Goal: Task Accomplishment & Management: Manage account settings

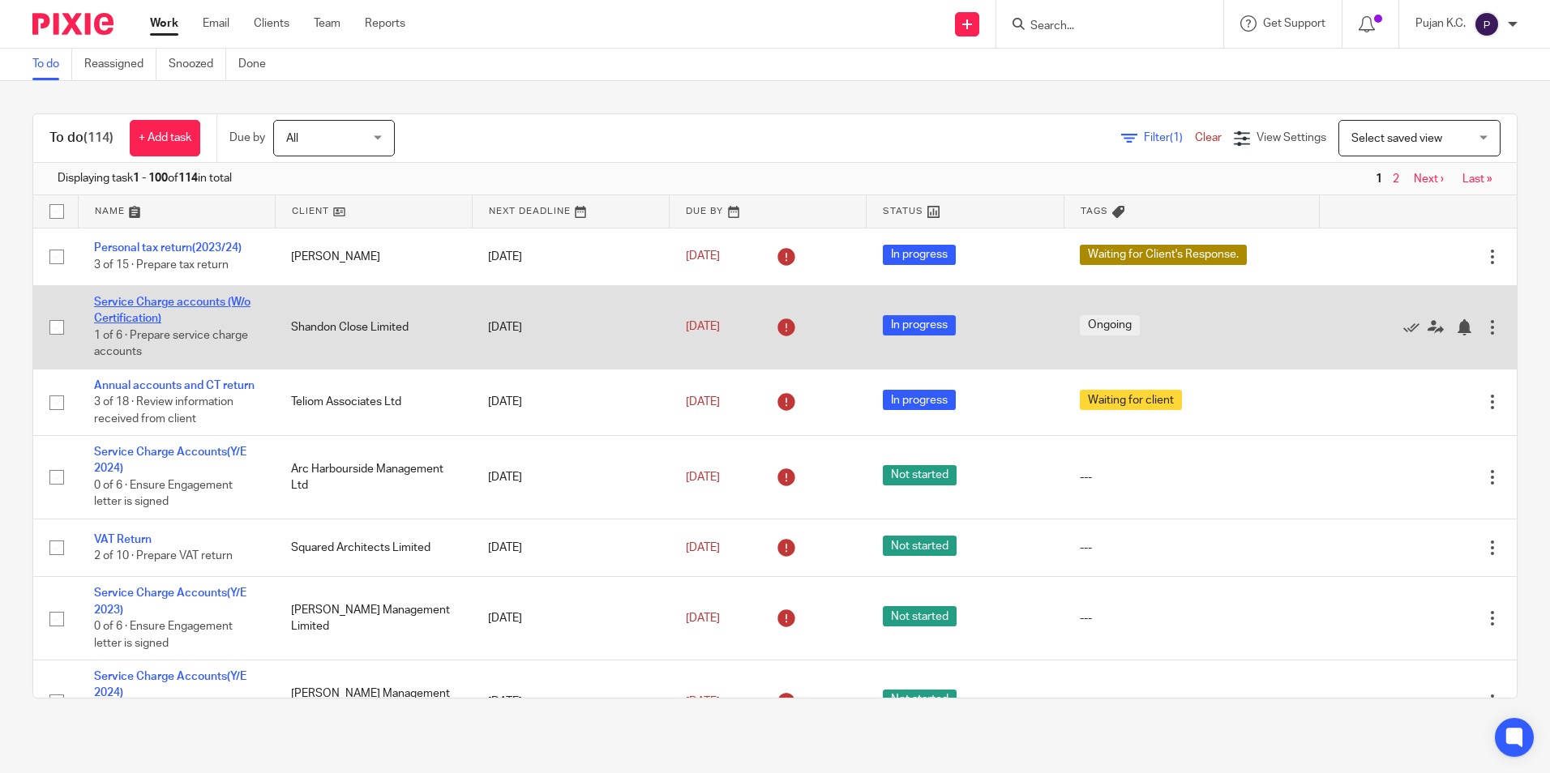
click at [125, 297] on link "Service Charge accounts (W/o Certification)" at bounding box center [172, 311] width 156 height 28
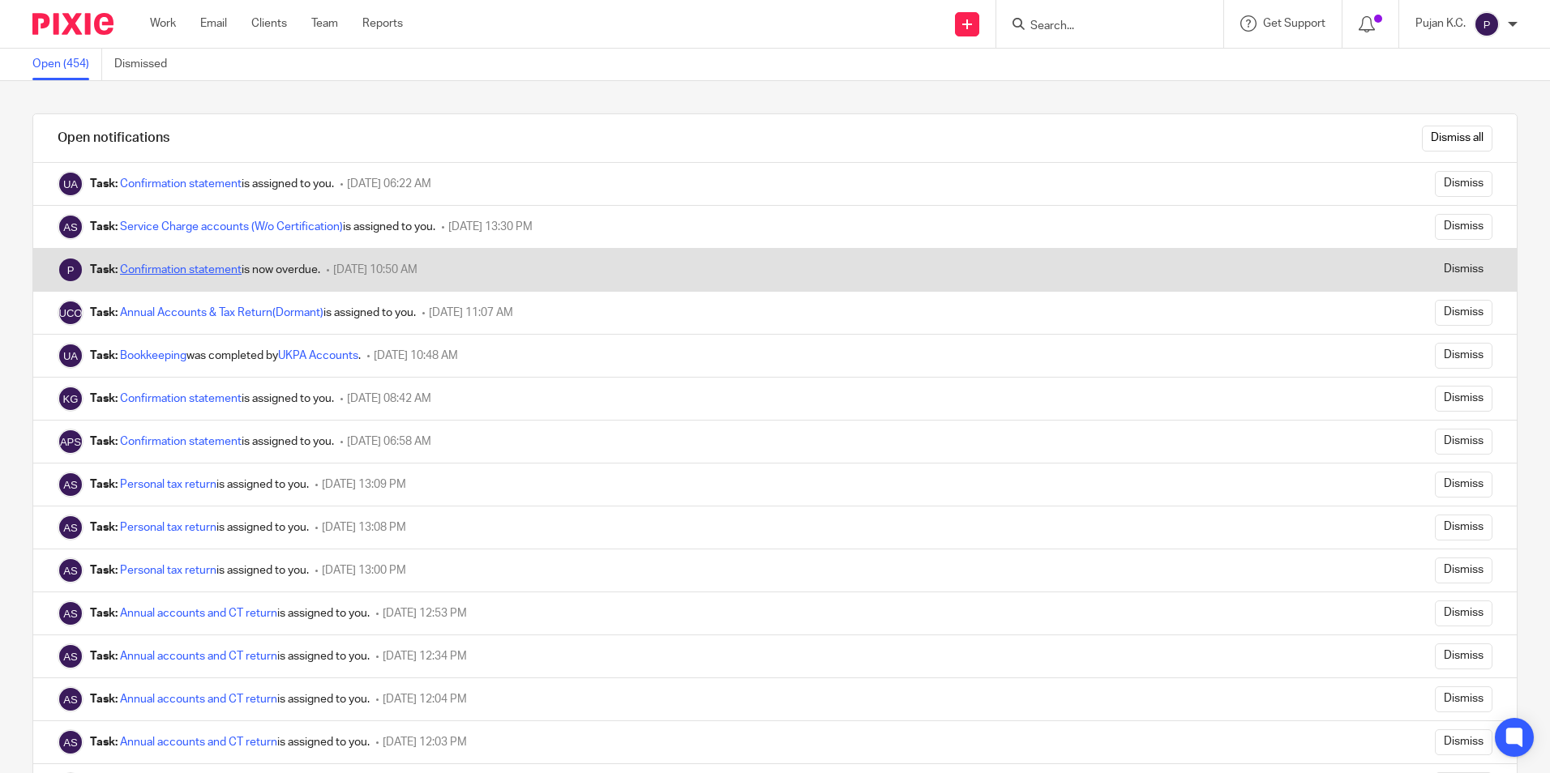
click at [158, 267] on link "Confirmation statement" at bounding box center [181, 269] width 122 height 11
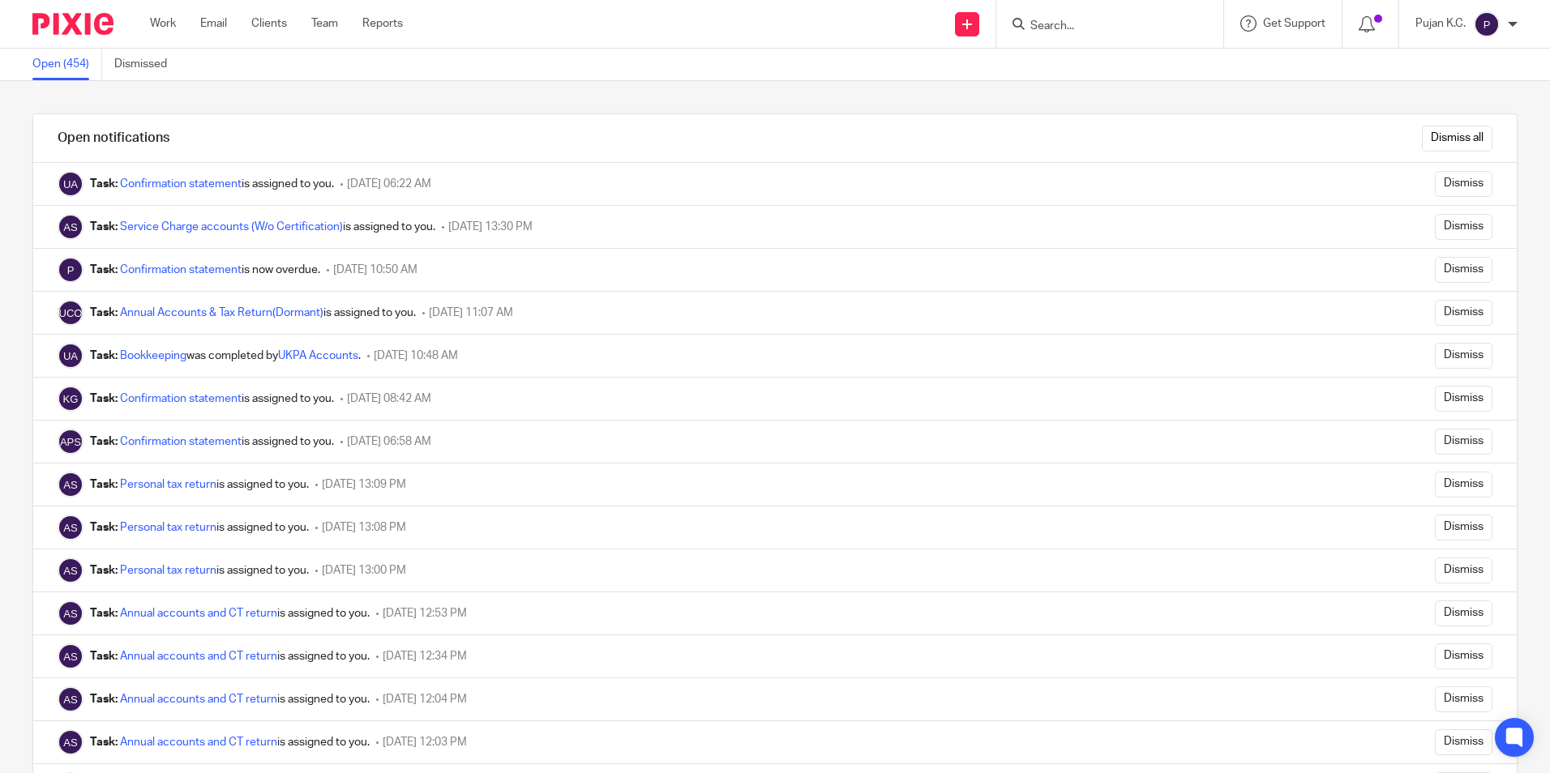
click at [1115, 20] on input "Search" at bounding box center [1102, 26] width 146 height 15
type input "kai taiwan"
click at [1115, 73] on link at bounding box center [1163, 69] width 274 height 37
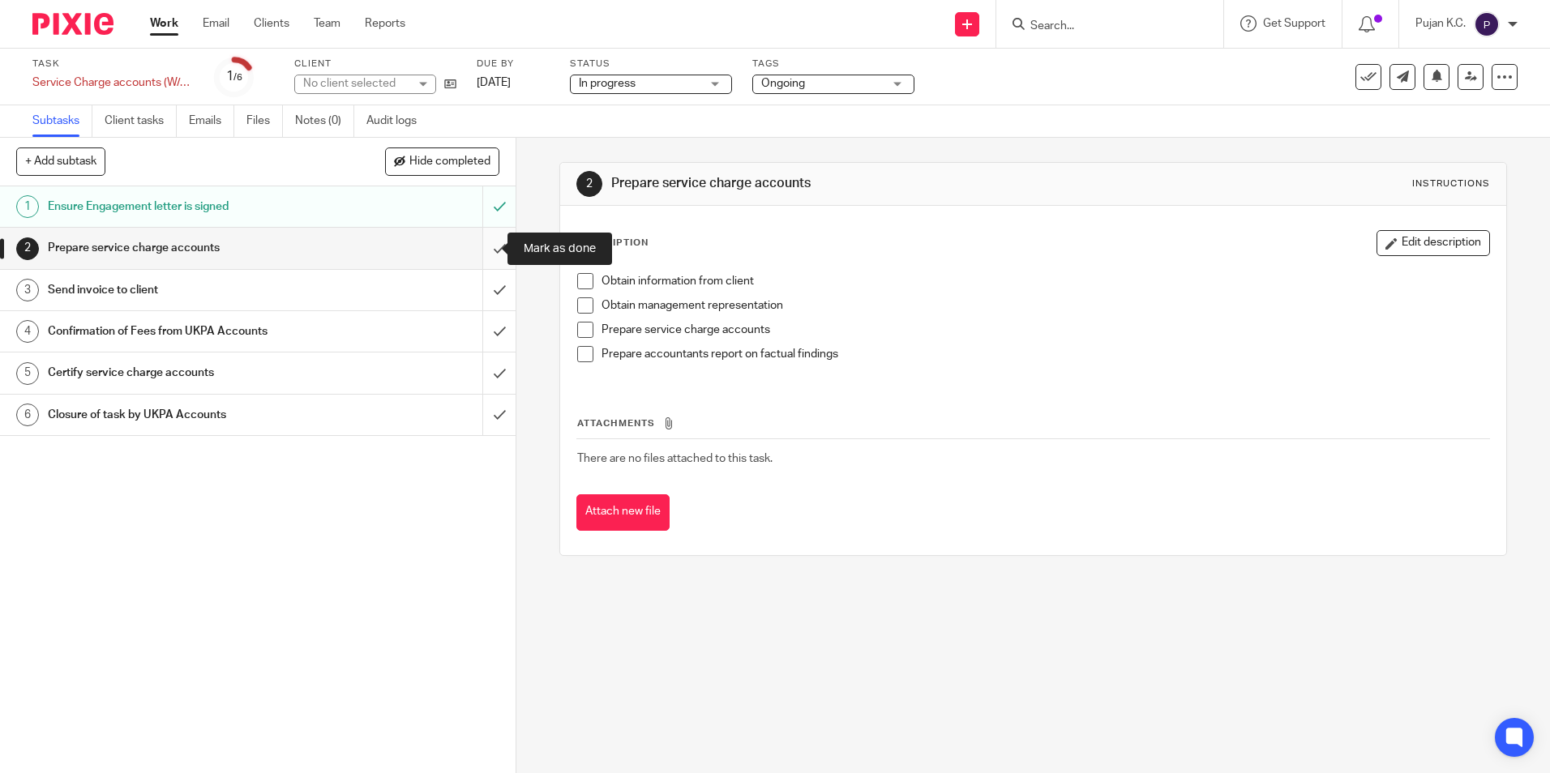
click at [486, 249] on input "submit" at bounding box center [258, 248] width 516 height 41
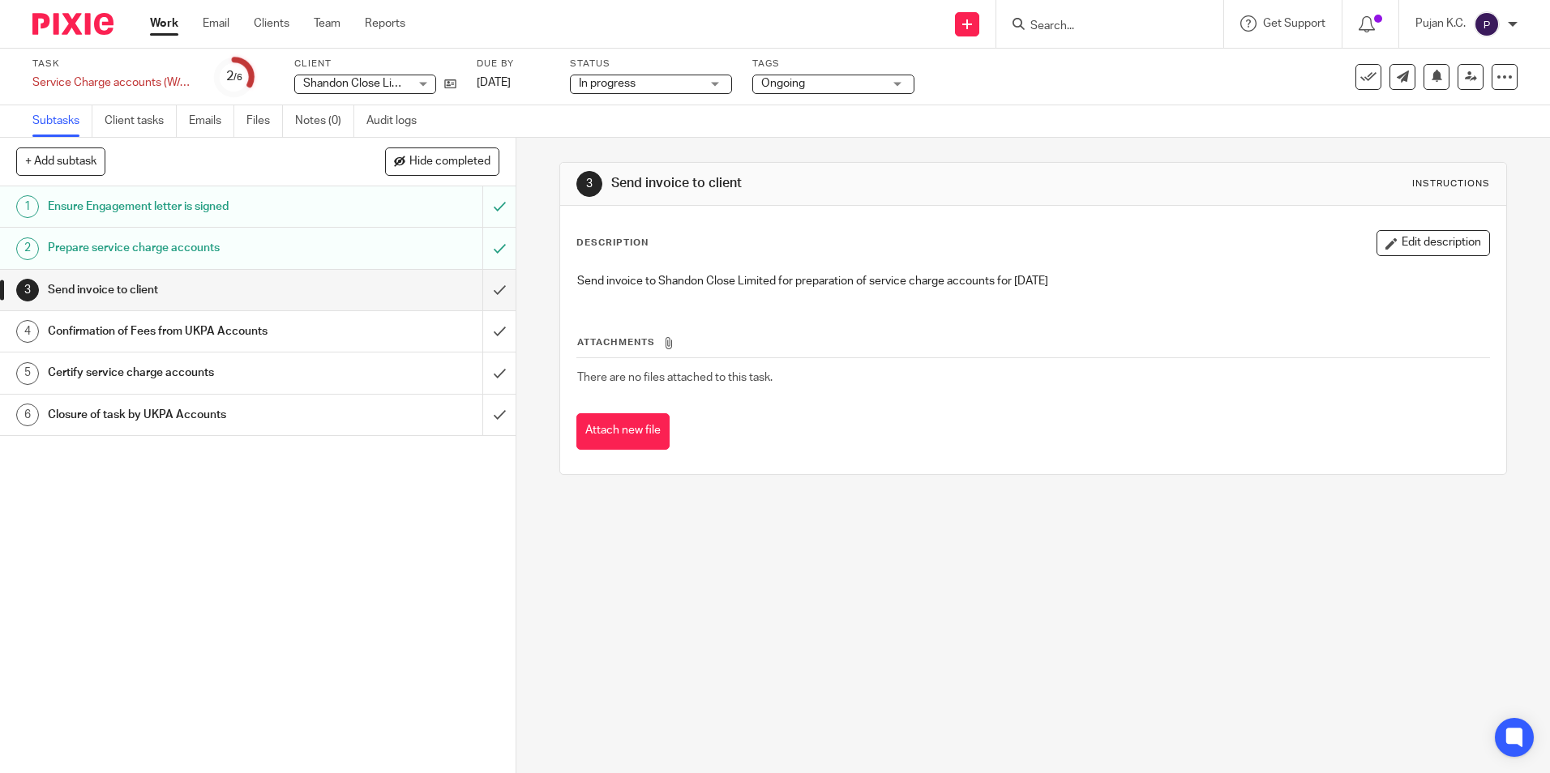
click at [44, 35] on div at bounding box center [67, 24] width 134 height 48
click at [1076, 24] on input "Search" at bounding box center [1102, 26] width 146 height 15
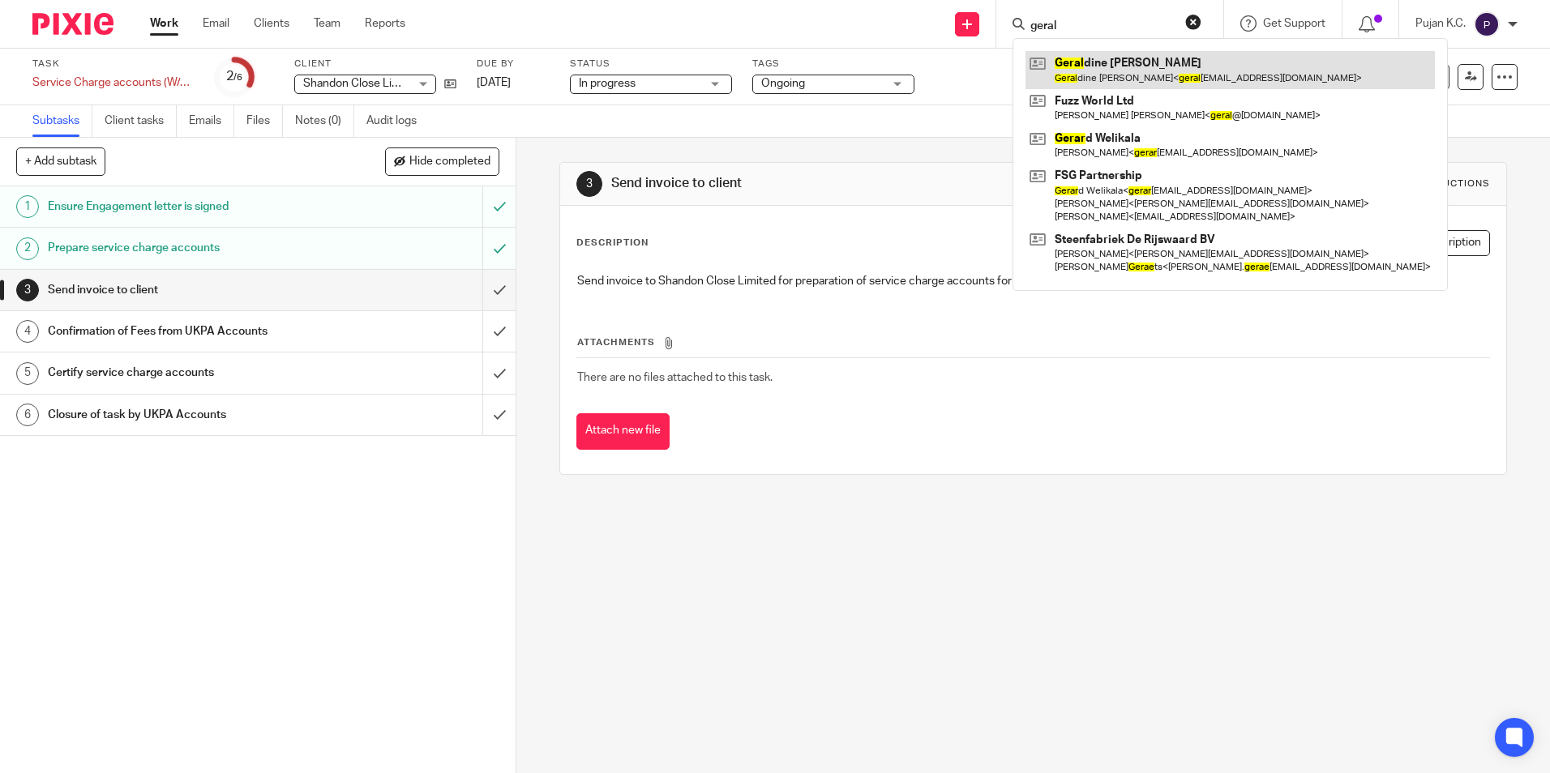
type input "geral"
click at [1103, 66] on link at bounding box center [1230, 69] width 409 height 37
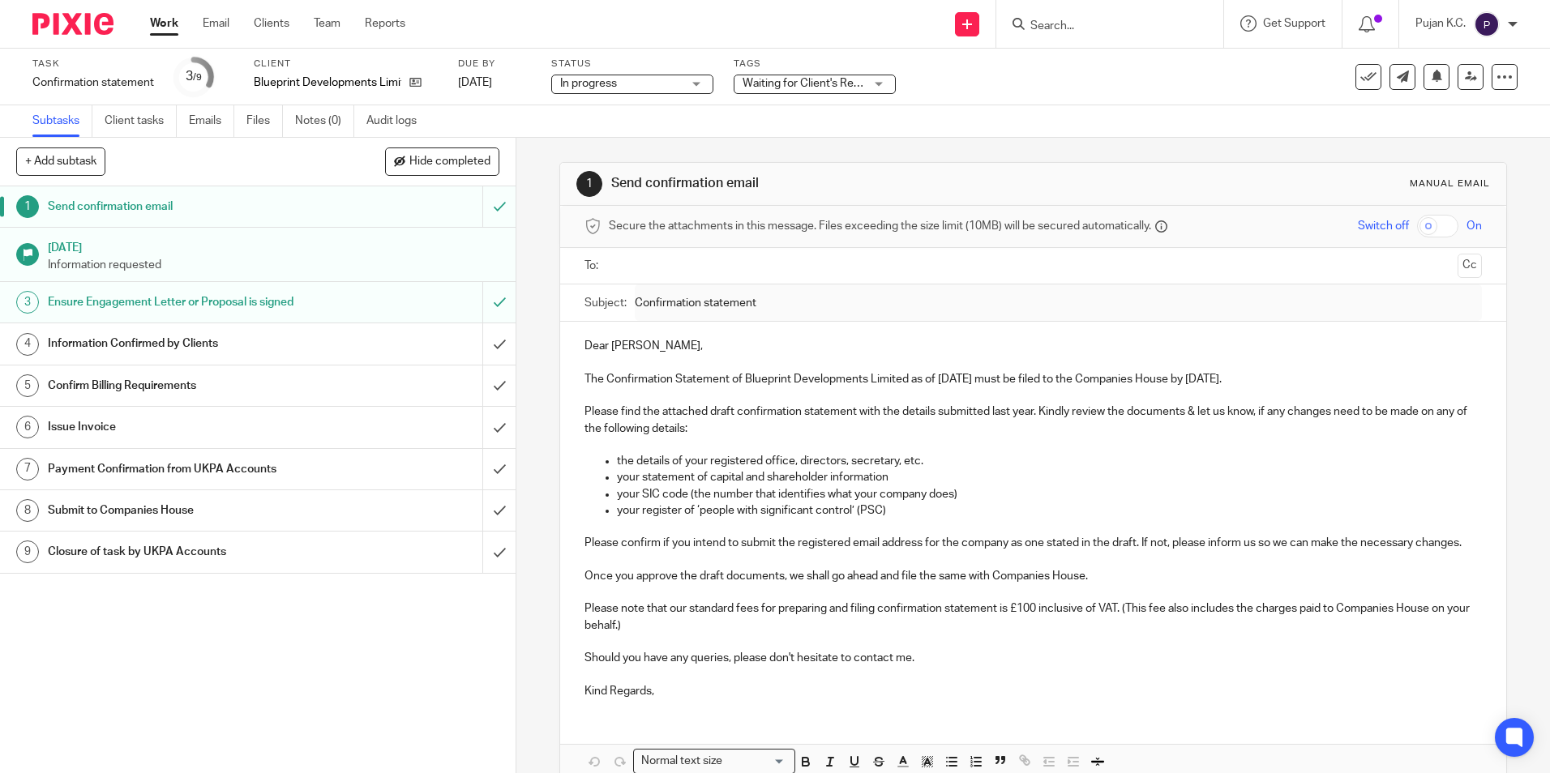
click at [45, 17] on img at bounding box center [72, 24] width 81 height 22
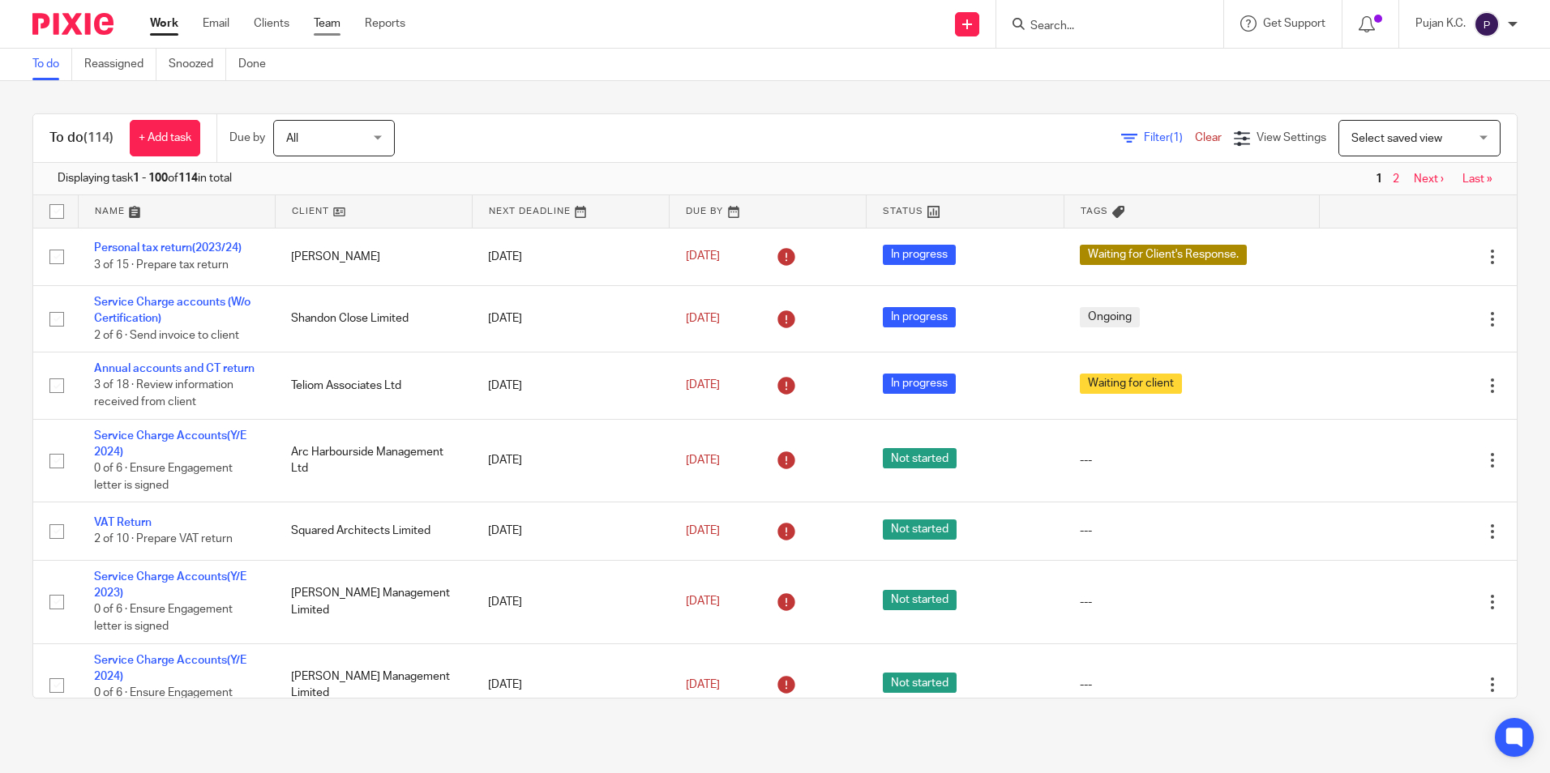
click at [334, 23] on link "Team" at bounding box center [327, 23] width 27 height 16
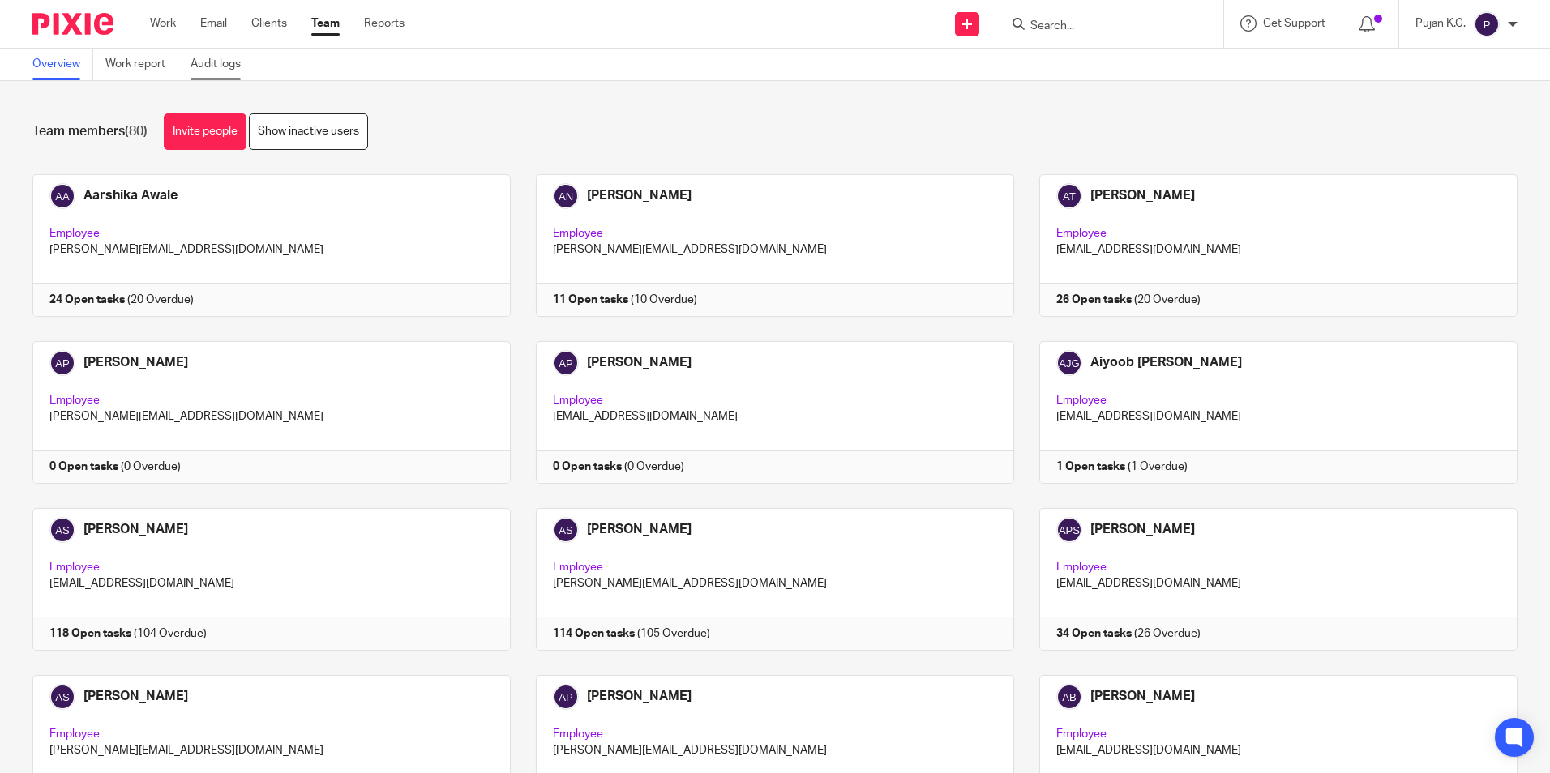
click at [201, 65] on link "Audit logs" at bounding box center [222, 65] width 62 height 32
click at [169, 62] on link "Work report" at bounding box center [141, 65] width 73 height 32
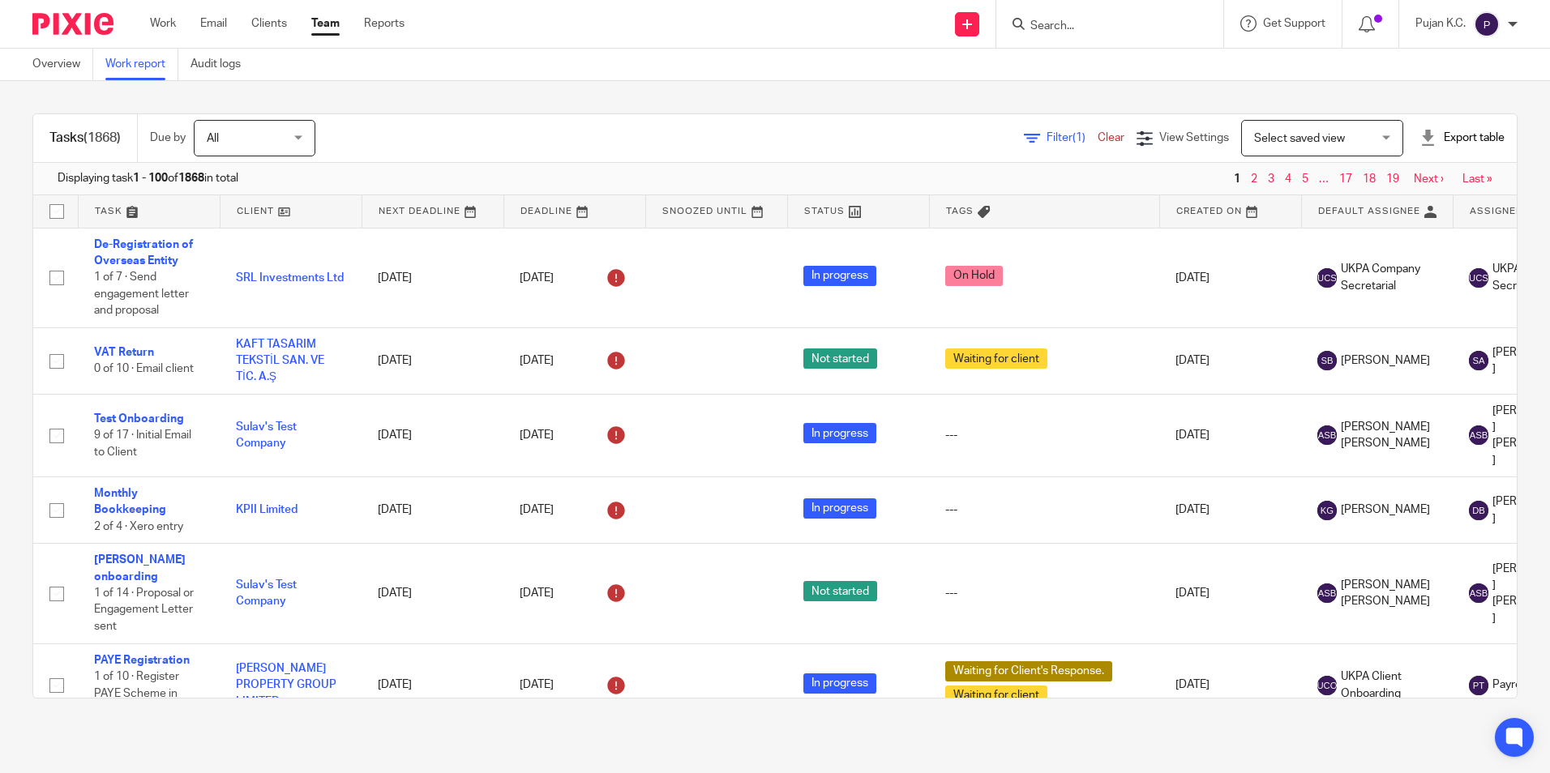
click at [1024, 138] on icon at bounding box center [1032, 139] width 16 height 16
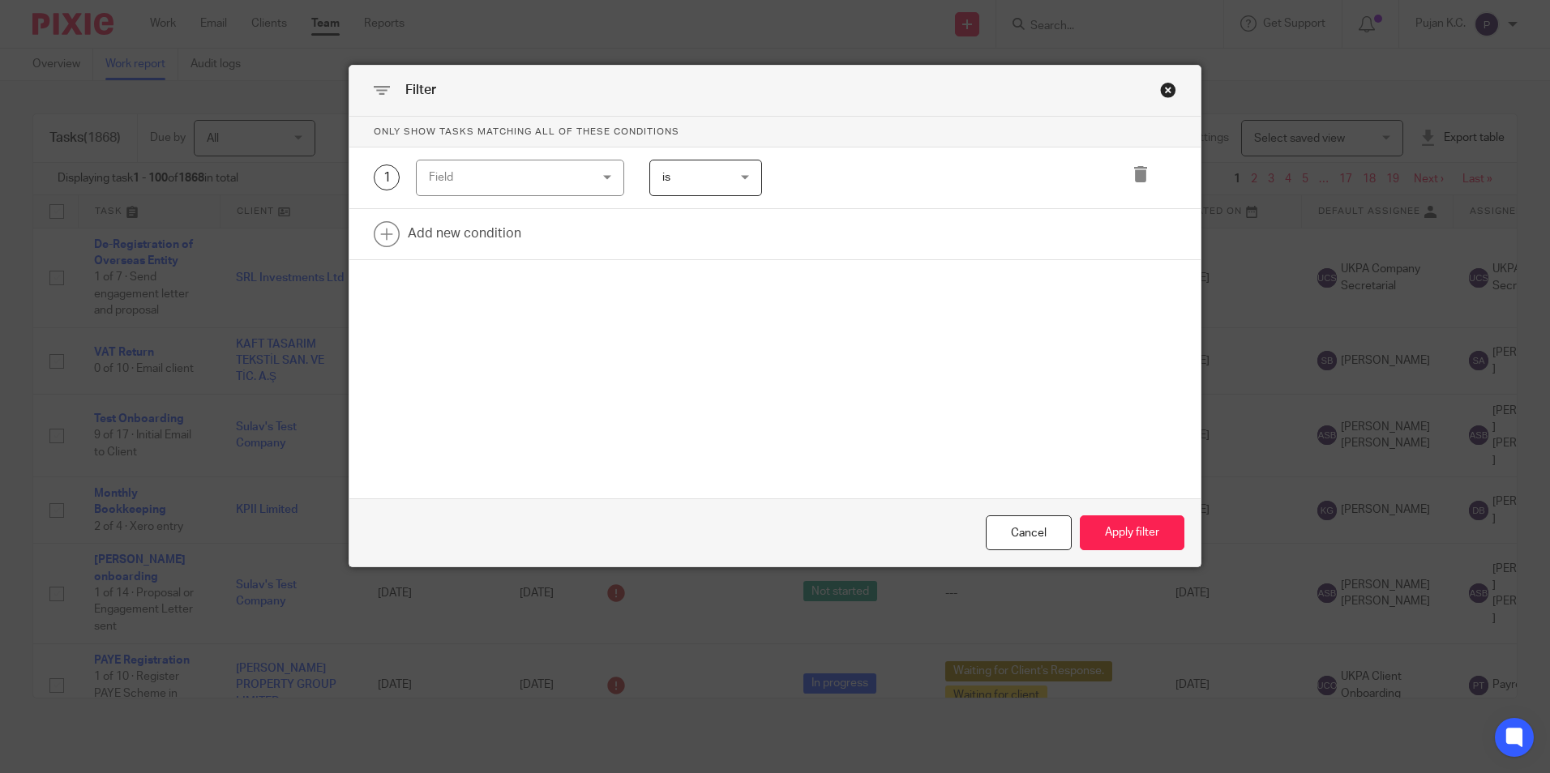
click at [1162, 91] on div "Close this dialog window" at bounding box center [1168, 90] width 16 height 16
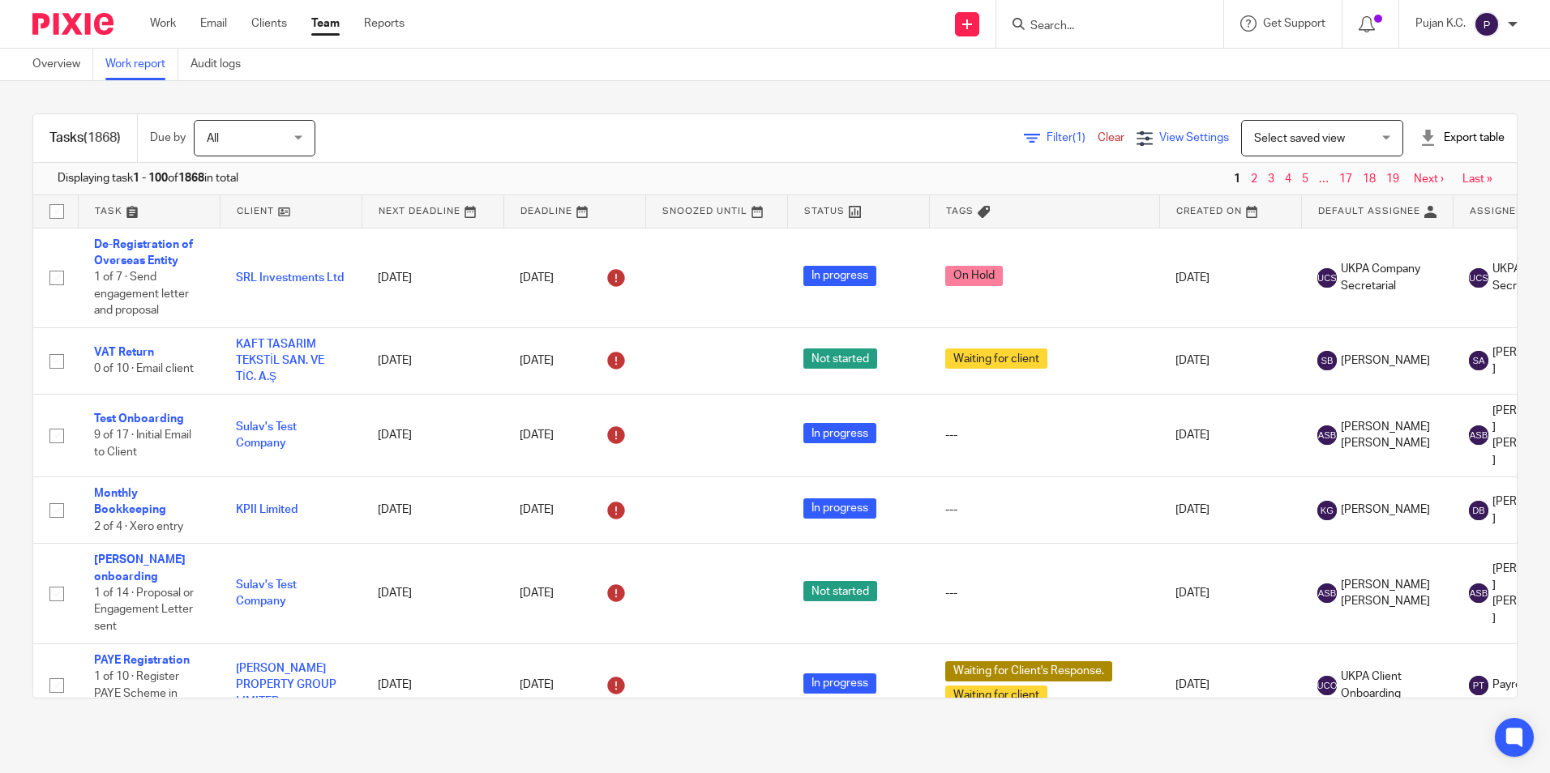
click at [1137, 134] on icon at bounding box center [1145, 139] width 16 height 16
drag, startPoint x: 991, startPoint y: 136, endPoint x: 1004, endPoint y: 138, distance: 12.3
click at [995, 137] on div "Filter (1) Clear View Settings View Settings (1) Filters Clear Save Manage save…" at bounding box center [930, 138] width 1173 height 36
click at [1024, 139] on link "Filter (1)" at bounding box center [1061, 137] width 74 height 11
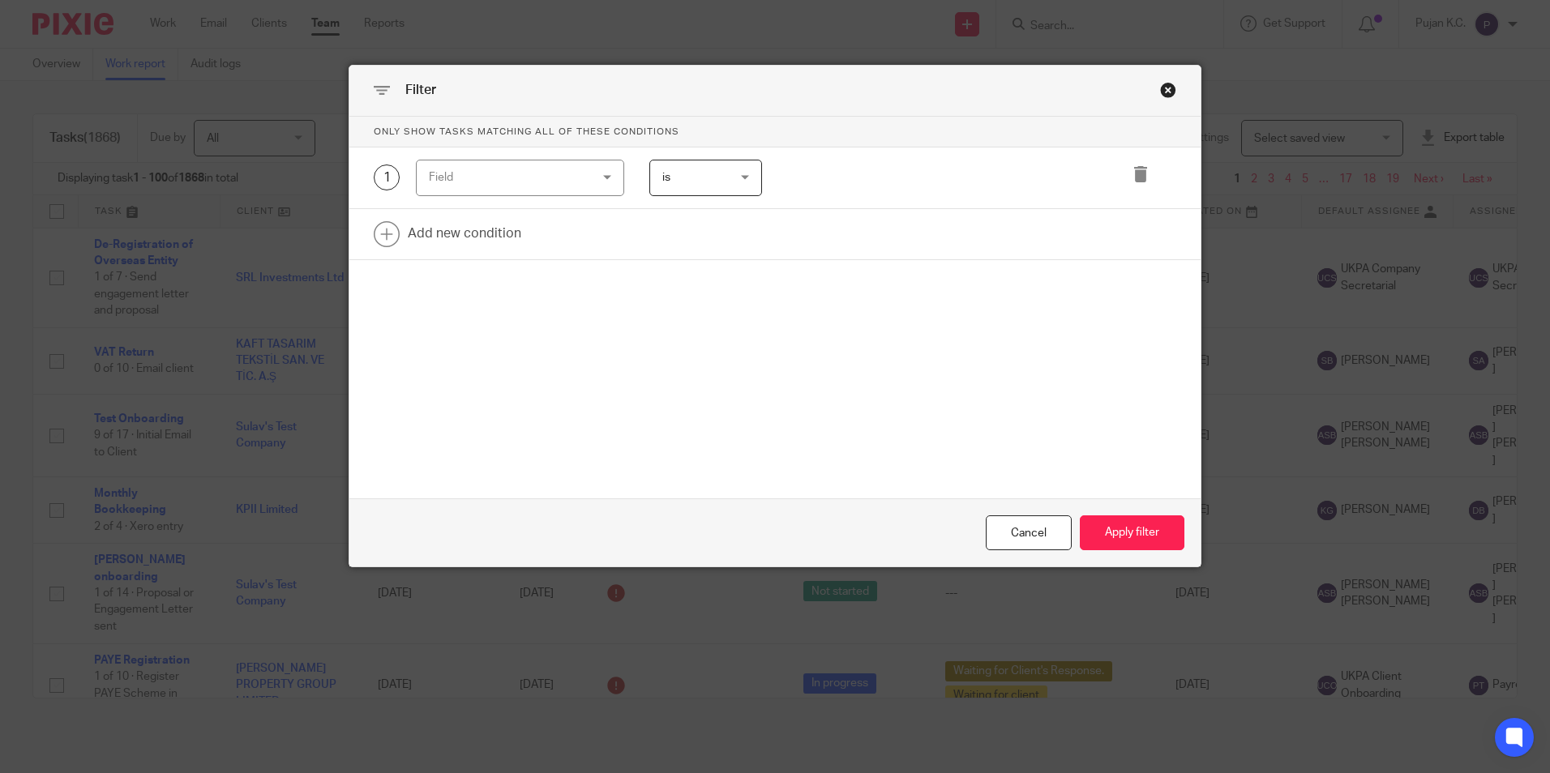
click at [483, 175] on div "Field" at bounding box center [507, 178] width 156 height 34
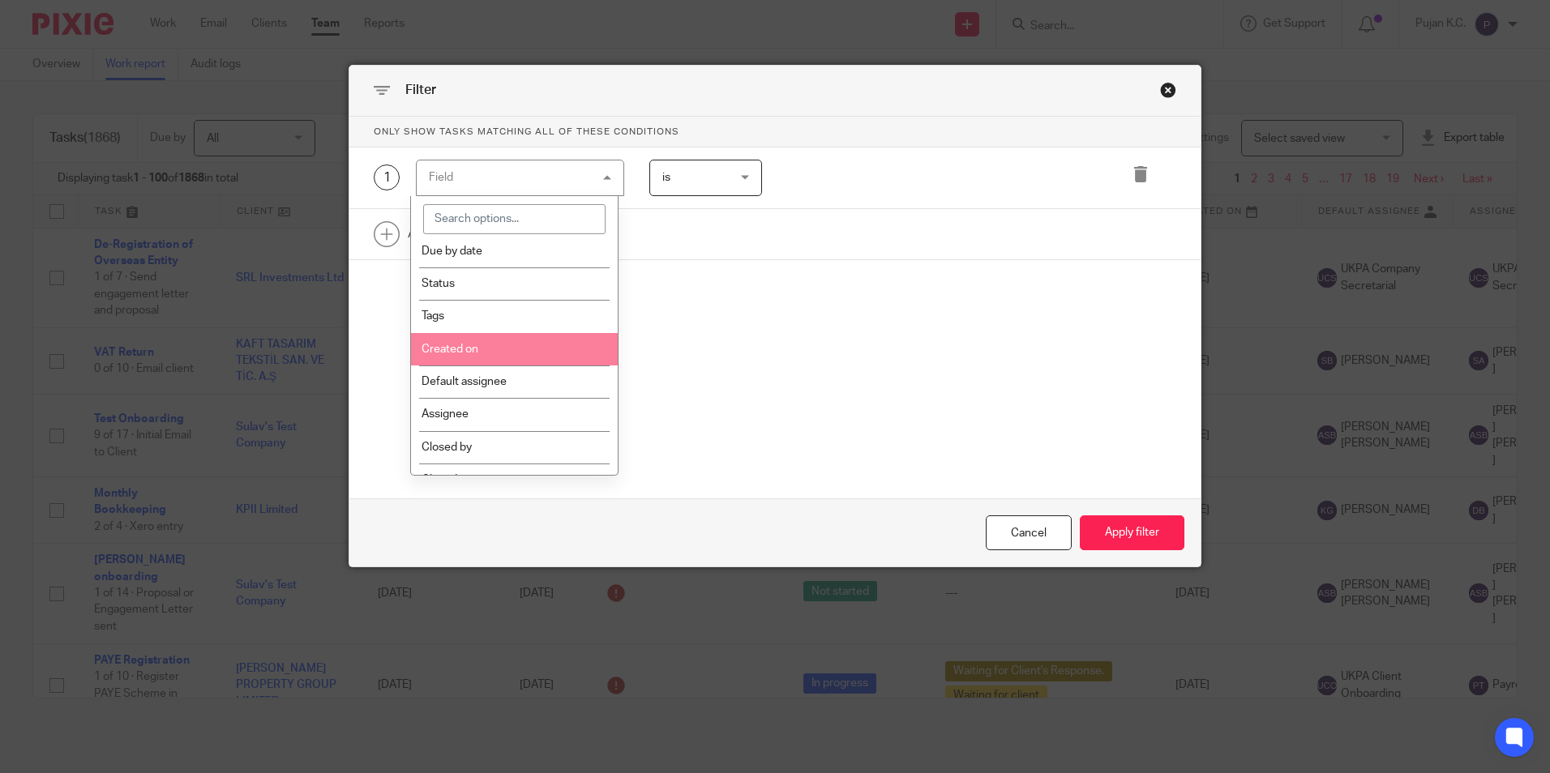
scroll to position [81, 0]
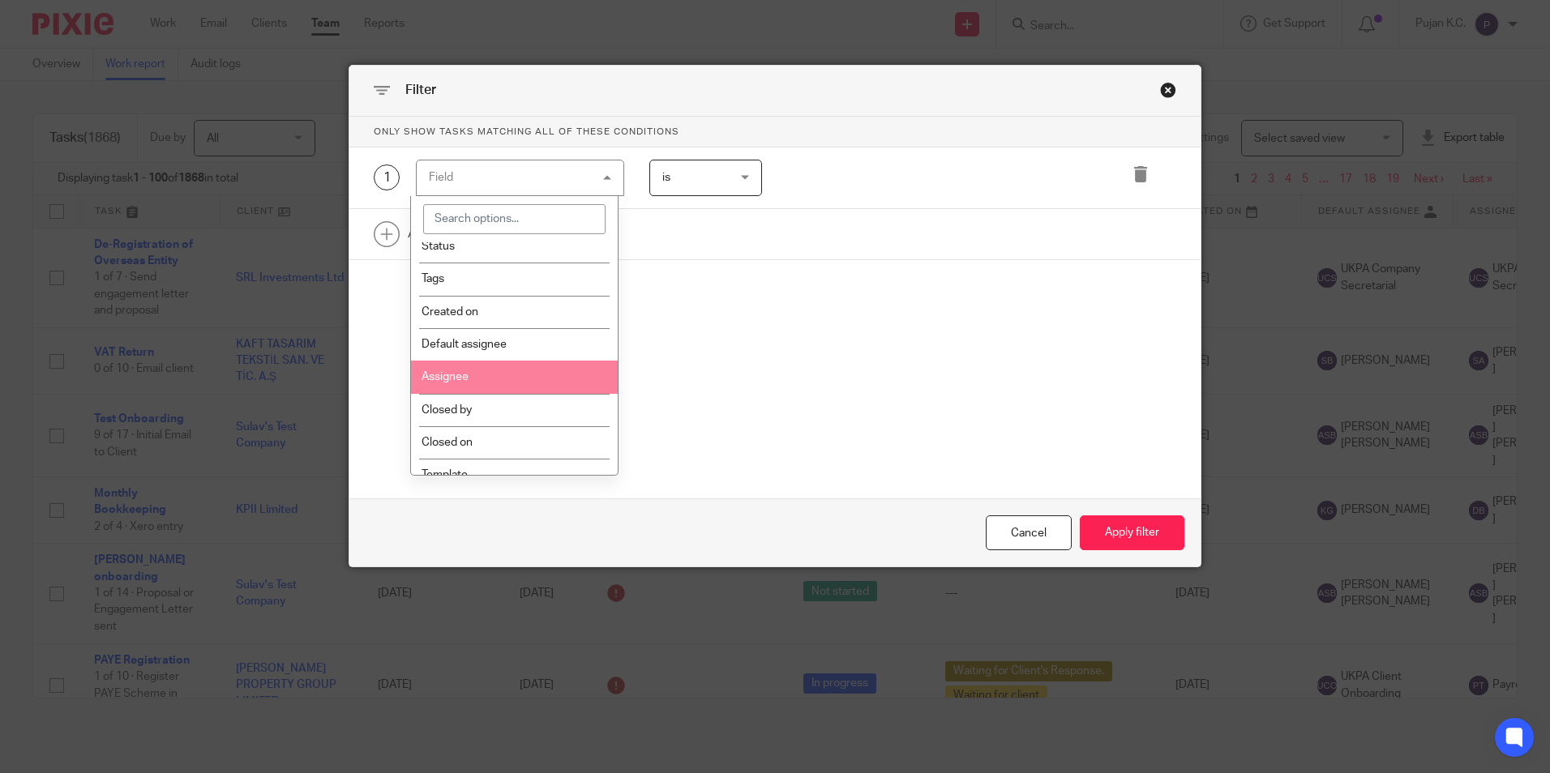
click at [477, 378] on li "Assignee" at bounding box center [514, 377] width 207 height 32
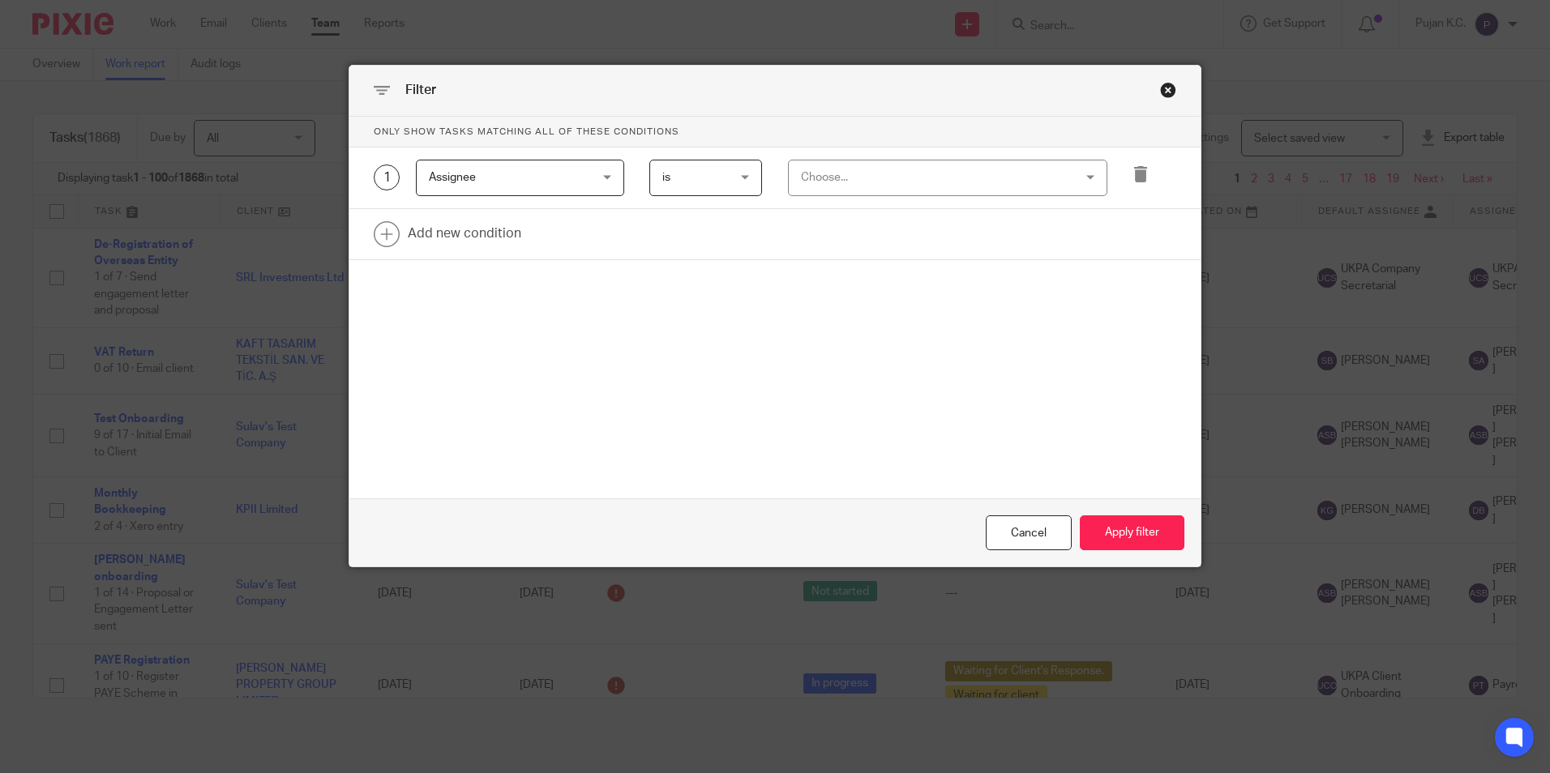
click at [862, 165] on div "Choose..." at bounding box center [923, 178] width 245 height 34
type input "puj"
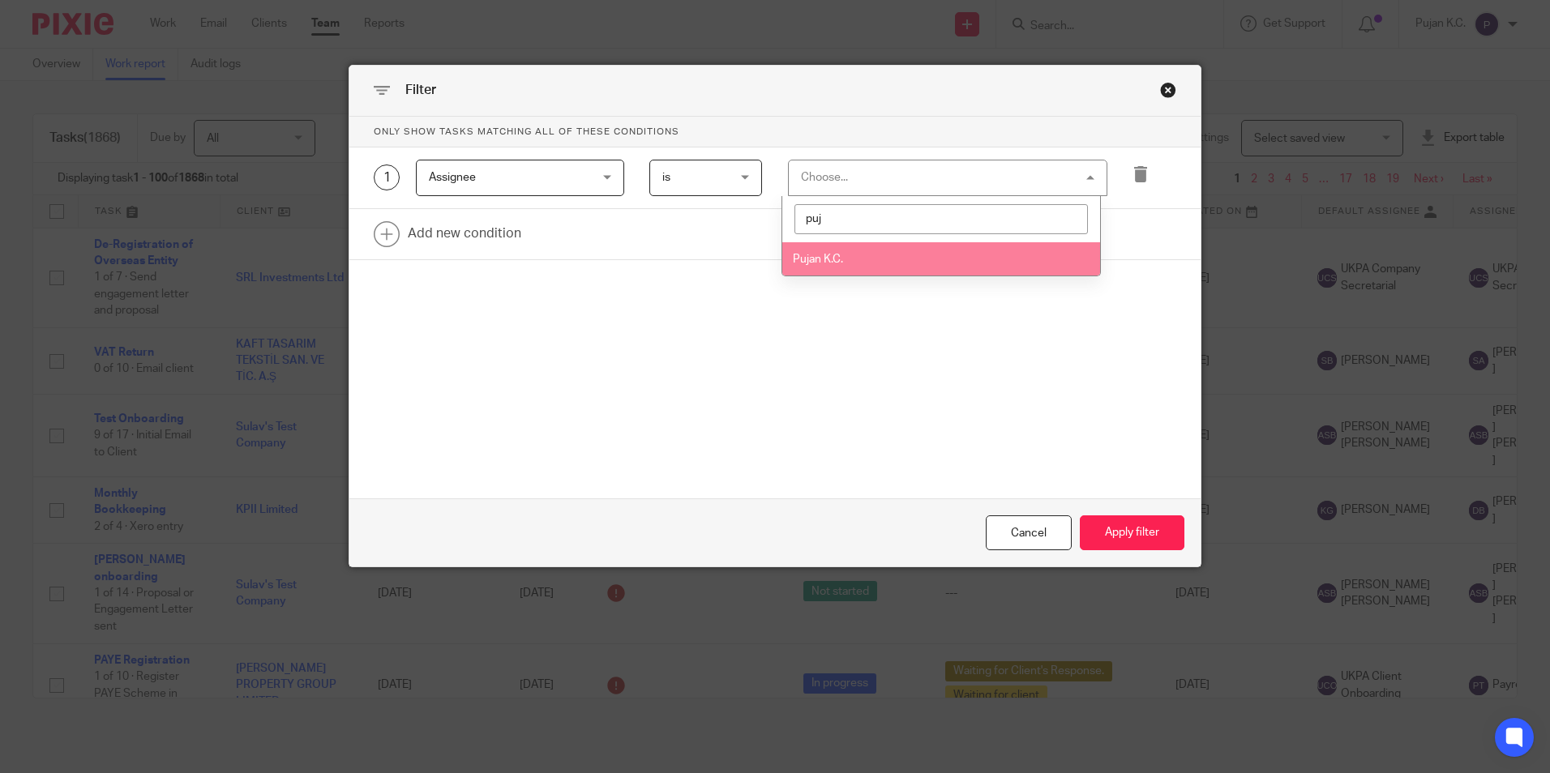
click at [857, 248] on li "Pujan K.C." at bounding box center [941, 258] width 318 height 33
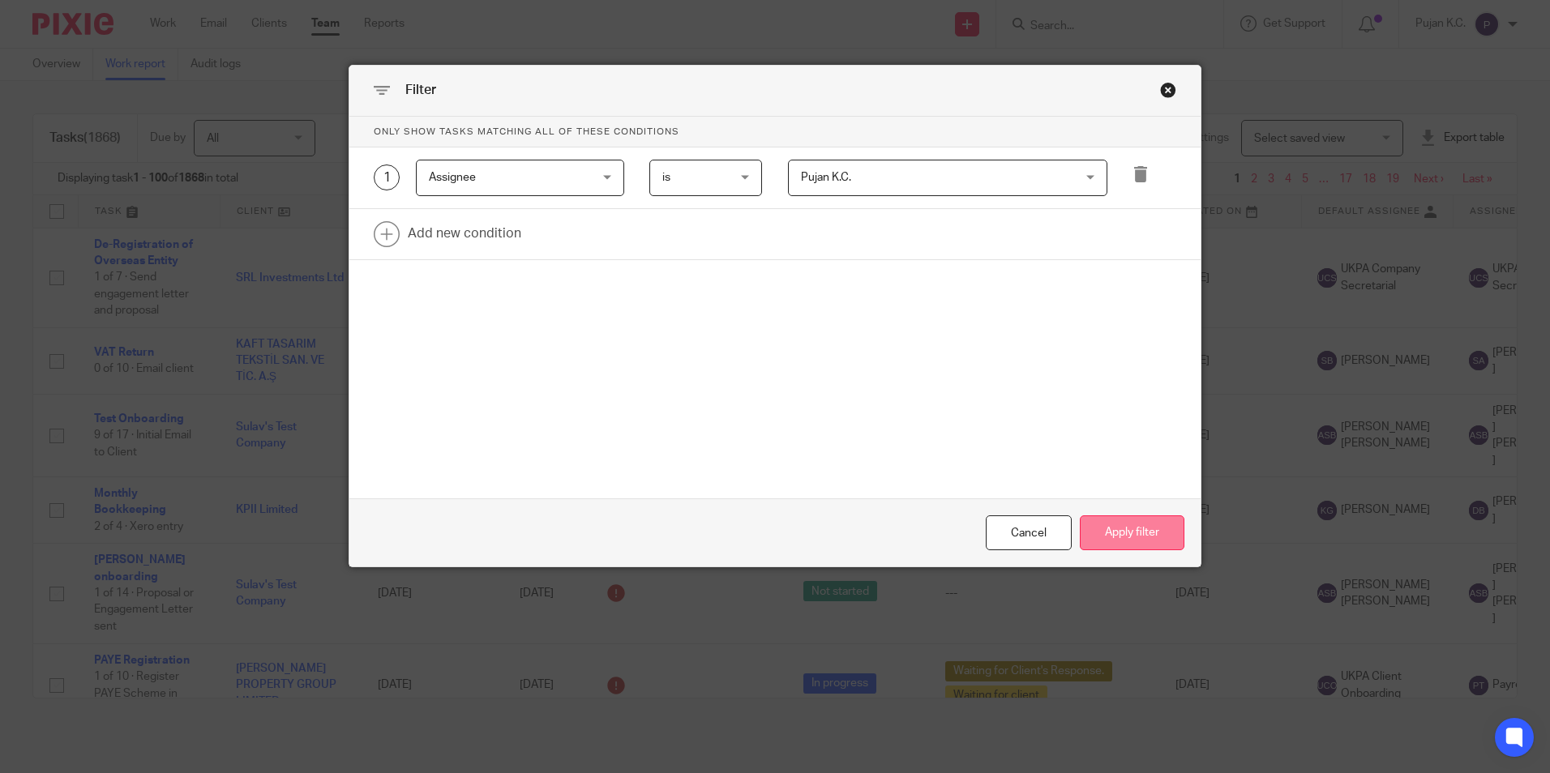
click at [1121, 535] on button "Apply filter" at bounding box center [1132, 533] width 105 height 35
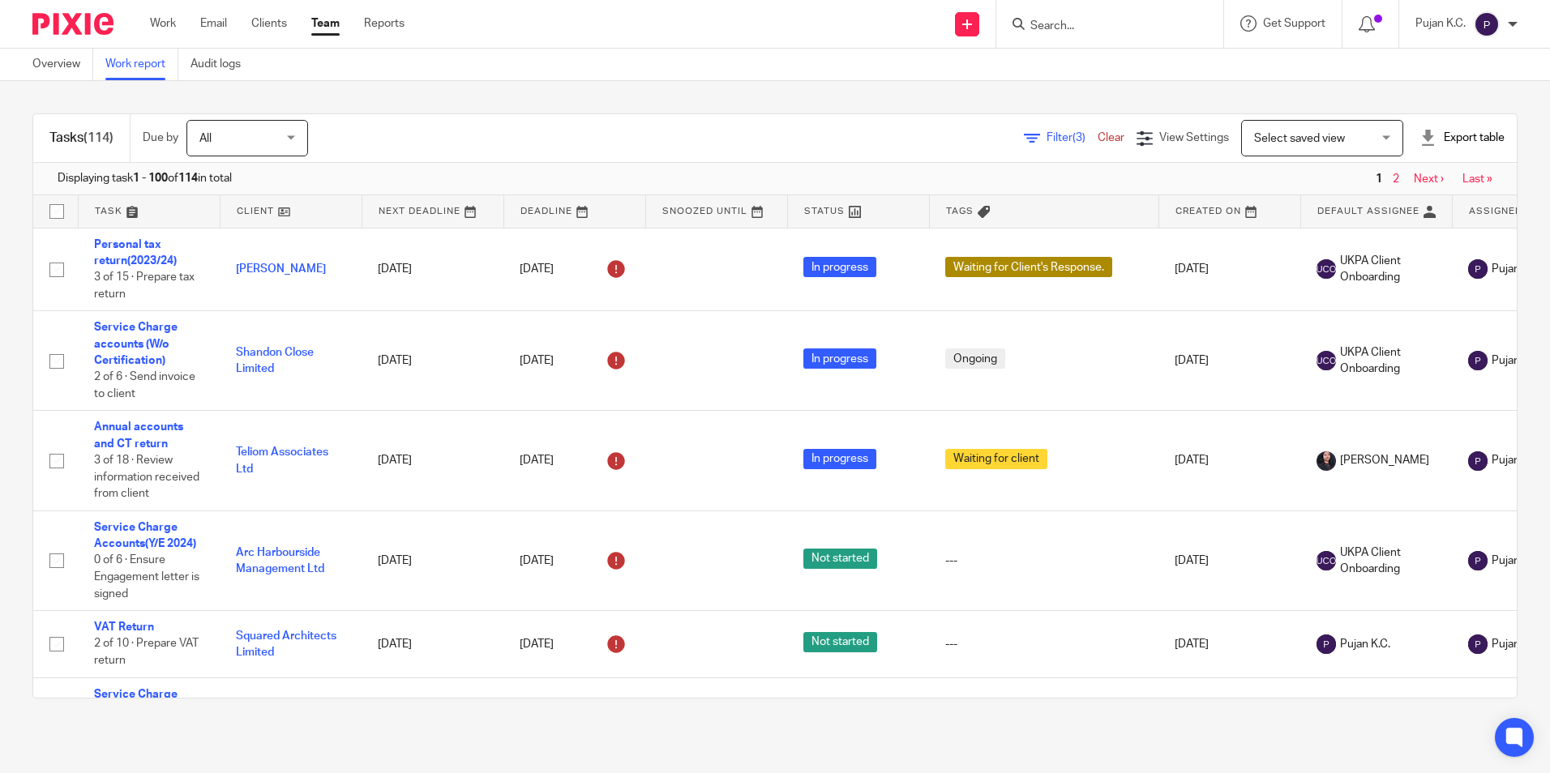
click at [1420, 137] on div "Export table" at bounding box center [1462, 138] width 85 height 16
click at [1404, 197] on link "Excel spreadsheet" at bounding box center [1422, 197] width 94 height 11
click at [1081, 27] on input "Search" at bounding box center [1102, 26] width 146 height 15
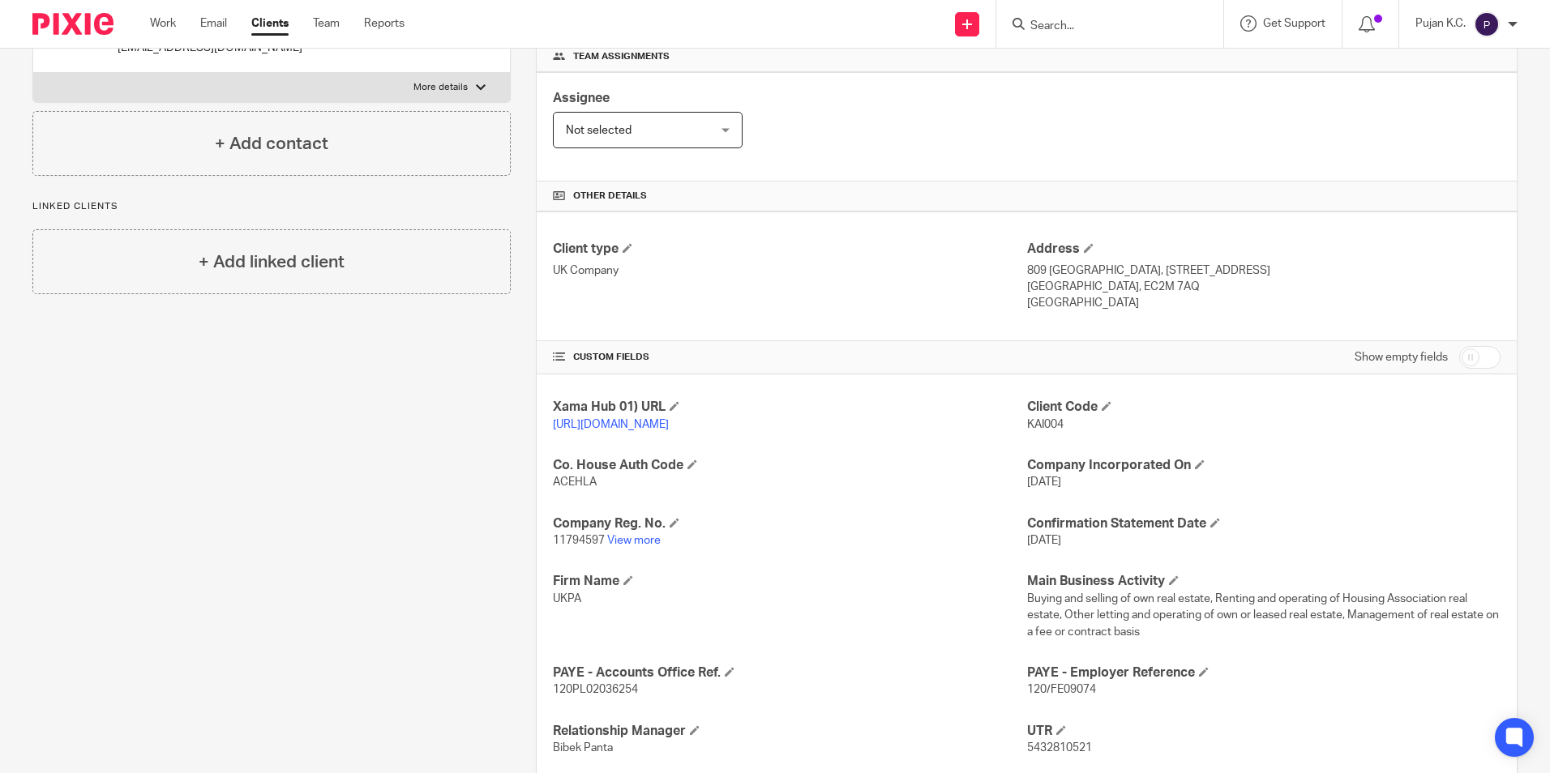
scroll to position [324, 0]
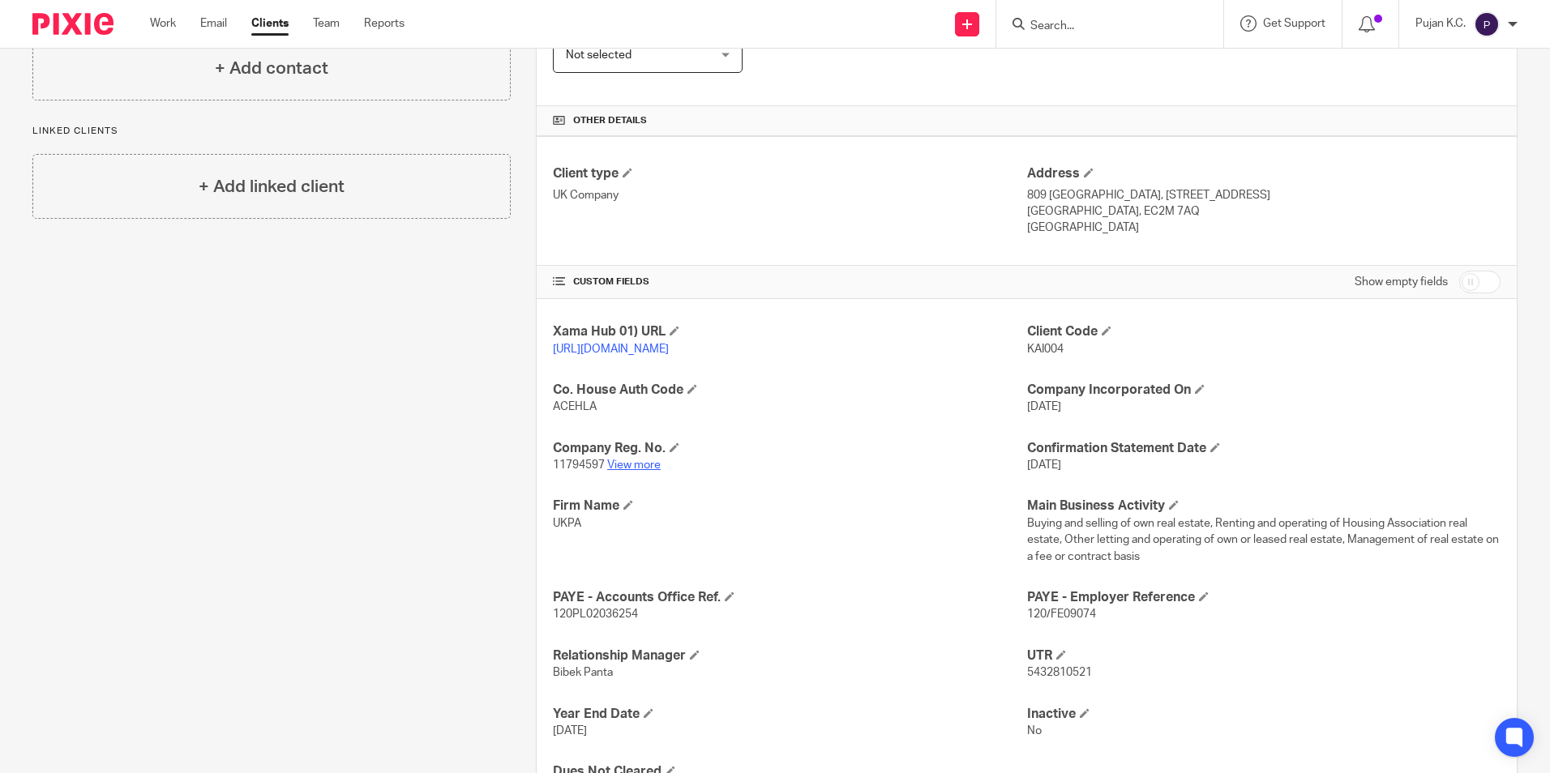
click at [627, 471] on link "View more" at bounding box center [634, 465] width 54 height 11
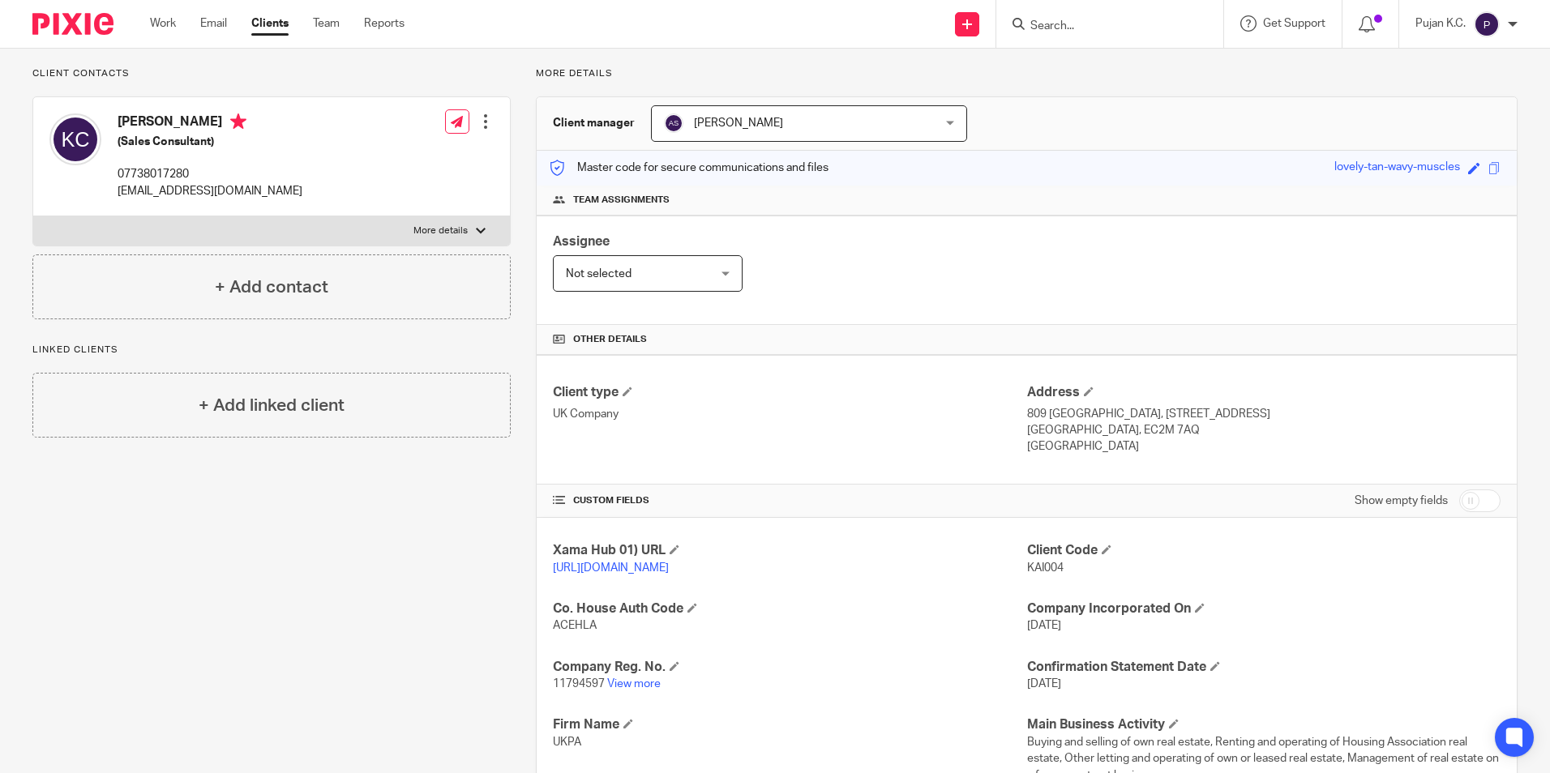
scroll to position [0, 0]
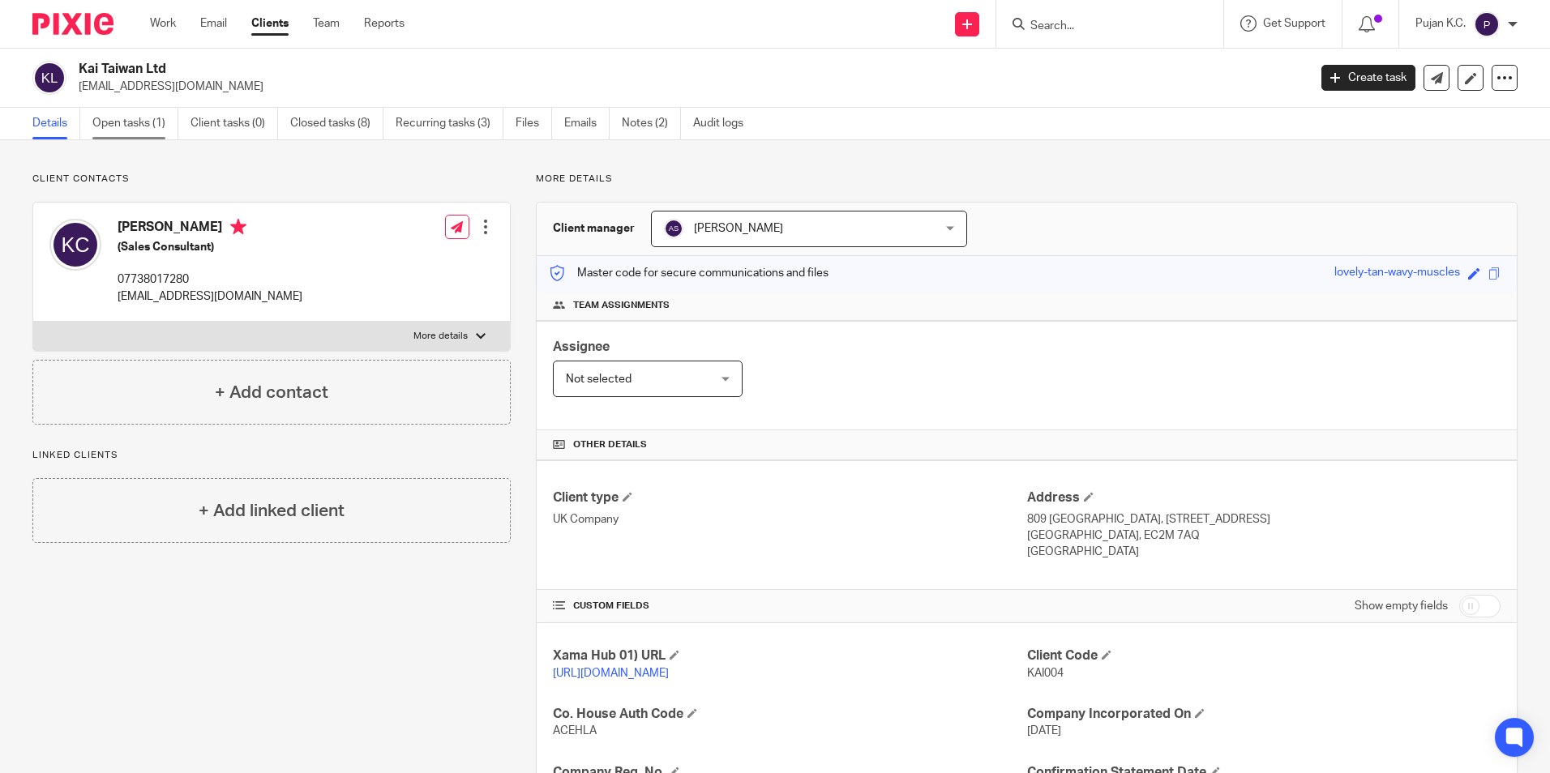
click at [141, 129] on link "Open tasks (1)" at bounding box center [135, 124] width 86 height 32
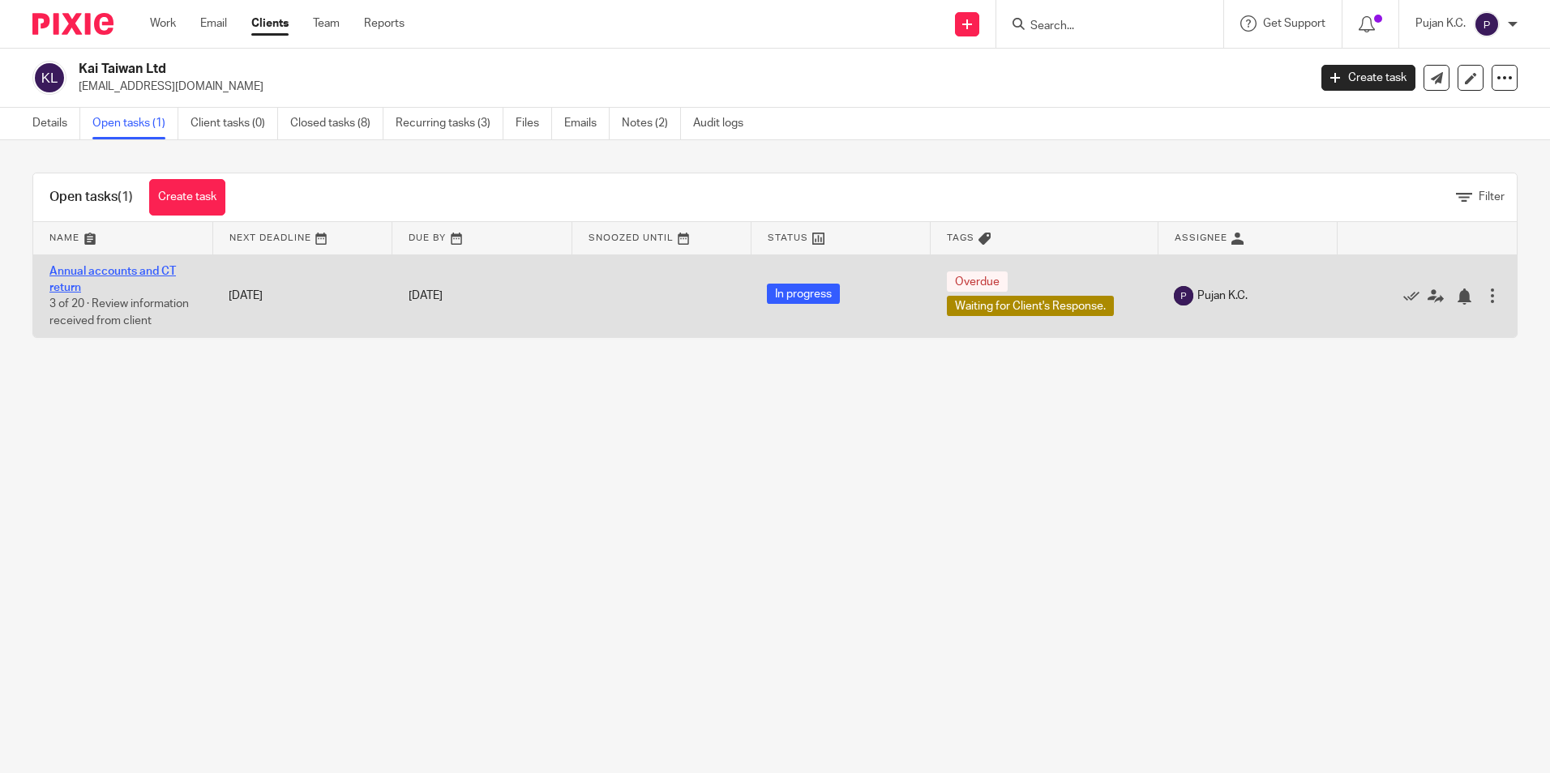
click at [111, 266] on link "Annual accounts and CT return" at bounding box center [112, 280] width 126 height 28
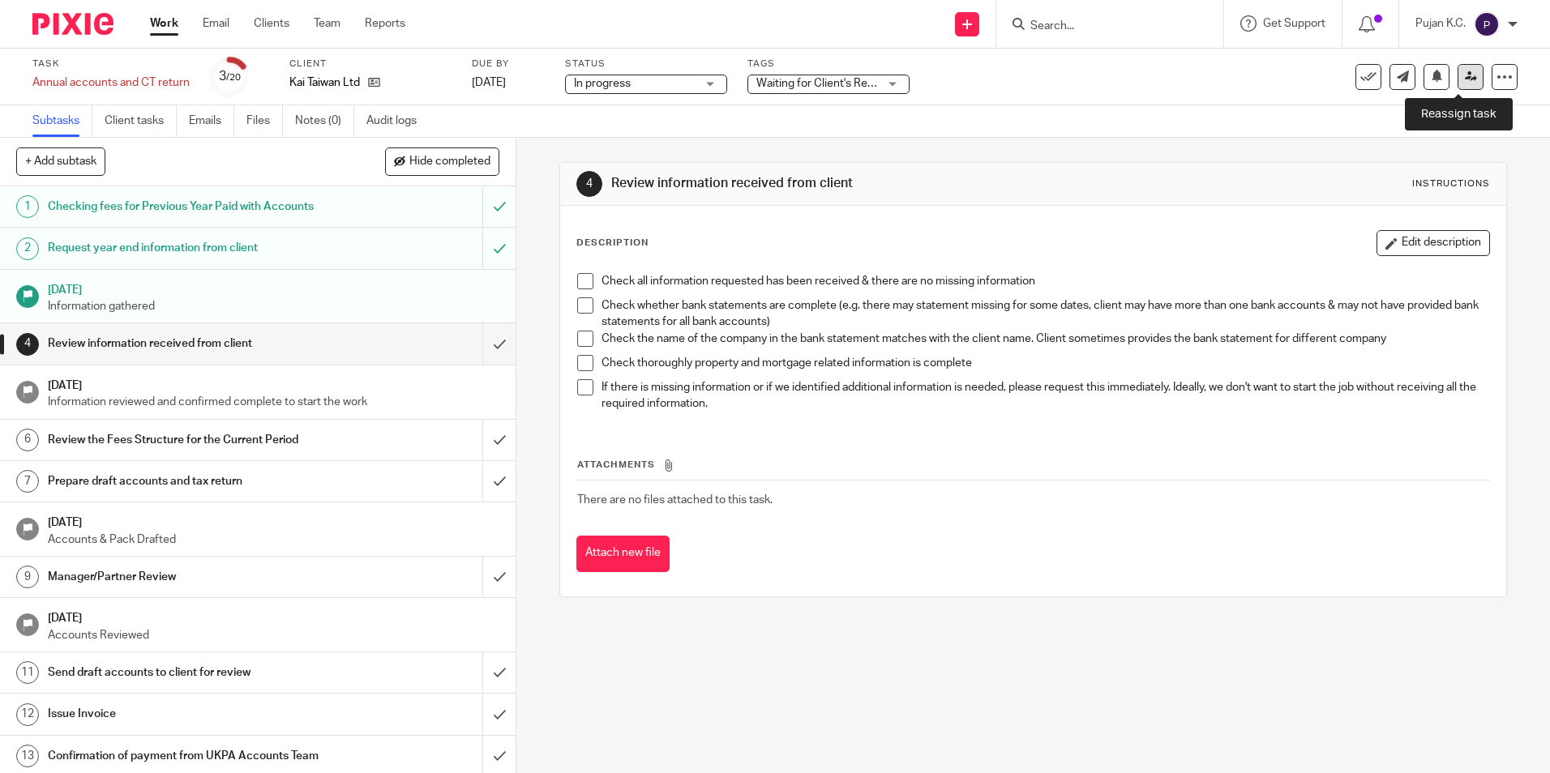
click at [1458, 83] on link at bounding box center [1471, 77] width 26 height 26
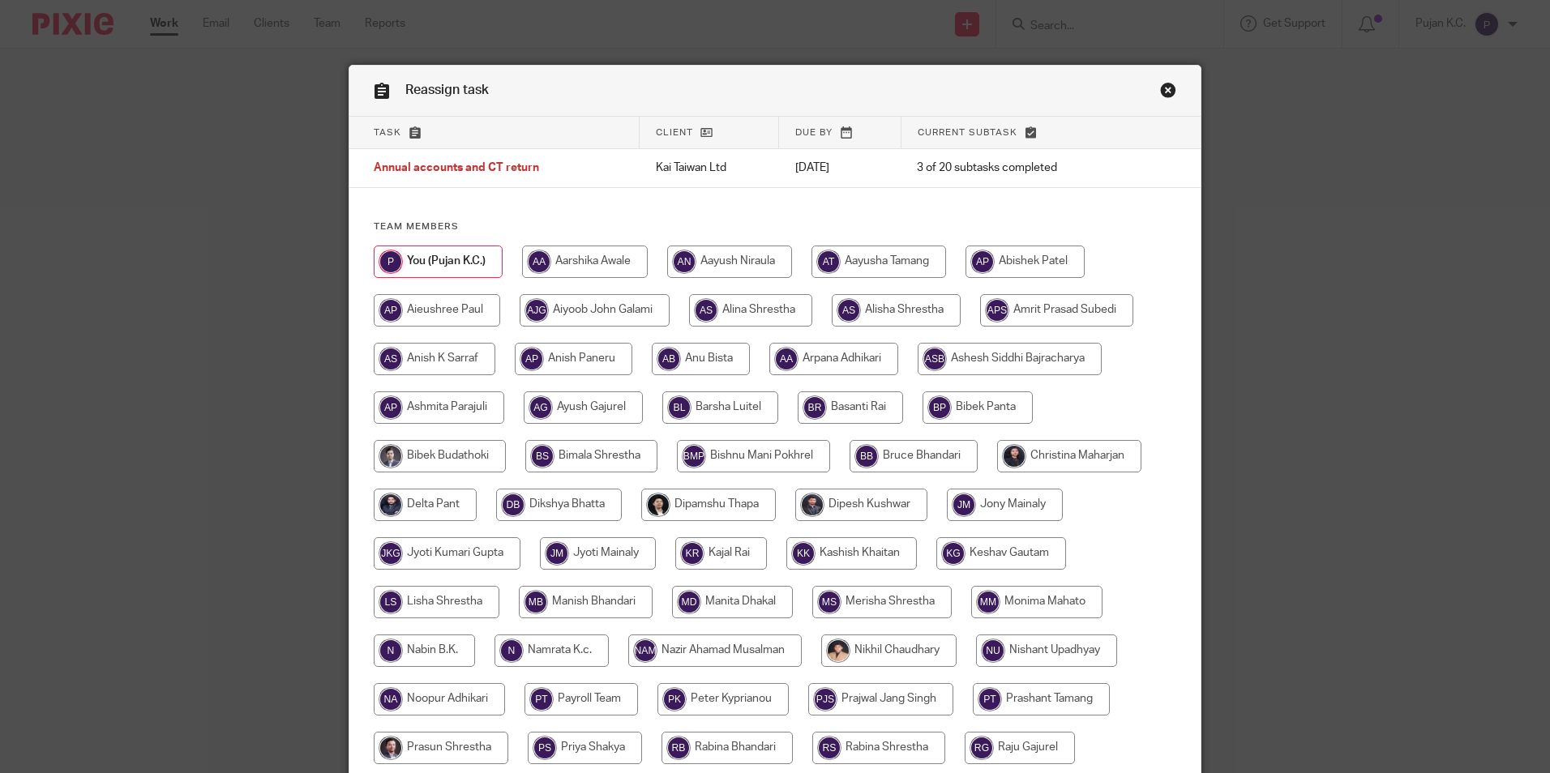
click at [714, 309] on input "radio" at bounding box center [750, 310] width 123 height 32
radio input "true"
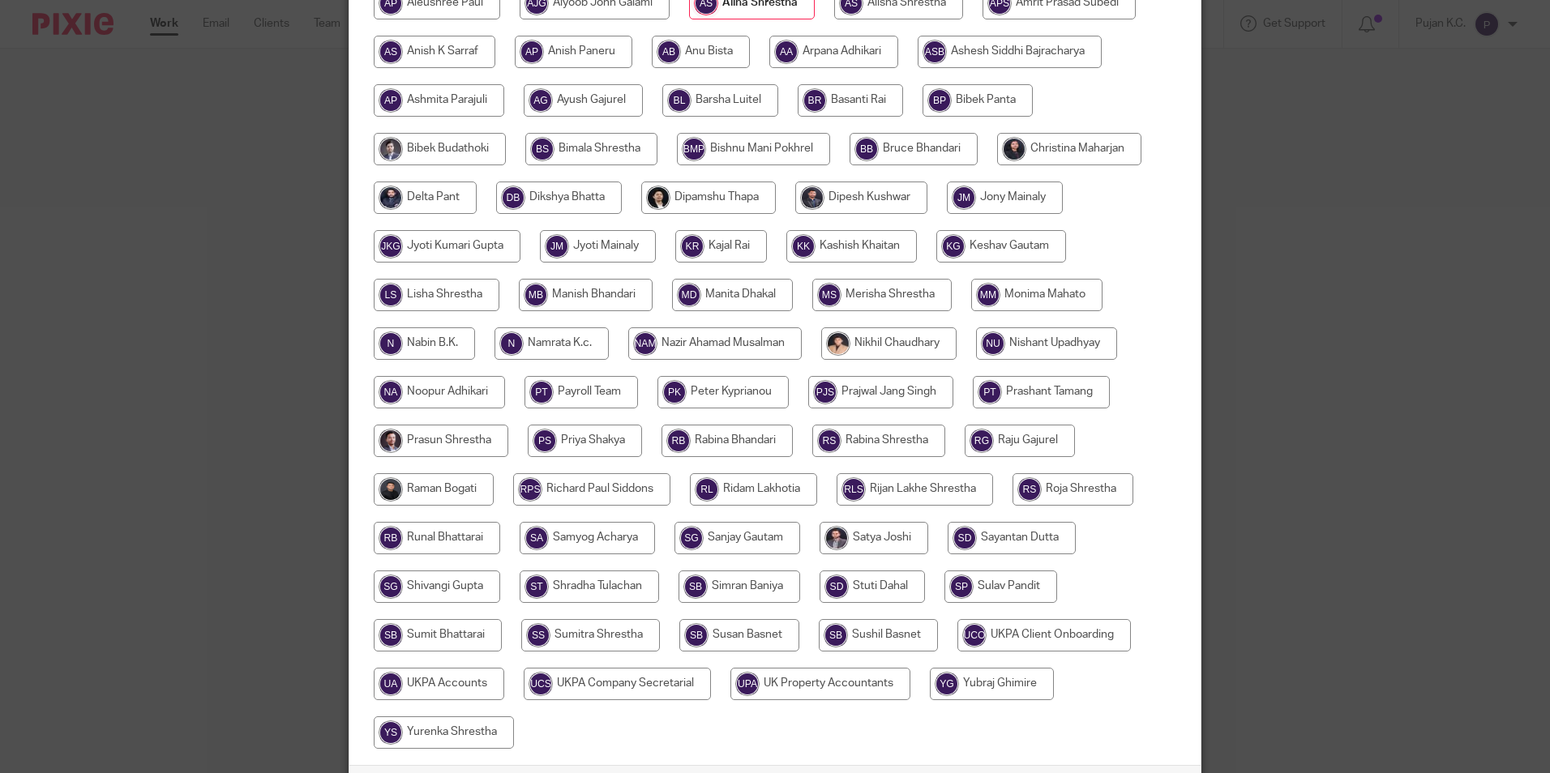
scroll to position [405, 0]
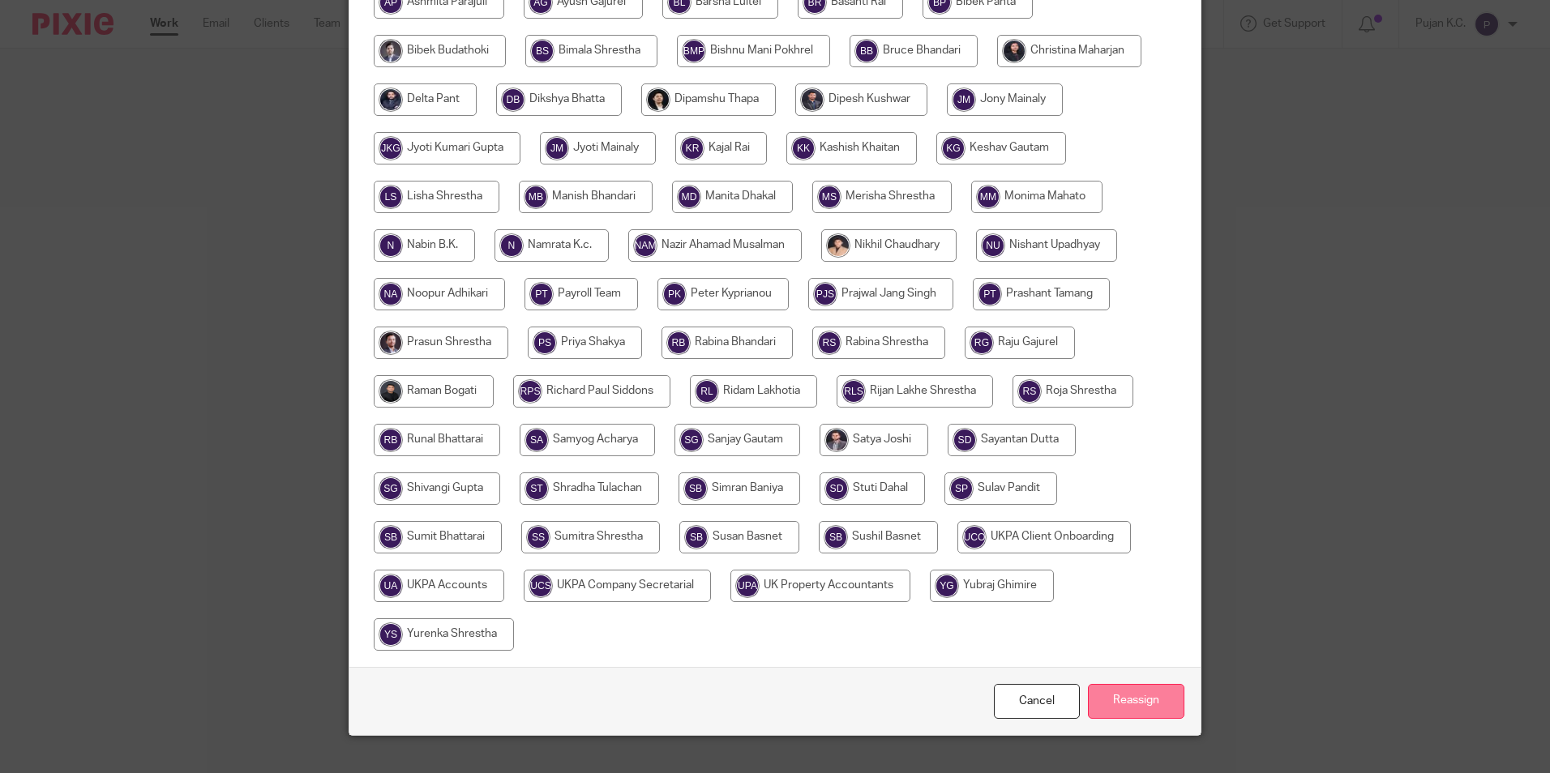
click at [1121, 710] on input "Reassign" at bounding box center [1136, 701] width 96 height 35
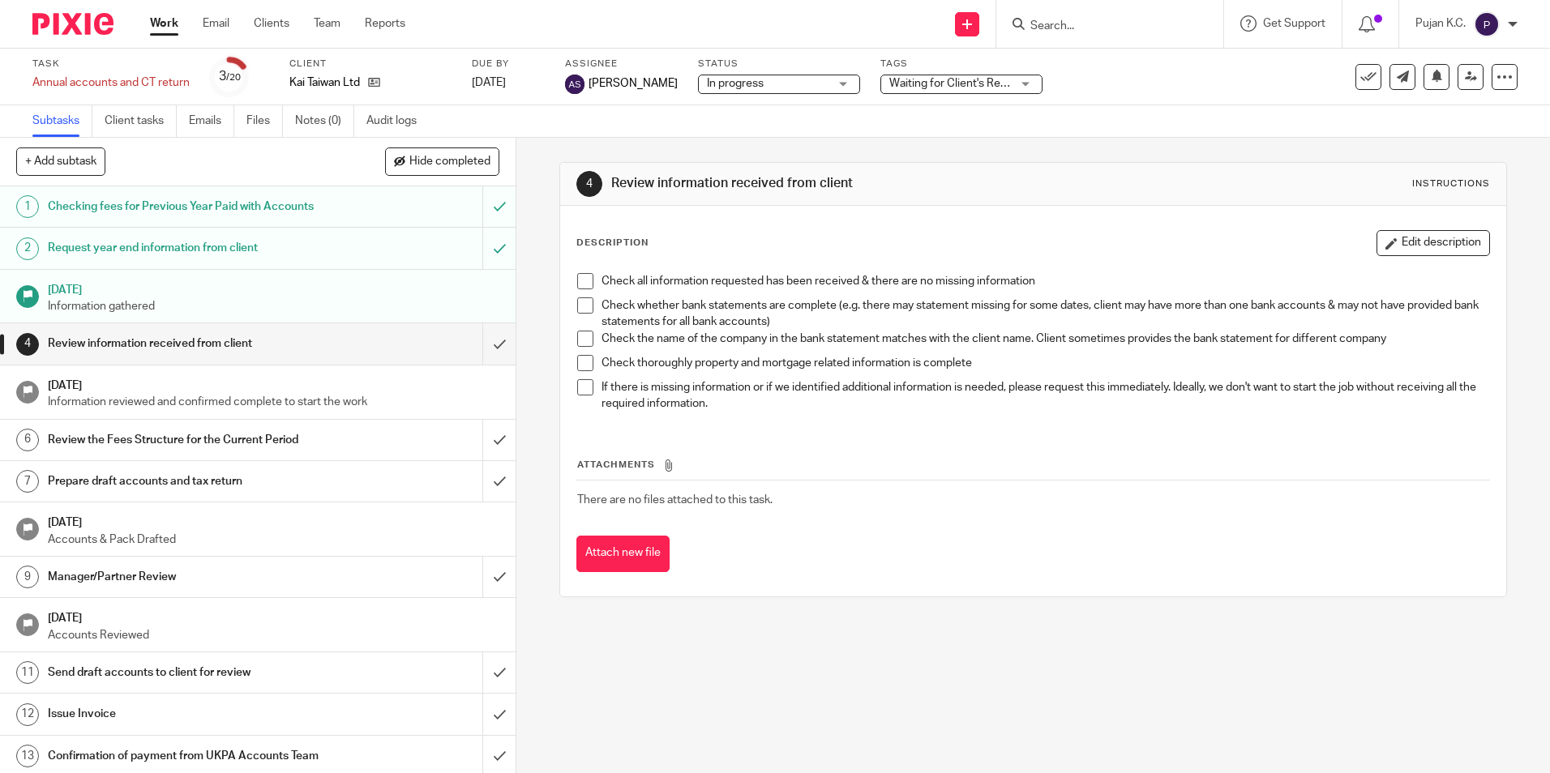
click at [1034, 16] on form at bounding box center [1115, 24] width 173 height 20
click at [1042, 18] on form at bounding box center [1115, 24] width 173 height 20
click at [1066, 23] on input "Search" at bounding box center [1102, 26] width 146 height 15
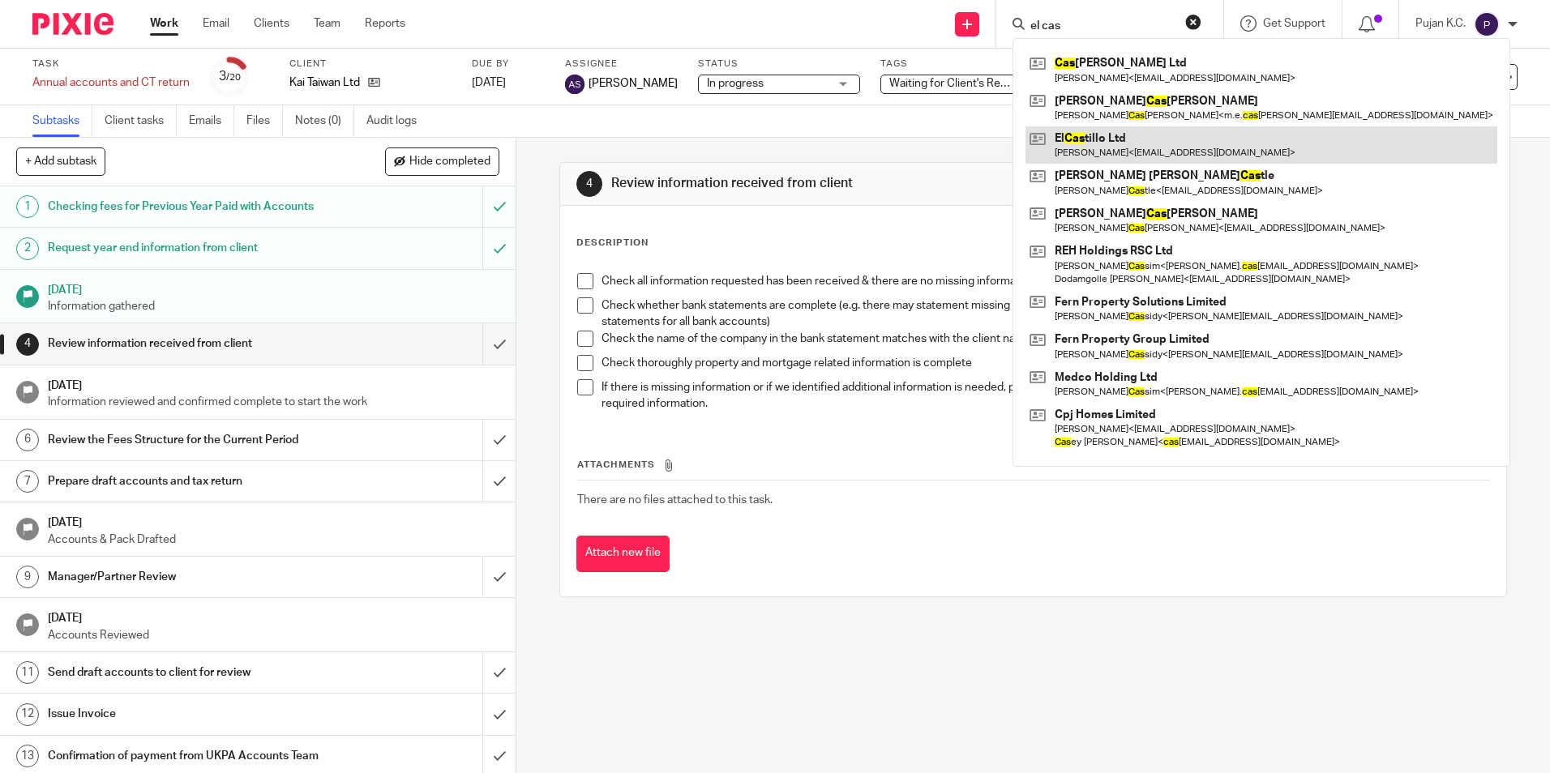
type input "el cas"
click at [1102, 150] on link at bounding box center [1262, 144] width 472 height 37
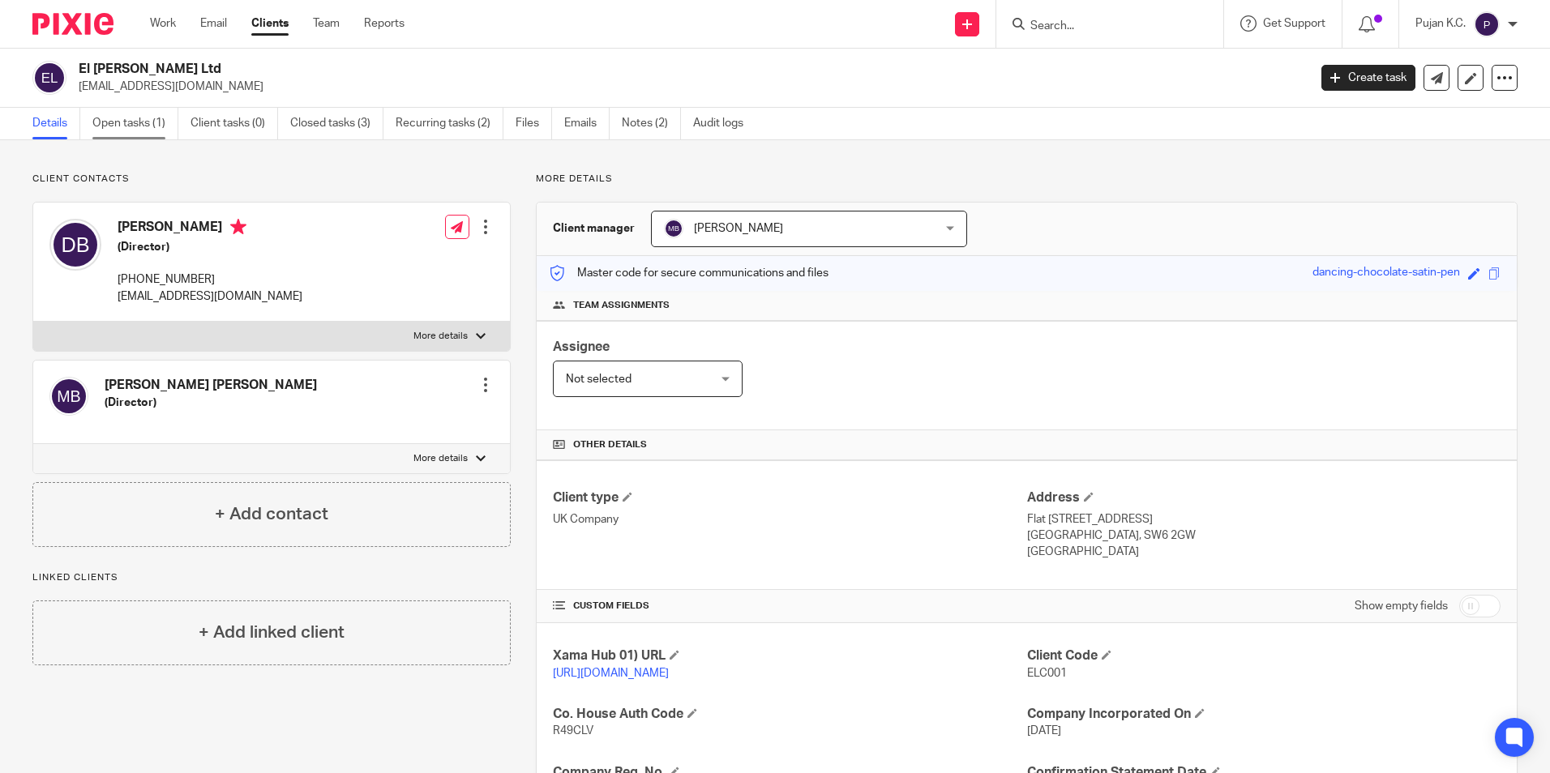
click at [100, 114] on link "Open tasks (1)" at bounding box center [135, 124] width 86 height 32
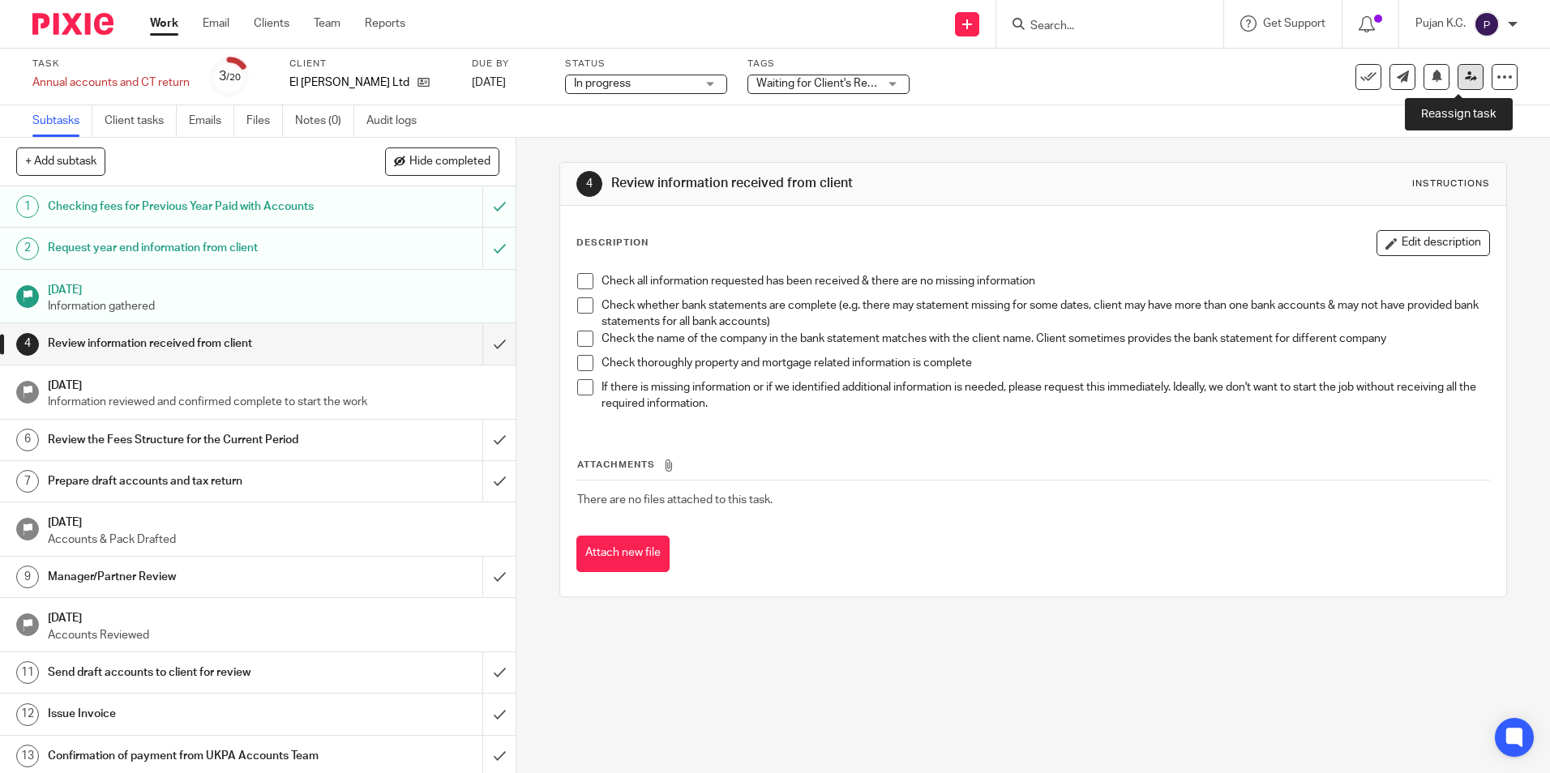
click at [1460, 84] on link at bounding box center [1471, 77] width 26 height 26
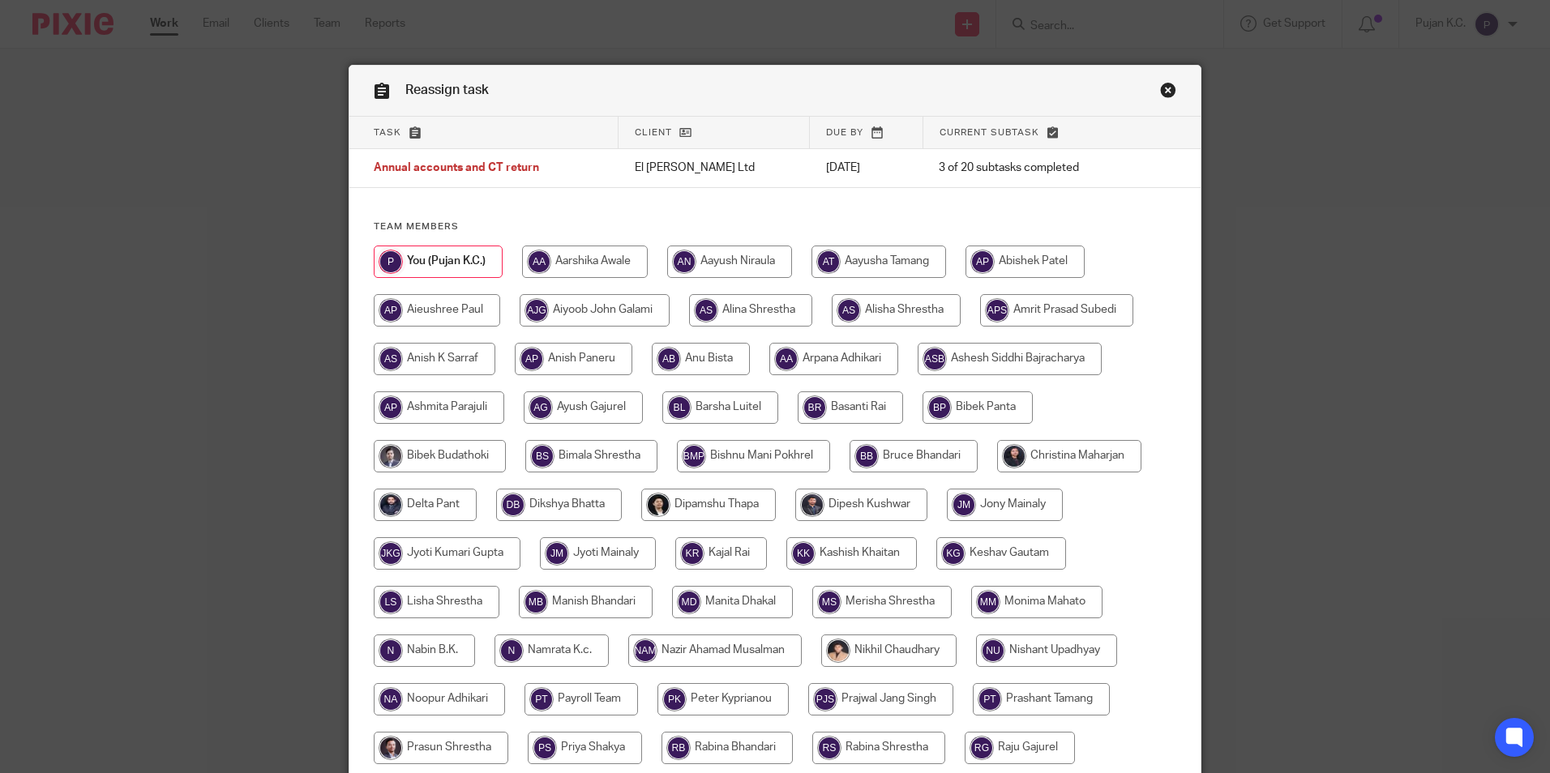
scroll to position [433, 0]
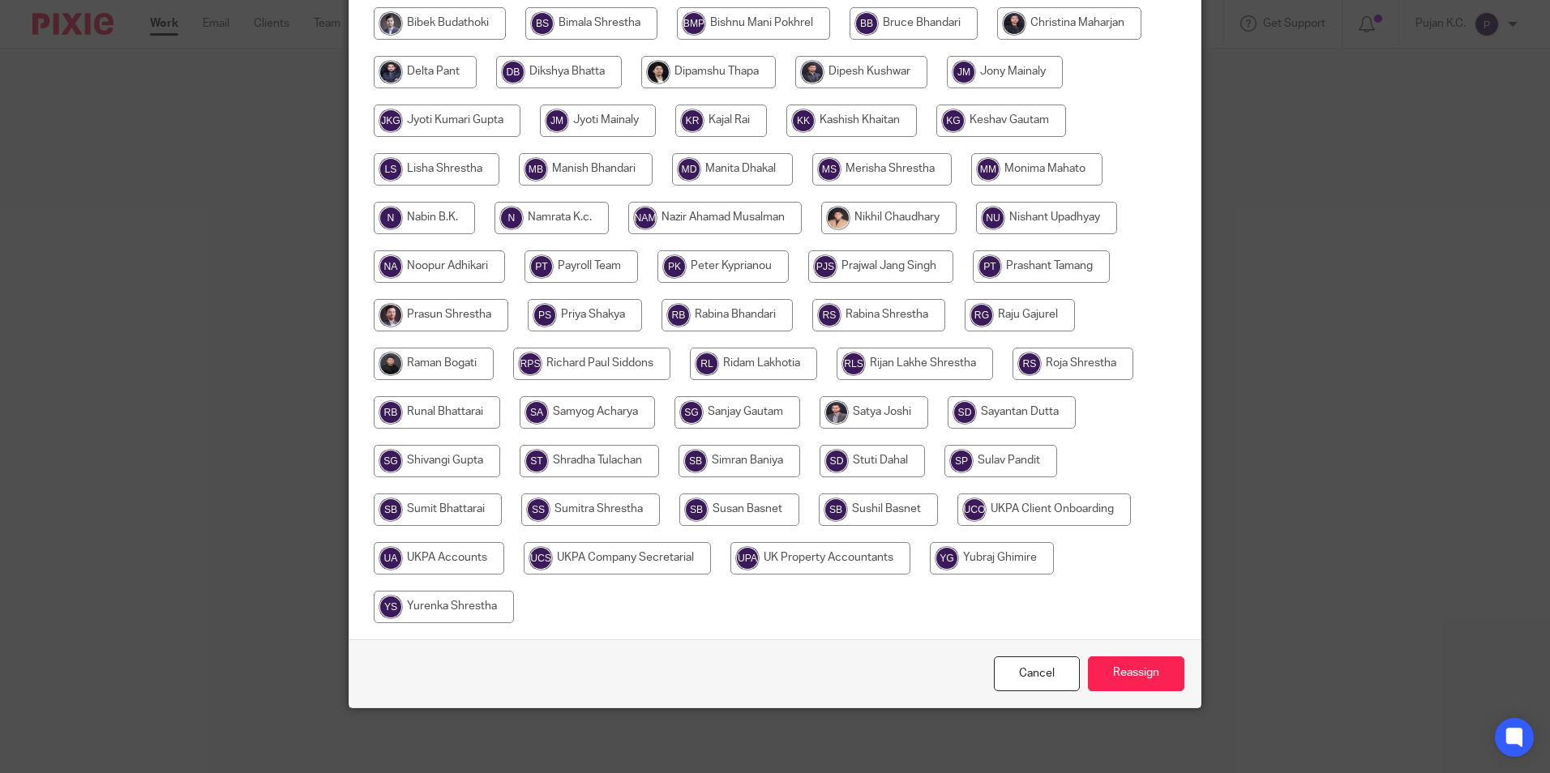
click at [611, 159] on input "radio" at bounding box center [586, 169] width 134 height 32
radio input "true"
click at [1127, 670] on input "Reassign" at bounding box center [1136, 674] width 96 height 35
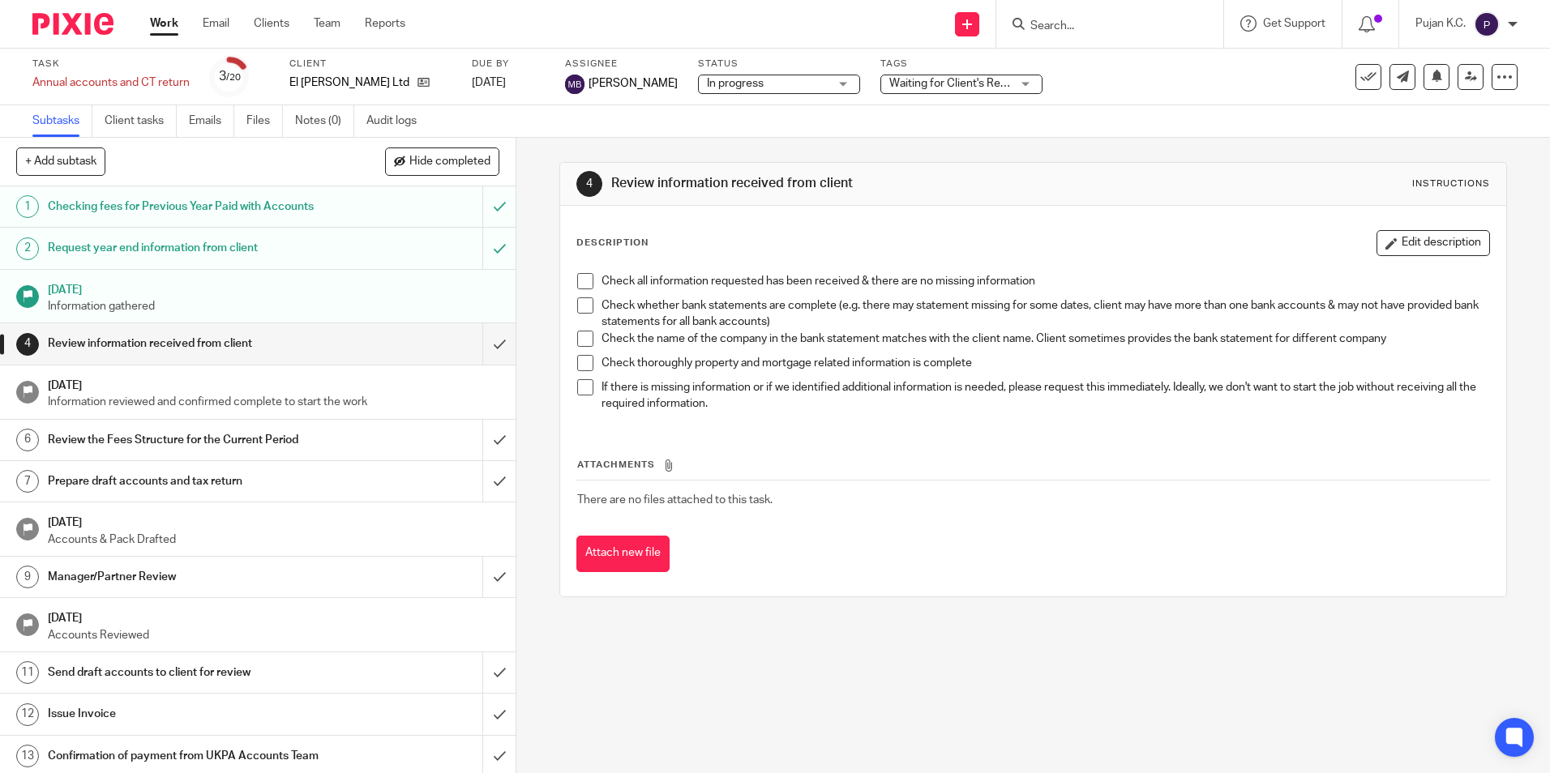
click at [1098, 29] on input "Search" at bounding box center [1102, 26] width 146 height 15
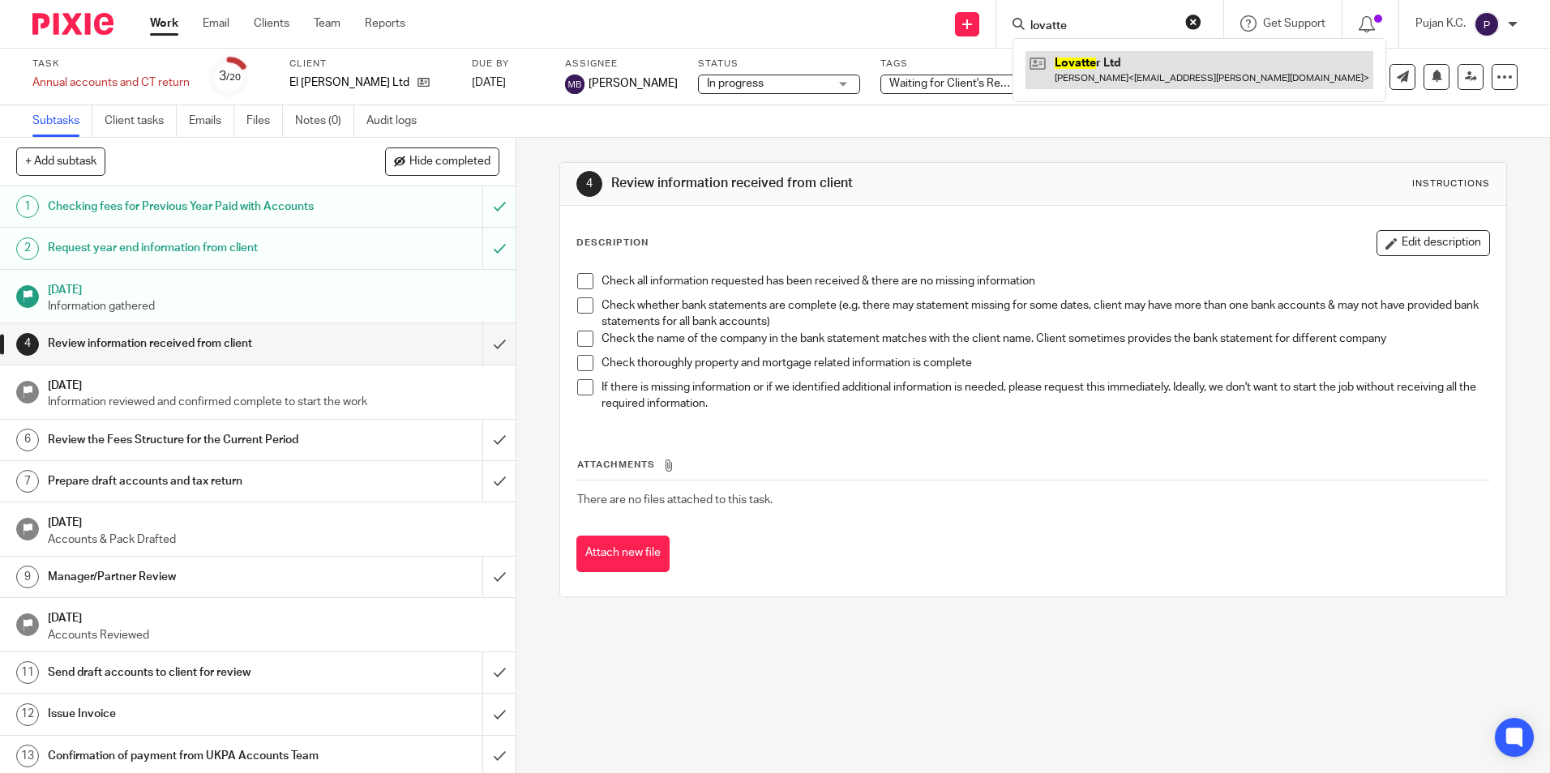
type input "lovatte"
click at [1098, 62] on link at bounding box center [1200, 69] width 348 height 37
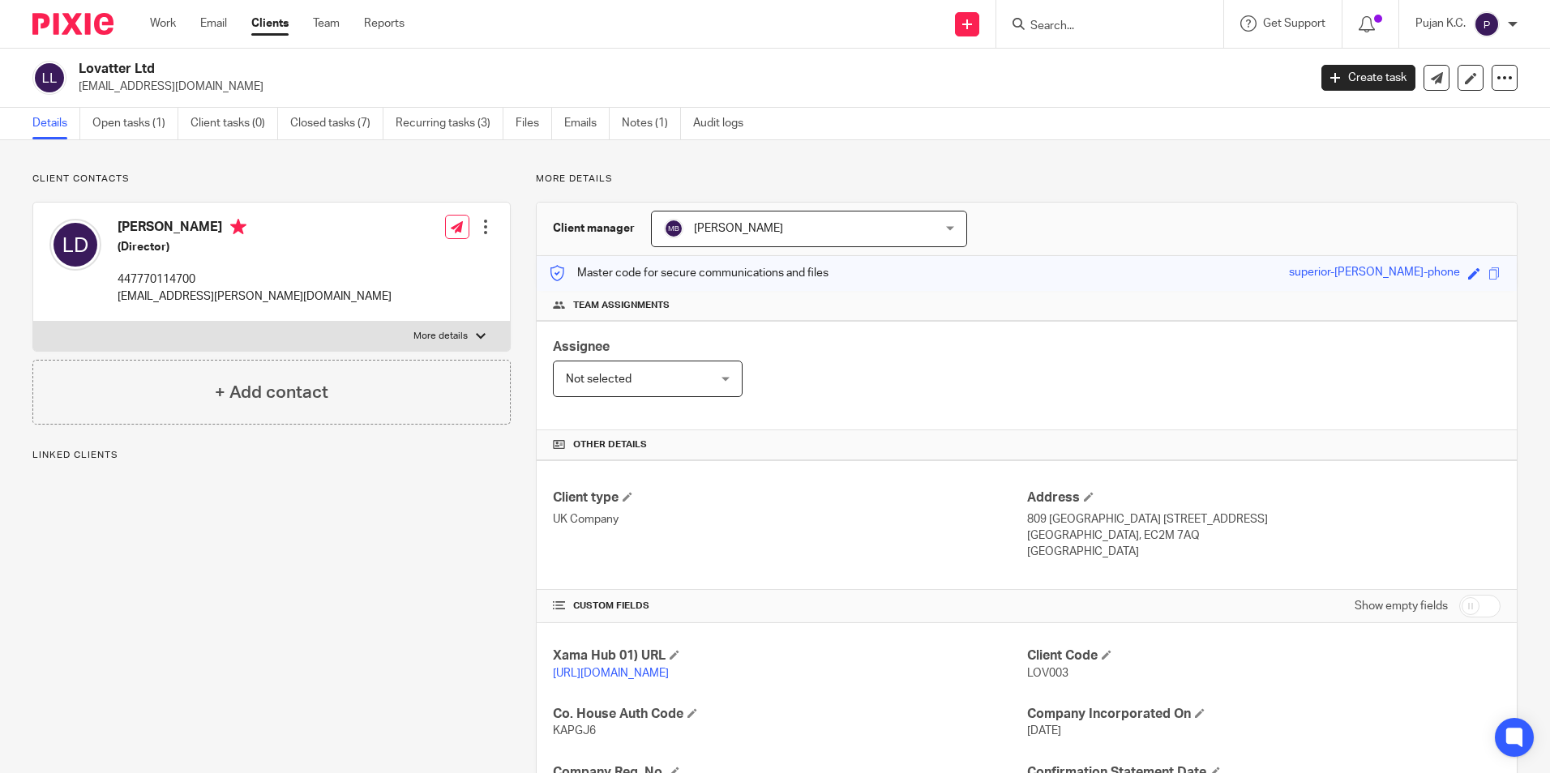
click at [141, 119] on link "Open tasks (1)" at bounding box center [135, 124] width 86 height 32
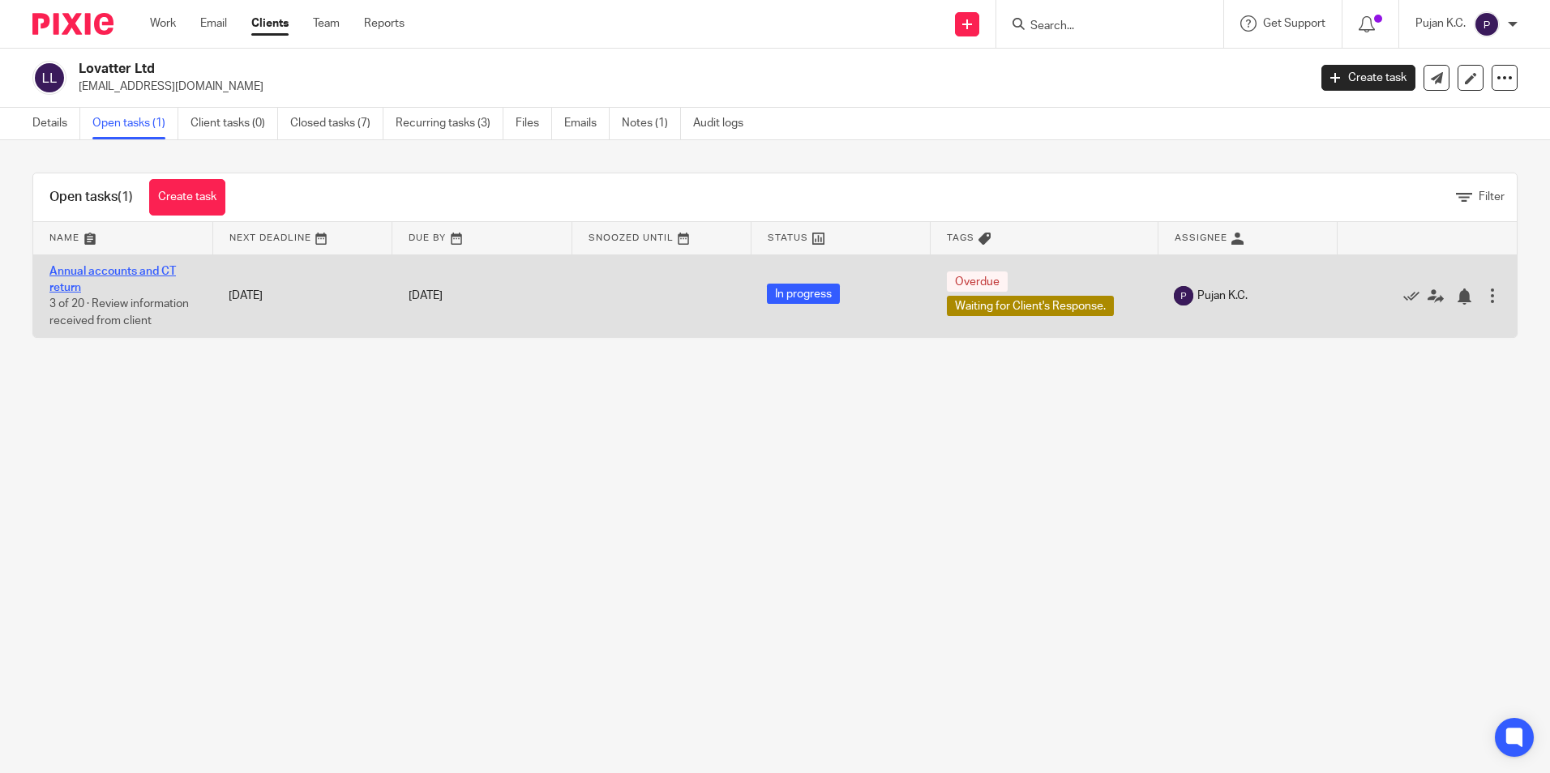
click at [154, 263] on td "Annual accounts and CT return 3 of 20 · Review information received from client" at bounding box center [122, 296] width 179 height 83
click at [153, 268] on link "Annual accounts and CT return" at bounding box center [112, 280] width 126 height 28
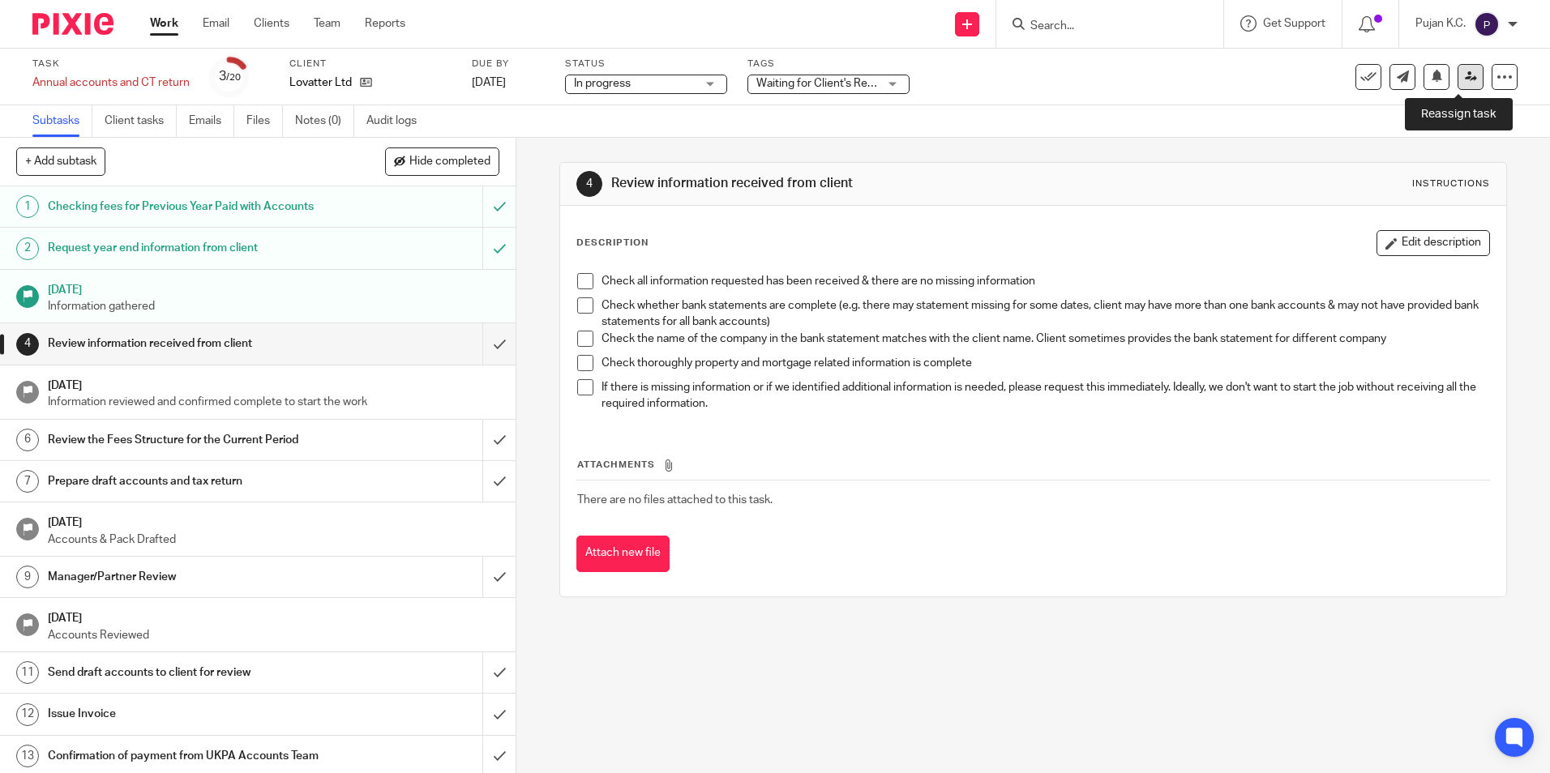
click at [1466, 79] on link at bounding box center [1471, 77] width 26 height 26
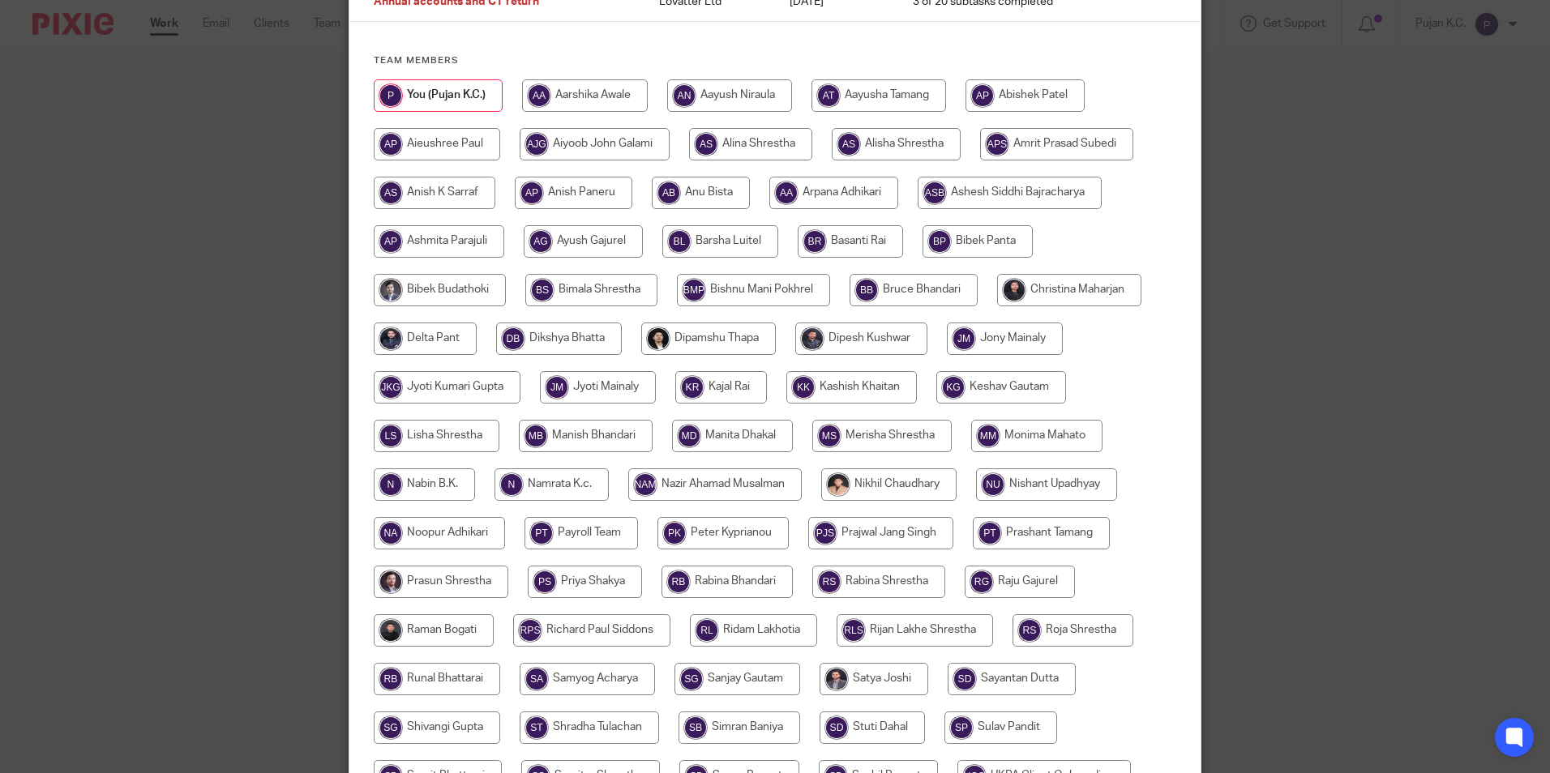
scroll to position [405, 0]
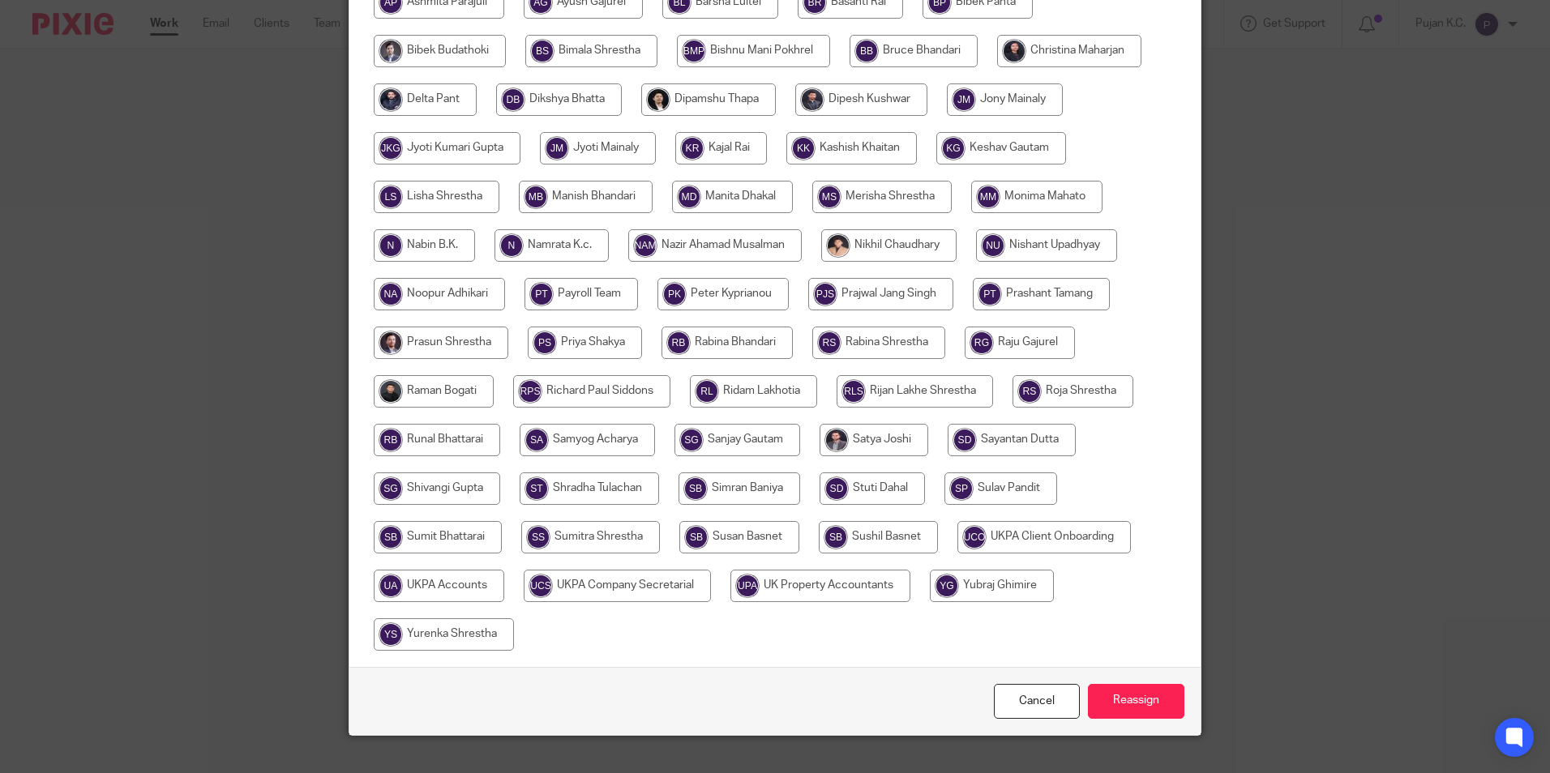
click at [567, 207] on input "radio" at bounding box center [586, 197] width 134 height 32
radio input "true"
click at [1128, 711] on input "Reassign" at bounding box center [1136, 701] width 96 height 35
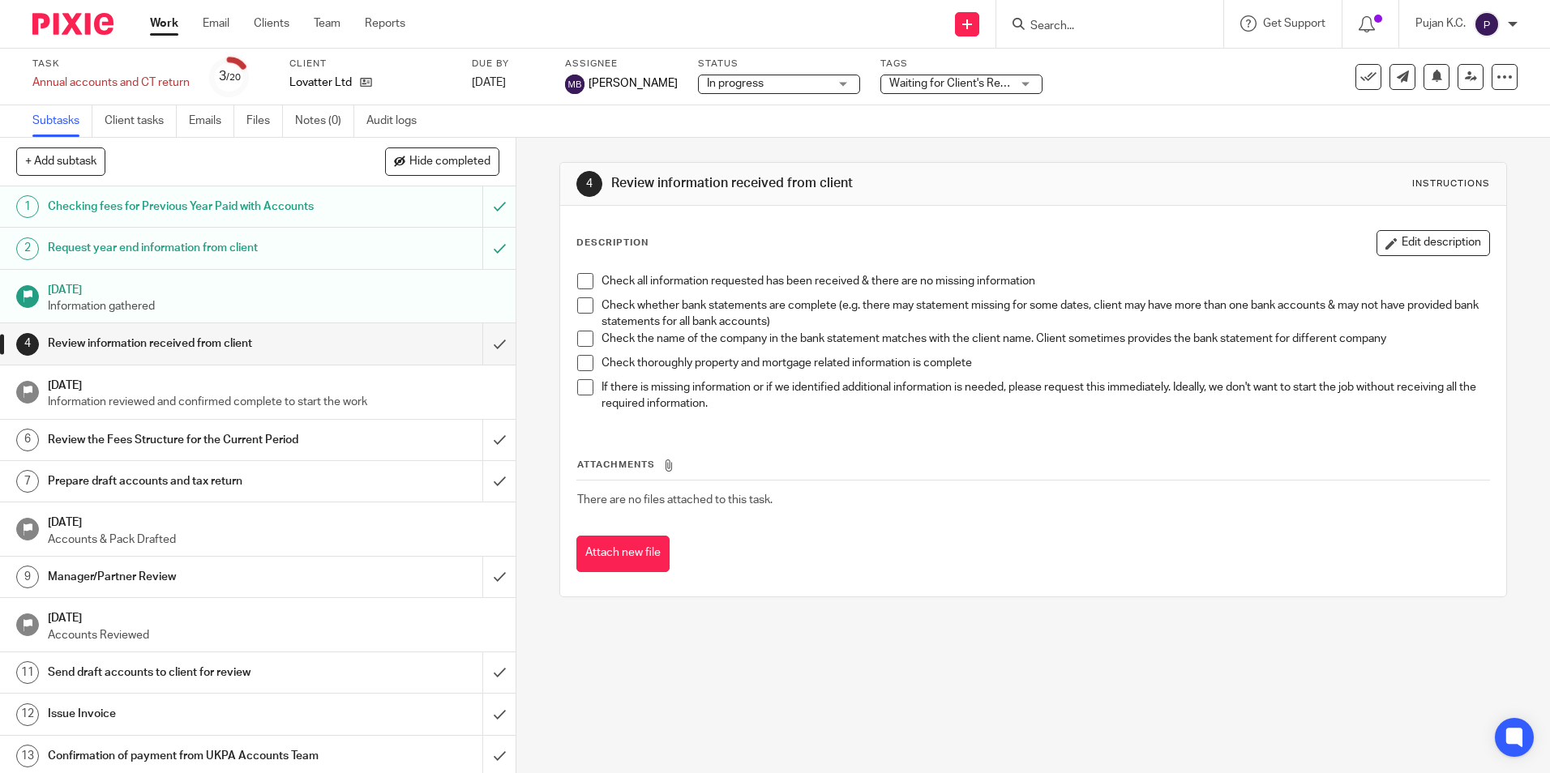
click at [1109, 36] on div at bounding box center [1109, 24] width 227 height 48
click at [1103, 25] on input "Search" at bounding box center [1102, 26] width 146 height 15
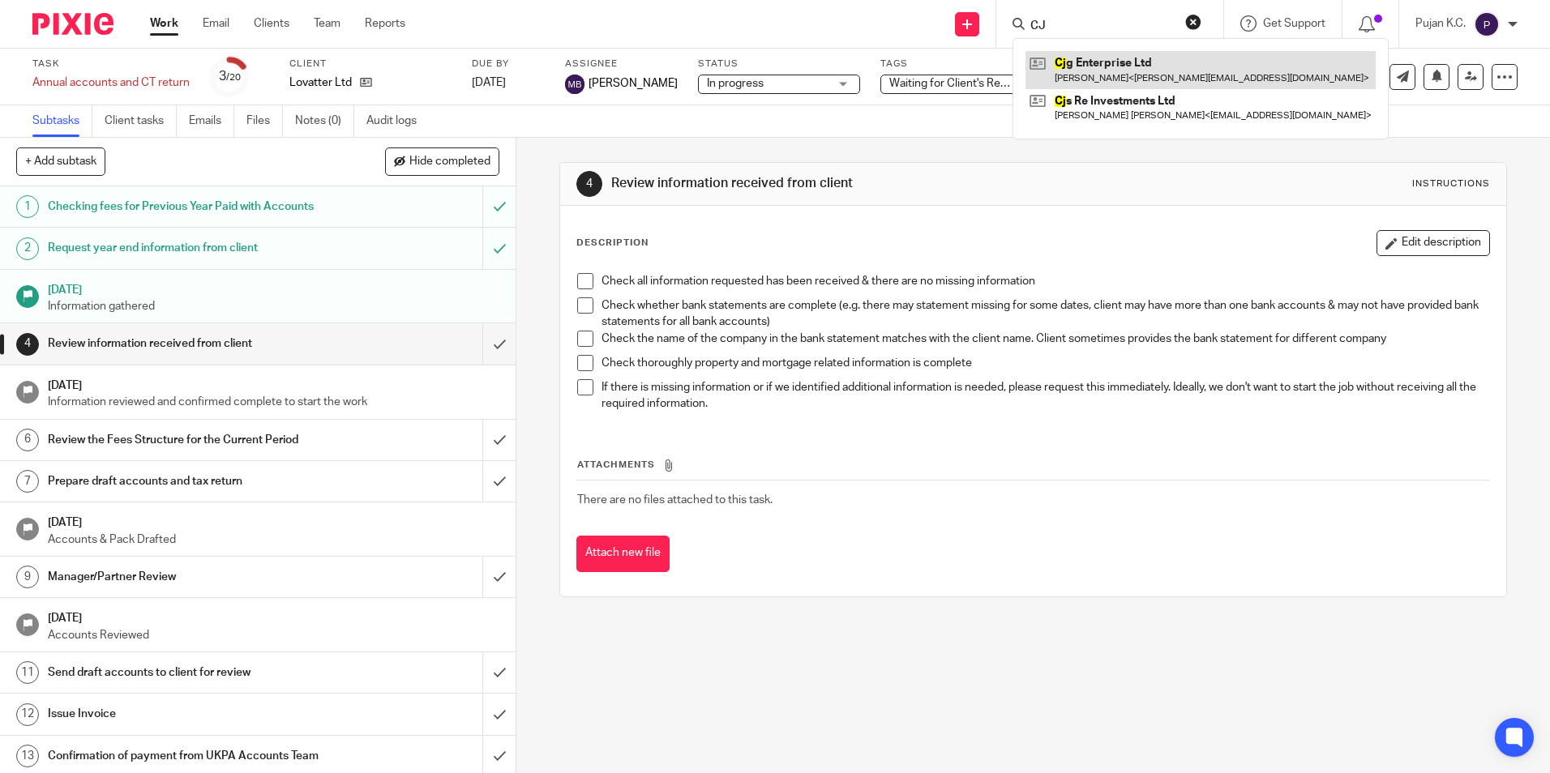
type input "CJ"
click at [1120, 68] on link at bounding box center [1201, 69] width 350 height 37
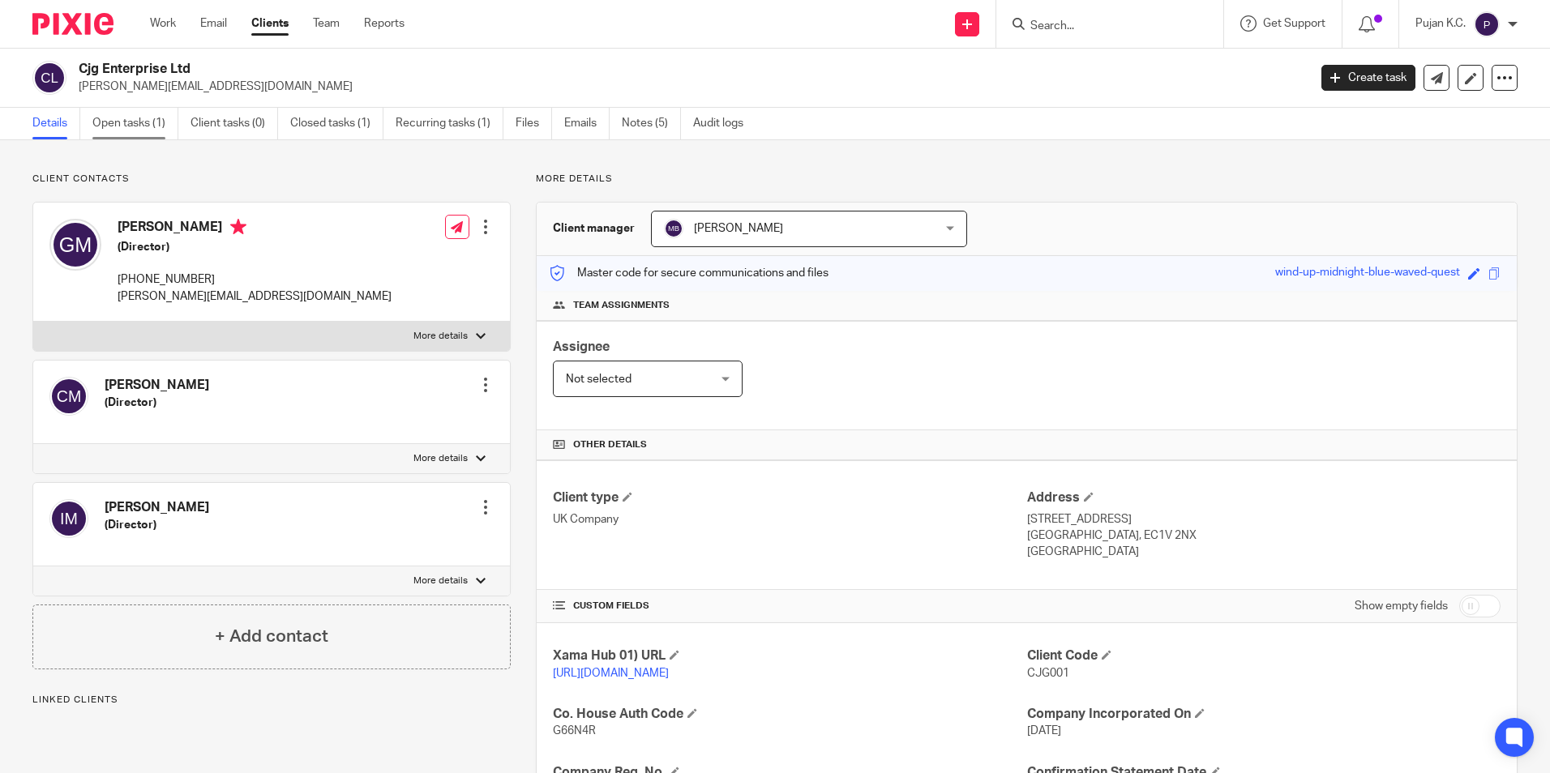
click at [143, 124] on link "Open tasks (1)" at bounding box center [135, 124] width 86 height 32
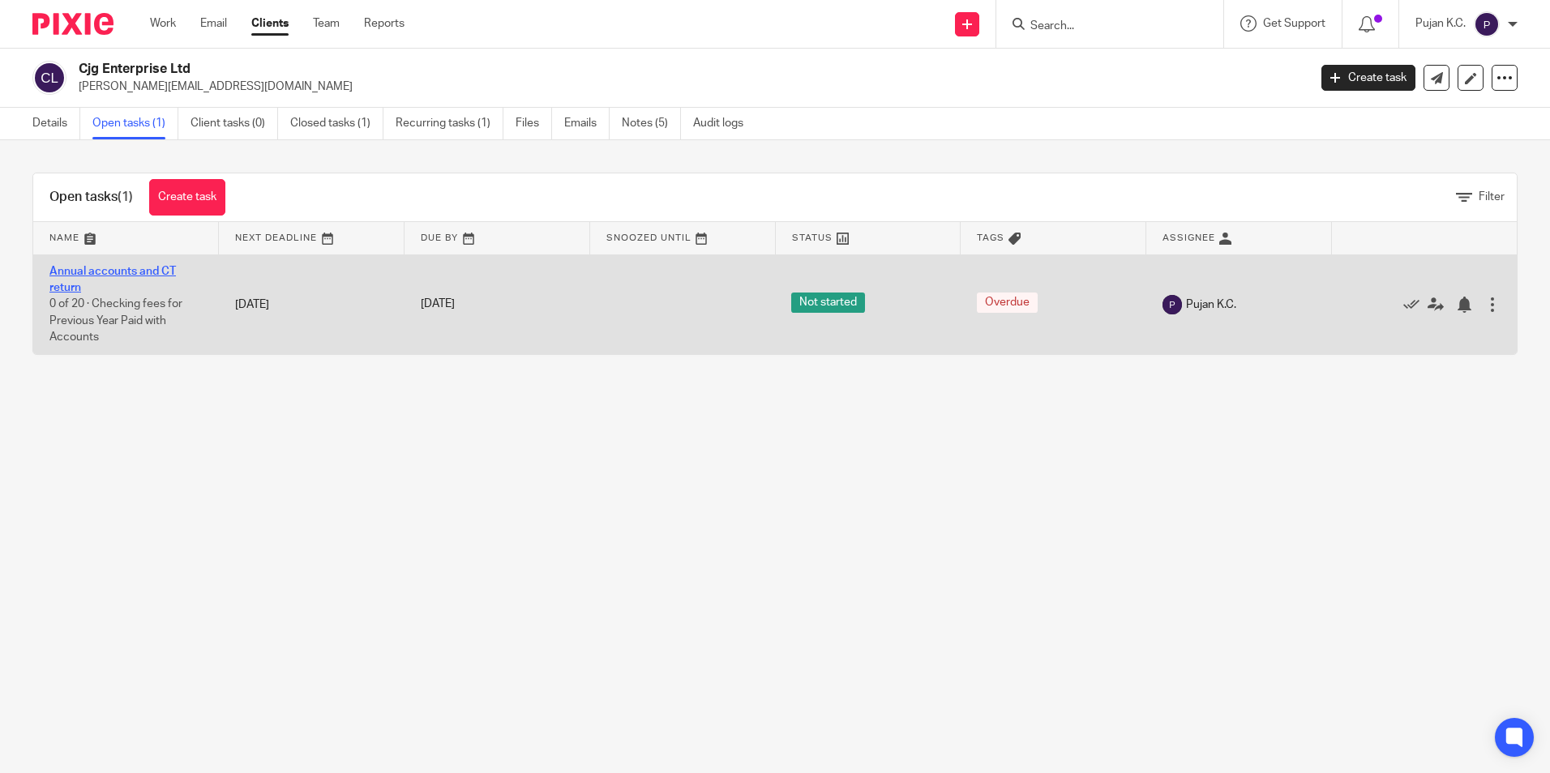
click at [101, 273] on link "Annual accounts and CT return" at bounding box center [112, 280] width 126 height 28
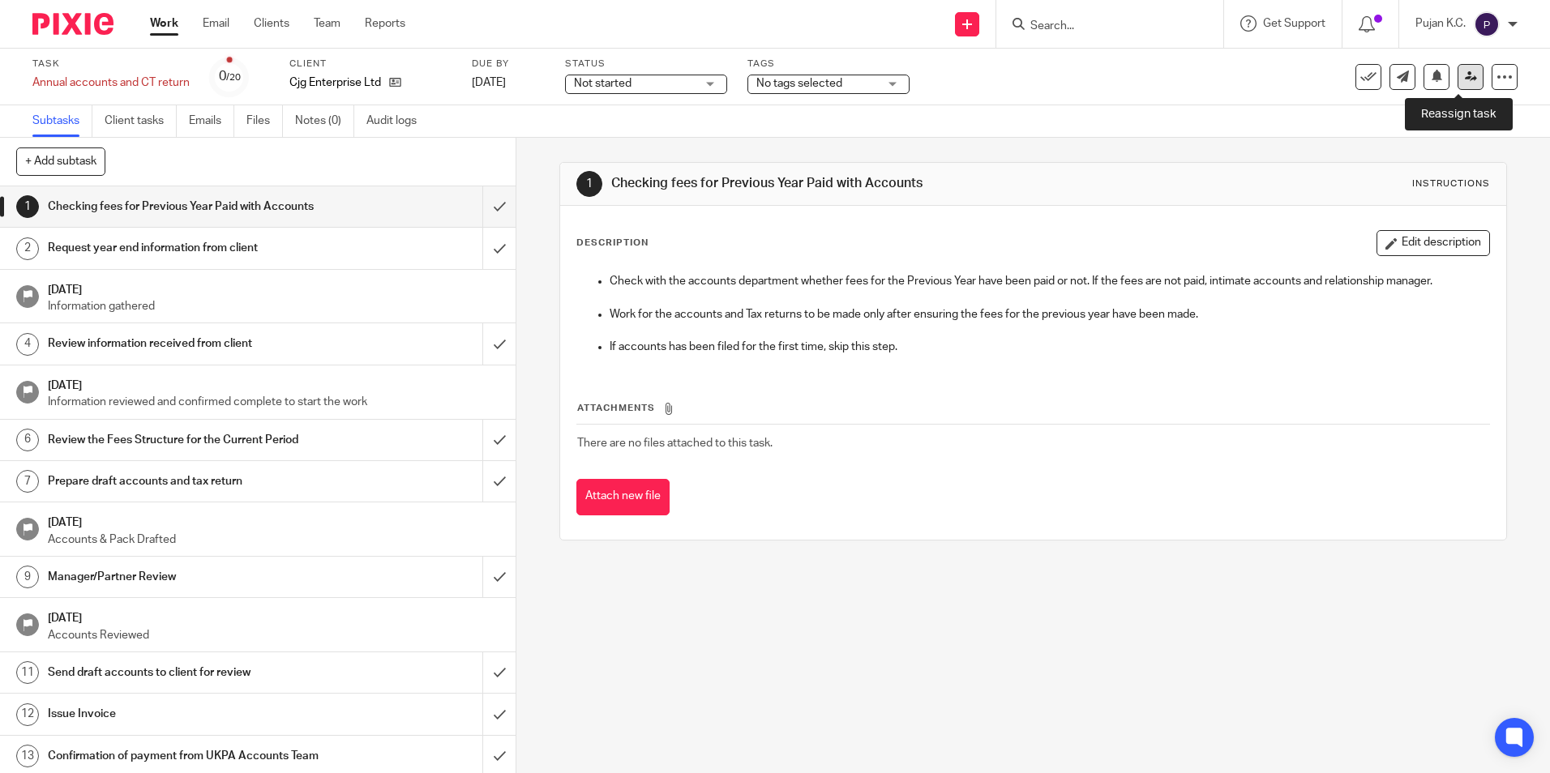
click at [1465, 76] on icon at bounding box center [1471, 77] width 12 height 12
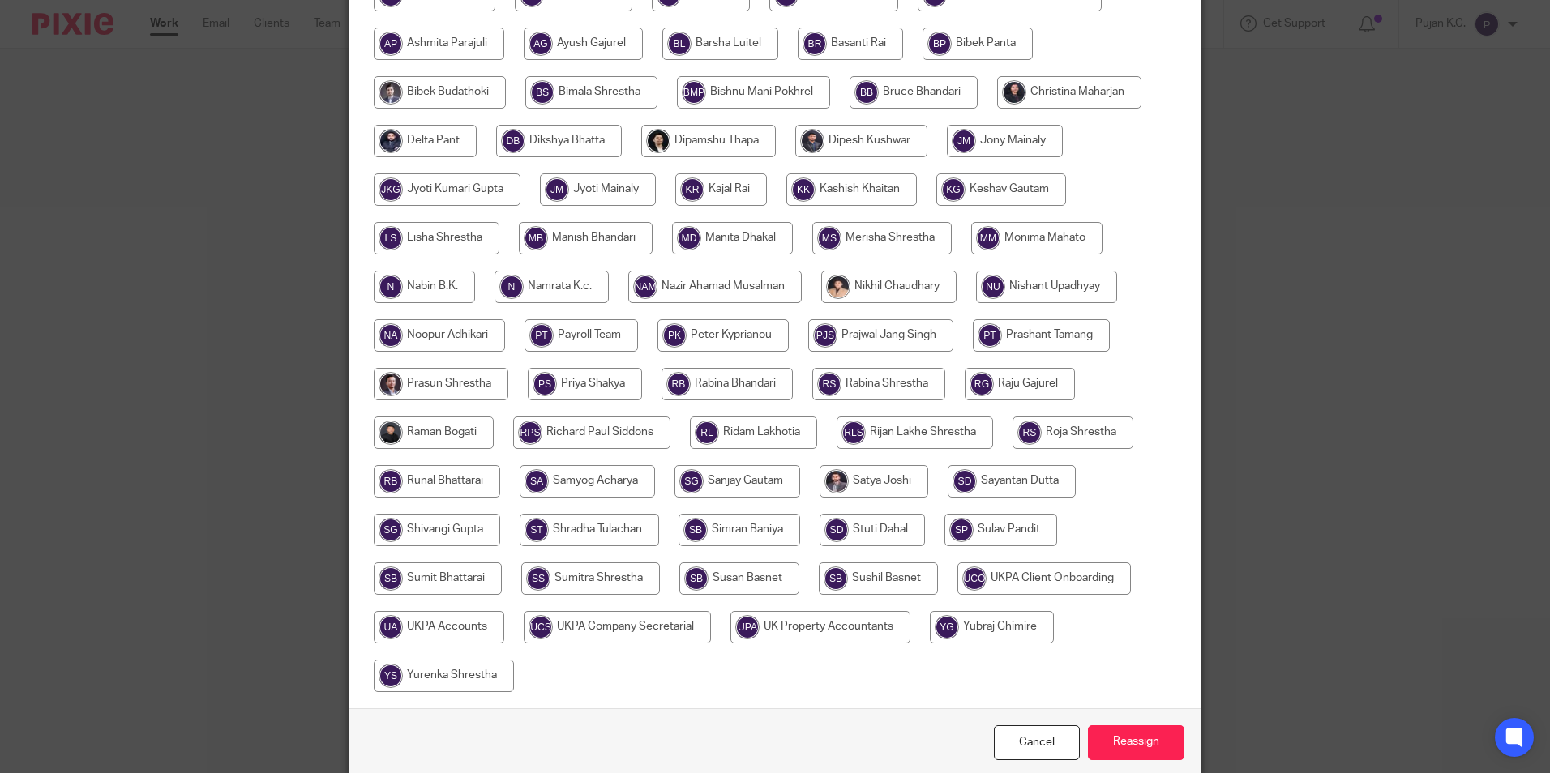
scroll to position [271, 0]
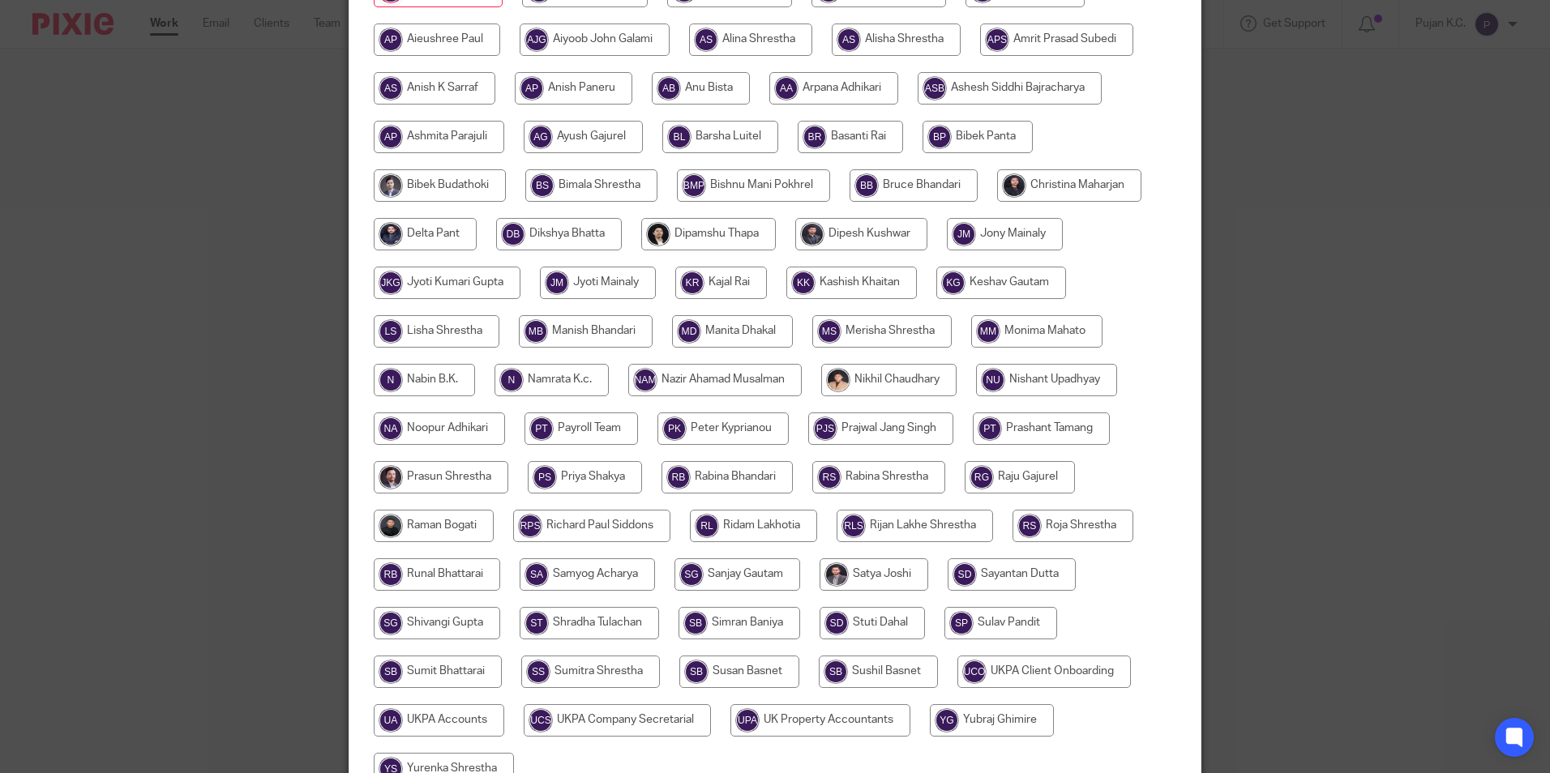
click at [623, 334] on input "radio" at bounding box center [586, 331] width 134 height 32
radio input "true"
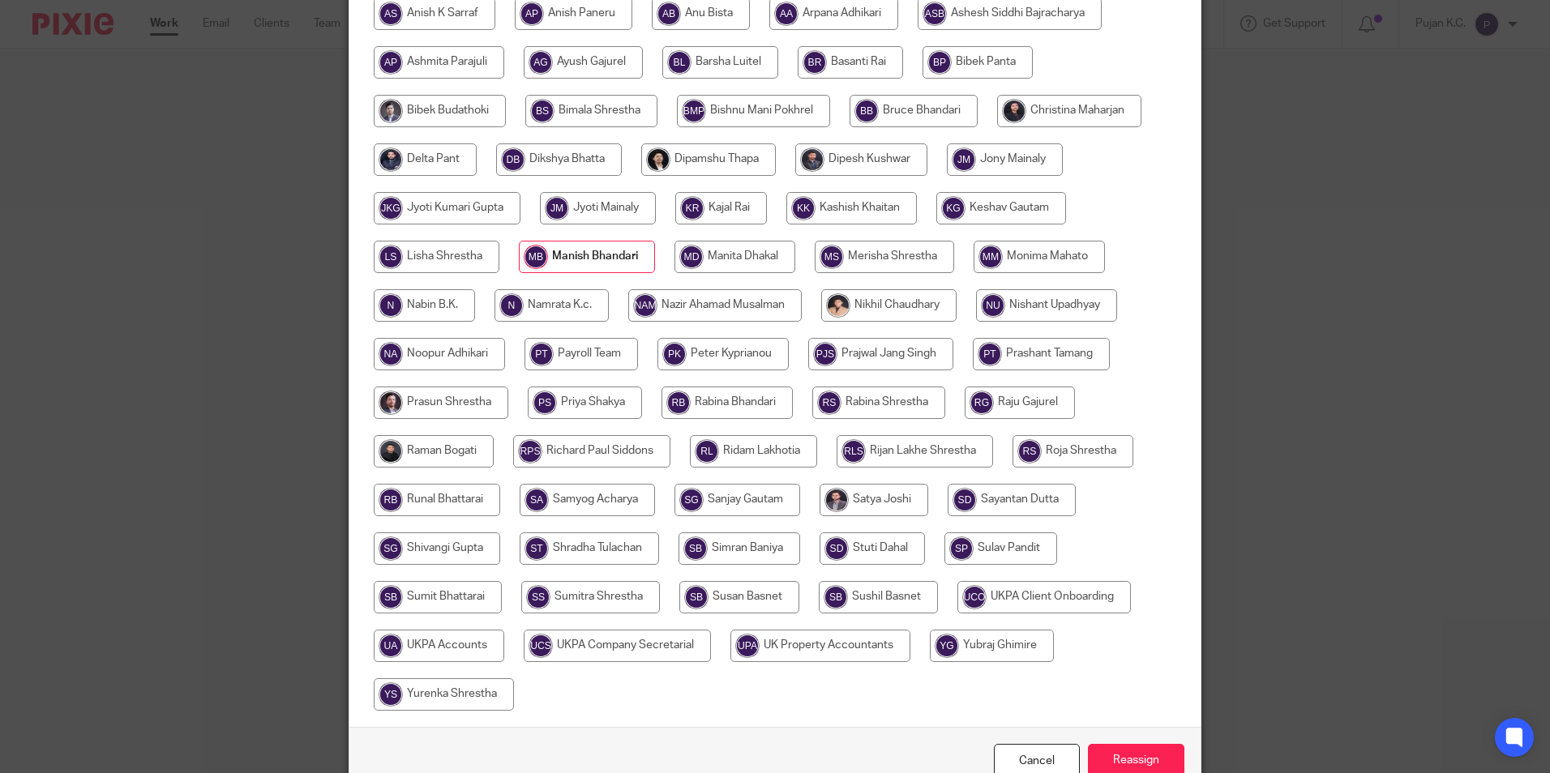
scroll to position [433, 0]
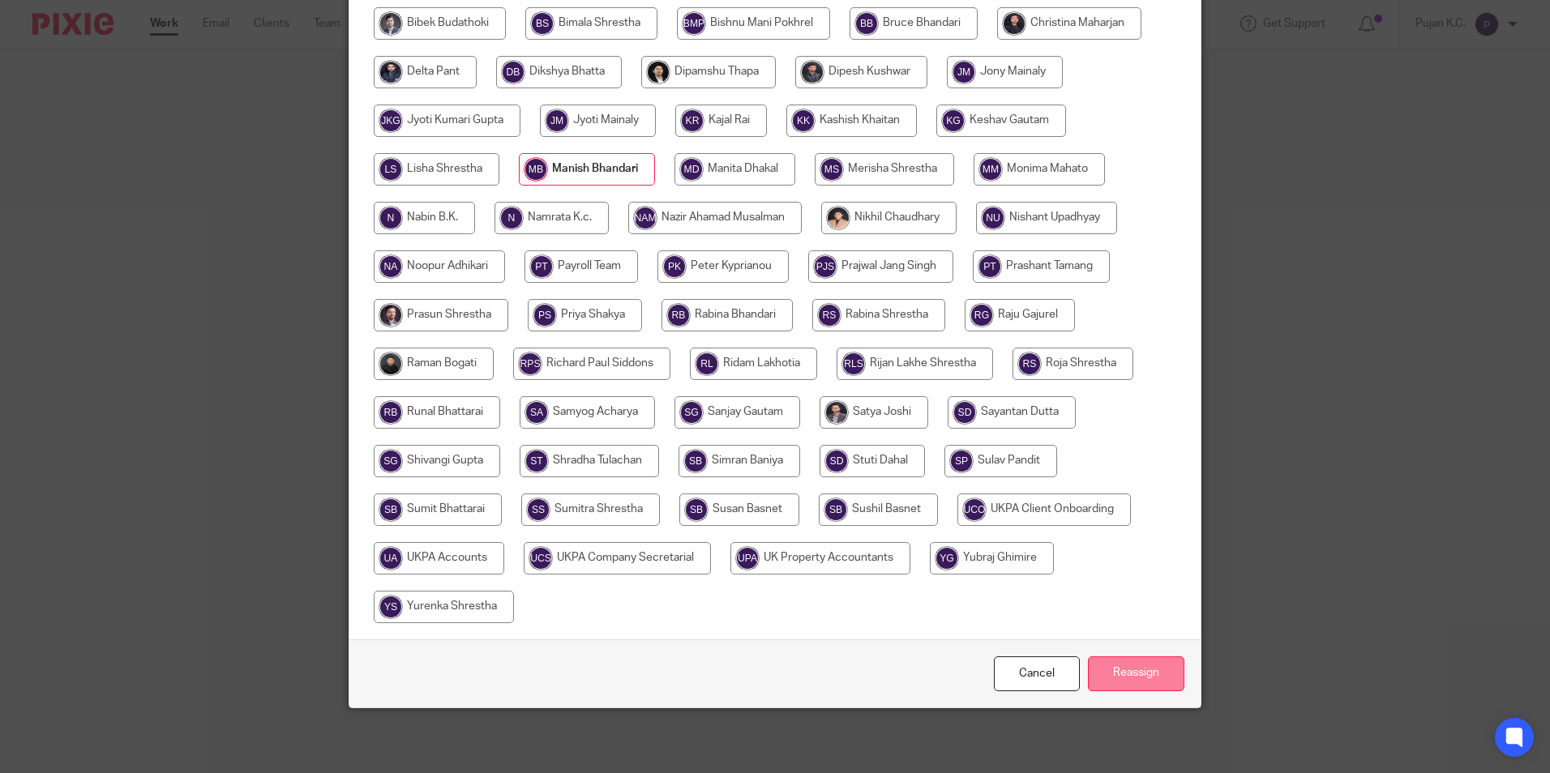
click at [1119, 669] on input "Reassign" at bounding box center [1136, 674] width 96 height 35
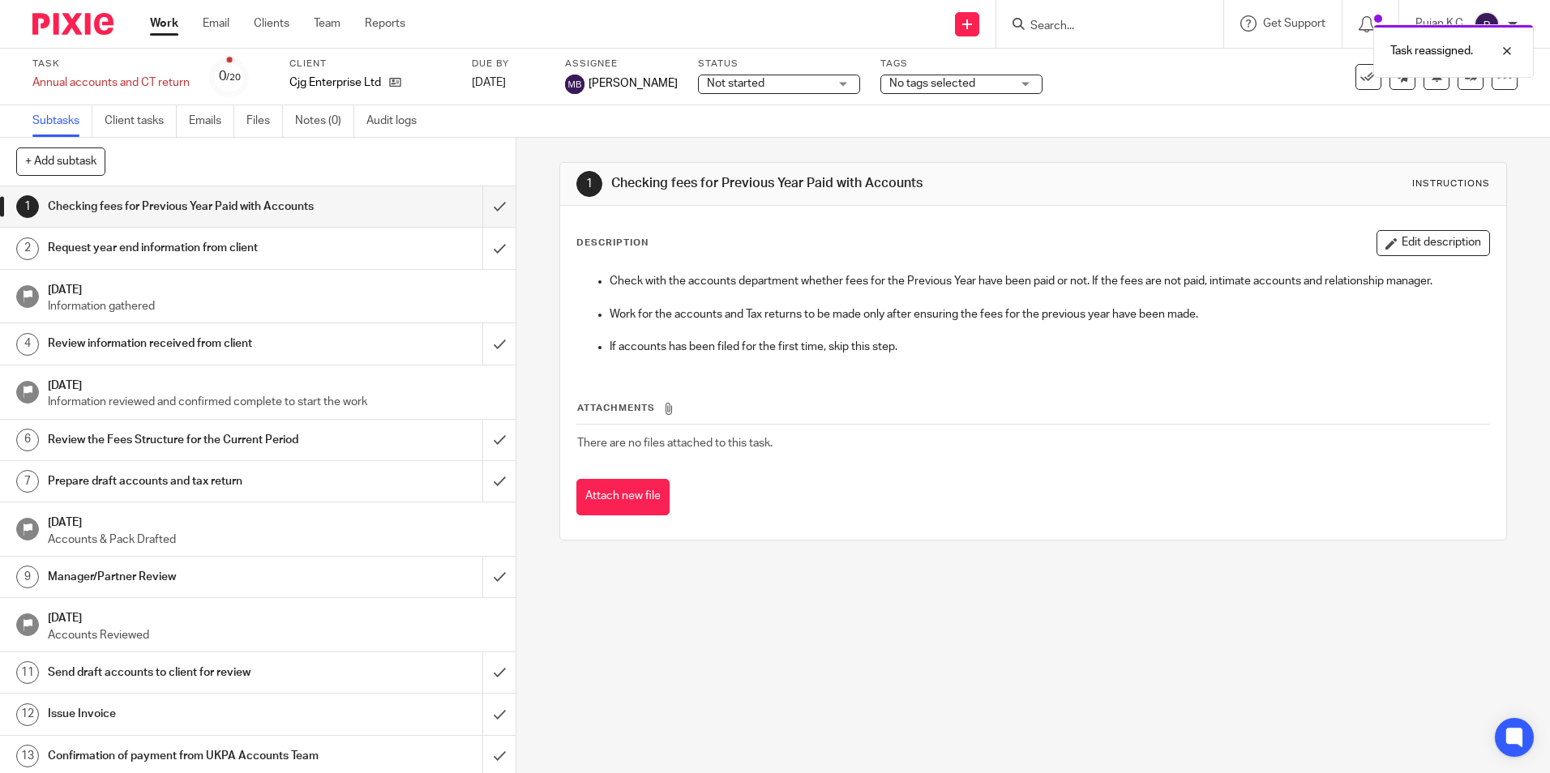
click at [933, 84] on span "No tags selected" at bounding box center [932, 83] width 86 height 11
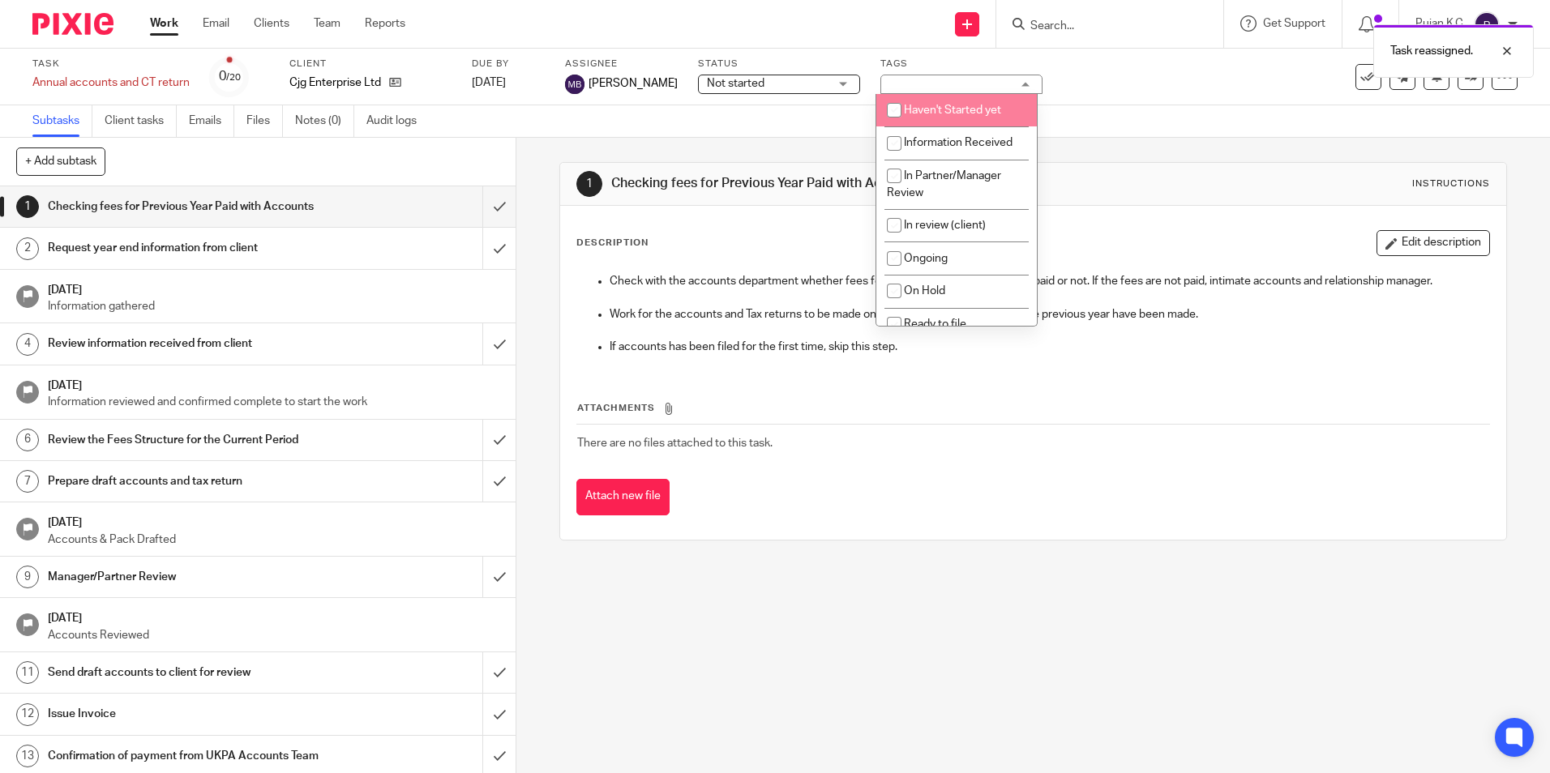
click at [936, 122] on li "Haven't Started yet" at bounding box center [956, 110] width 161 height 33
checkbox input "true"
click at [1214, 169] on div "1 Checking fees for Previous Year Paid with Accounts Instructions" at bounding box center [1032, 184] width 945 height 43
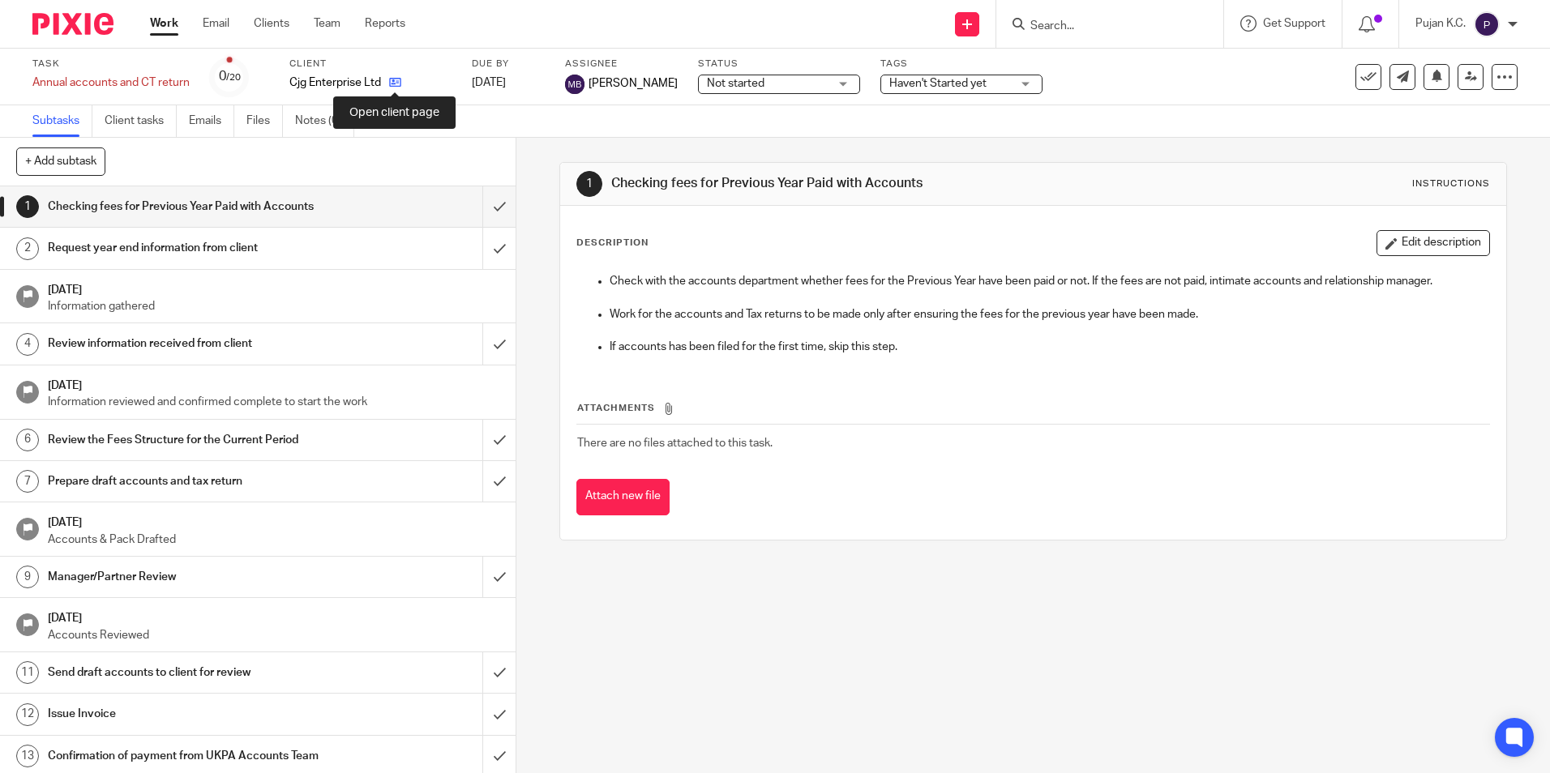
click at [392, 81] on icon at bounding box center [395, 82] width 12 height 12
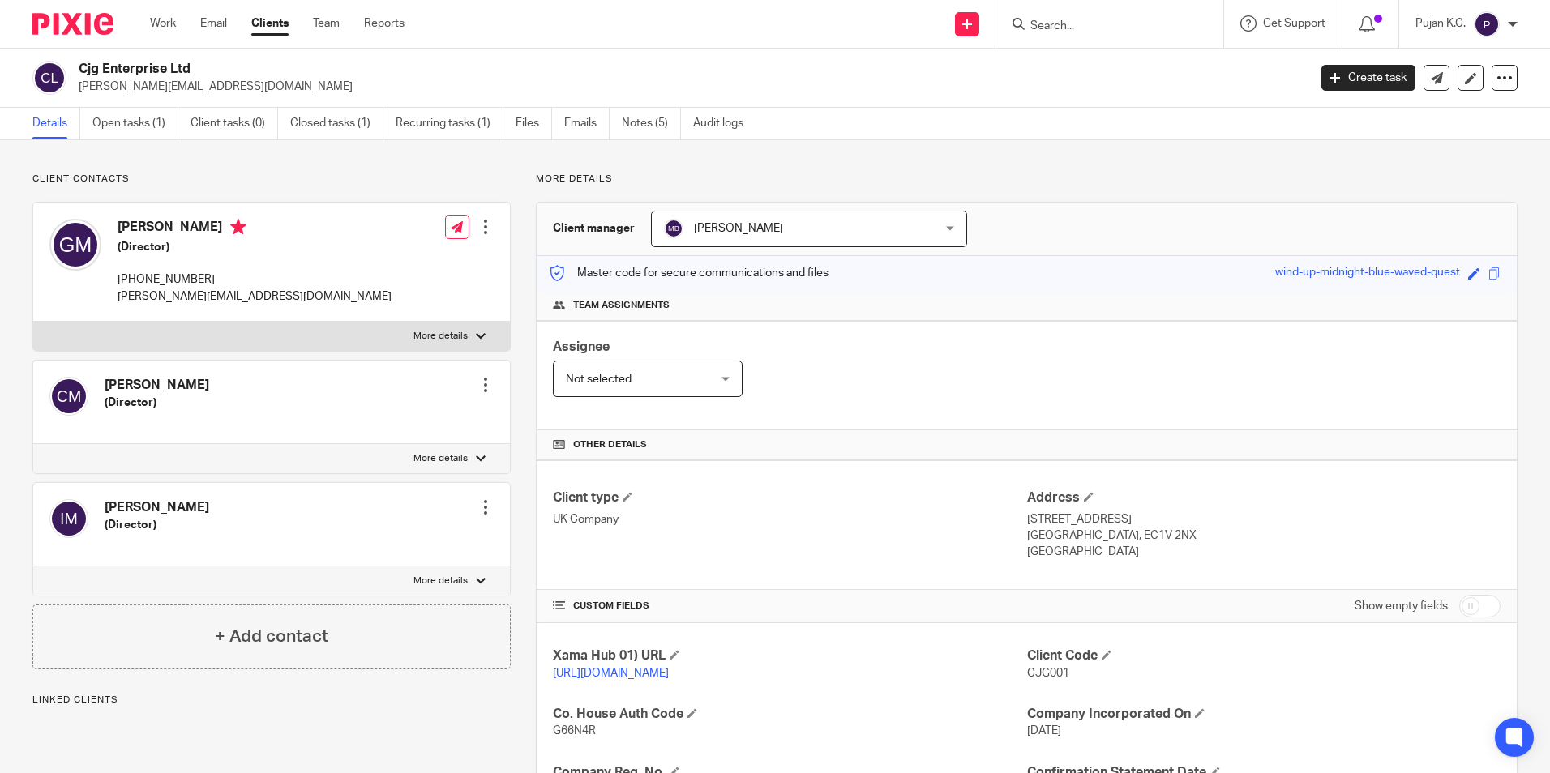
drag, startPoint x: 249, startPoint y: 87, endPoint x: 77, endPoint y: 84, distance: 171.9
click at [77, 84] on div "Cjg Enterprise Ltd george.malakos@outlook.com" at bounding box center [664, 78] width 1265 height 34
copy p "george.malakos@outlook.com"
click at [102, 122] on link "Open tasks (1)" at bounding box center [135, 124] width 86 height 32
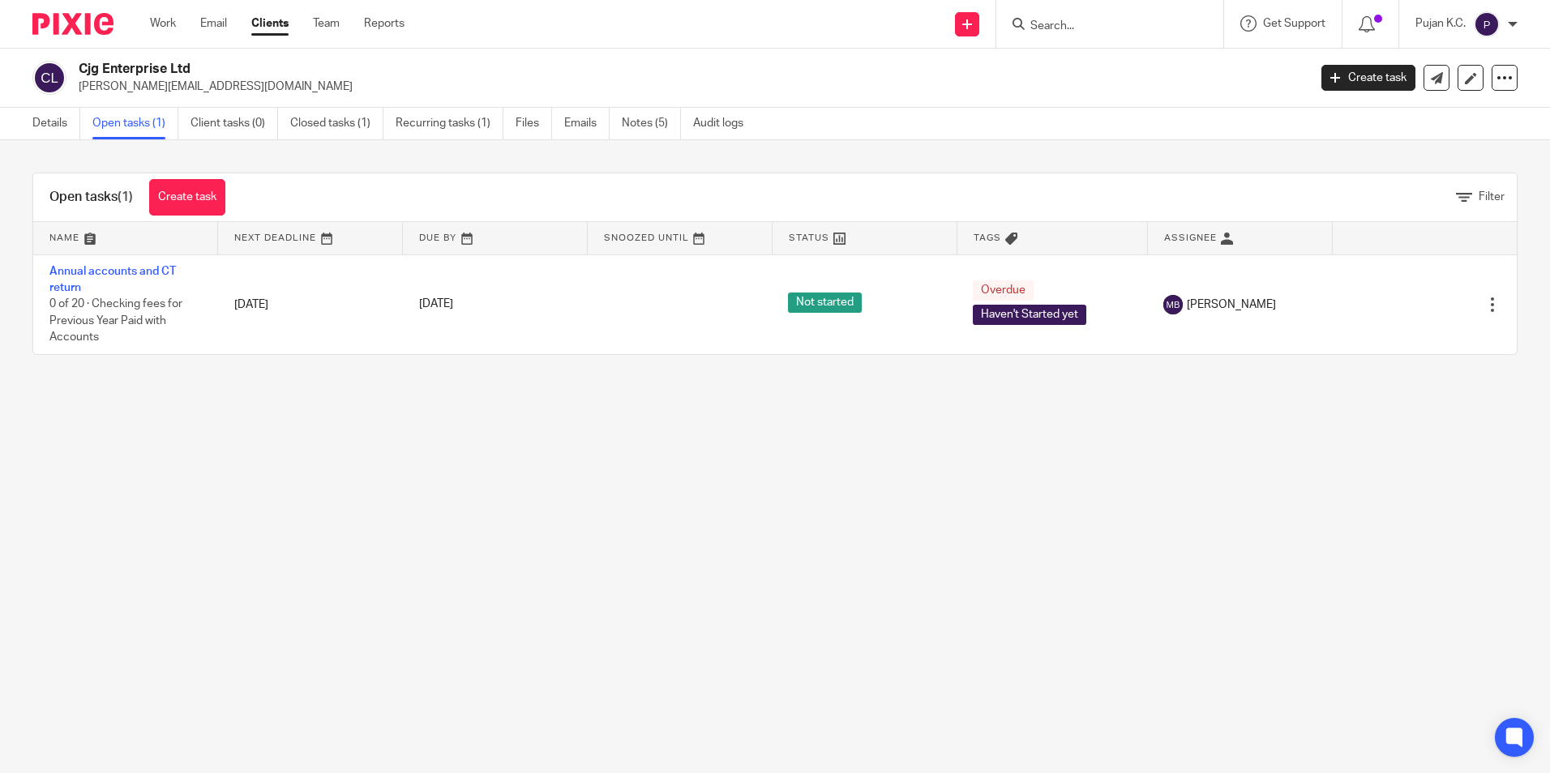
click at [998, 39] on div at bounding box center [1109, 24] width 227 height 48
click at [1050, 28] on input "Search" at bounding box center [1102, 26] width 146 height 15
type input "rekha"
click at [1090, 66] on link at bounding box center [1156, 69] width 261 height 37
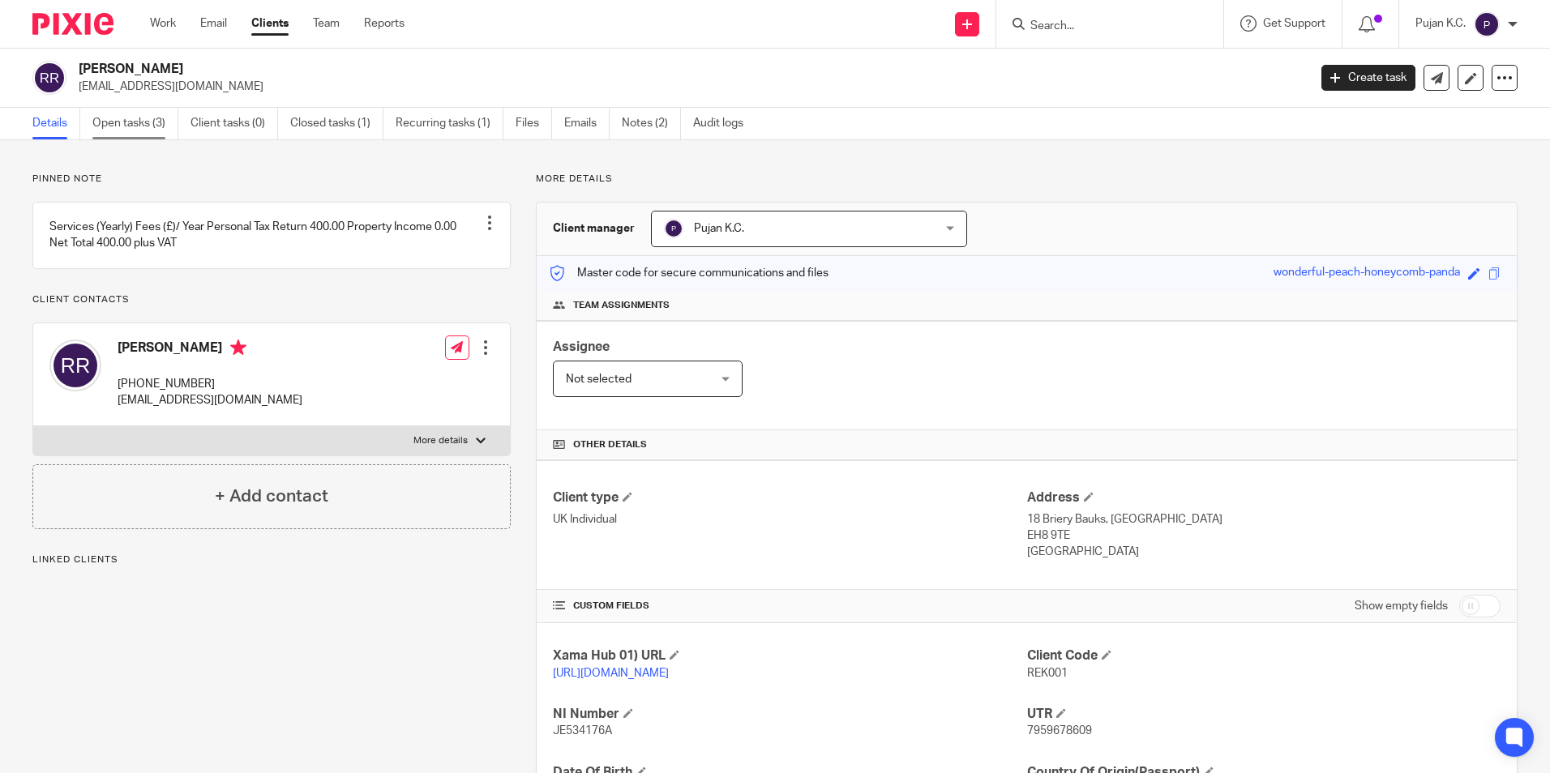
click at [138, 122] on link "Open tasks (3)" at bounding box center [135, 124] width 86 height 32
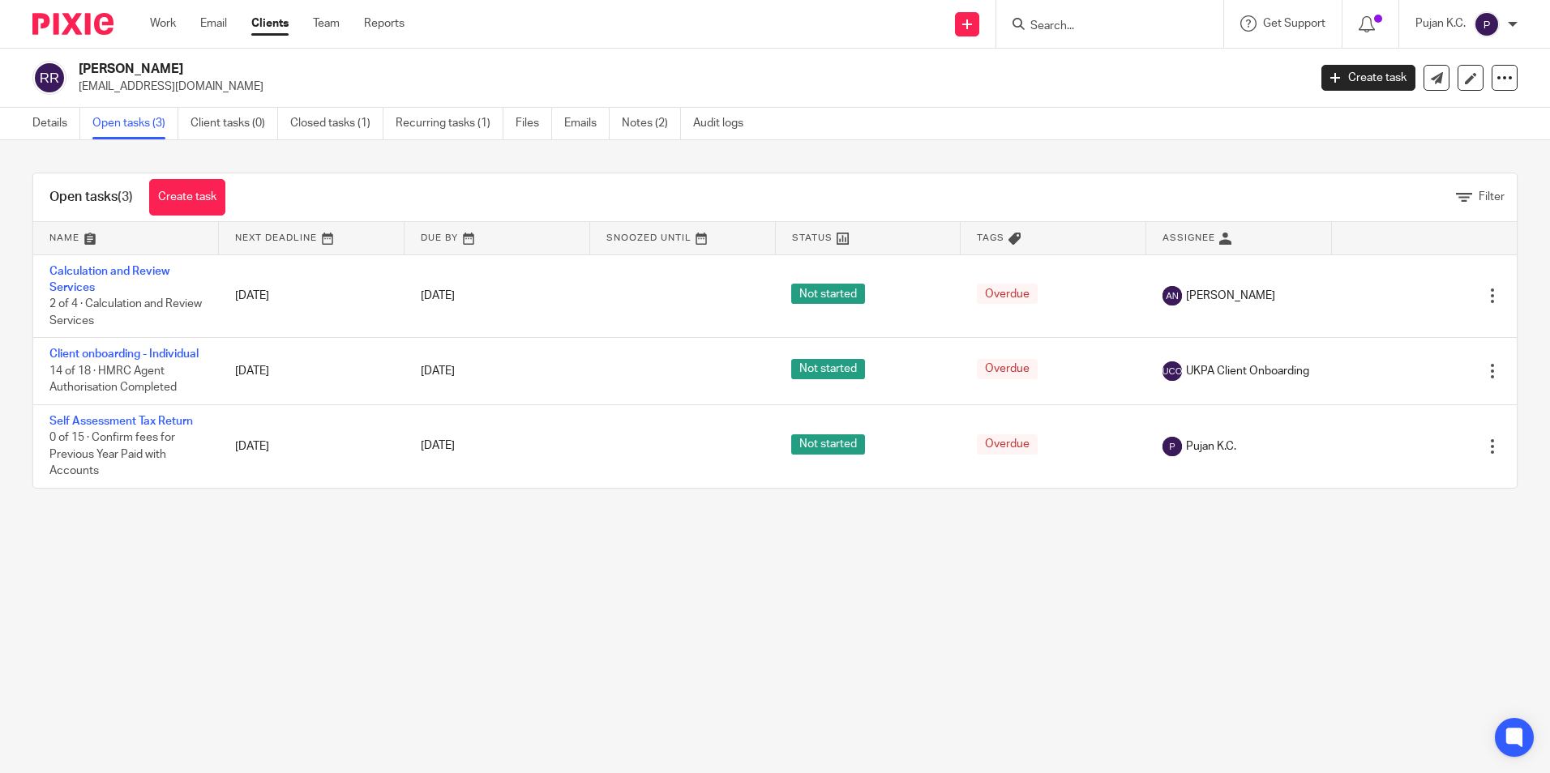
drag, startPoint x: 1030, startPoint y: 41, endPoint x: 1036, endPoint y: 28, distance: 14.5
click at [1030, 40] on div at bounding box center [1109, 24] width 227 height 48
click at [1036, 28] on input "Search" at bounding box center [1102, 26] width 146 height 15
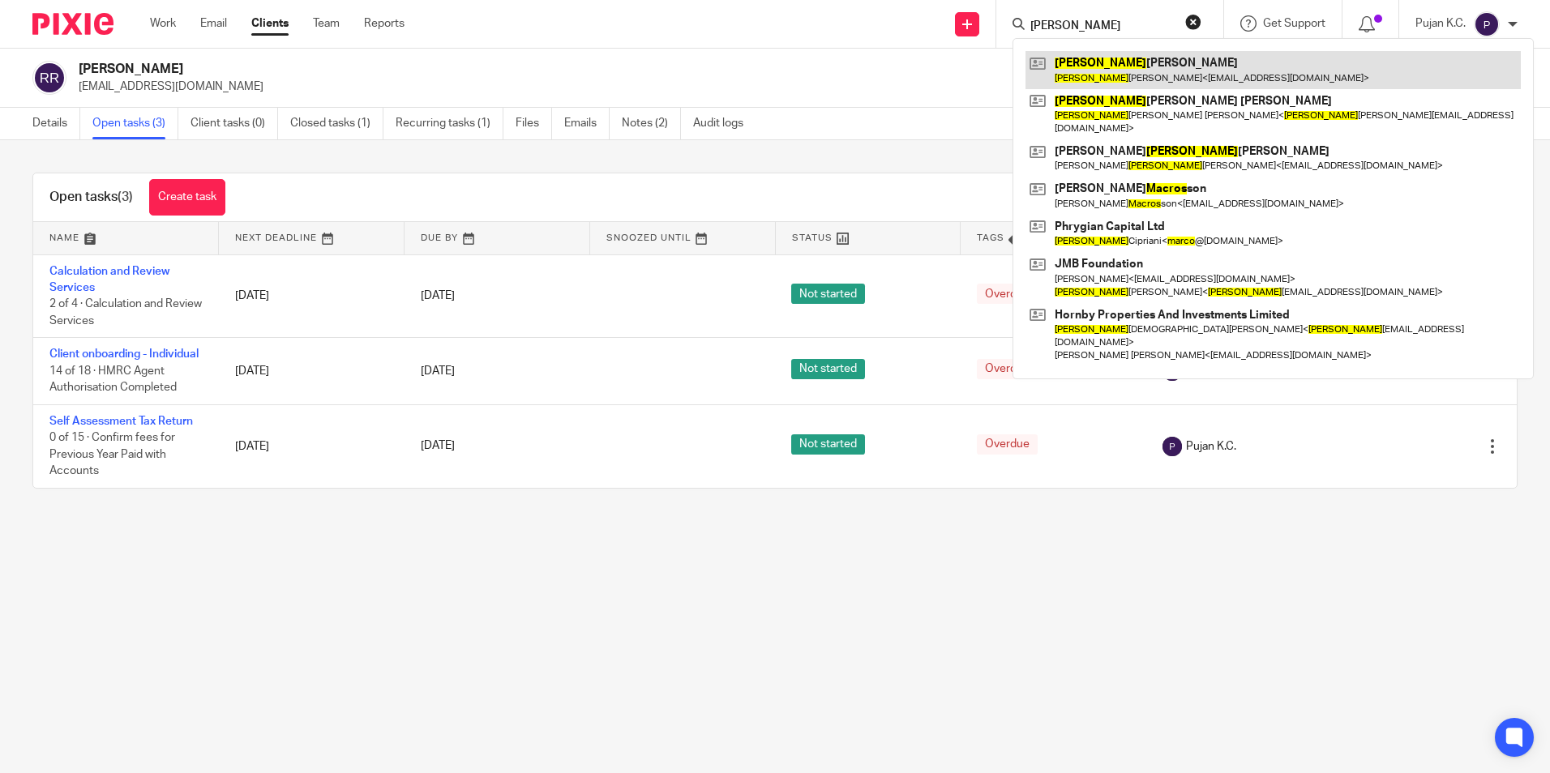
type input "marcos"
click at [1266, 63] on link at bounding box center [1273, 69] width 495 height 37
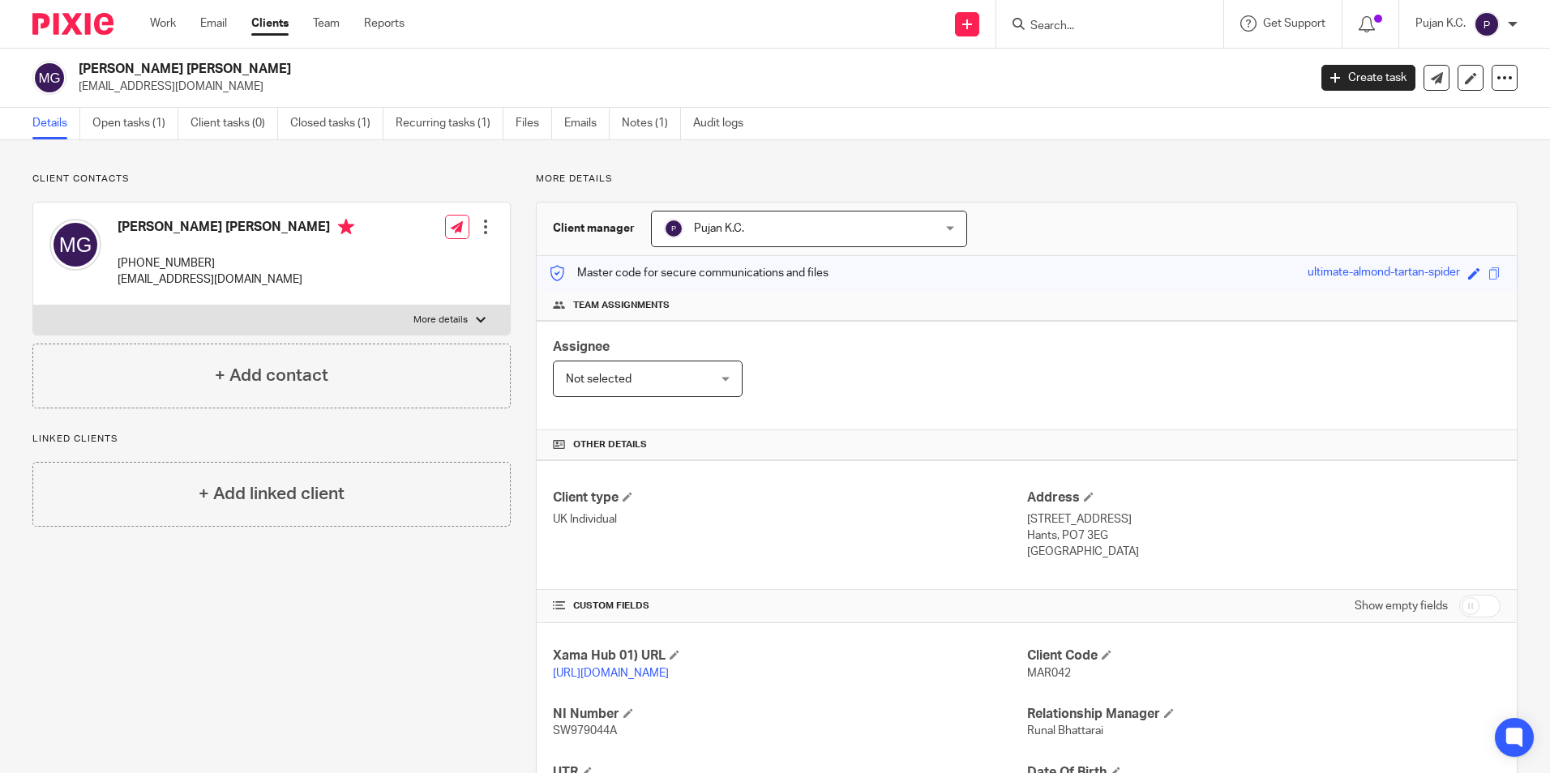
click at [86, 28] on img at bounding box center [72, 24] width 81 height 22
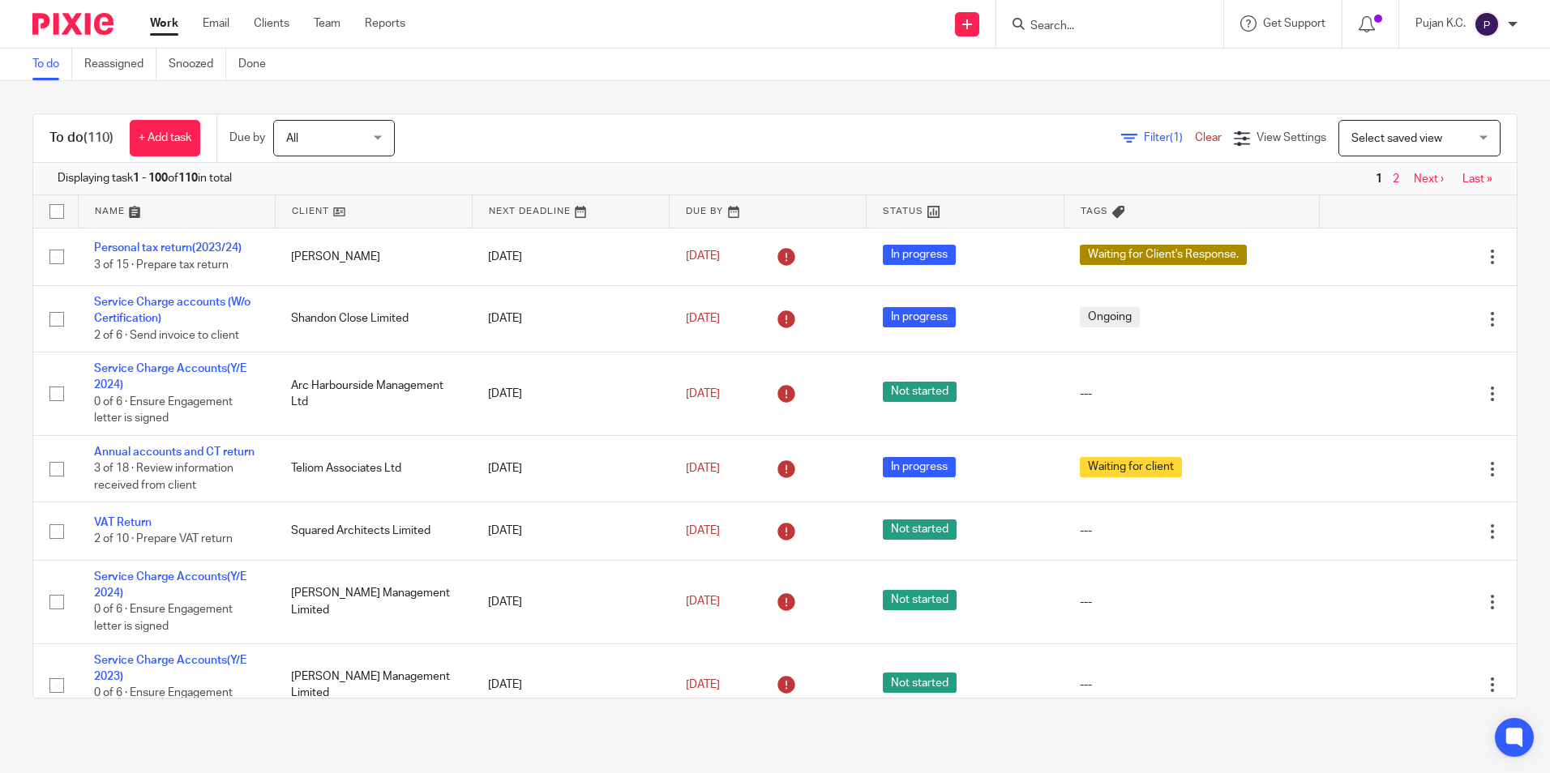
click at [1138, 32] on input "Search" at bounding box center [1102, 26] width 146 height 15
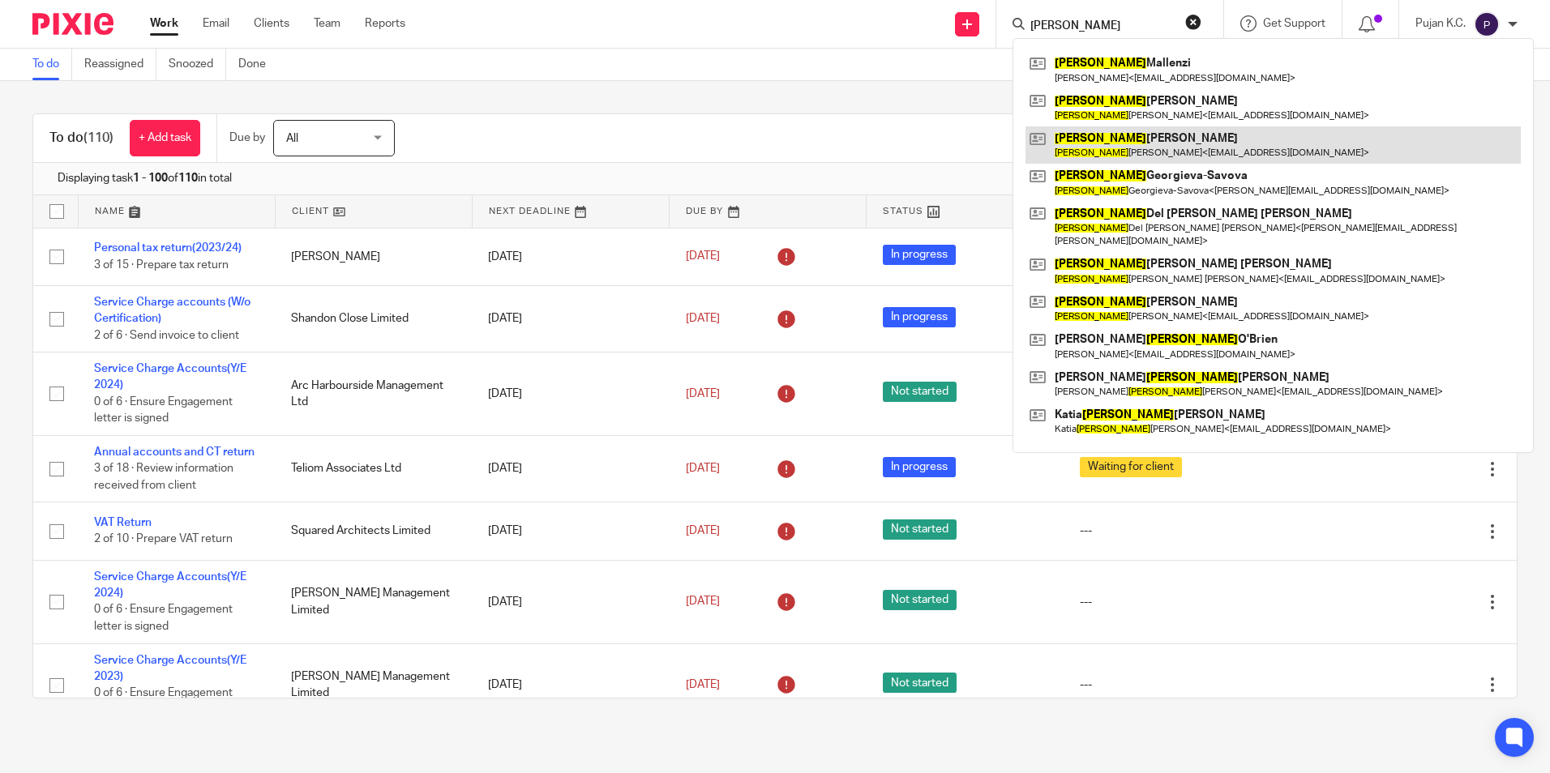
type input "maria"
click at [1120, 142] on link at bounding box center [1273, 144] width 495 height 37
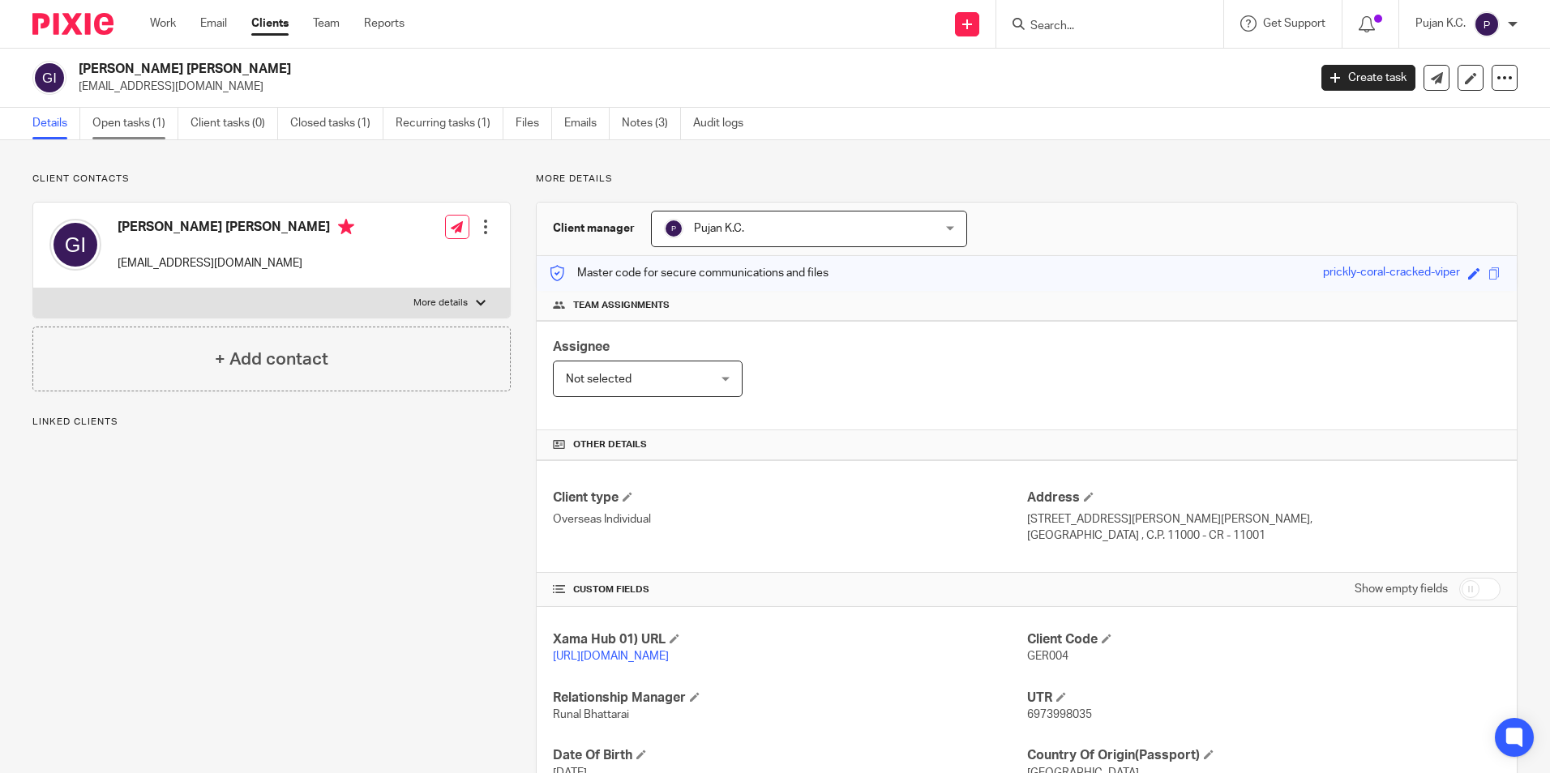
click at [112, 122] on link "Open tasks (1)" at bounding box center [135, 124] width 86 height 32
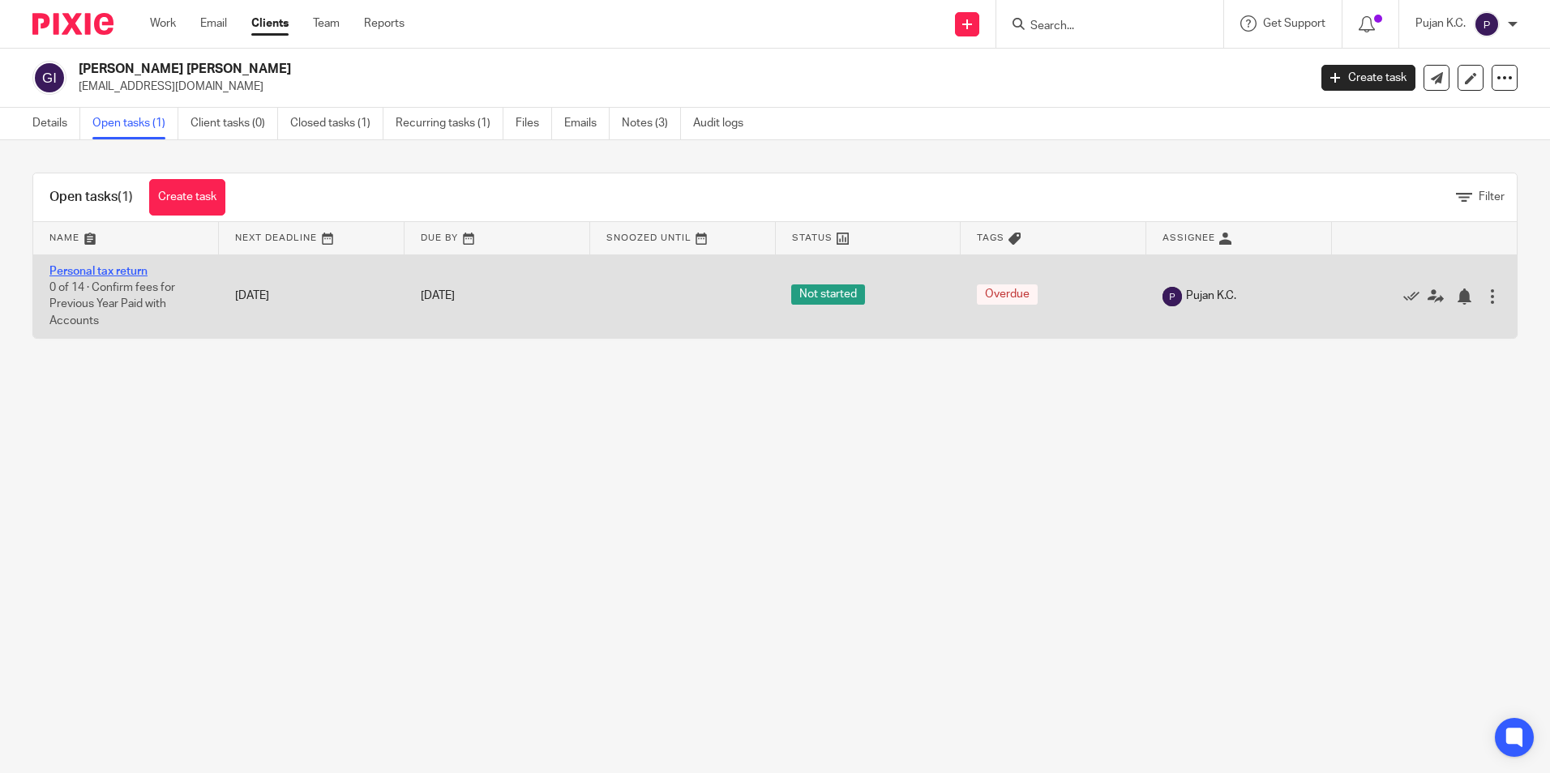
click at [100, 267] on link "Personal tax return" at bounding box center [98, 271] width 98 height 11
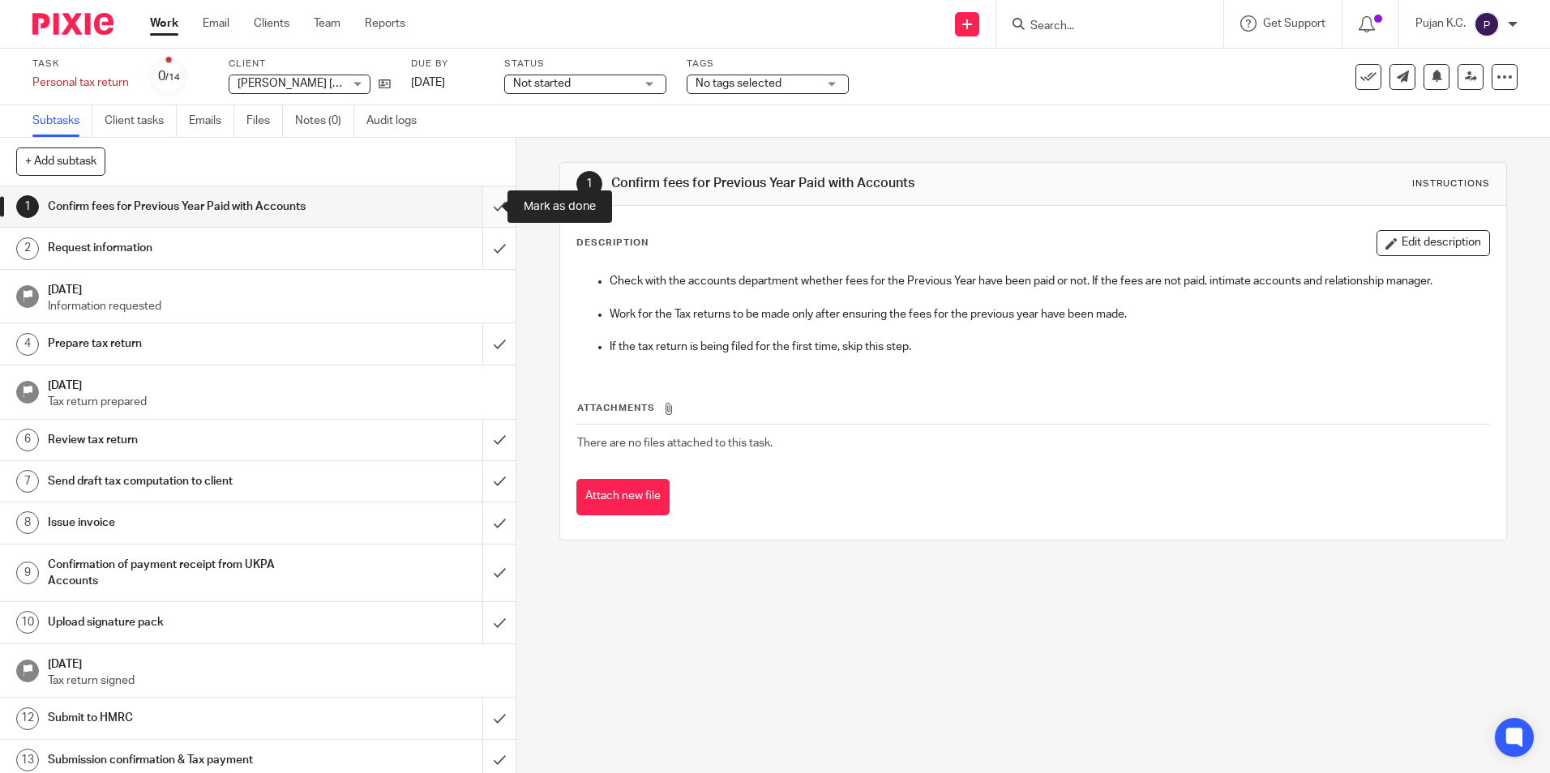
click at [477, 212] on input "submit" at bounding box center [258, 206] width 516 height 41
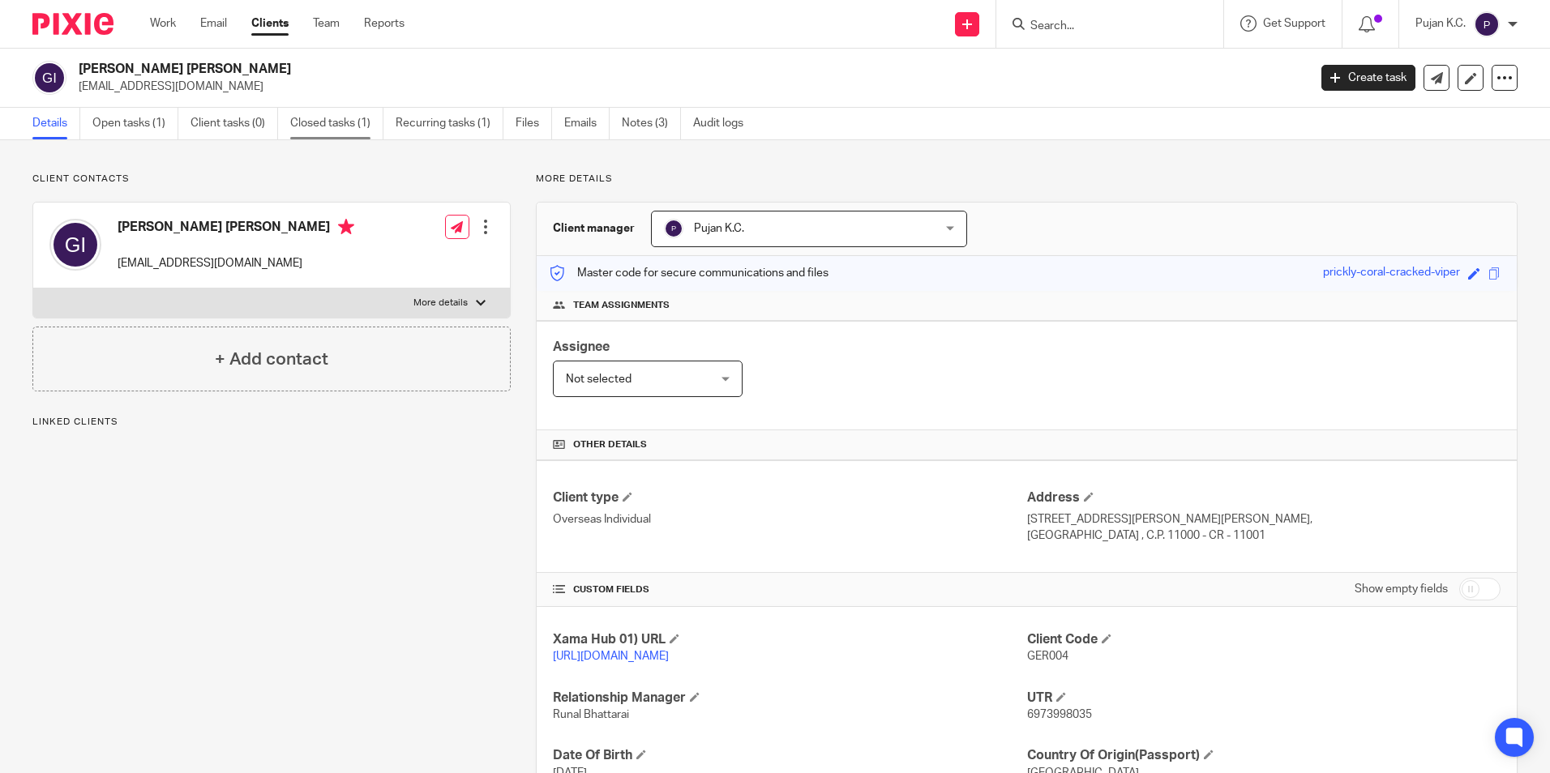
click at [322, 124] on link "Closed tasks (1)" at bounding box center [336, 124] width 93 height 32
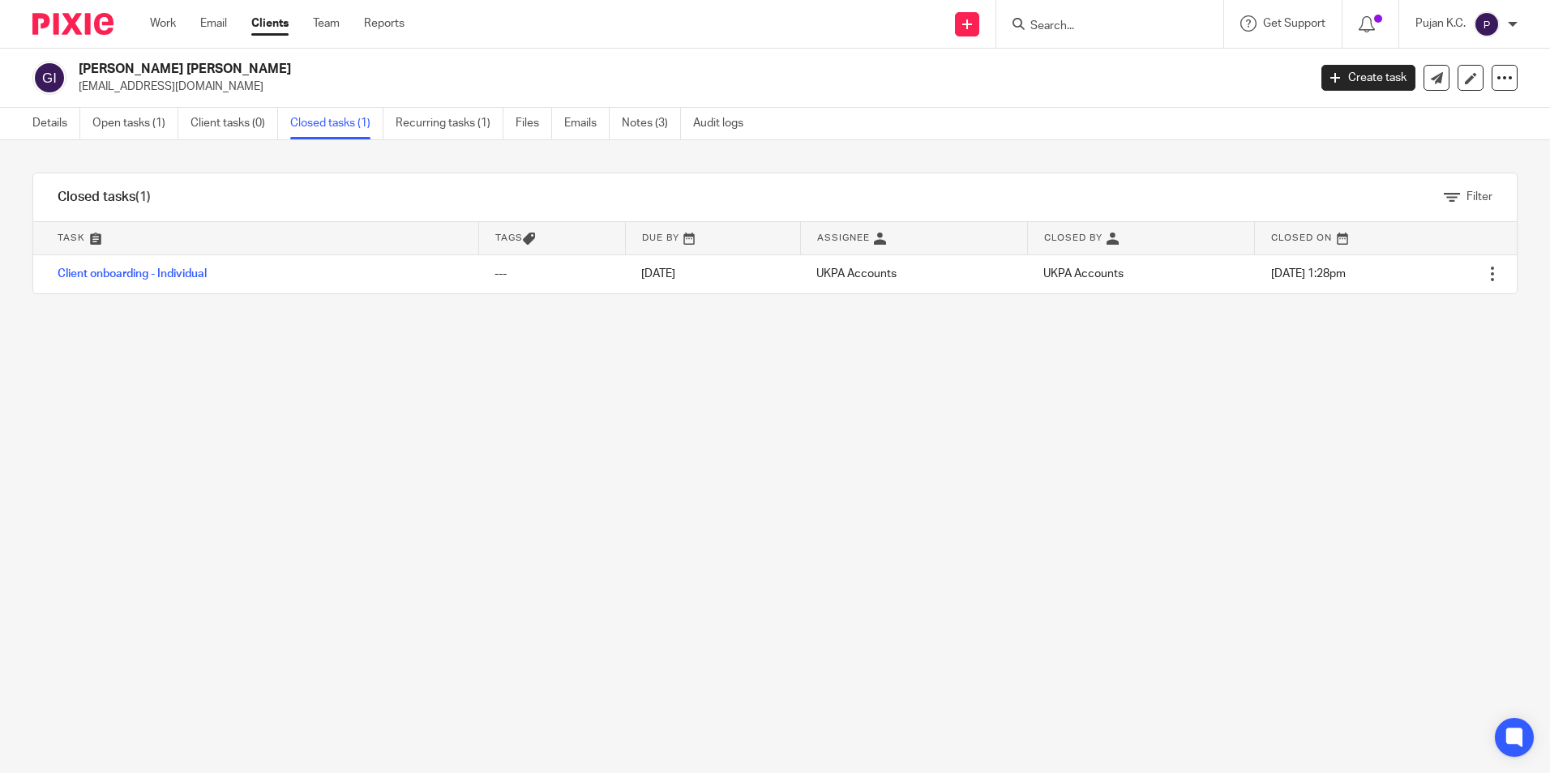
click at [1113, 24] on input "Search" at bounding box center [1102, 26] width 146 height 15
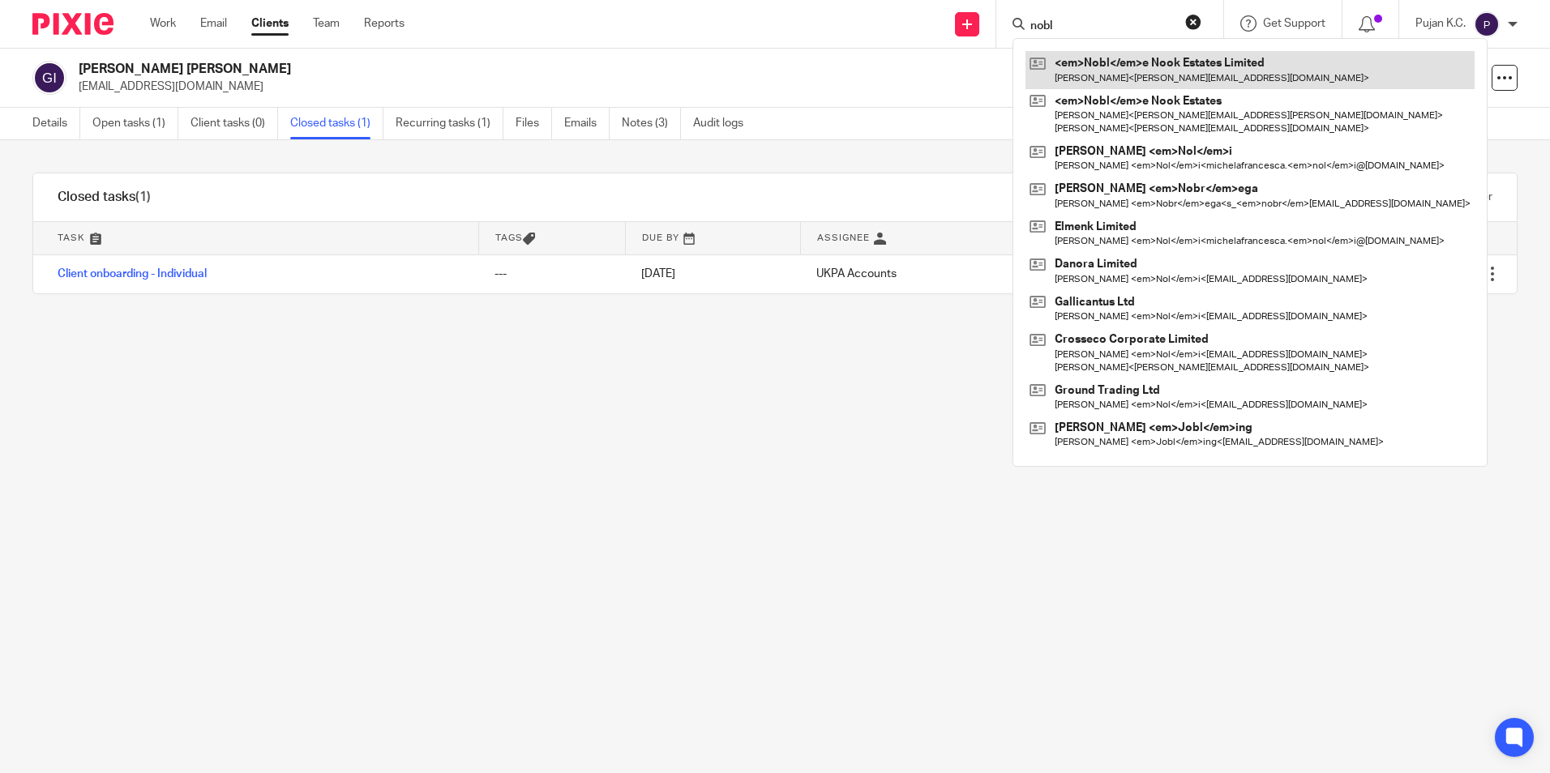
type input "nobl"
click at [1095, 80] on link at bounding box center [1250, 69] width 449 height 37
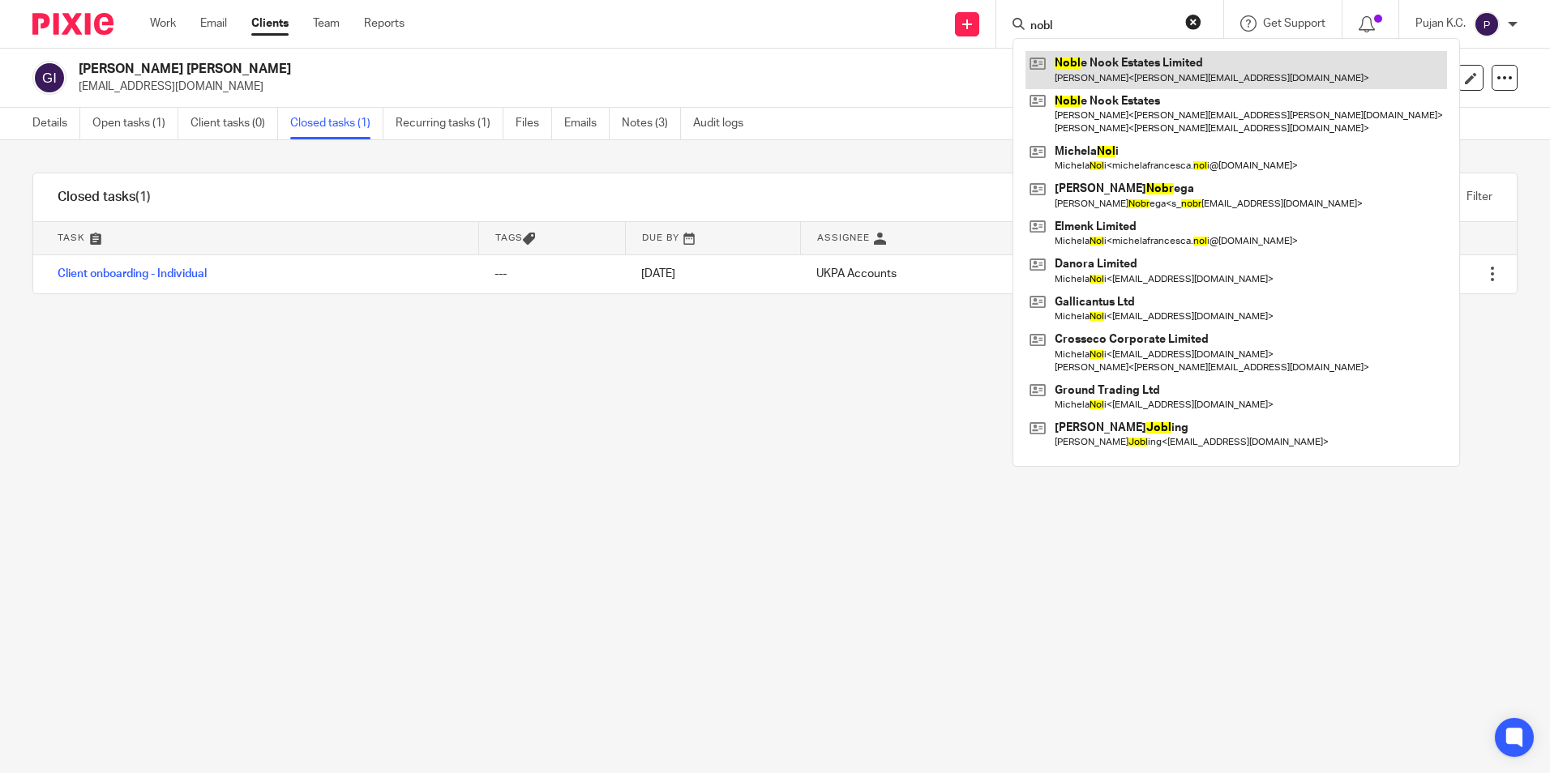
click at [1103, 73] on link at bounding box center [1237, 69] width 422 height 37
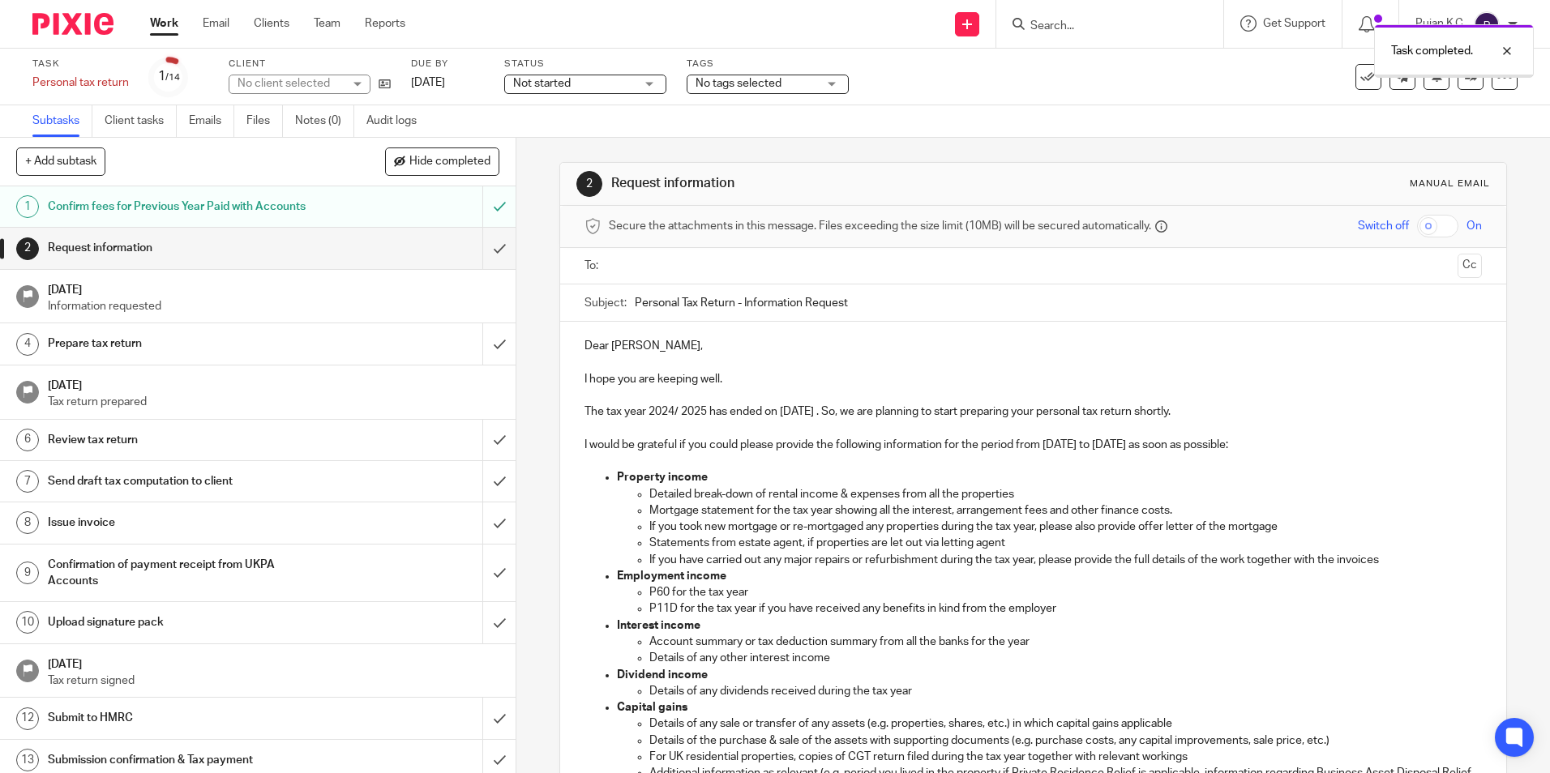
click at [623, 263] on input "text" at bounding box center [1032, 266] width 836 height 19
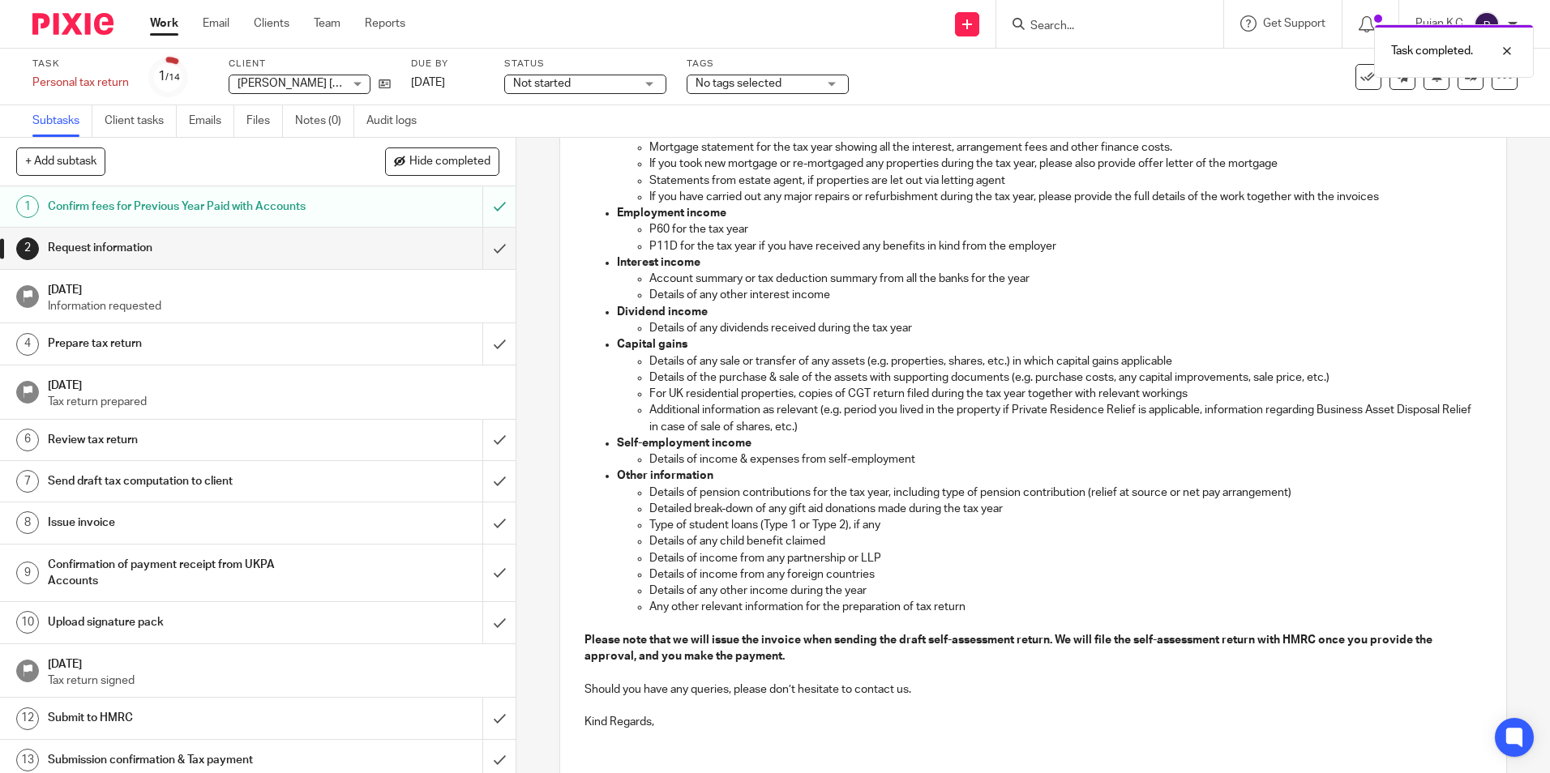
scroll to position [482, 0]
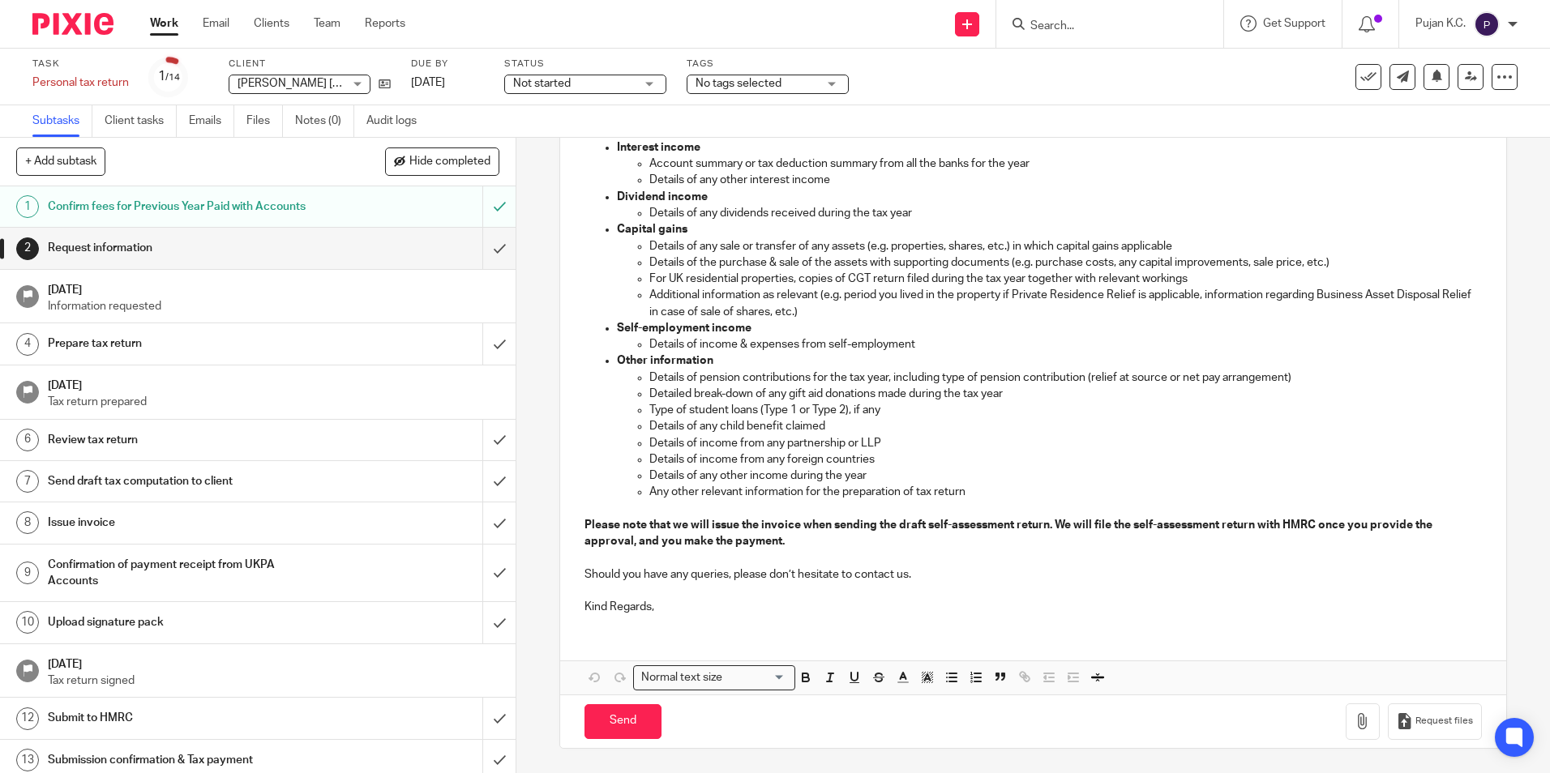
click at [555, 79] on span "Not started" at bounding box center [542, 83] width 58 height 11
click at [560, 126] on li "In progress" at bounding box center [584, 142] width 161 height 33
click at [717, 75] on div "No tags selected" at bounding box center [768, 84] width 162 height 19
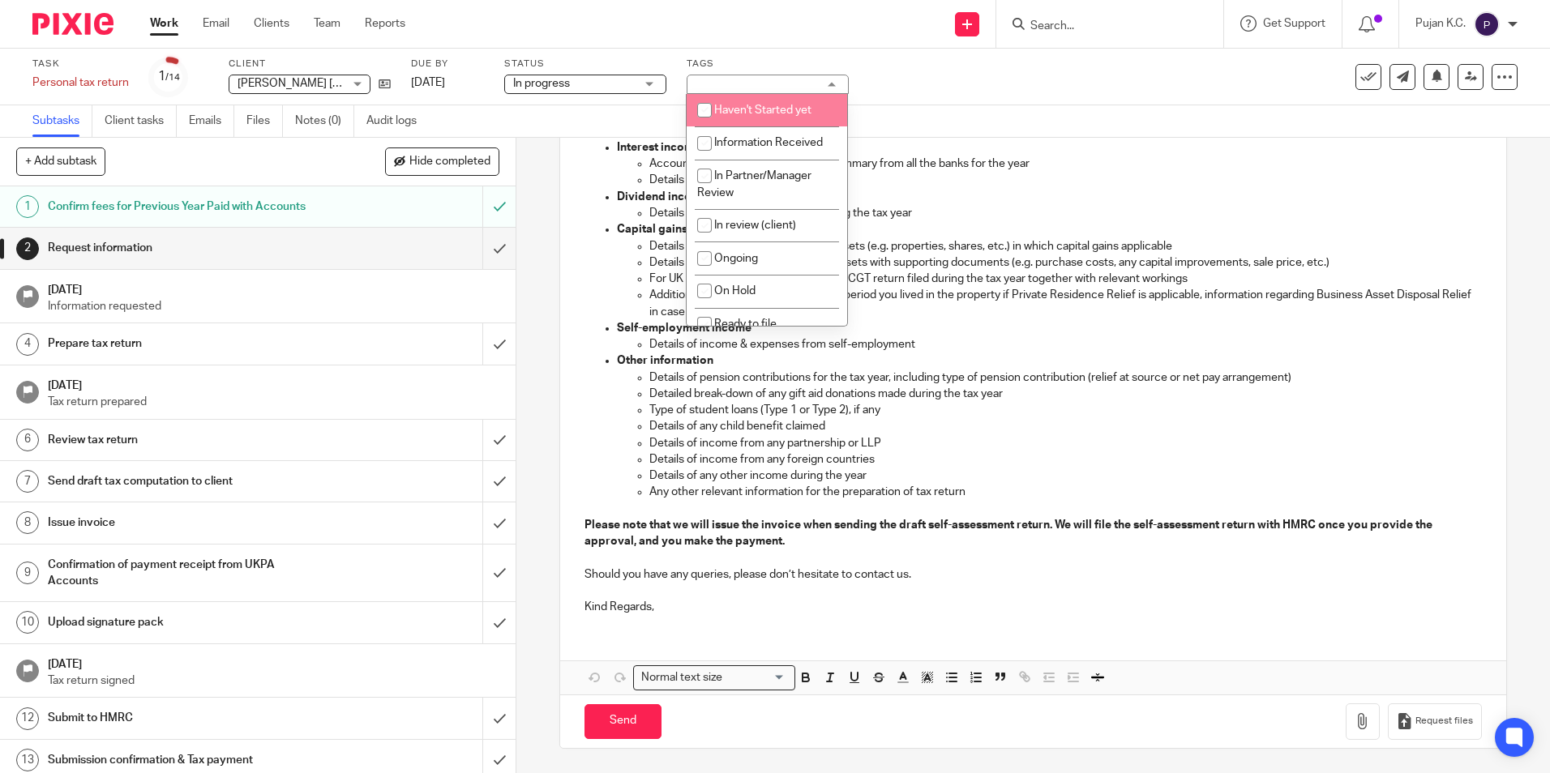
click at [753, 117] on li "Haven't Started yet" at bounding box center [767, 110] width 161 height 33
click at [756, 104] on li "Haven't Started yet" at bounding box center [767, 110] width 161 height 33
checkbox input "false"
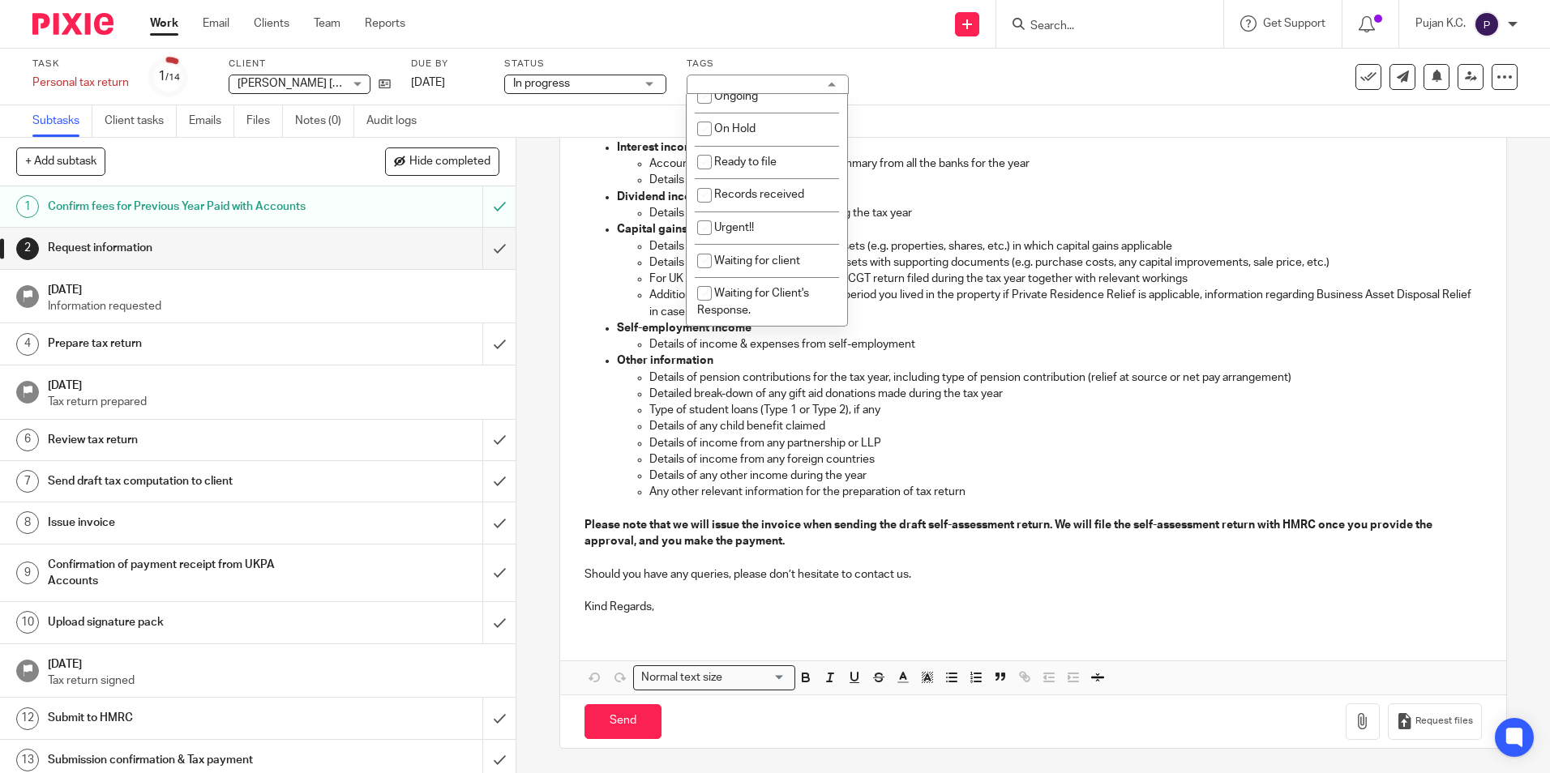
scroll to position [243, 0]
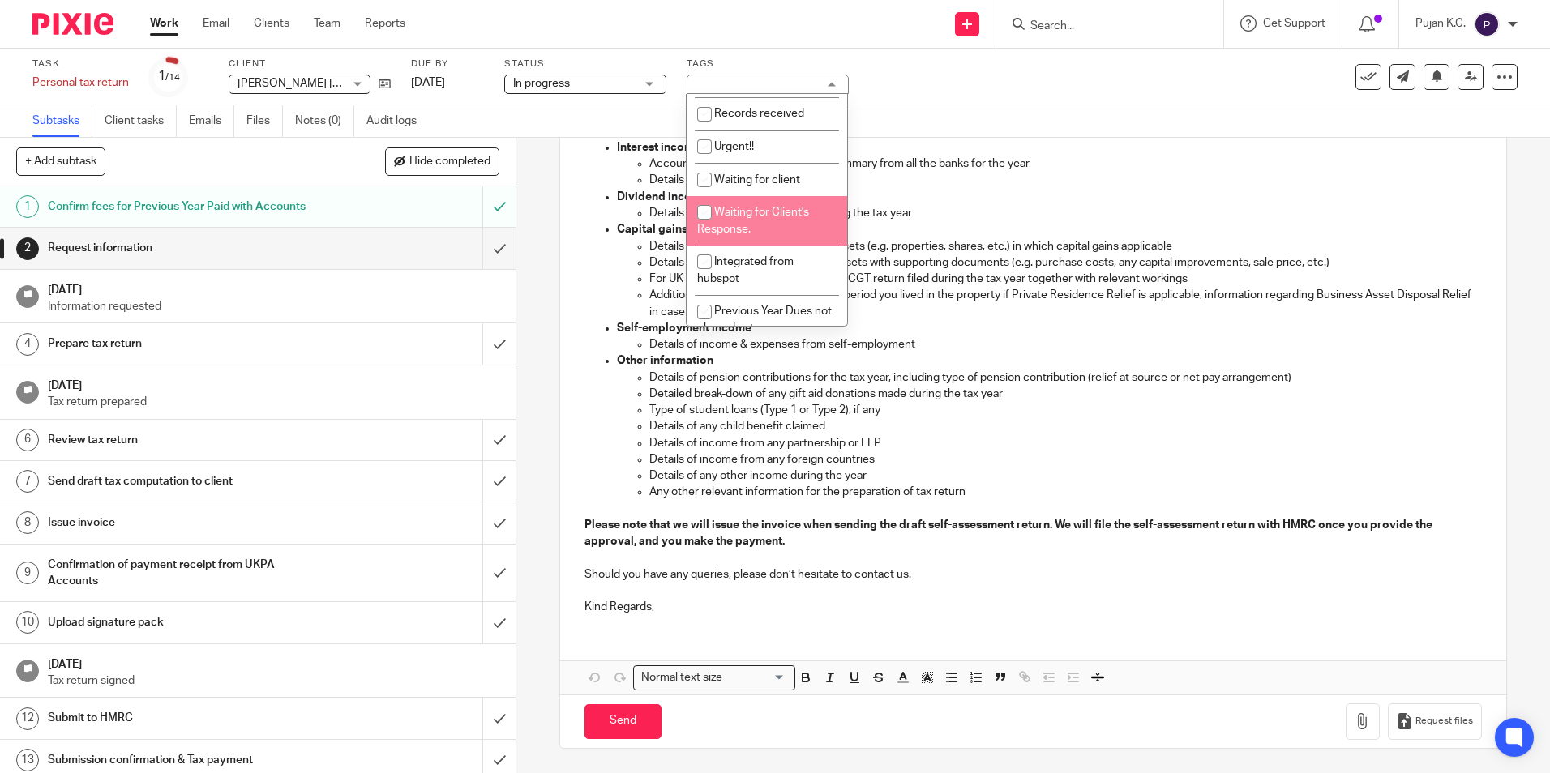
click at [768, 216] on span "Waiting for Client's Response." at bounding box center [753, 221] width 112 height 28
checkbox input "true"
click at [704, 574] on p "Should you have any queries, please don’t hesitate to contact us." at bounding box center [1033, 575] width 897 height 16
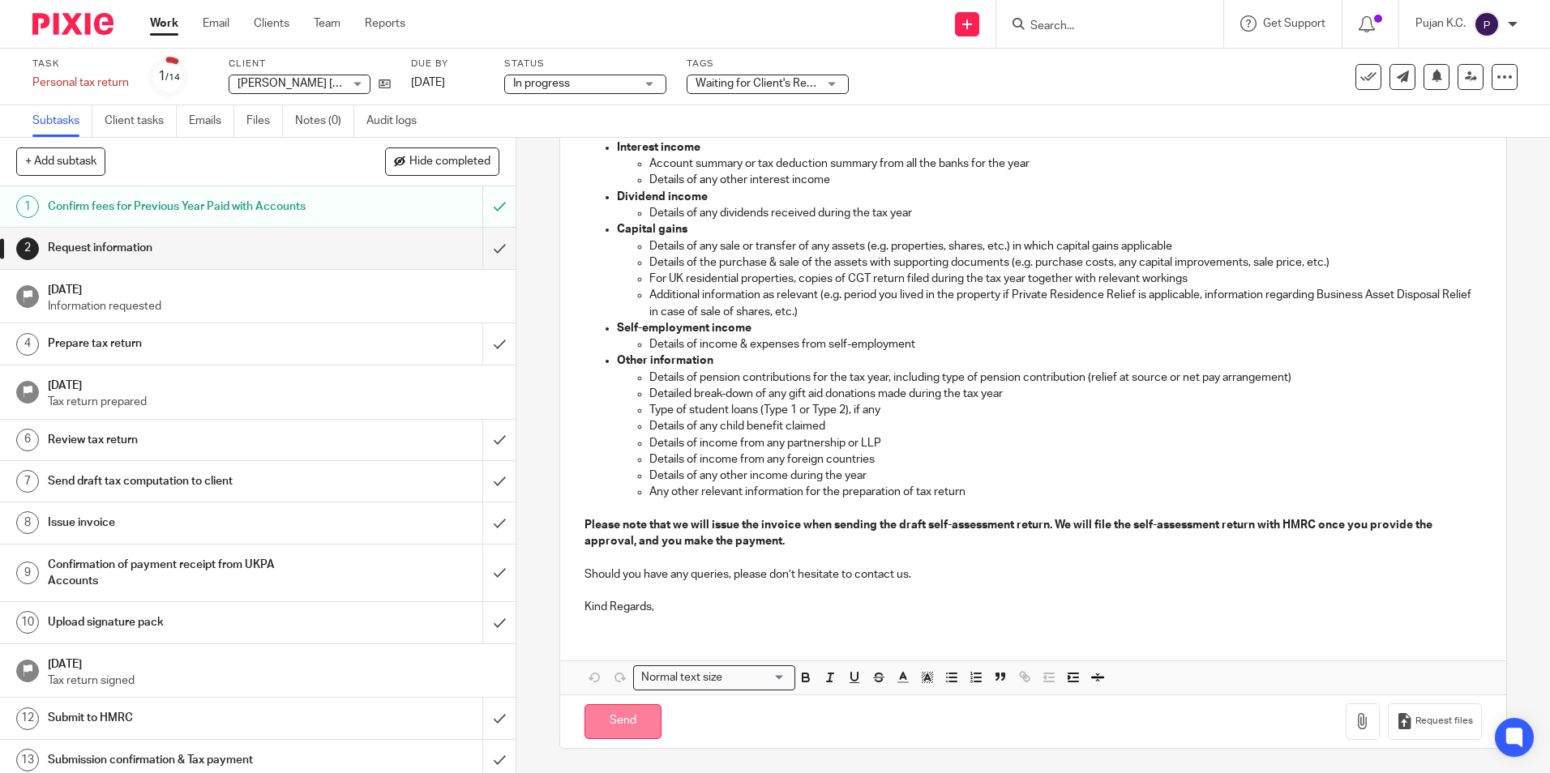
click at [619, 722] on input "Send" at bounding box center [623, 721] width 77 height 35
type input "Sent"
click at [1100, 24] on input "Search" at bounding box center [1102, 26] width 146 height 15
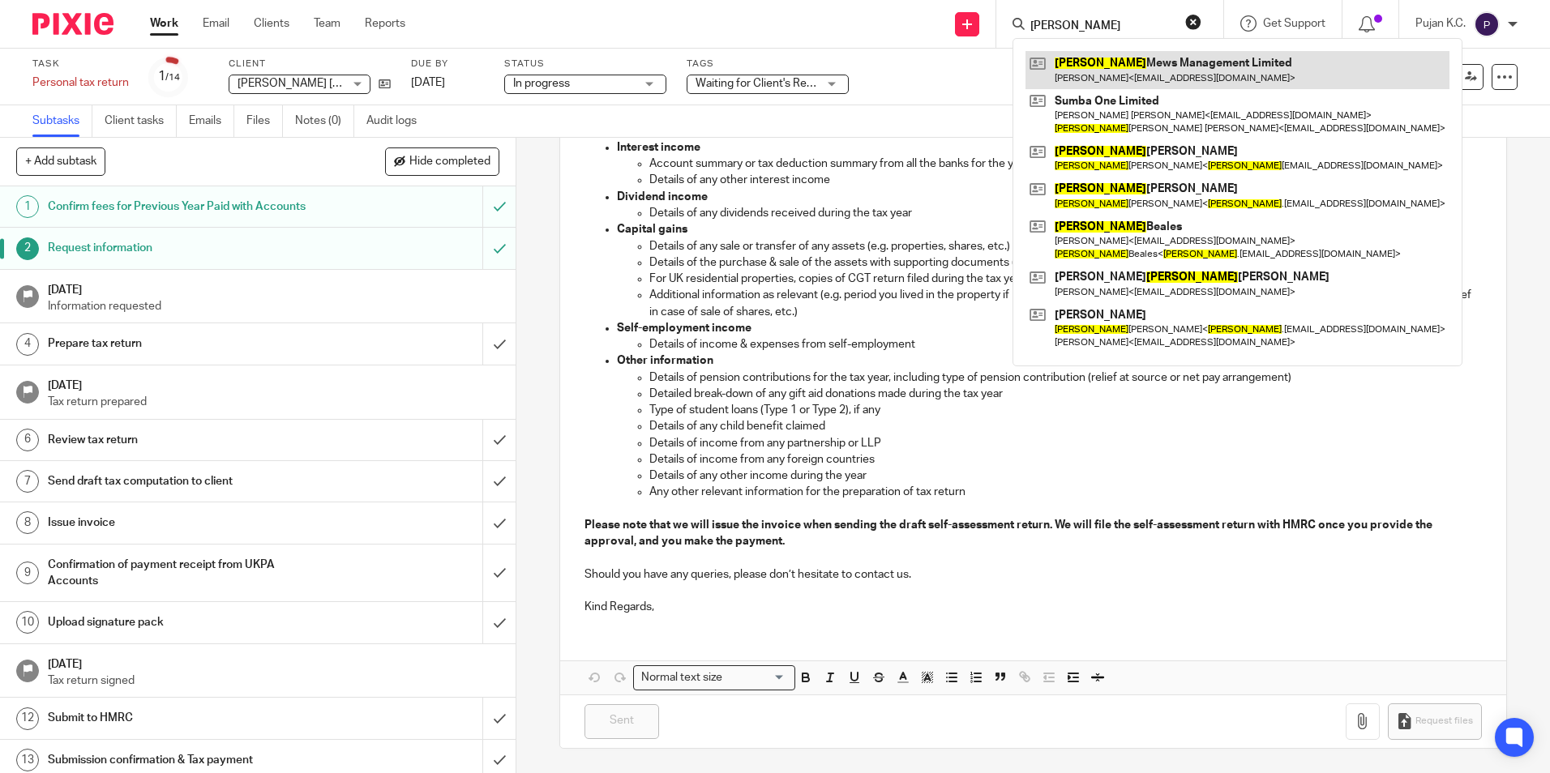
type input "sophia"
click at [1135, 88] on link at bounding box center [1238, 69] width 424 height 37
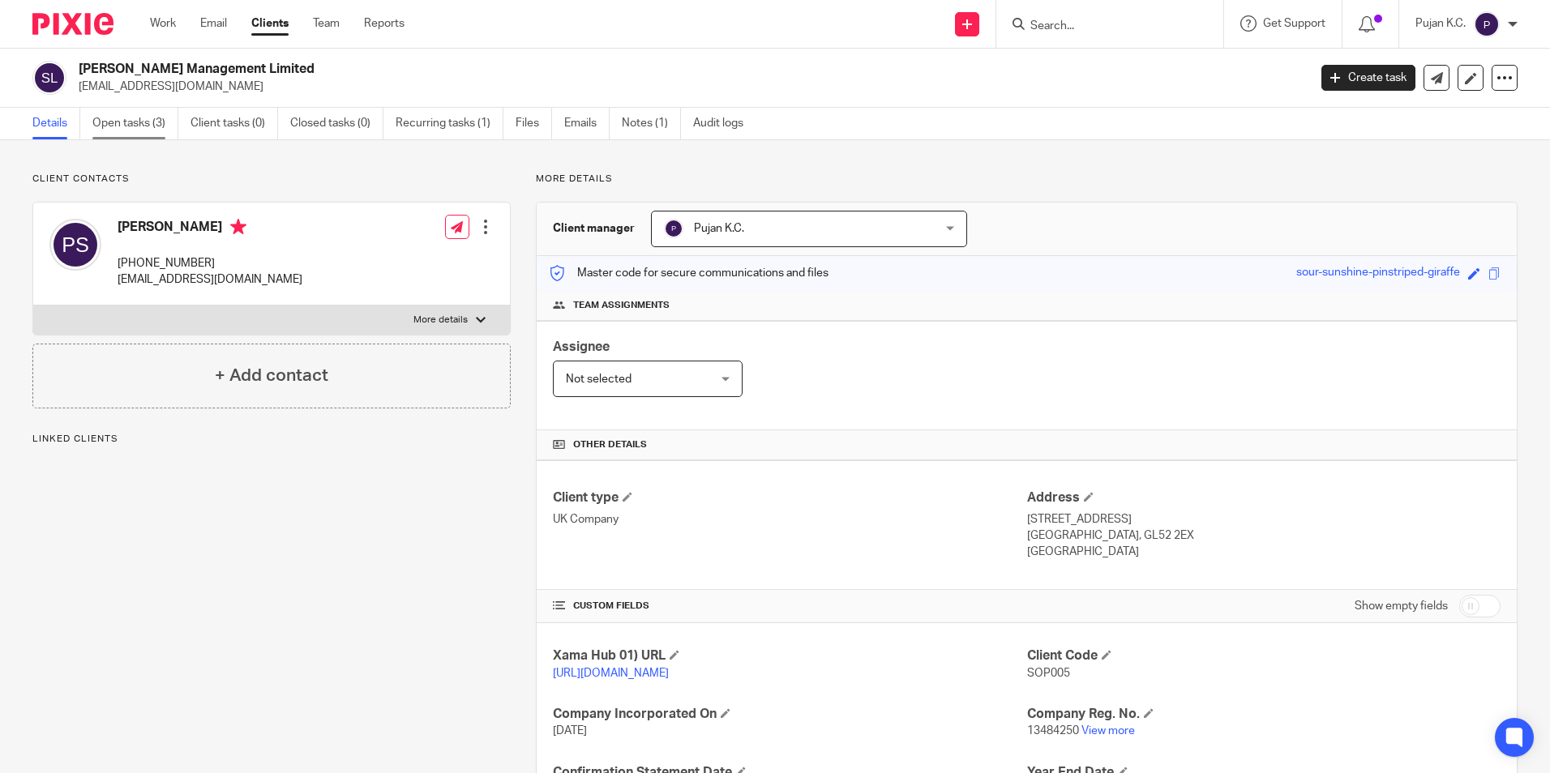
click at [153, 125] on link "Open tasks (3)" at bounding box center [135, 124] width 86 height 32
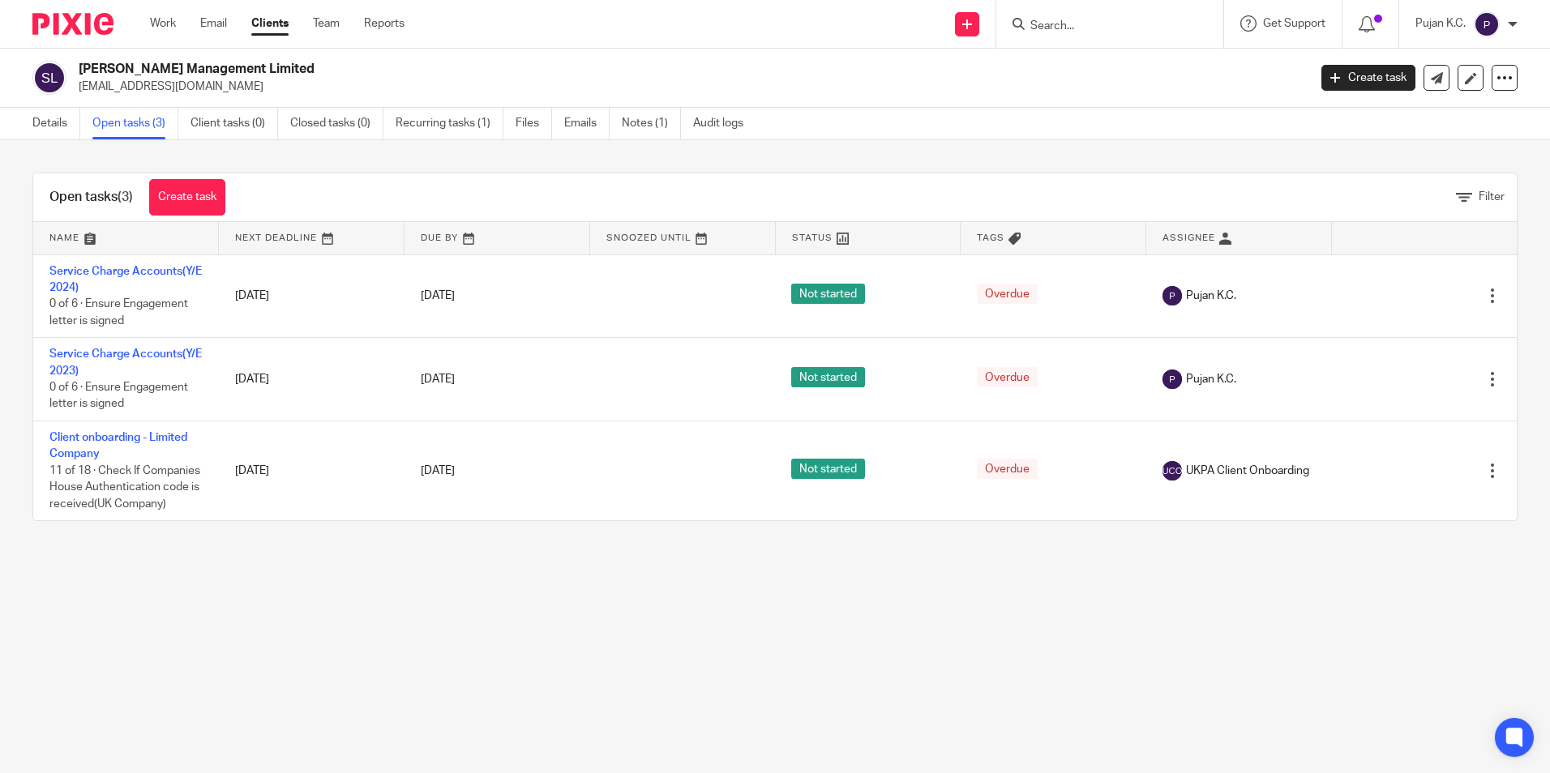
click at [1056, 23] on input "Search" at bounding box center [1102, 26] width 146 height 15
click at [1090, 32] on input "Search" at bounding box center [1102, 26] width 146 height 15
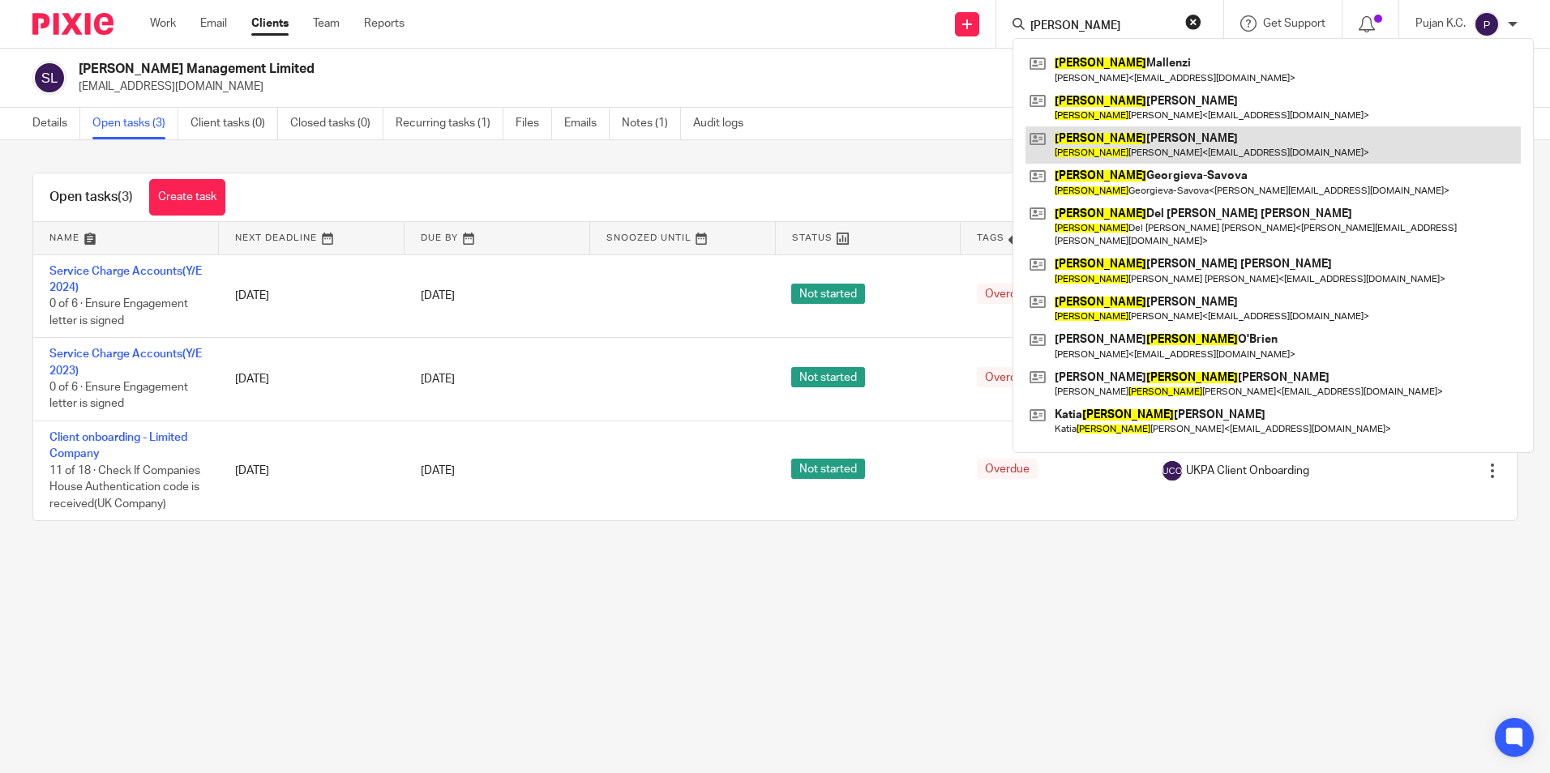
type input "maria"
click at [1205, 156] on link at bounding box center [1273, 144] width 495 height 37
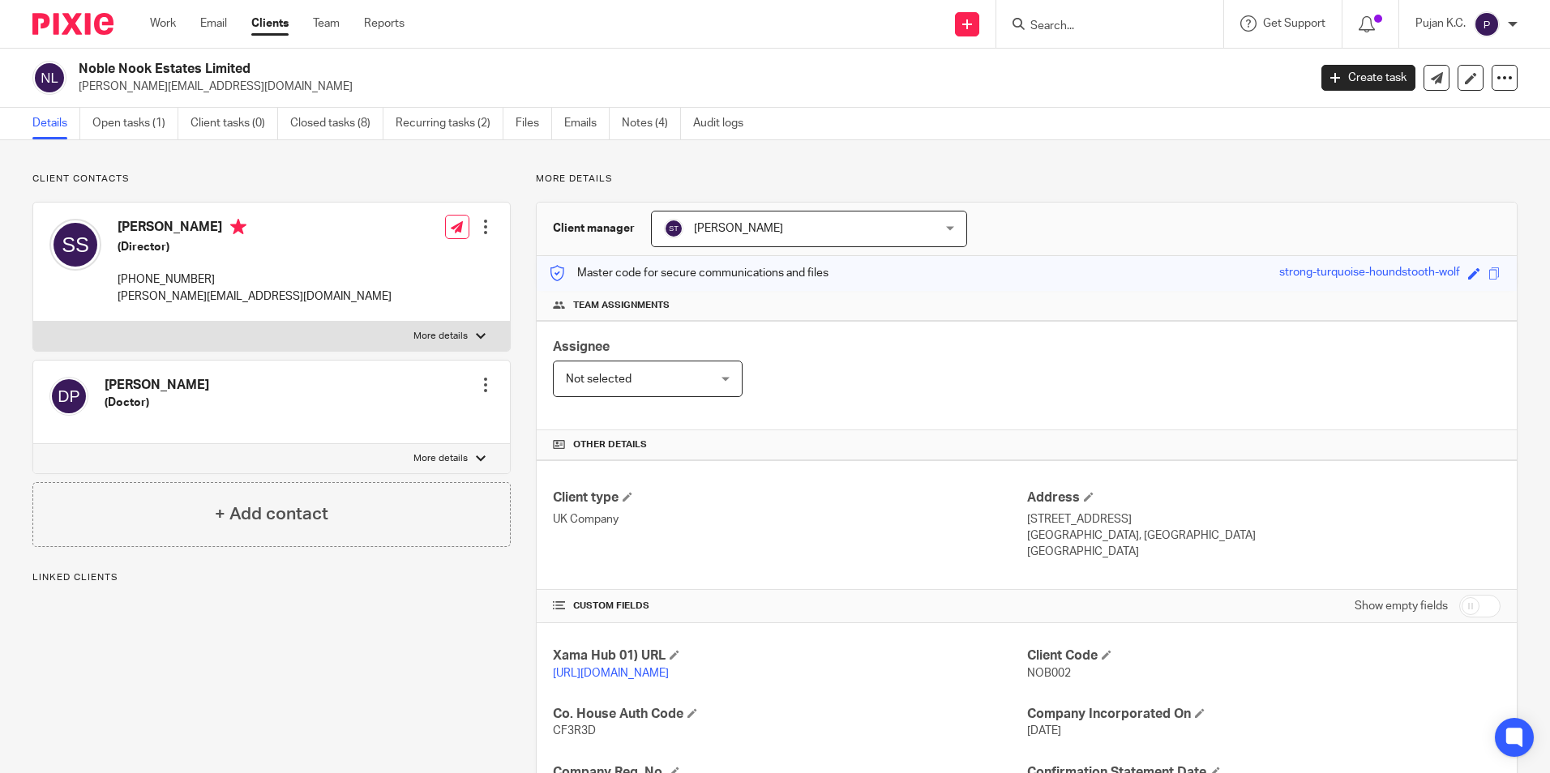
scroll to position [273, 0]
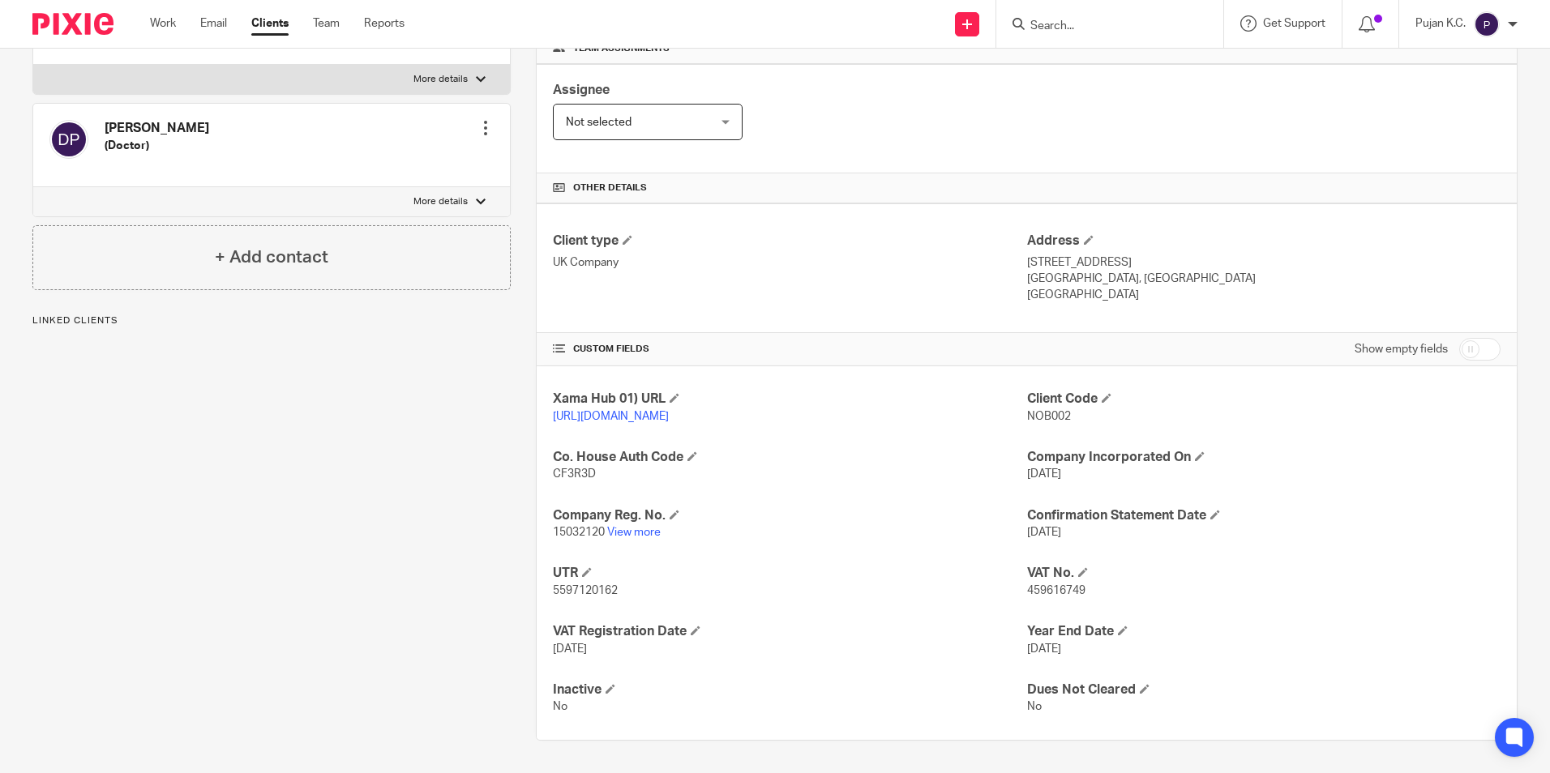
click at [1043, 590] on span "459616749" at bounding box center [1056, 590] width 58 height 11
copy span "459616749"
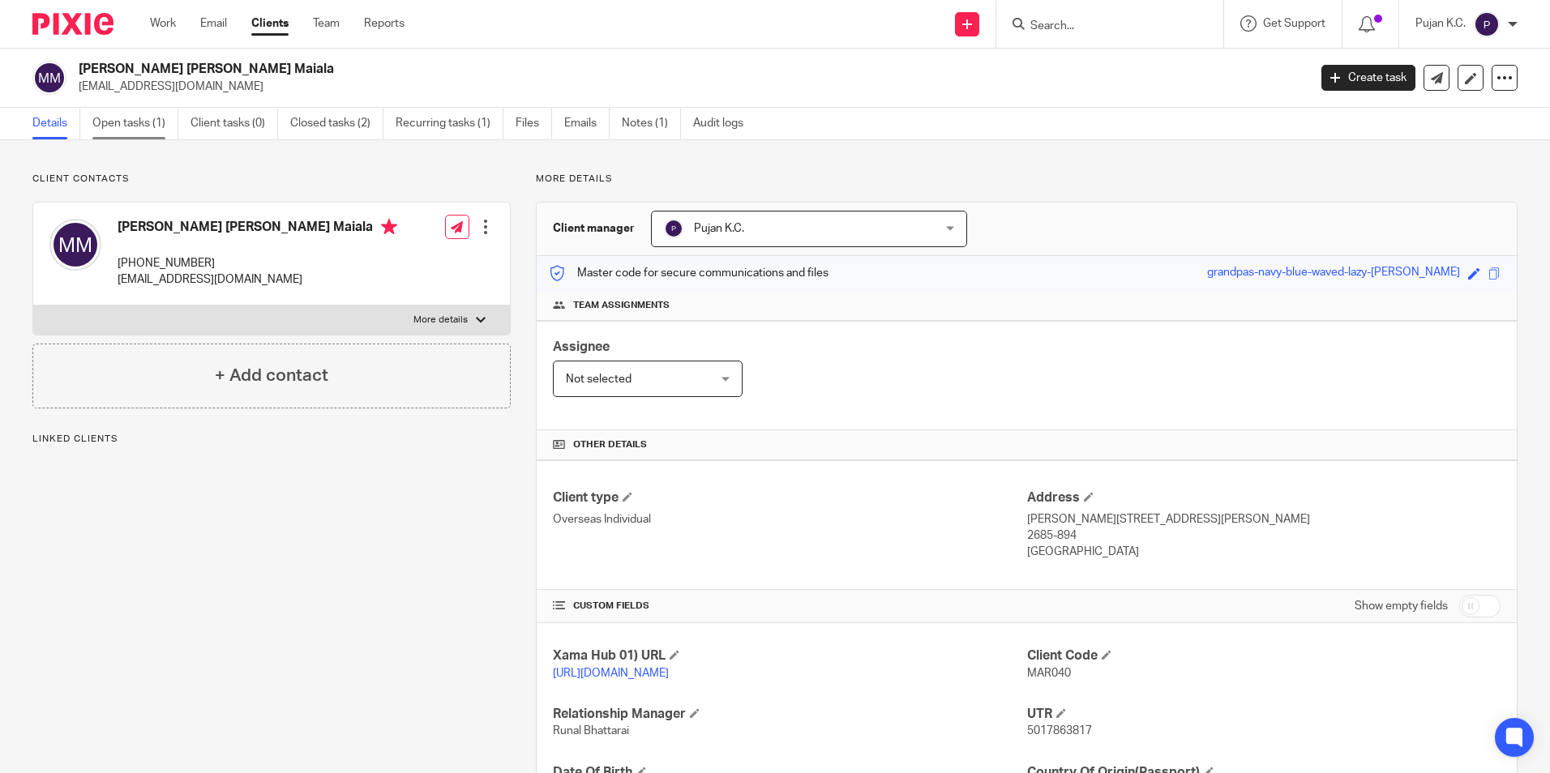
click at [136, 118] on link "Open tasks (1)" at bounding box center [135, 124] width 86 height 32
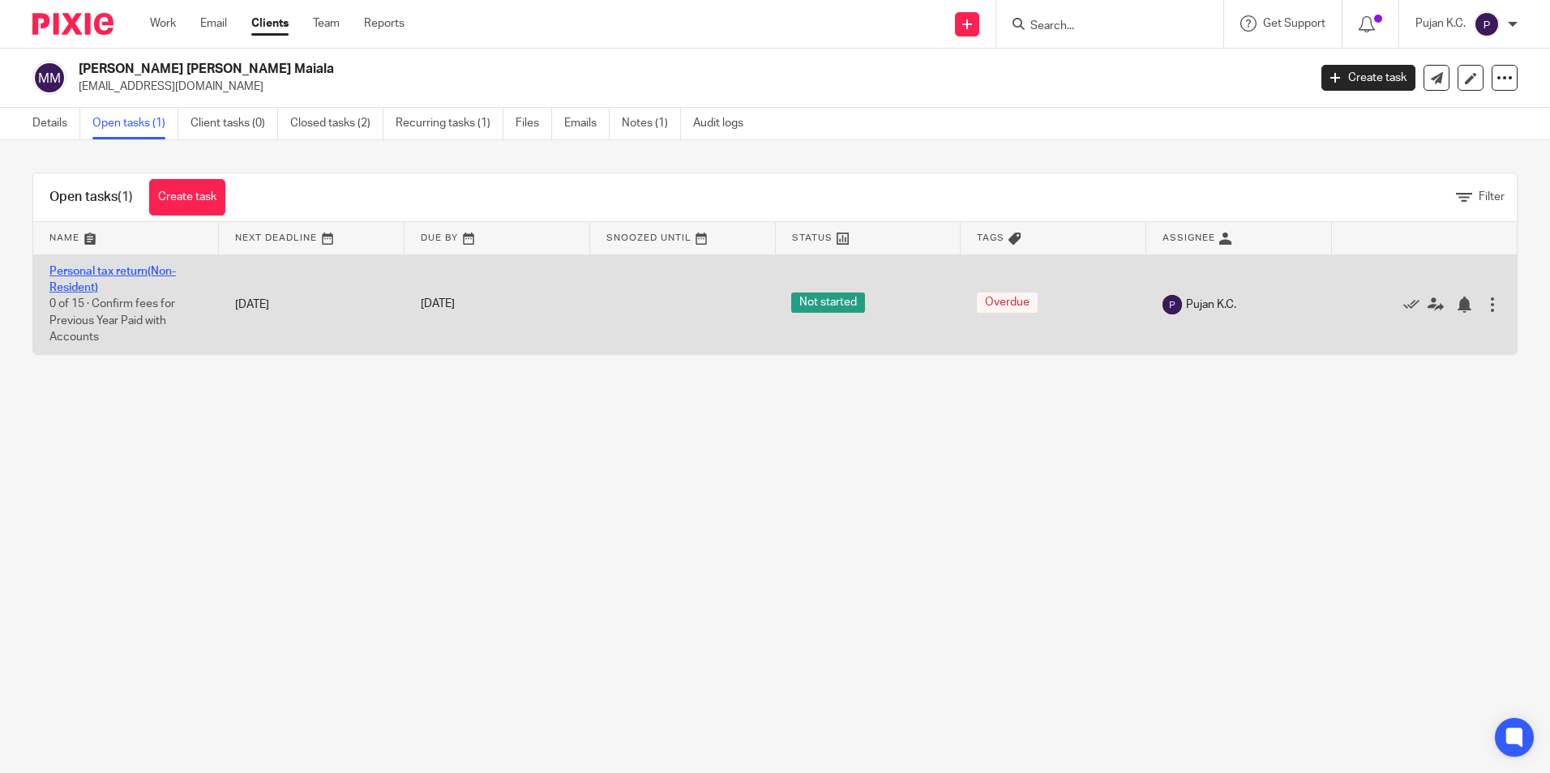
click at [150, 269] on link "Personal tax return(Non-Resident)" at bounding box center [112, 280] width 126 height 28
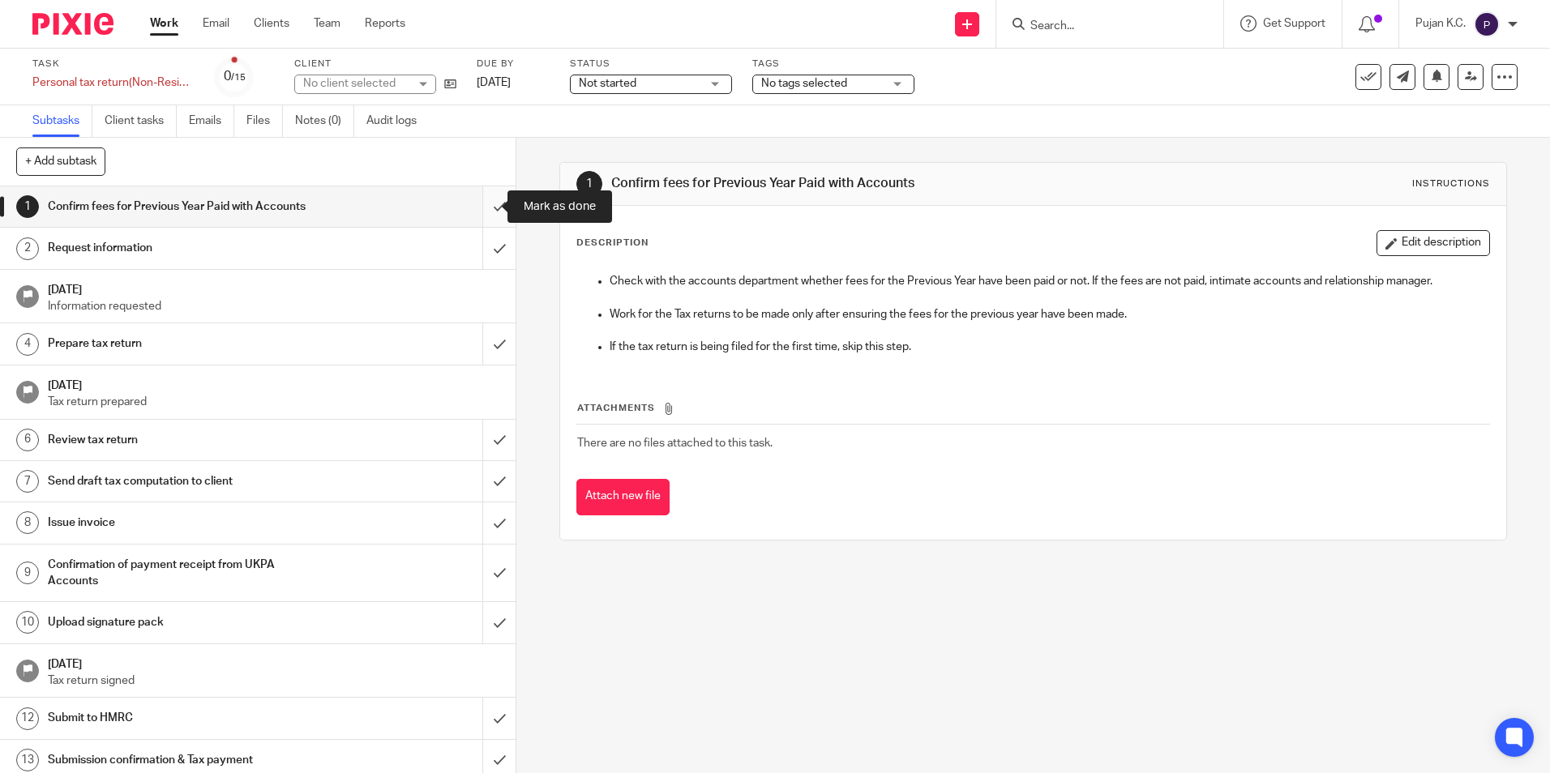
click at [475, 209] on input "submit" at bounding box center [258, 206] width 516 height 41
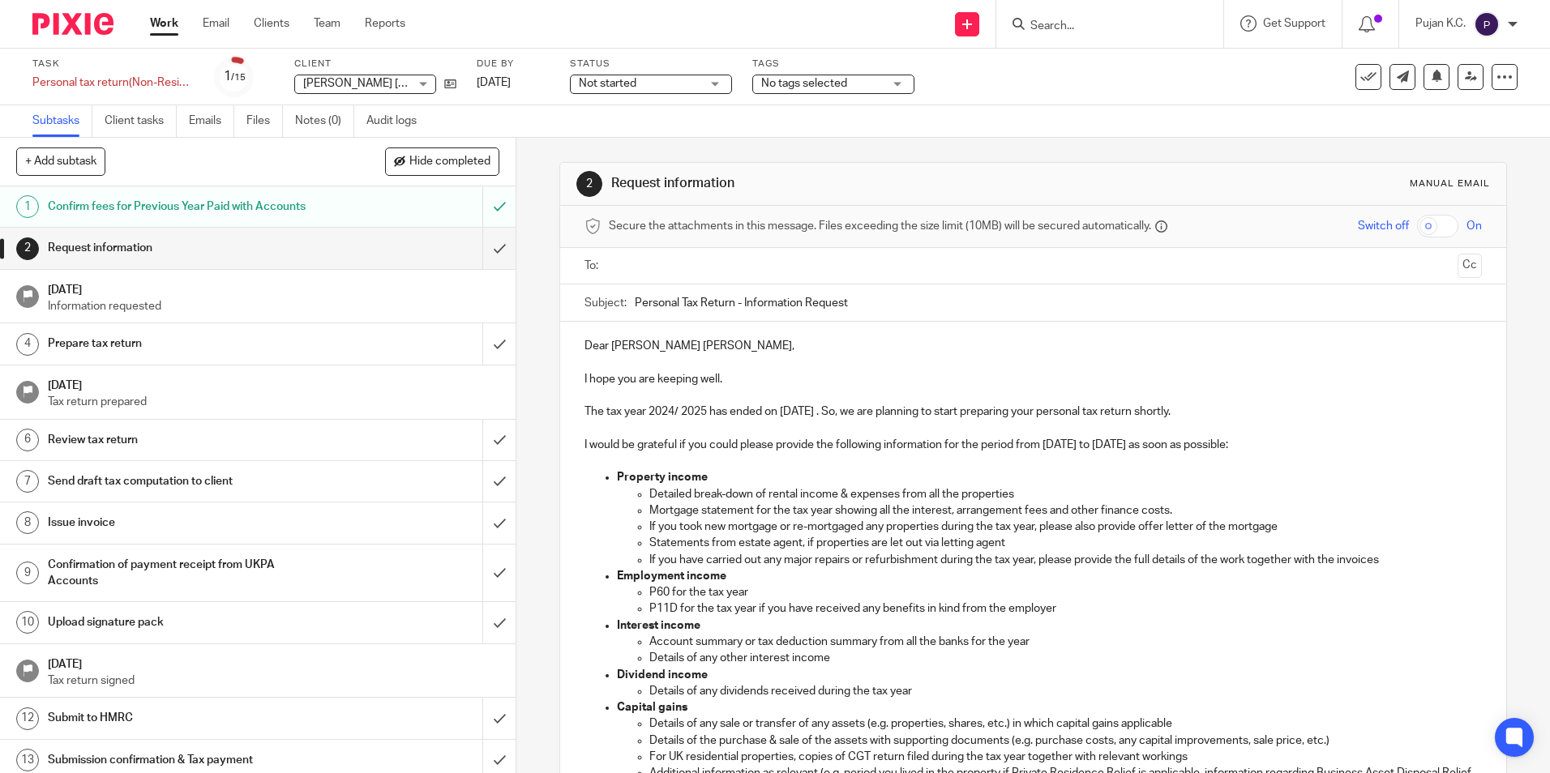
click at [663, 269] on input "text" at bounding box center [1032, 266] width 836 height 19
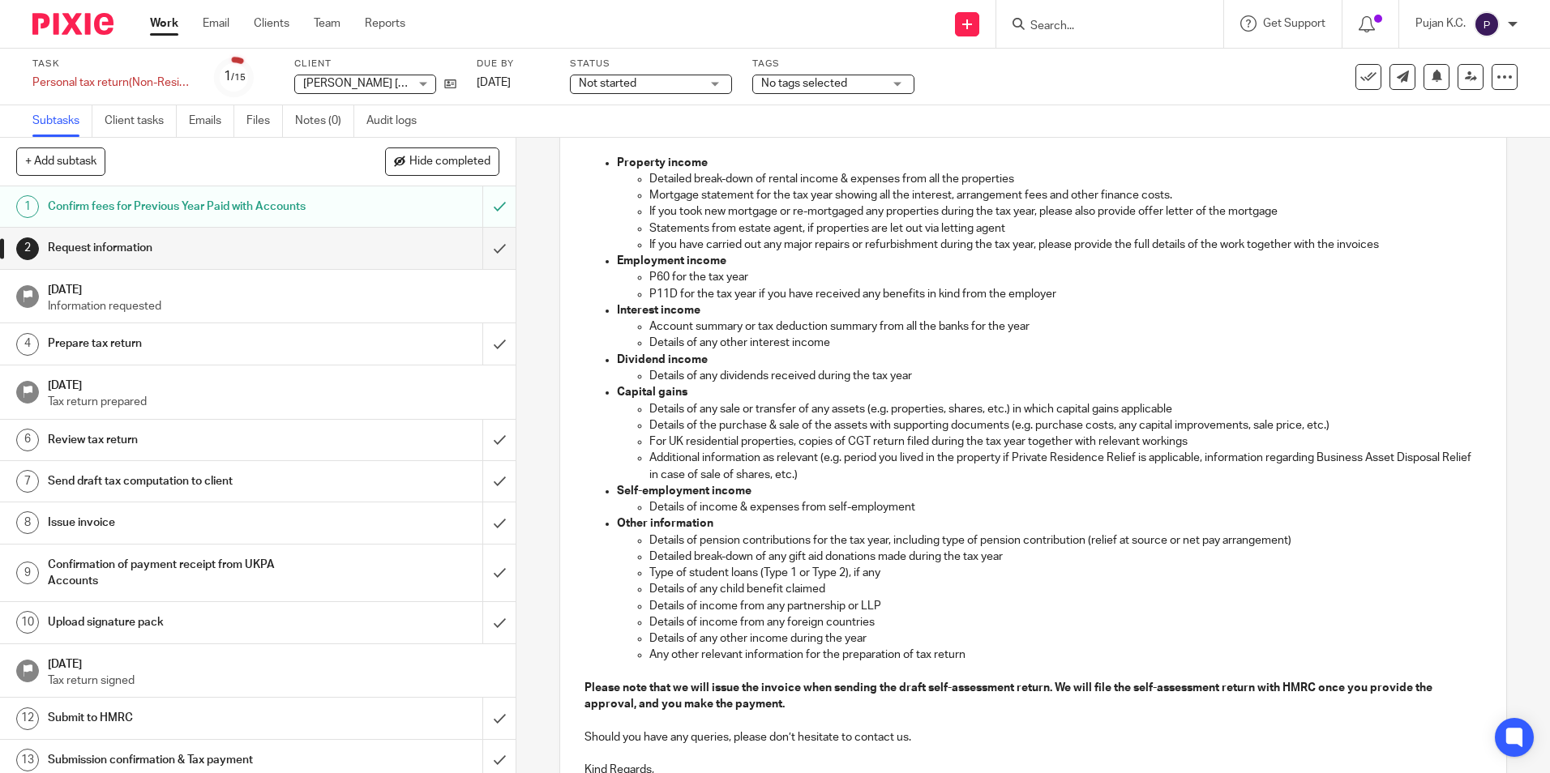
scroll to position [157, 0]
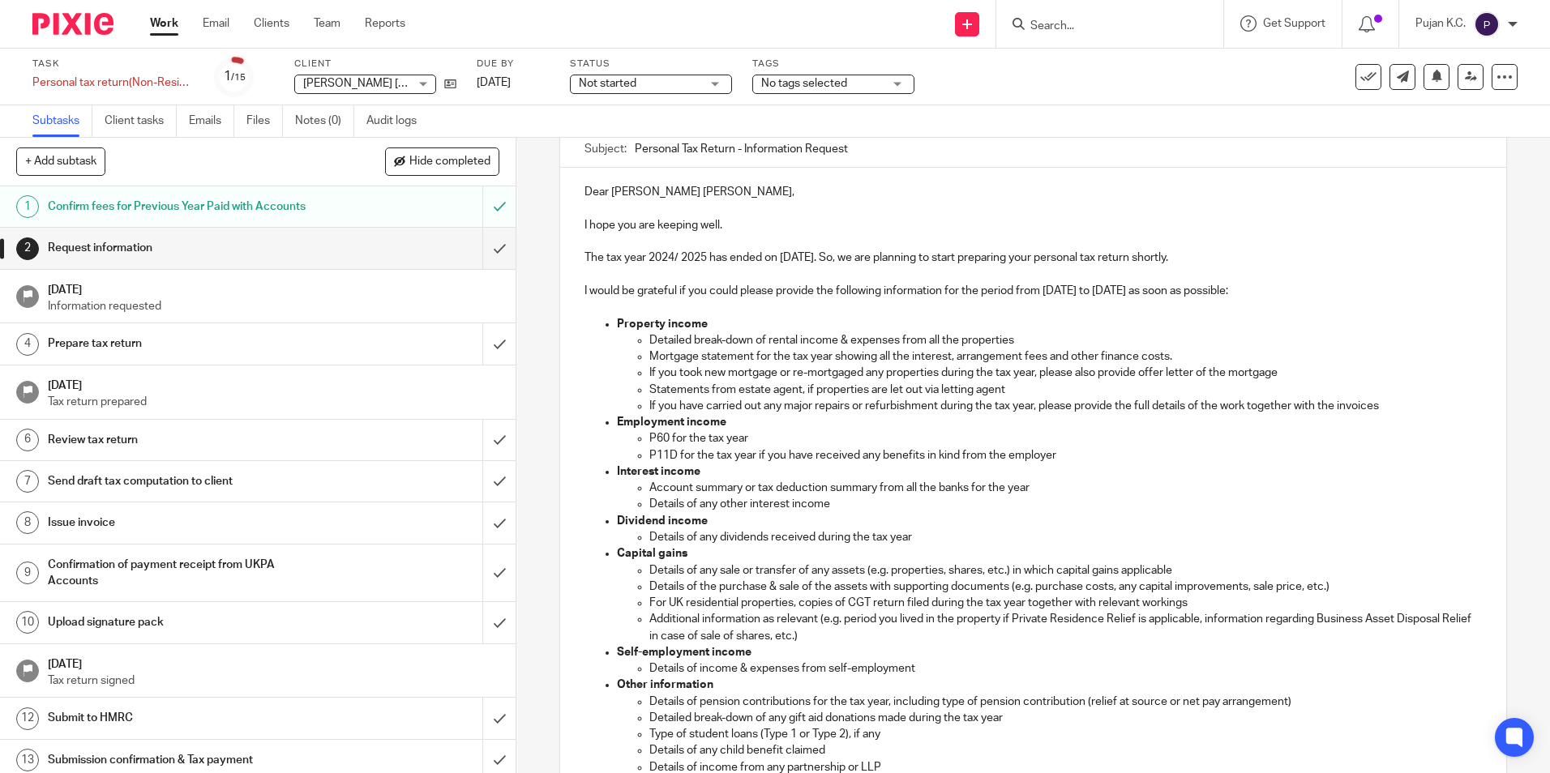
click at [940, 296] on p "I would be grateful if you could please provide the following information for t…" at bounding box center [1033, 291] width 897 height 16
drag, startPoint x: 1371, startPoint y: 289, endPoint x: 617, endPoint y: 279, distance: 754.0
click at [617, 279] on div "Dear Maria Fernanda Ricardo, I hope you are keeping well. The tax year 2024/ 20…" at bounding box center [1032, 560] width 945 height 784
copy div "I would be grateful if you could please provide the following information that …"
click at [710, 358] on p "Mortgage statement for the tax year showing all the interest, arrangement fees …" at bounding box center [1065, 357] width 832 height 16
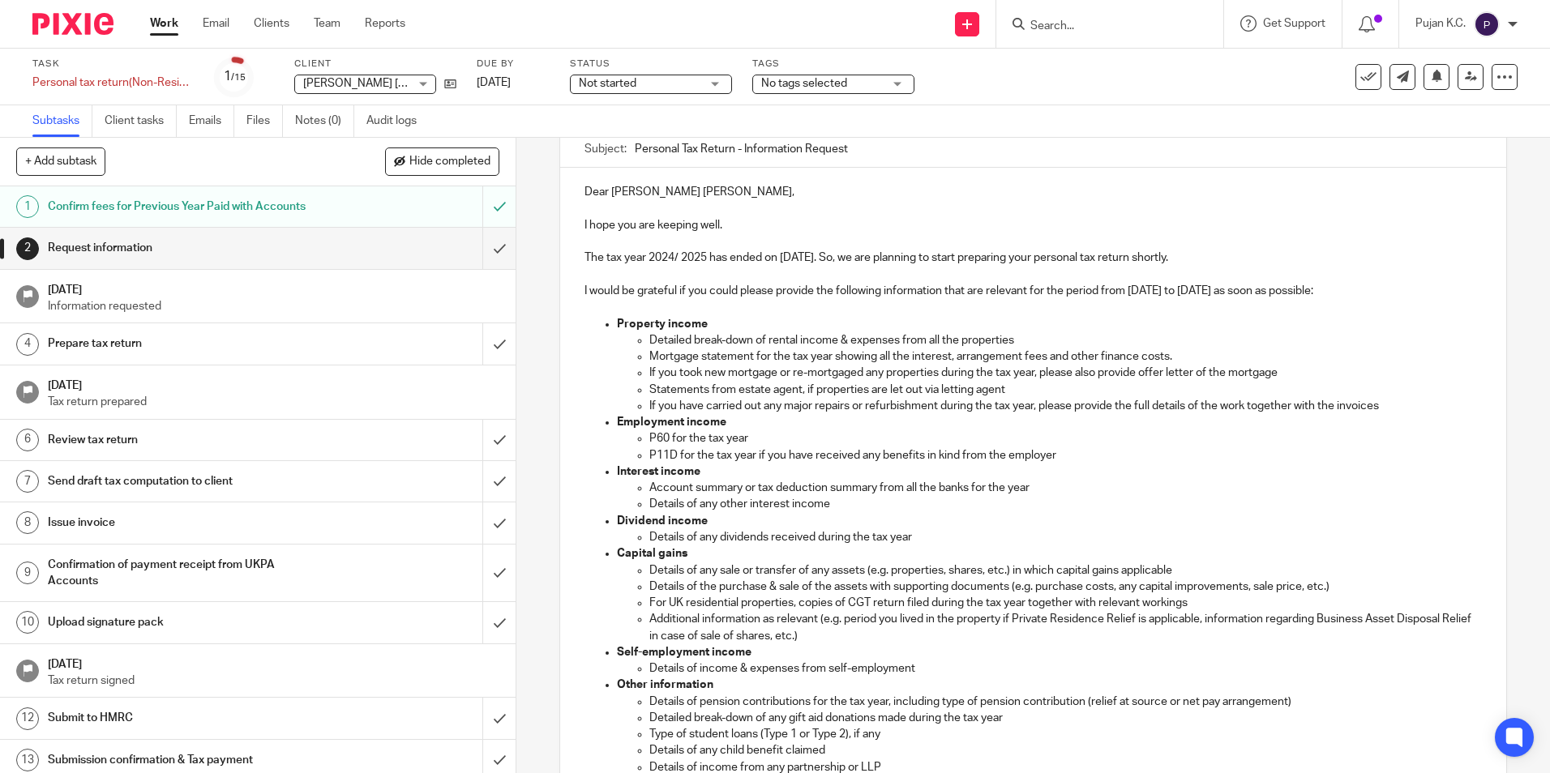
click at [880, 291] on p "I would be grateful if you could please provide the following information that …" at bounding box center [1033, 291] width 897 height 16
drag, startPoint x: 833, startPoint y: 290, endPoint x: 882, endPoint y: 293, distance: 48.7
click at [882, 293] on p "I would be grateful if you could please provide the following information that …" at bounding box center [1033, 291] width 897 height 16
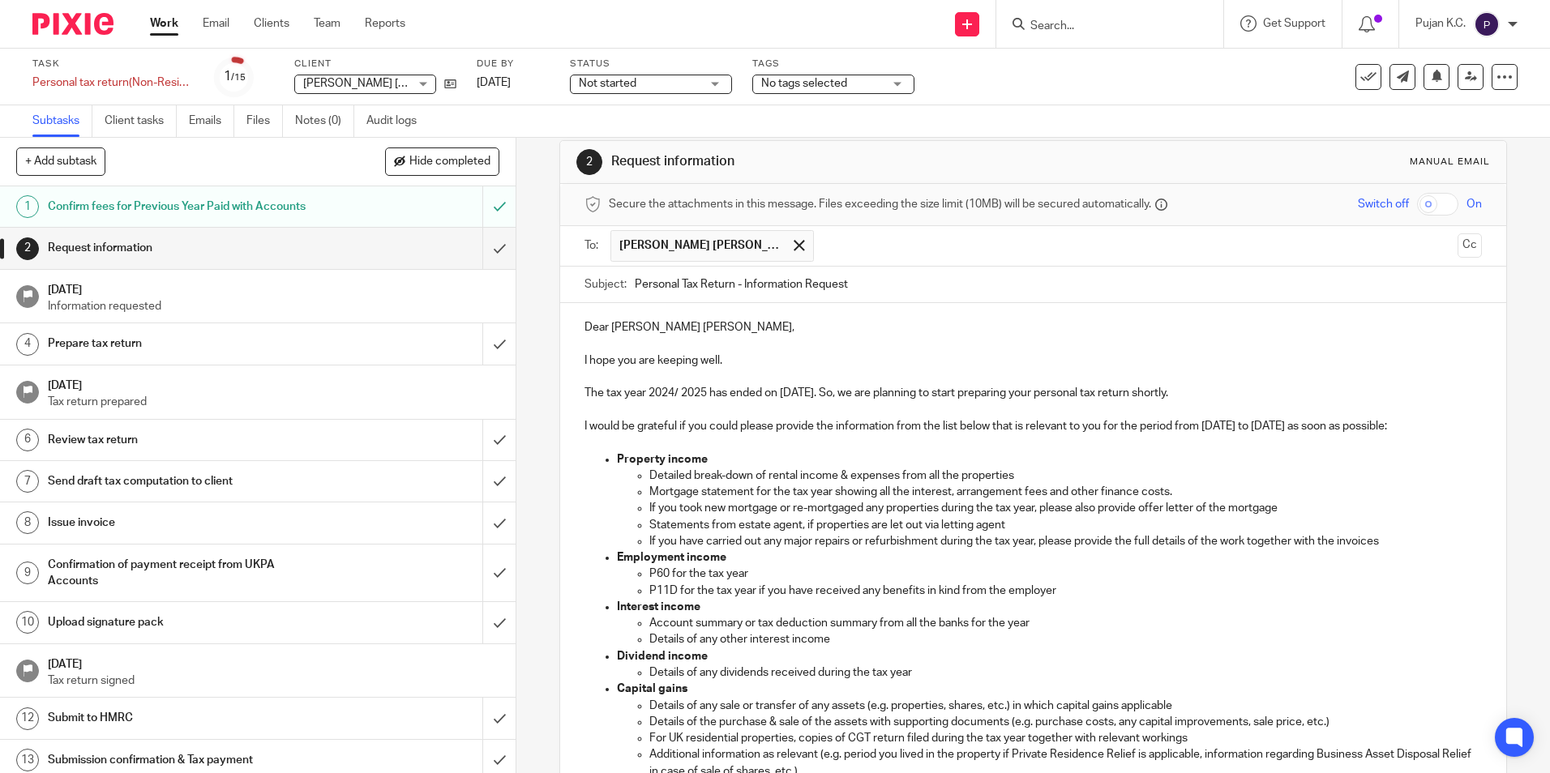
scroll to position [0, 0]
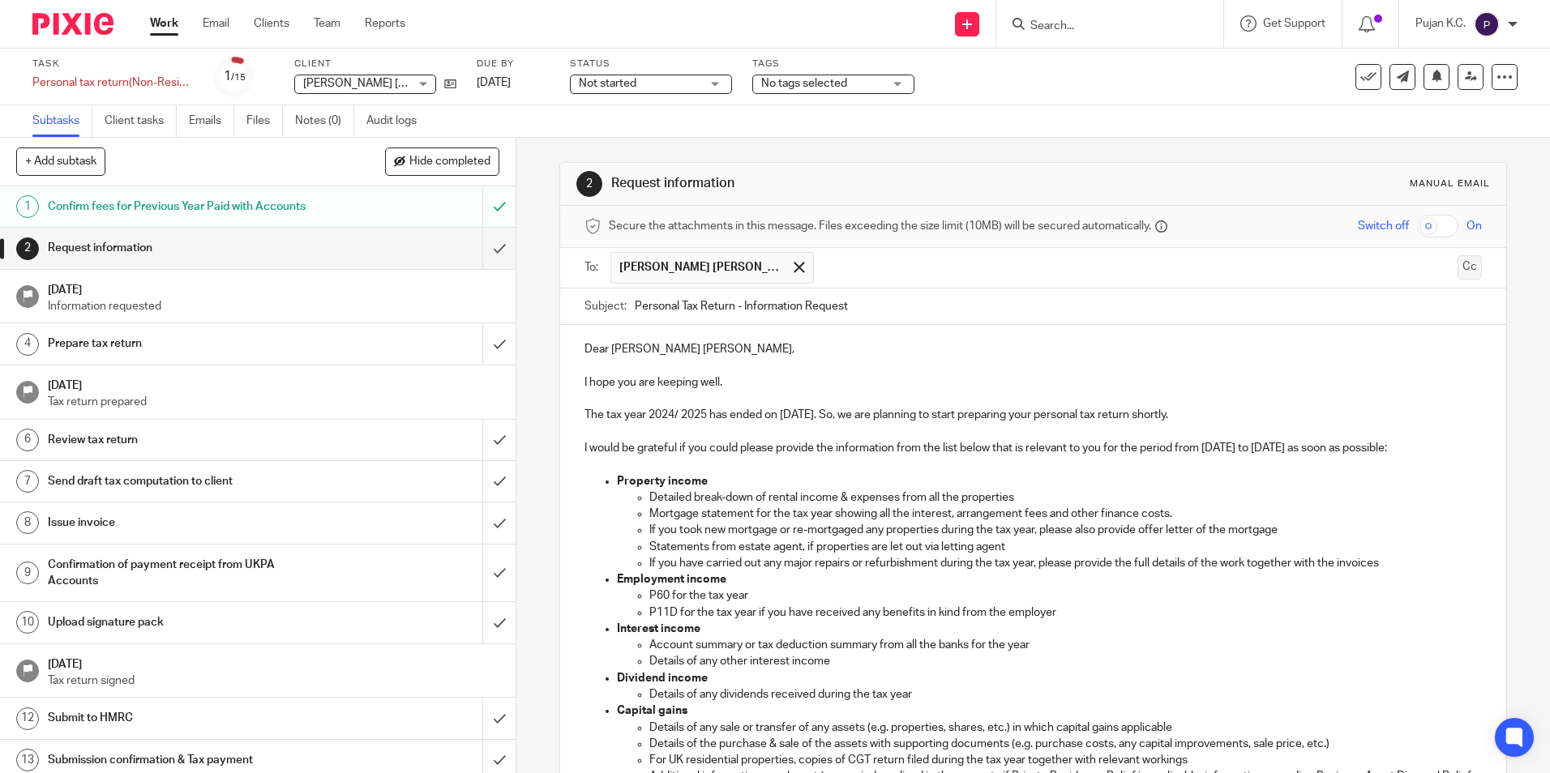
click at [1458, 271] on button "Cc" at bounding box center [1470, 267] width 24 height 24
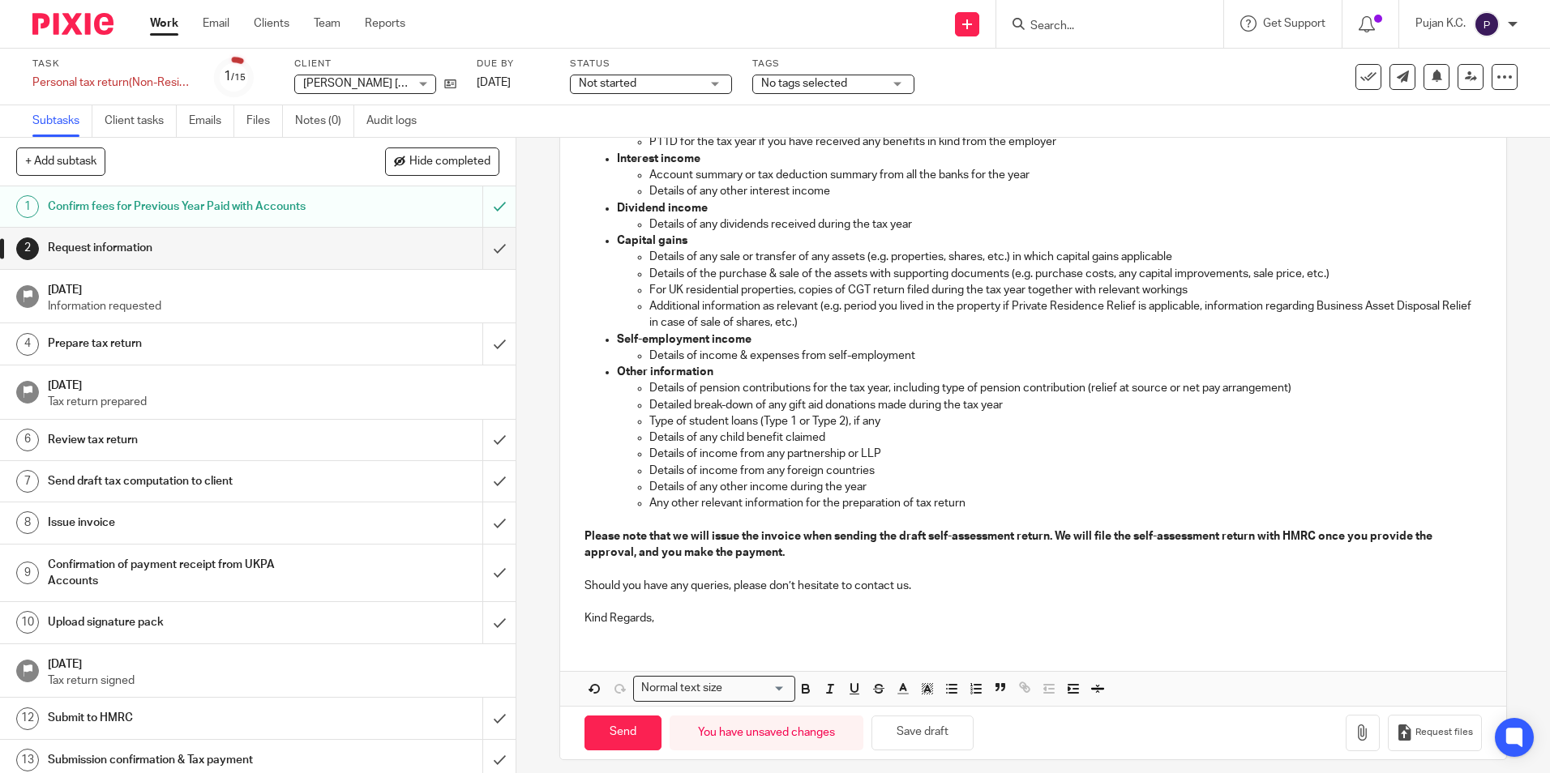
scroll to position [519, 0]
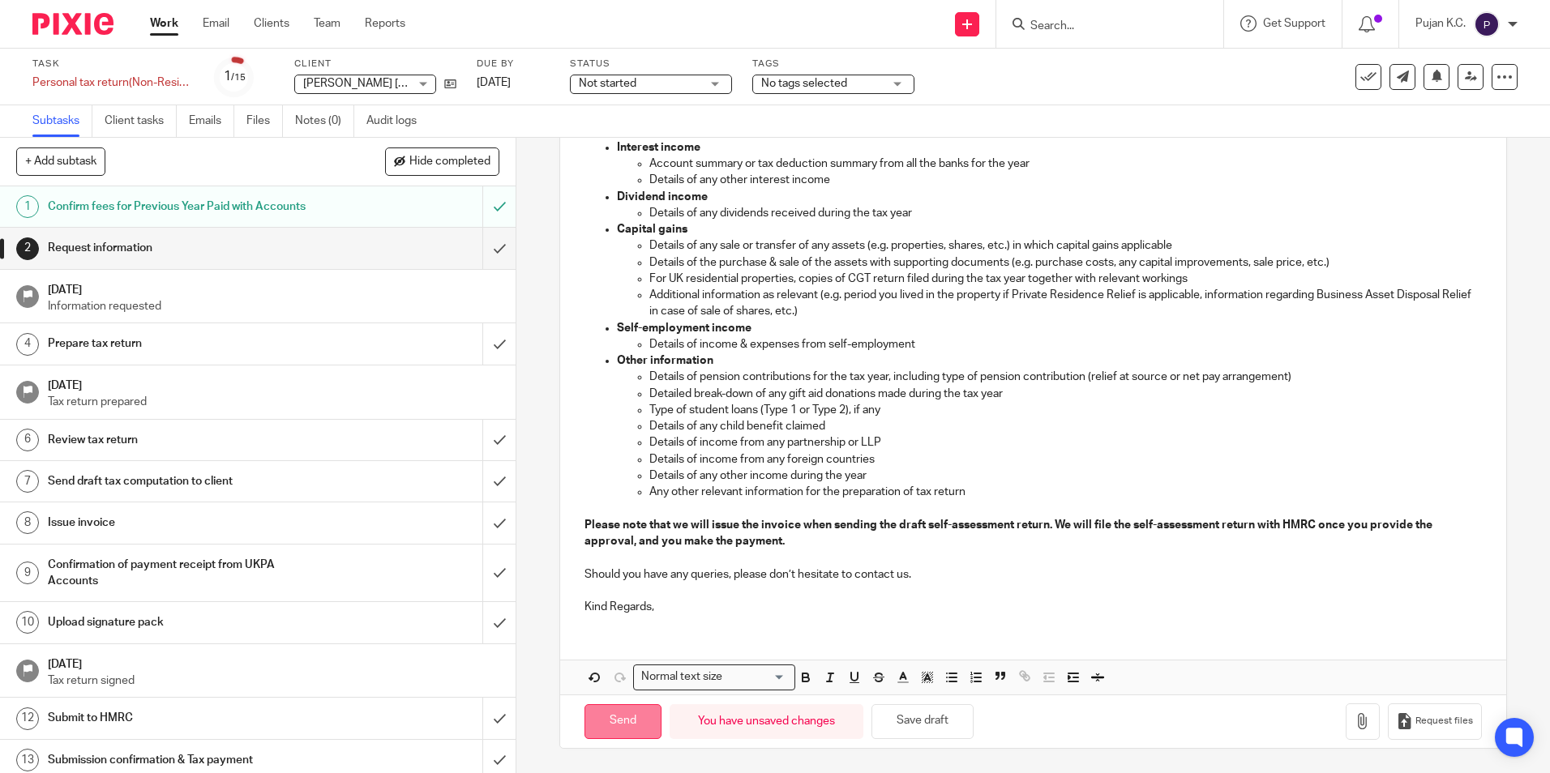
click at [638, 715] on input "Send" at bounding box center [623, 721] width 77 height 35
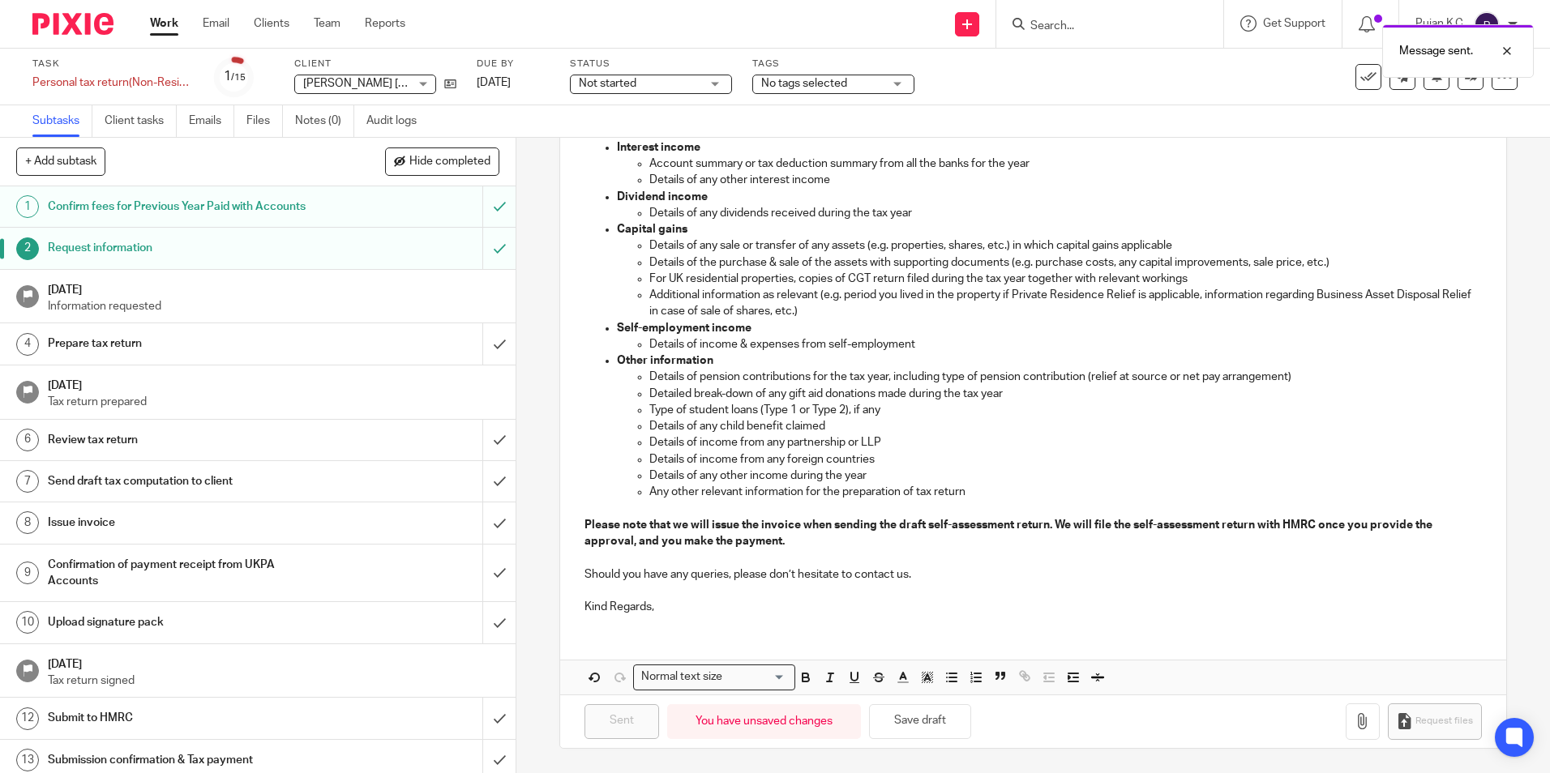
type input "Sent"
click at [647, 79] on span "Not started" at bounding box center [640, 83] width 122 height 17
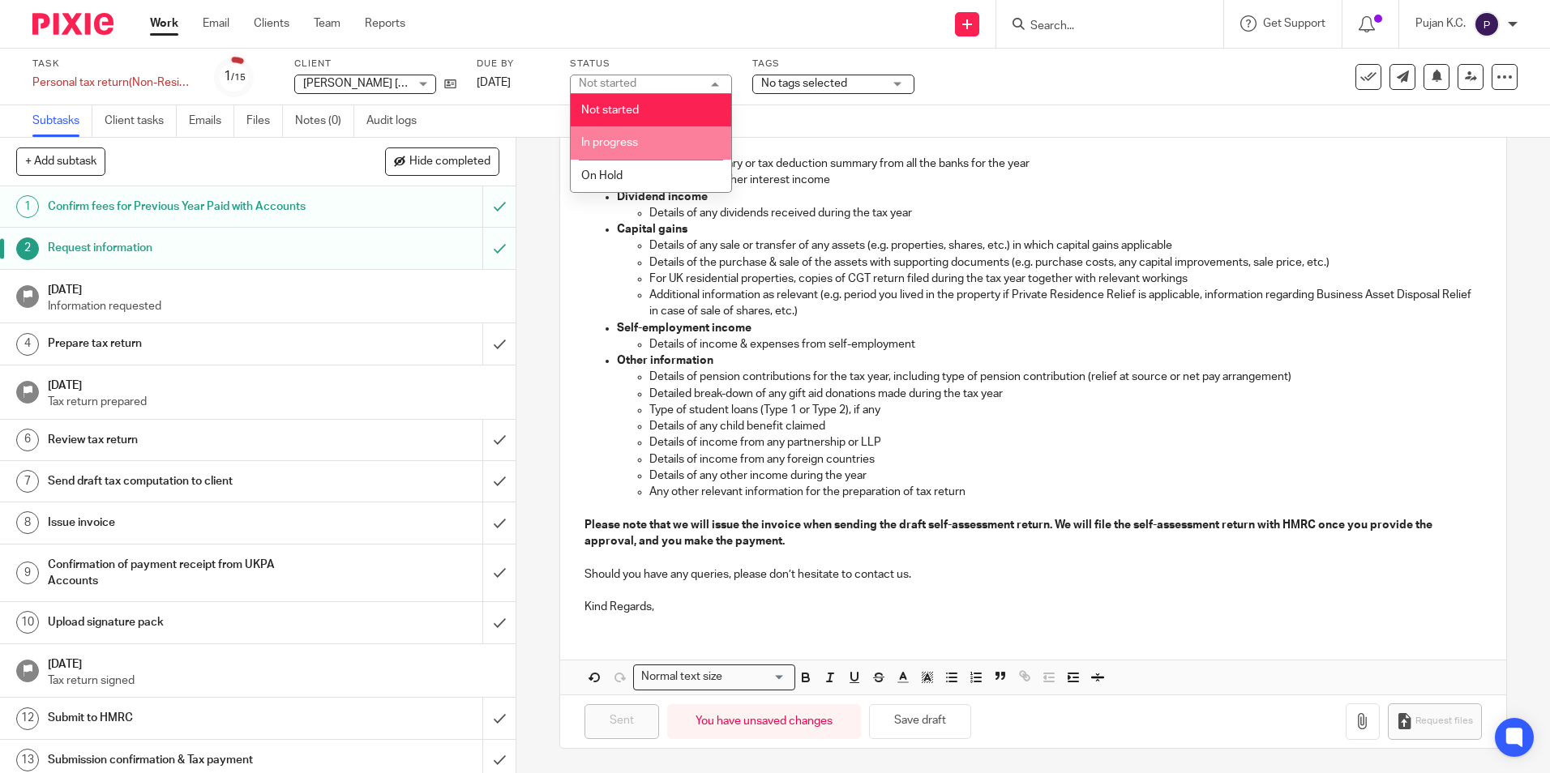
click at [619, 151] on li "In progress" at bounding box center [651, 142] width 161 height 33
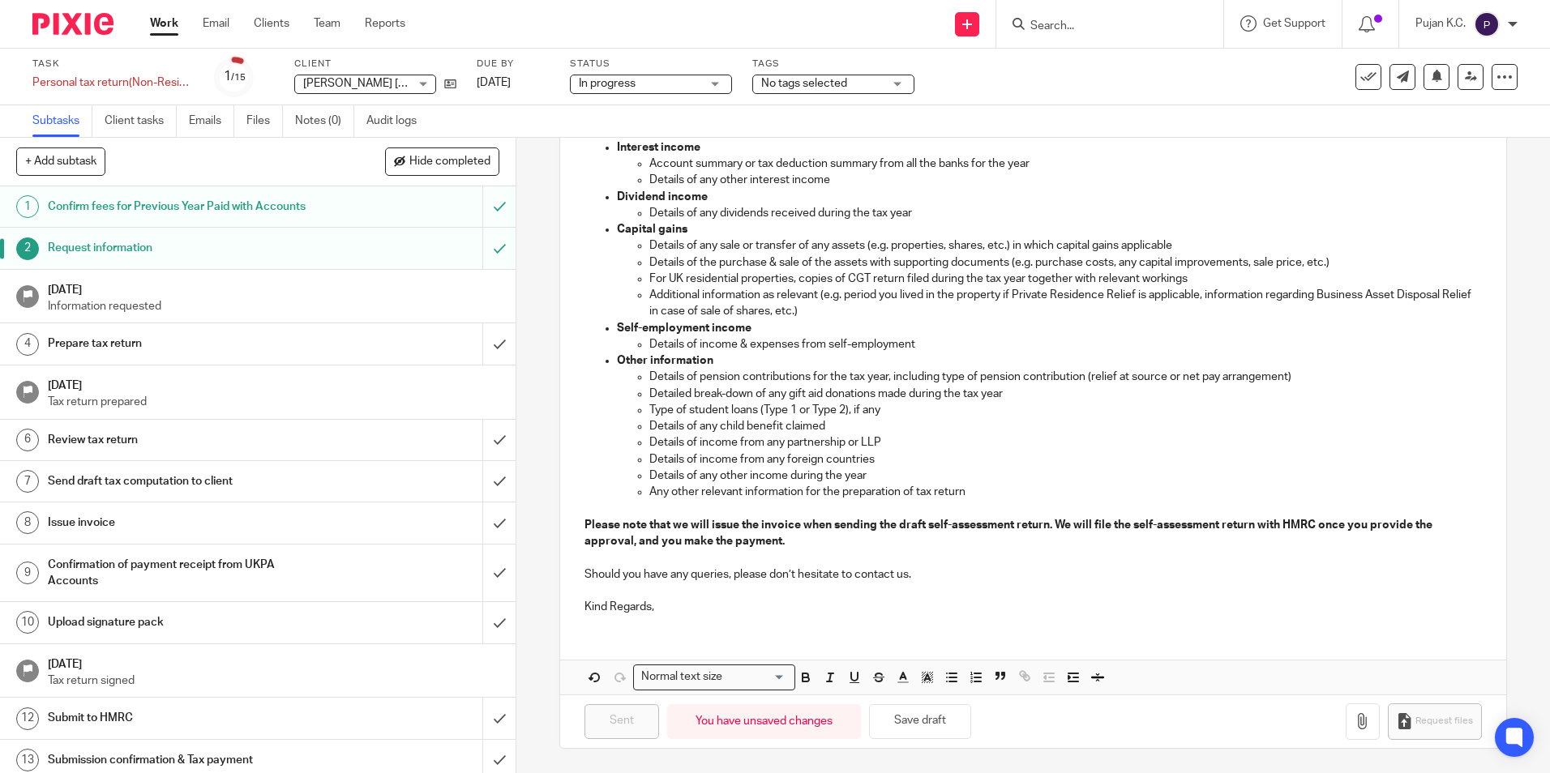
click at [638, 102] on div "Task Personal tax return(Non-Resident) Save Personal tax return(Non-Resident) 1…" at bounding box center [775, 77] width 1550 height 57
click at [651, 81] on span "In progress" at bounding box center [640, 83] width 122 height 17
drag, startPoint x: 649, startPoint y: 130, endPoint x: 666, endPoint y: 101, distance: 34.2
click at [649, 129] on li "In progress" at bounding box center [651, 142] width 161 height 33
click at [666, 101] on div "Task Personal tax return(Non-Resident) Save Personal tax return(Non-Resident) 1…" at bounding box center [775, 77] width 1550 height 57
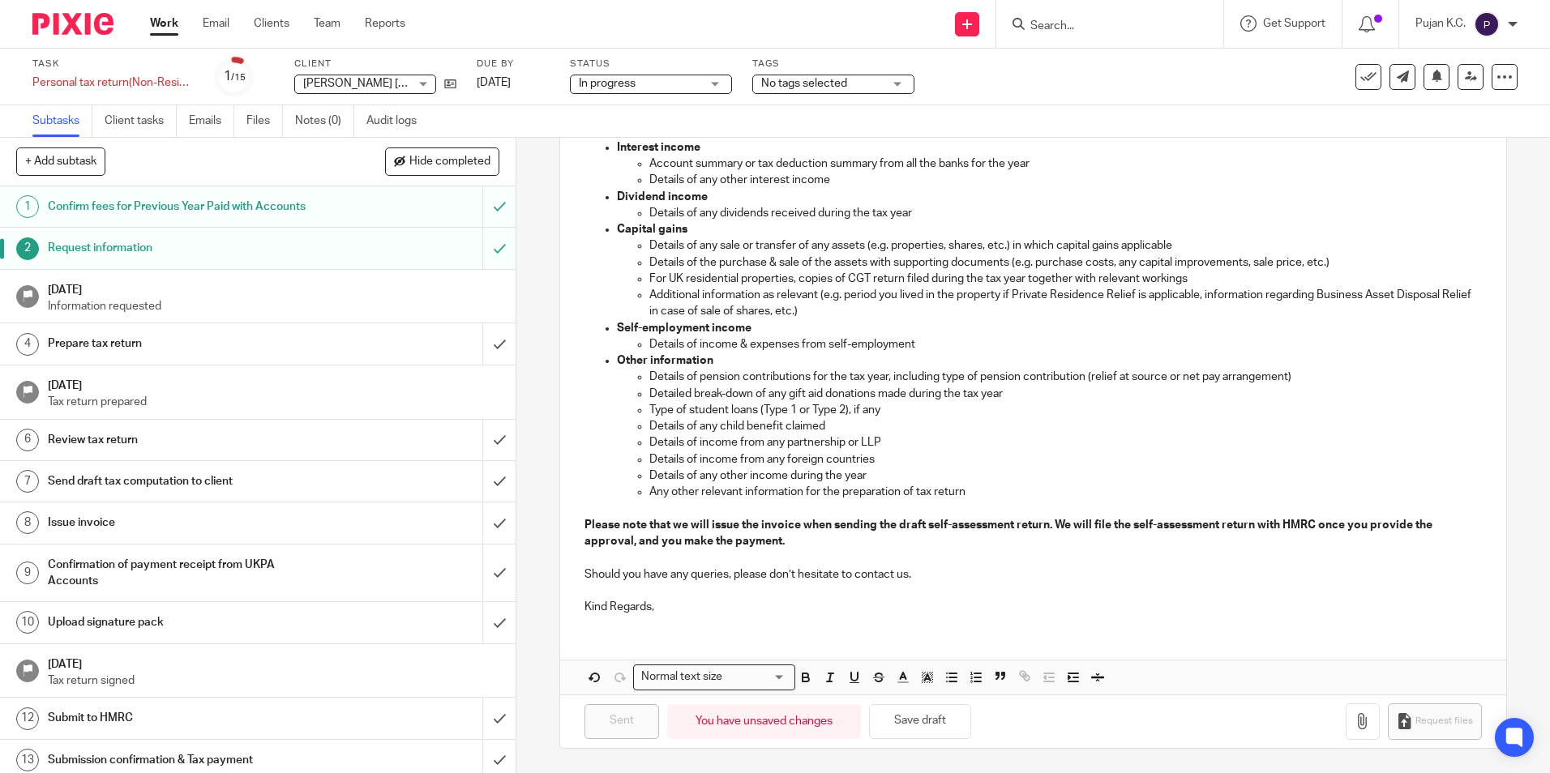
click at [676, 85] on span "In progress" at bounding box center [640, 83] width 122 height 17
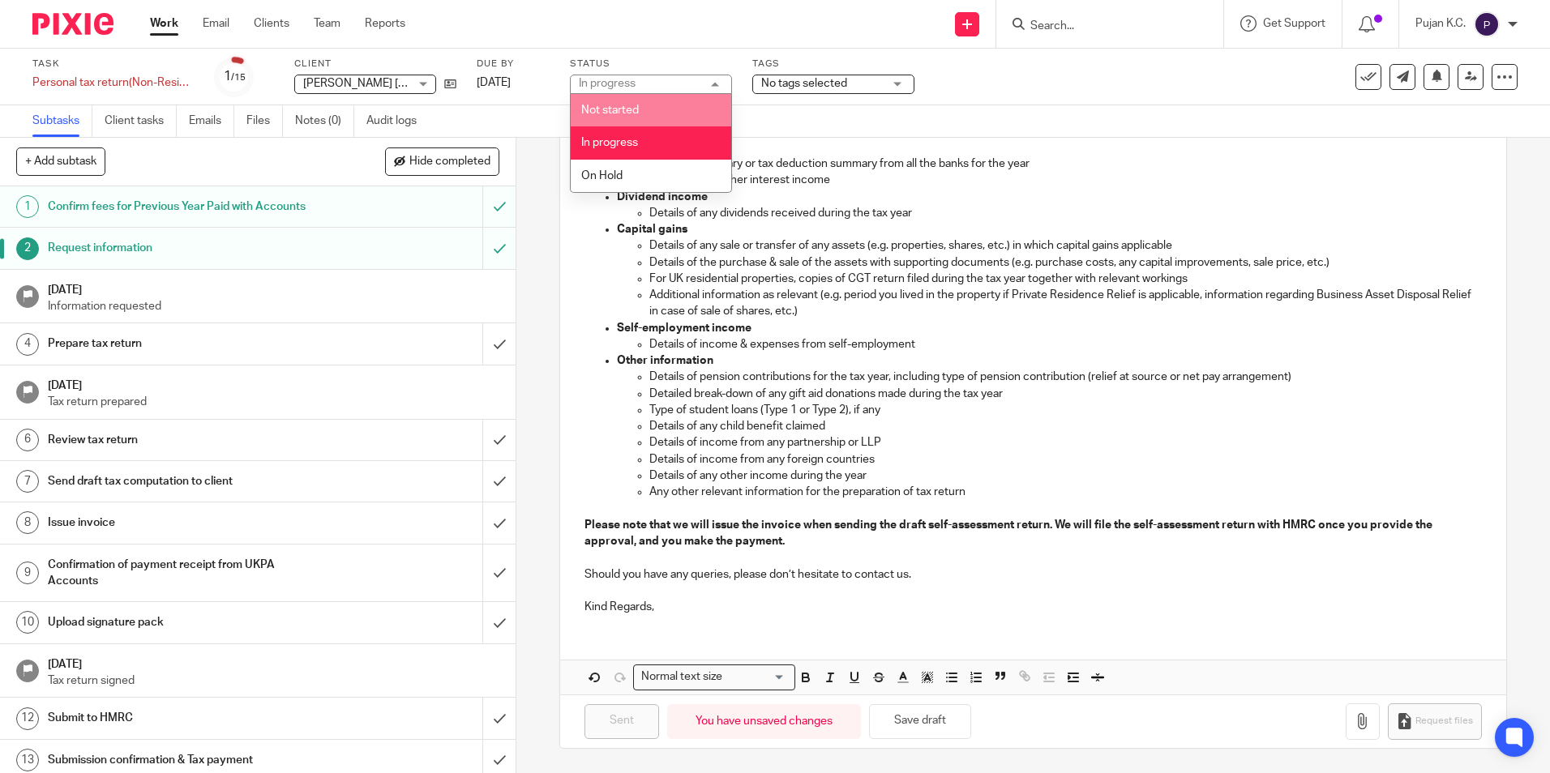
click at [667, 111] on li "Not started" at bounding box center [651, 110] width 161 height 33
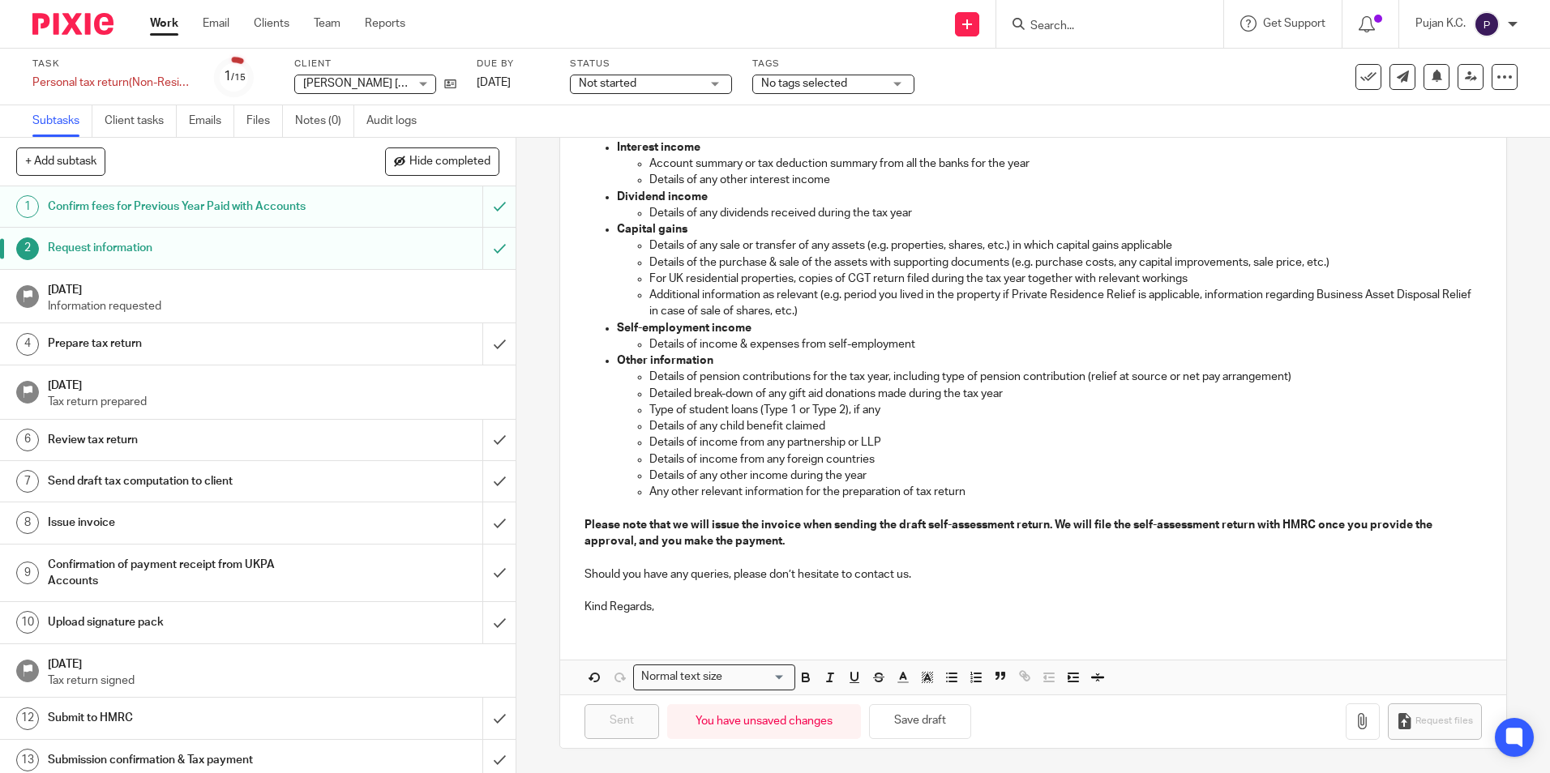
click at [833, 70] on label "Tags" at bounding box center [833, 64] width 162 height 13
click at [852, 82] on span "No tags selected" at bounding box center [822, 83] width 122 height 17
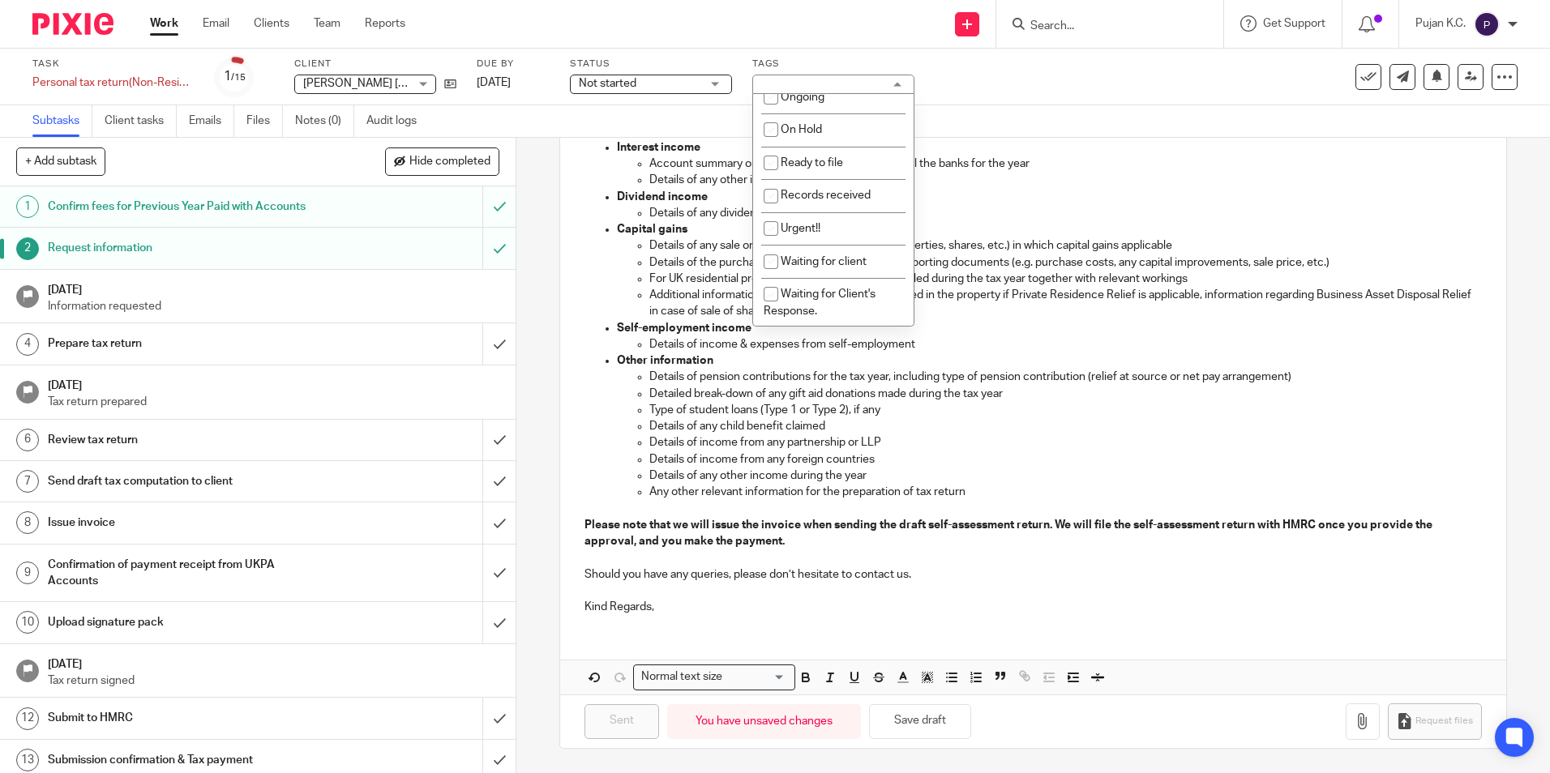
scroll to position [162, 0]
click at [834, 291] on span "Waiting for Client's Response." at bounding box center [820, 302] width 112 height 28
checkbox input "true"
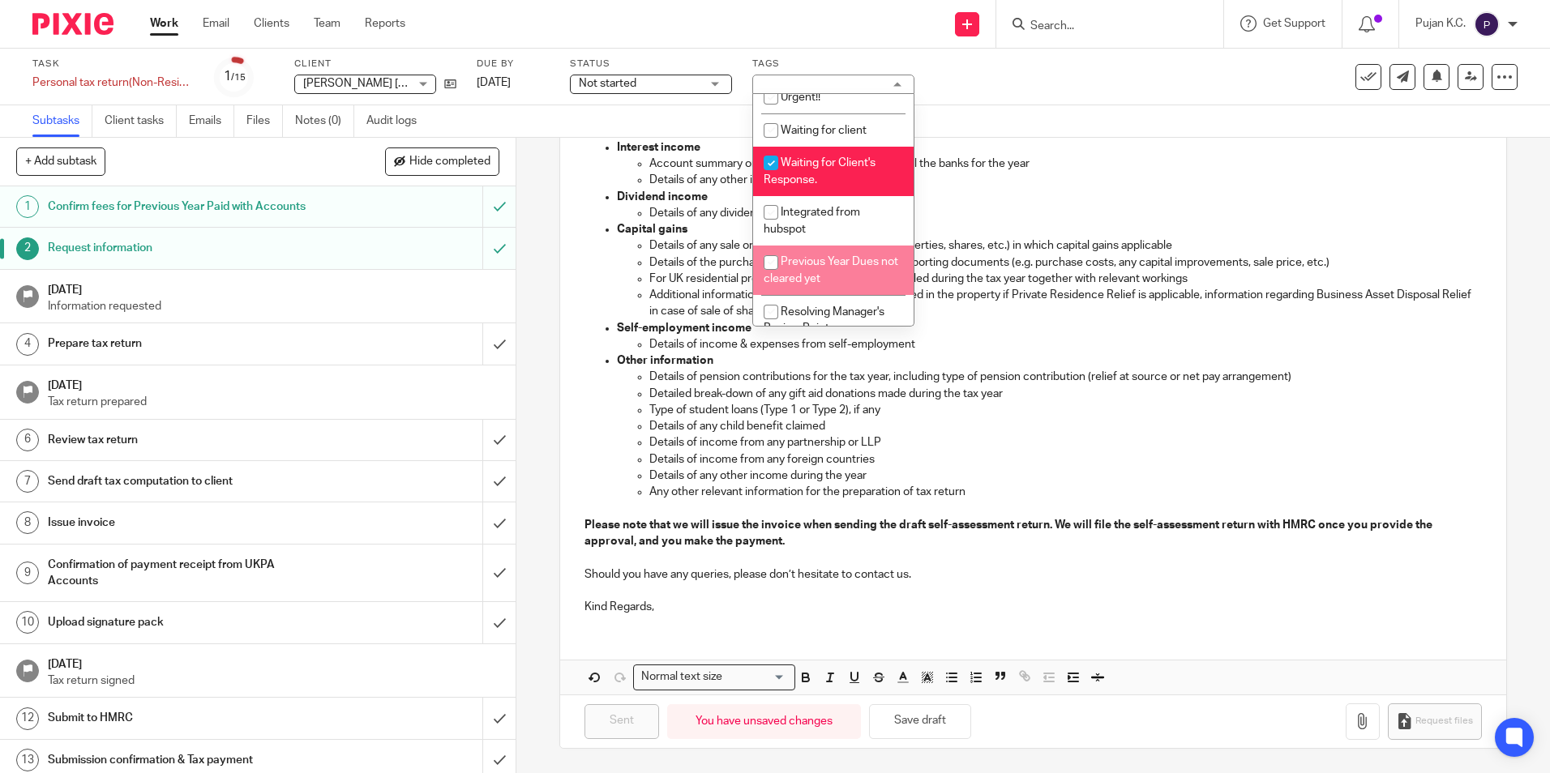
scroll to position [362, 0]
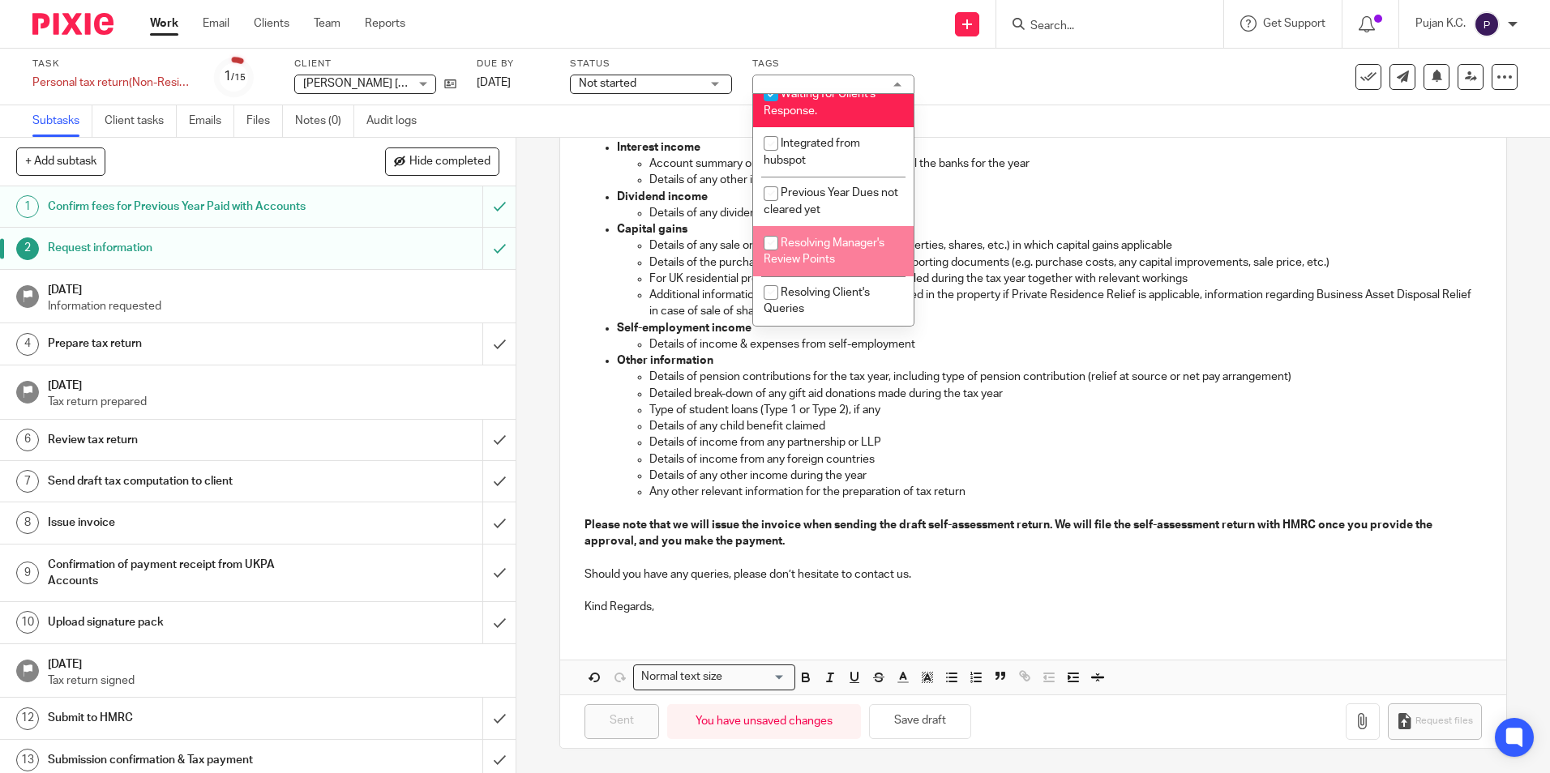
click at [1259, 520] on strong "Please note that we will issue the invoice when sending the draft self-assessme…" at bounding box center [1010, 534] width 850 height 28
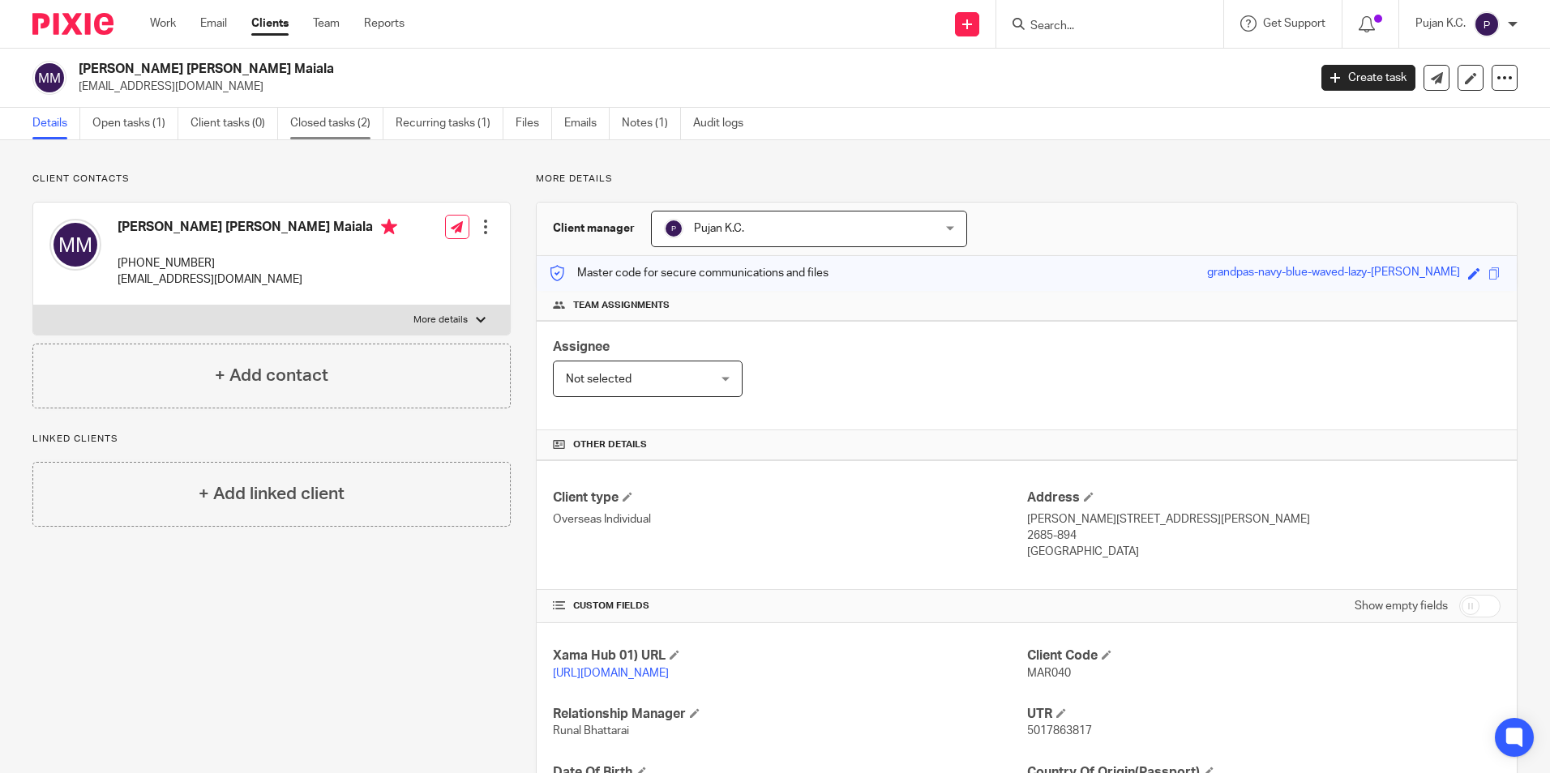
click at [358, 131] on link "Closed tasks (2)" at bounding box center [336, 124] width 93 height 32
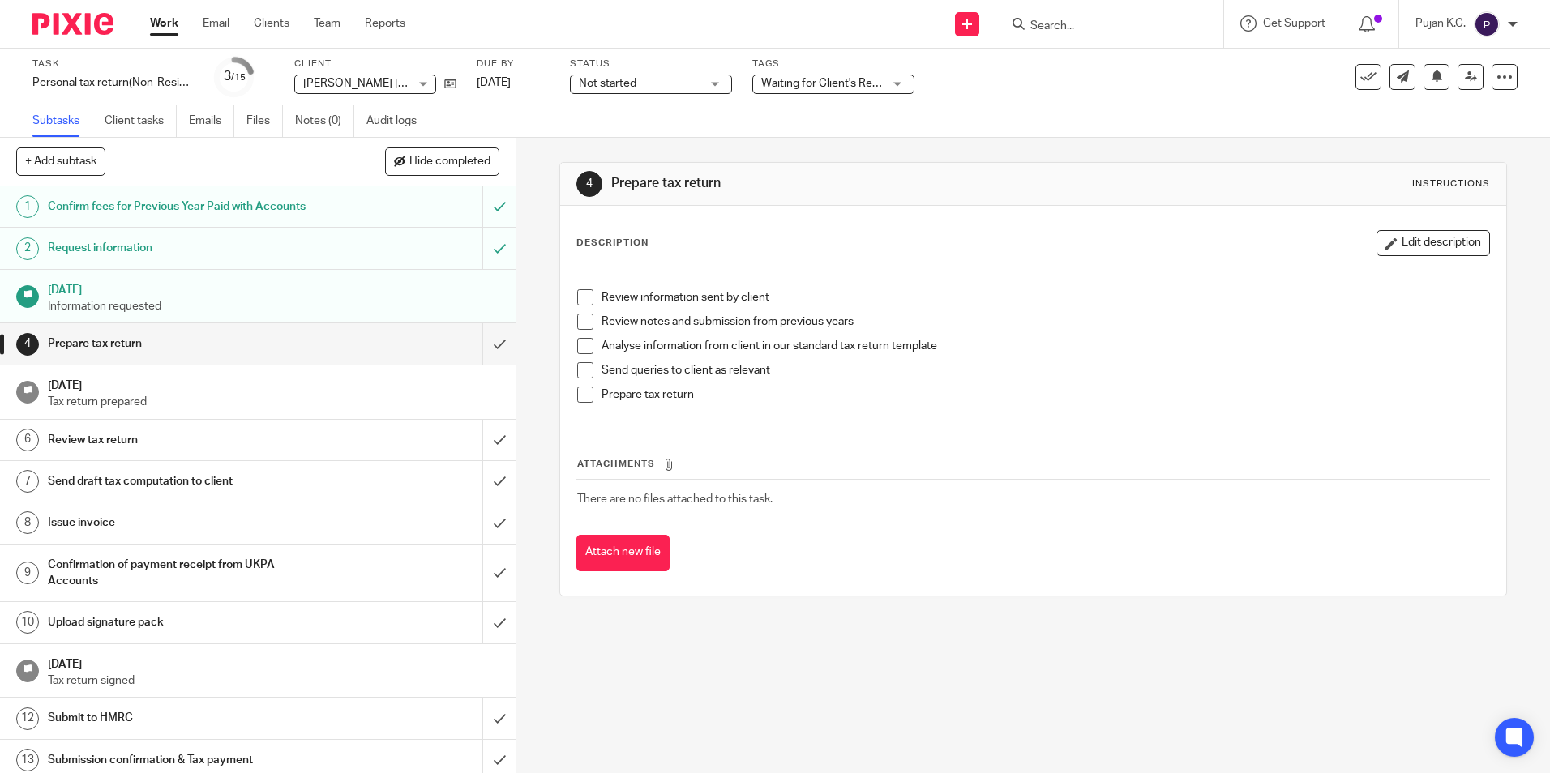
click at [1132, 28] on input "Search" at bounding box center [1102, 26] width 146 height 15
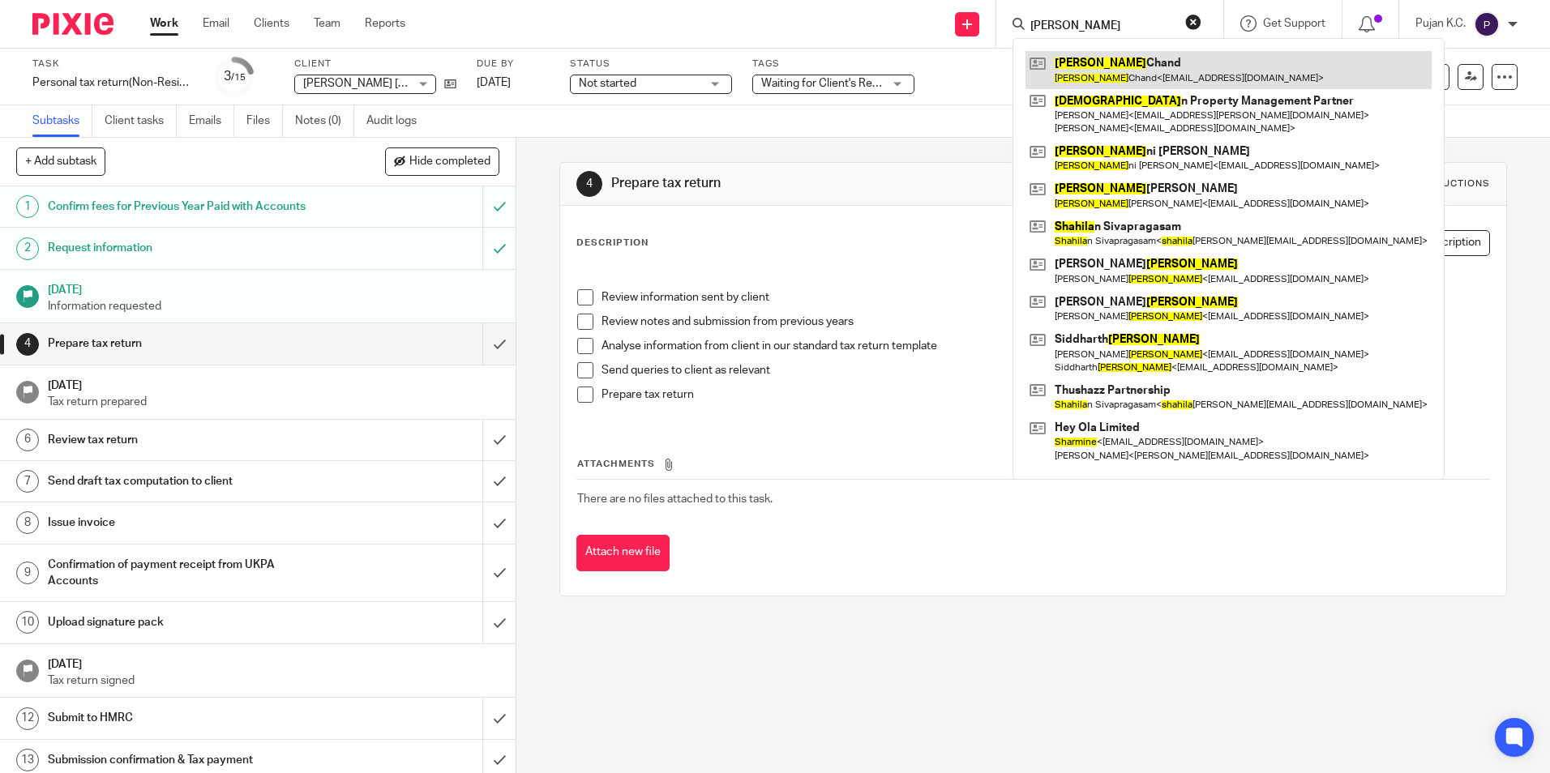
type input "sharmila"
click at [1129, 78] on link at bounding box center [1229, 69] width 406 height 37
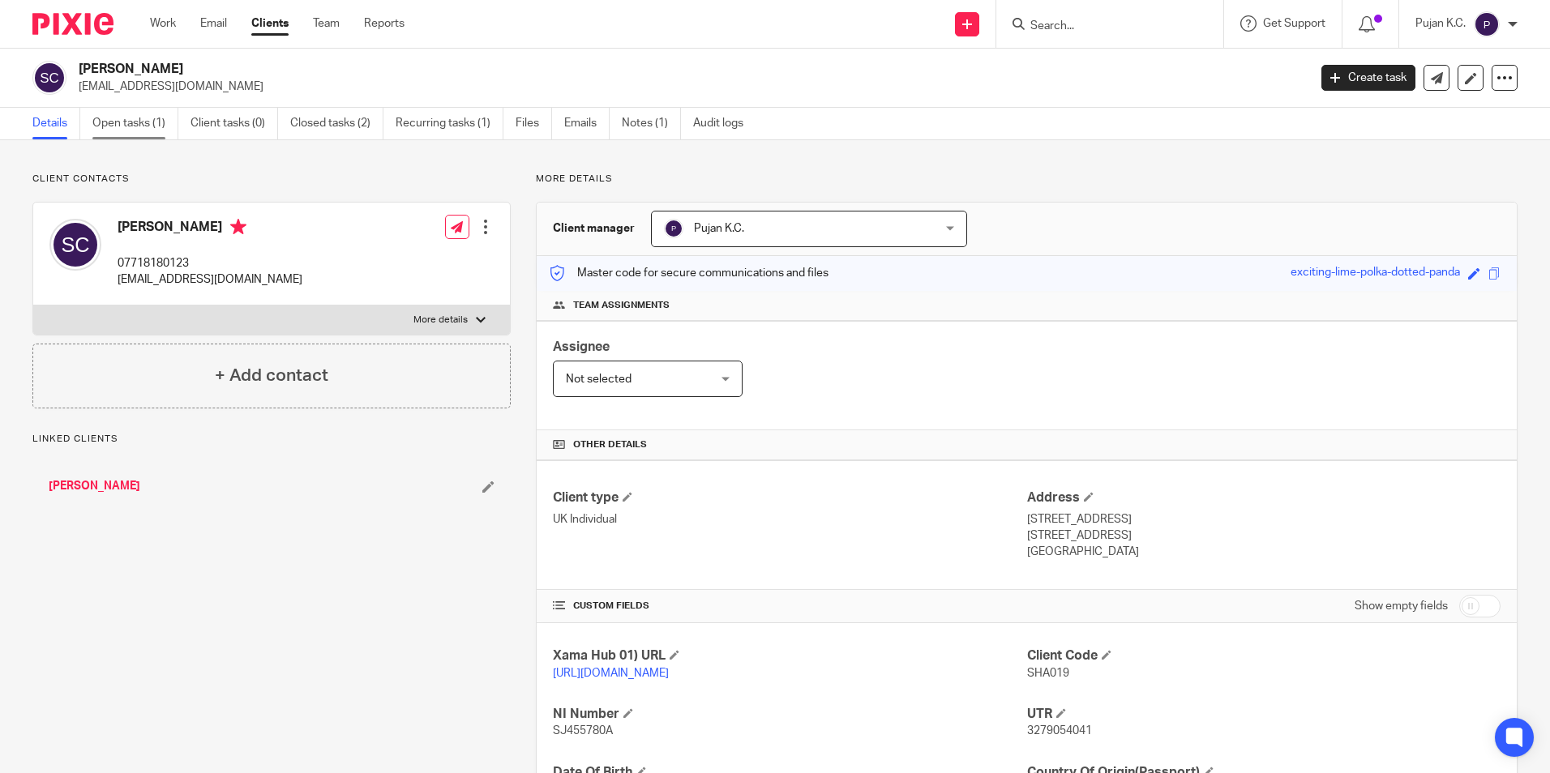
click at [124, 109] on link "Open tasks (1)" at bounding box center [135, 124] width 86 height 32
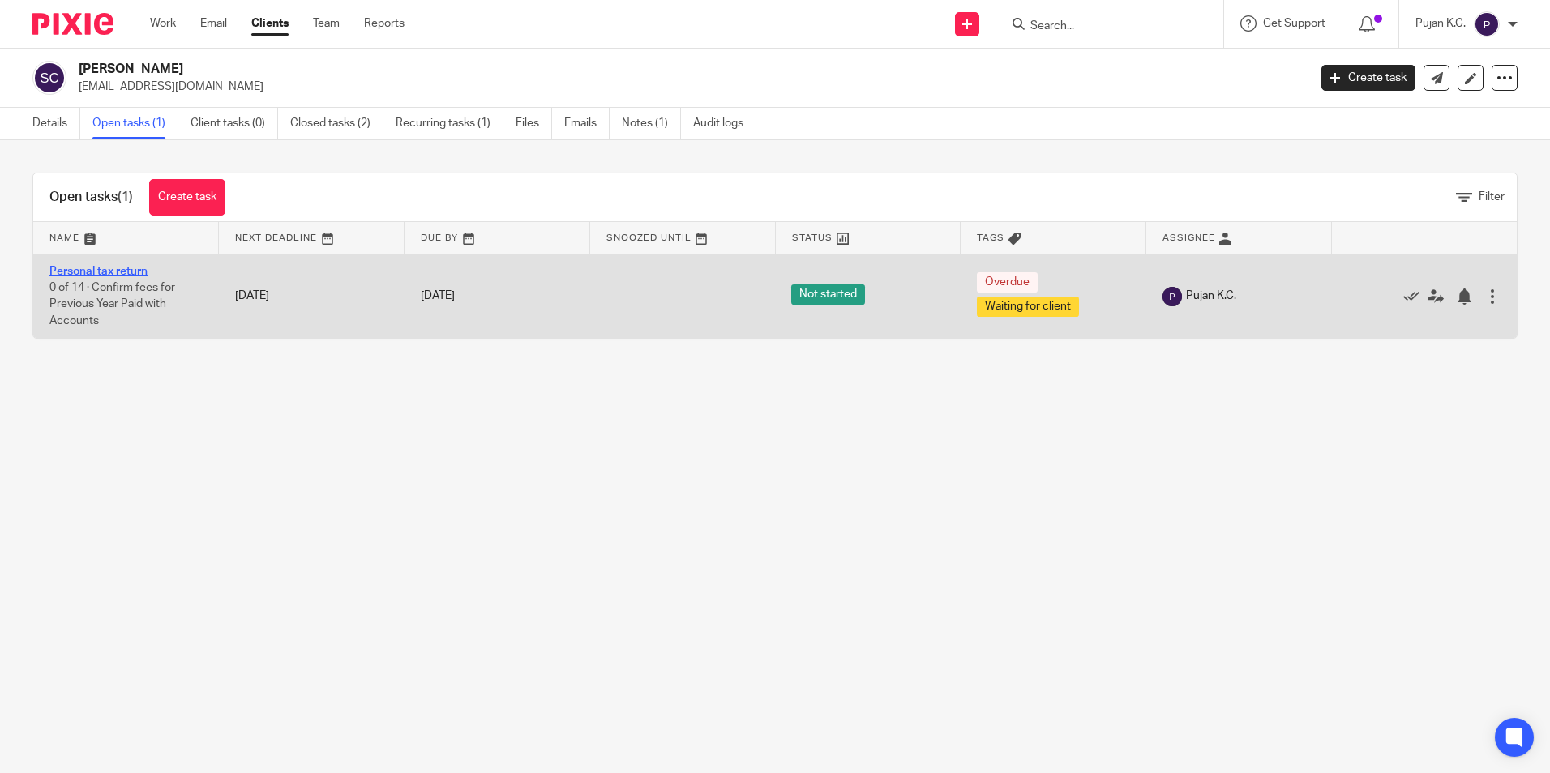
click at [122, 275] on link "Personal tax return" at bounding box center [98, 271] width 98 height 11
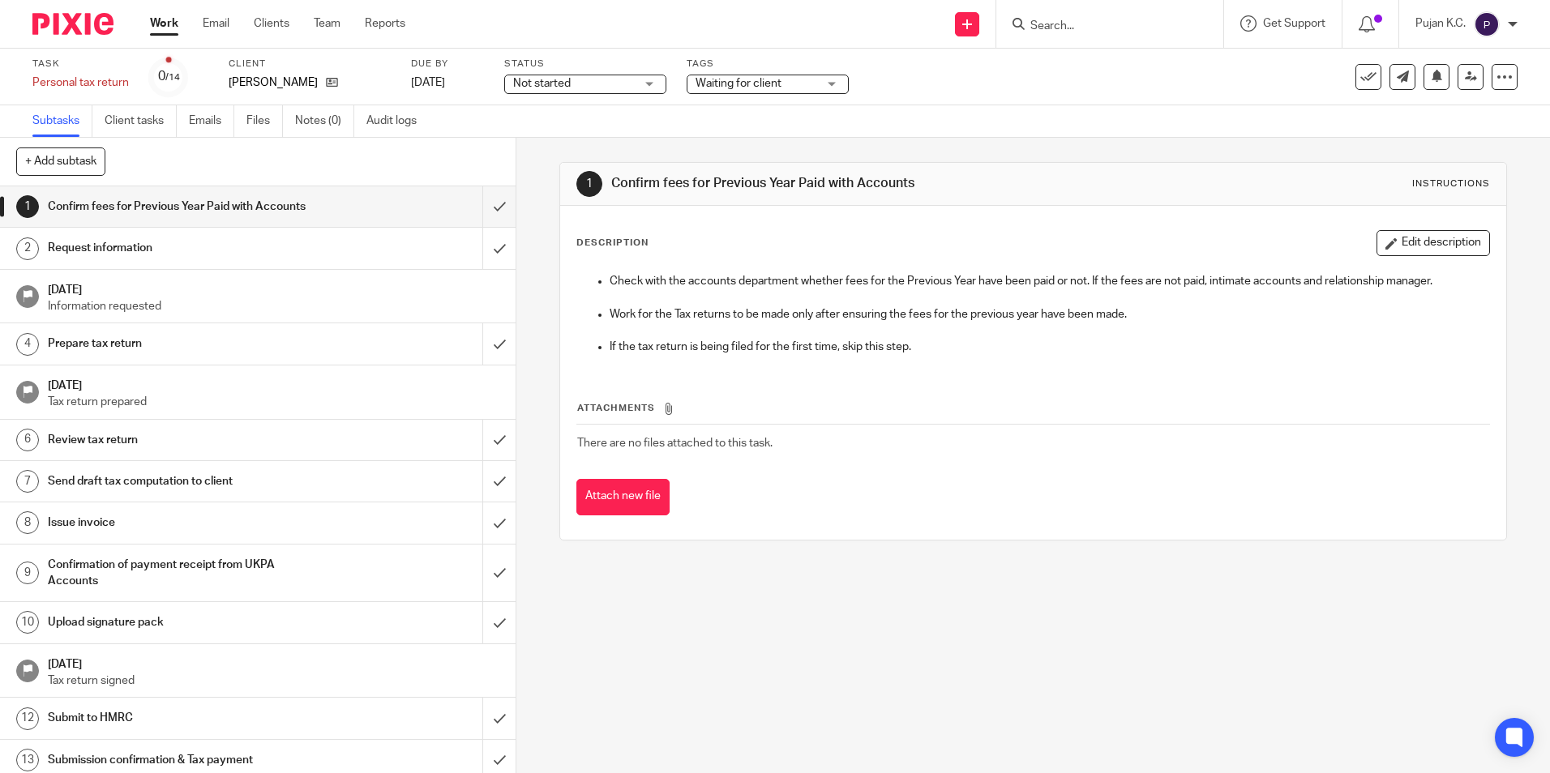
click at [556, 81] on span "Not started" at bounding box center [542, 83] width 58 height 11
click at [490, 207] on input "submit" at bounding box center [258, 206] width 516 height 41
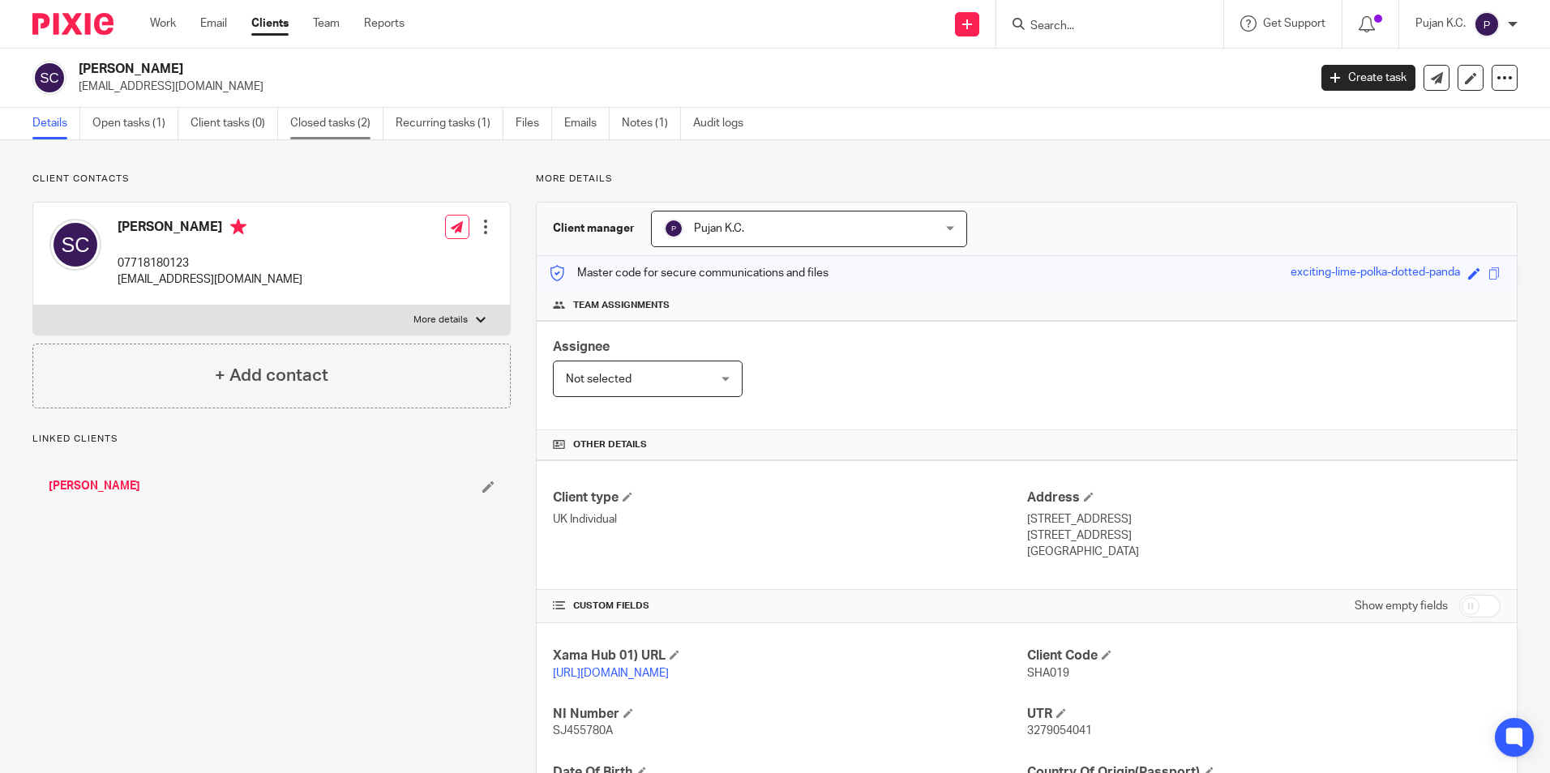
click at [356, 126] on link "Closed tasks (2)" at bounding box center [336, 124] width 93 height 32
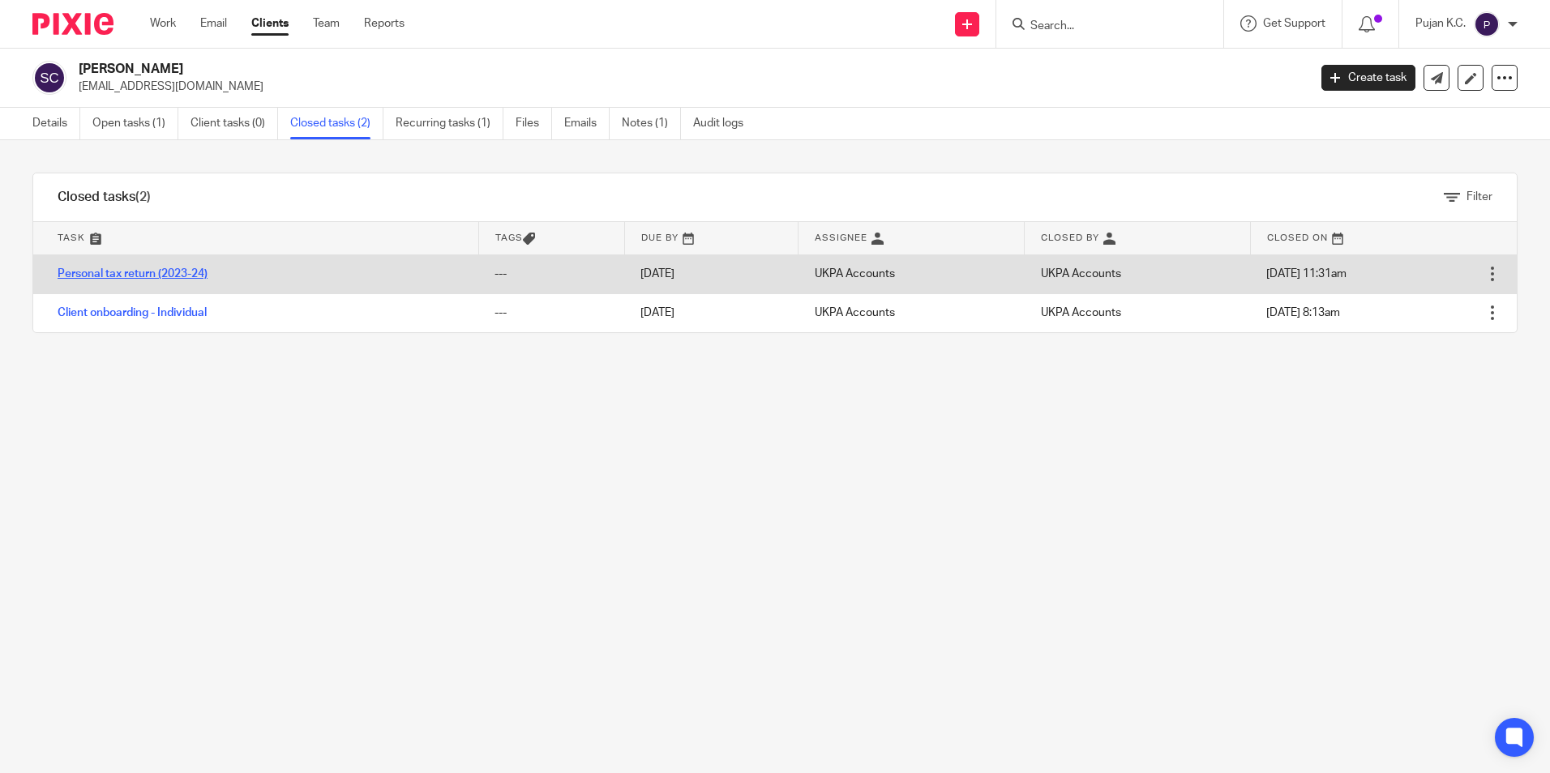
click at [173, 276] on link "Personal tax return (2023-24)" at bounding box center [133, 273] width 150 height 11
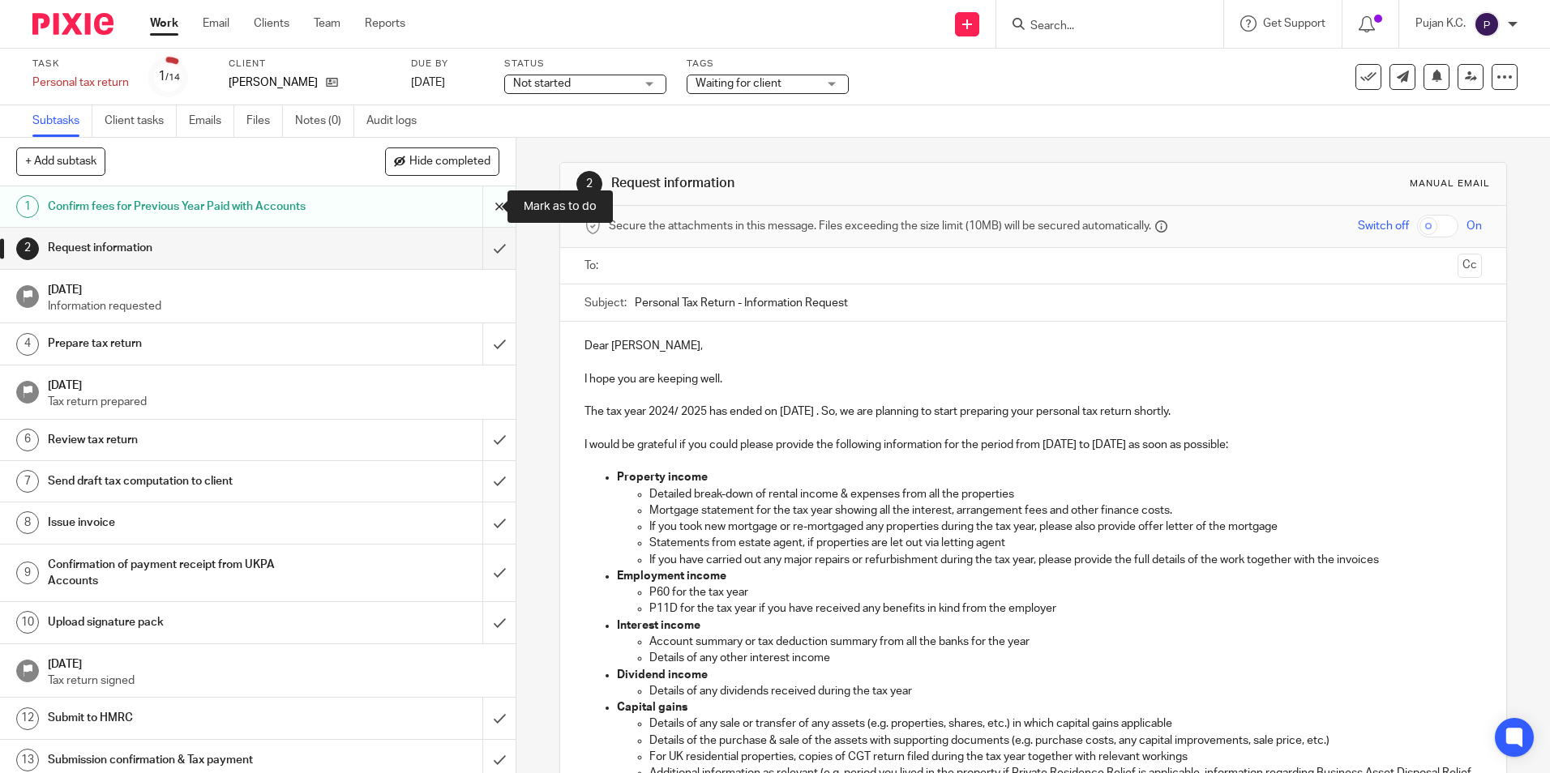
click at [478, 207] on input "submit" at bounding box center [258, 206] width 516 height 41
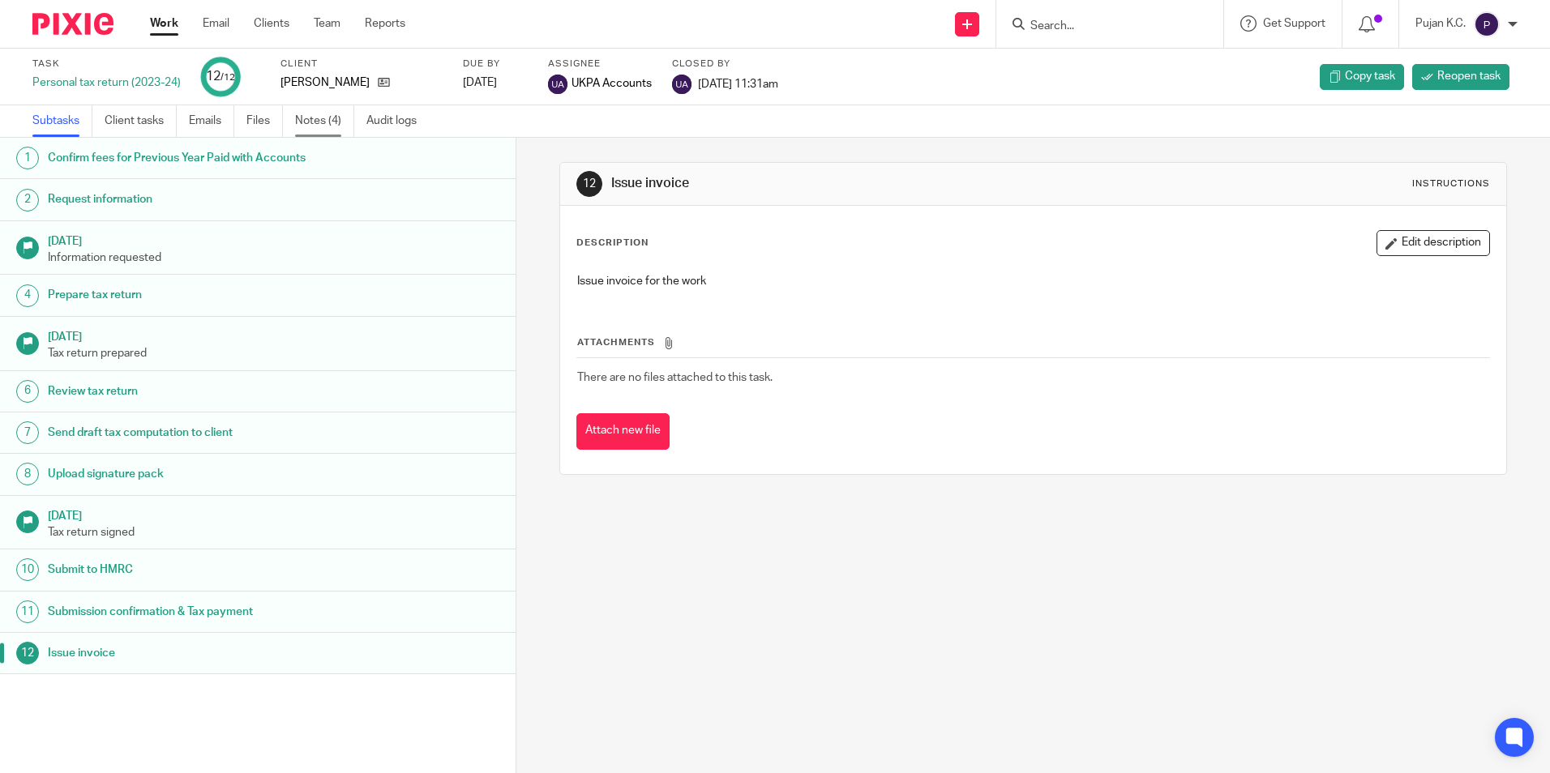
click at [319, 111] on link "Notes (4)" at bounding box center [324, 121] width 59 height 32
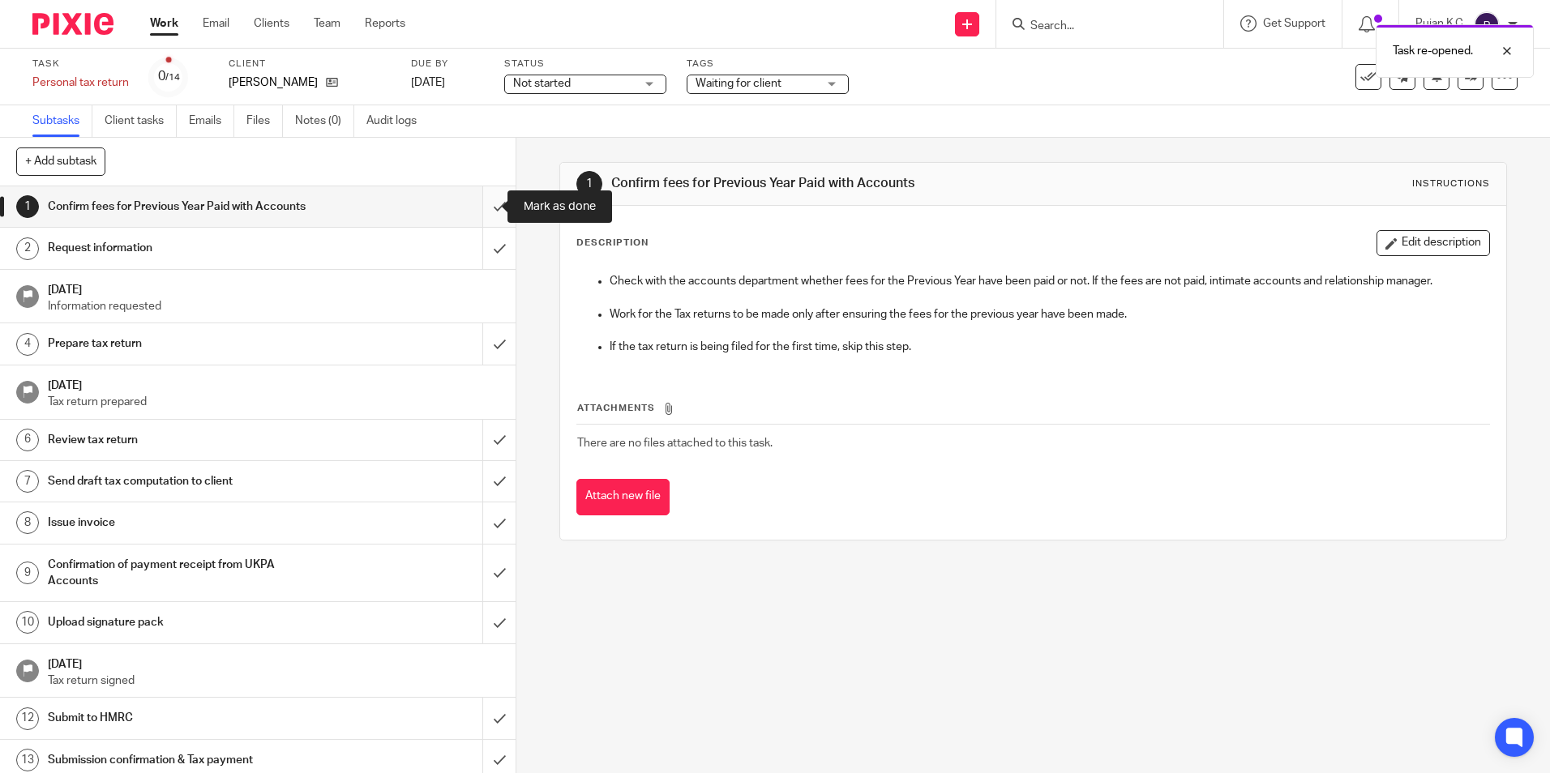
click at [485, 206] on input "submit" at bounding box center [258, 206] width 516 height 41
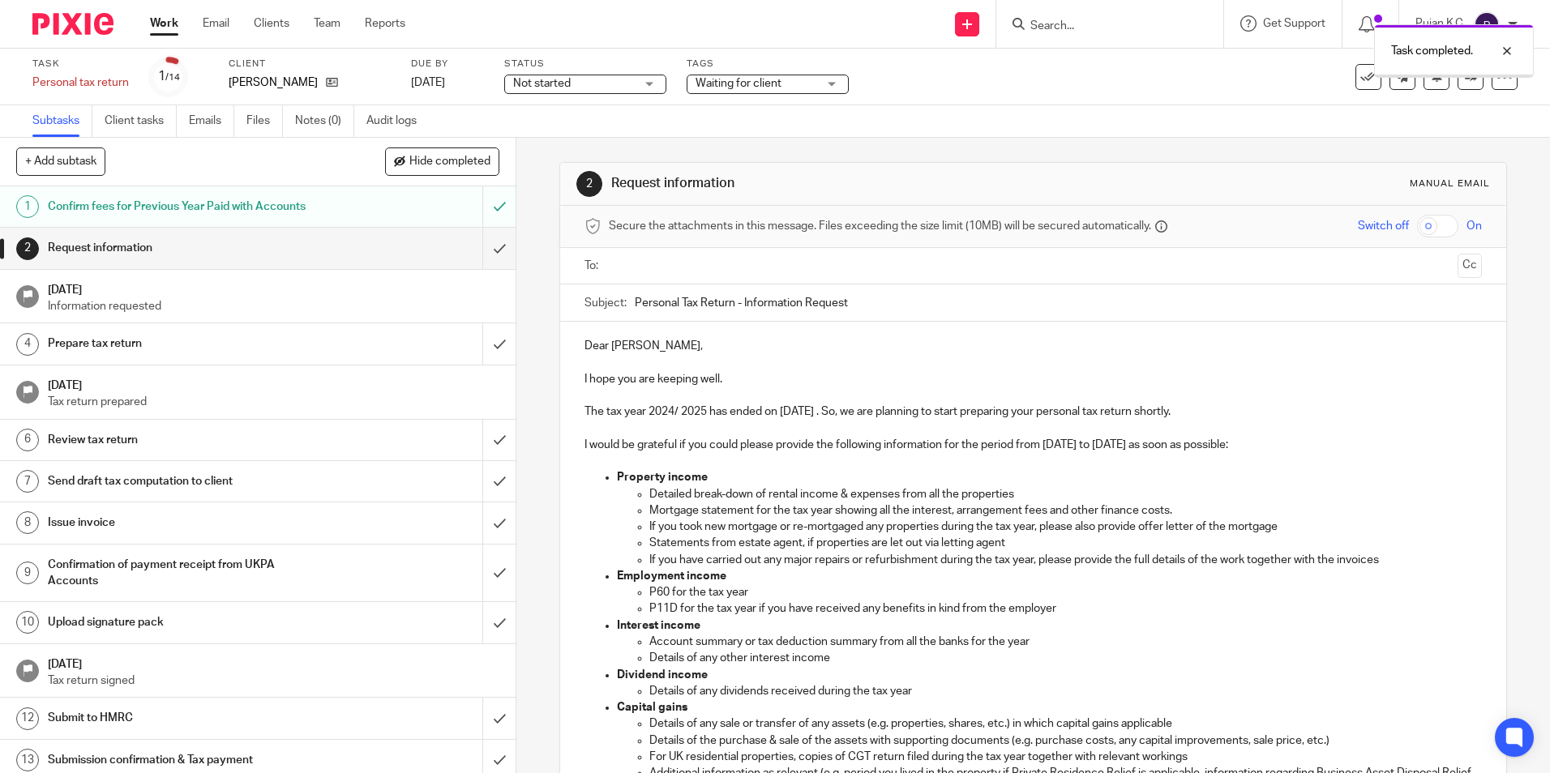
click at [636, 264] on input "text" at bounding box center [1032, 266] width 836 height 19
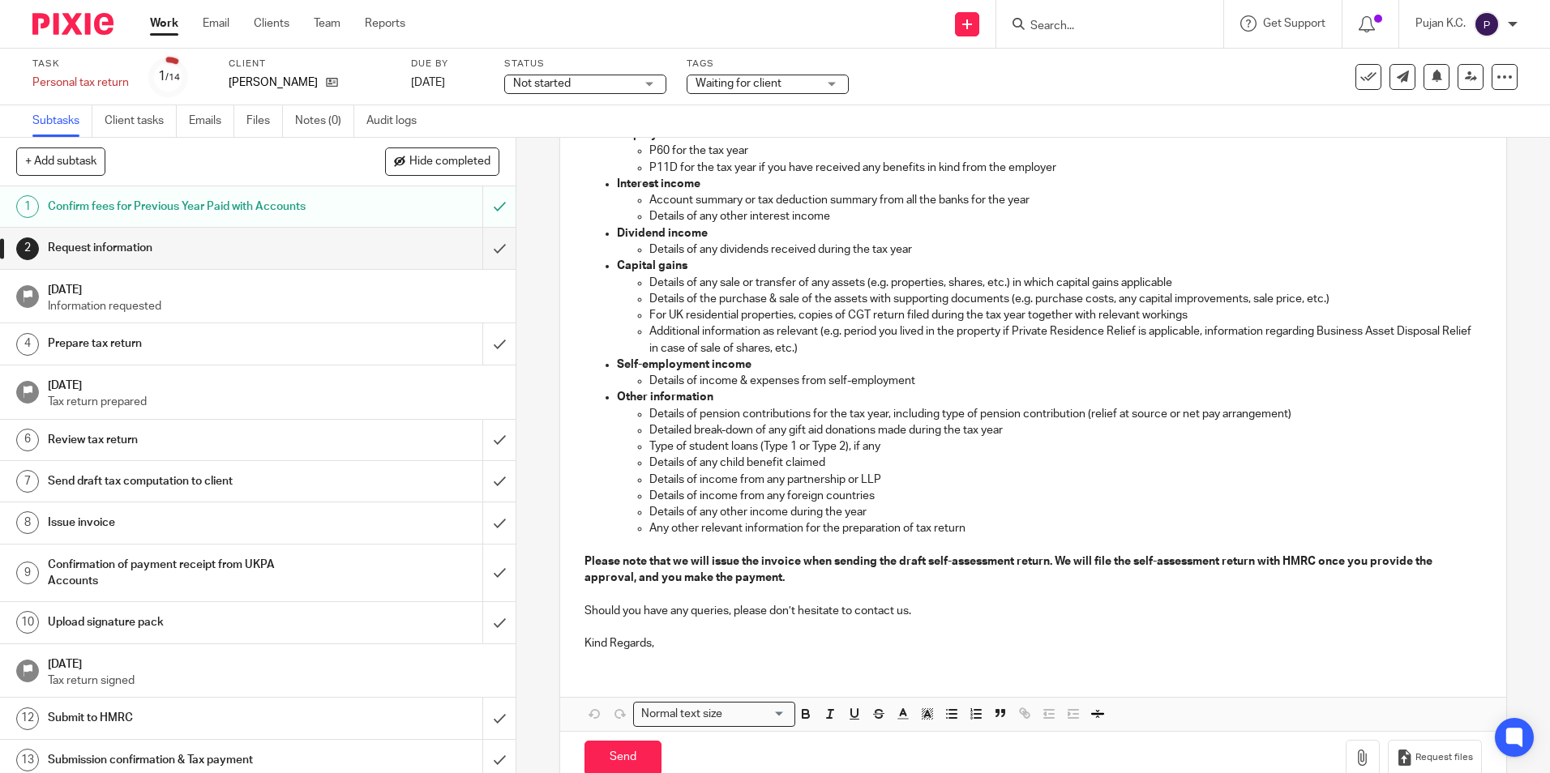
scroll to position [482, 0]
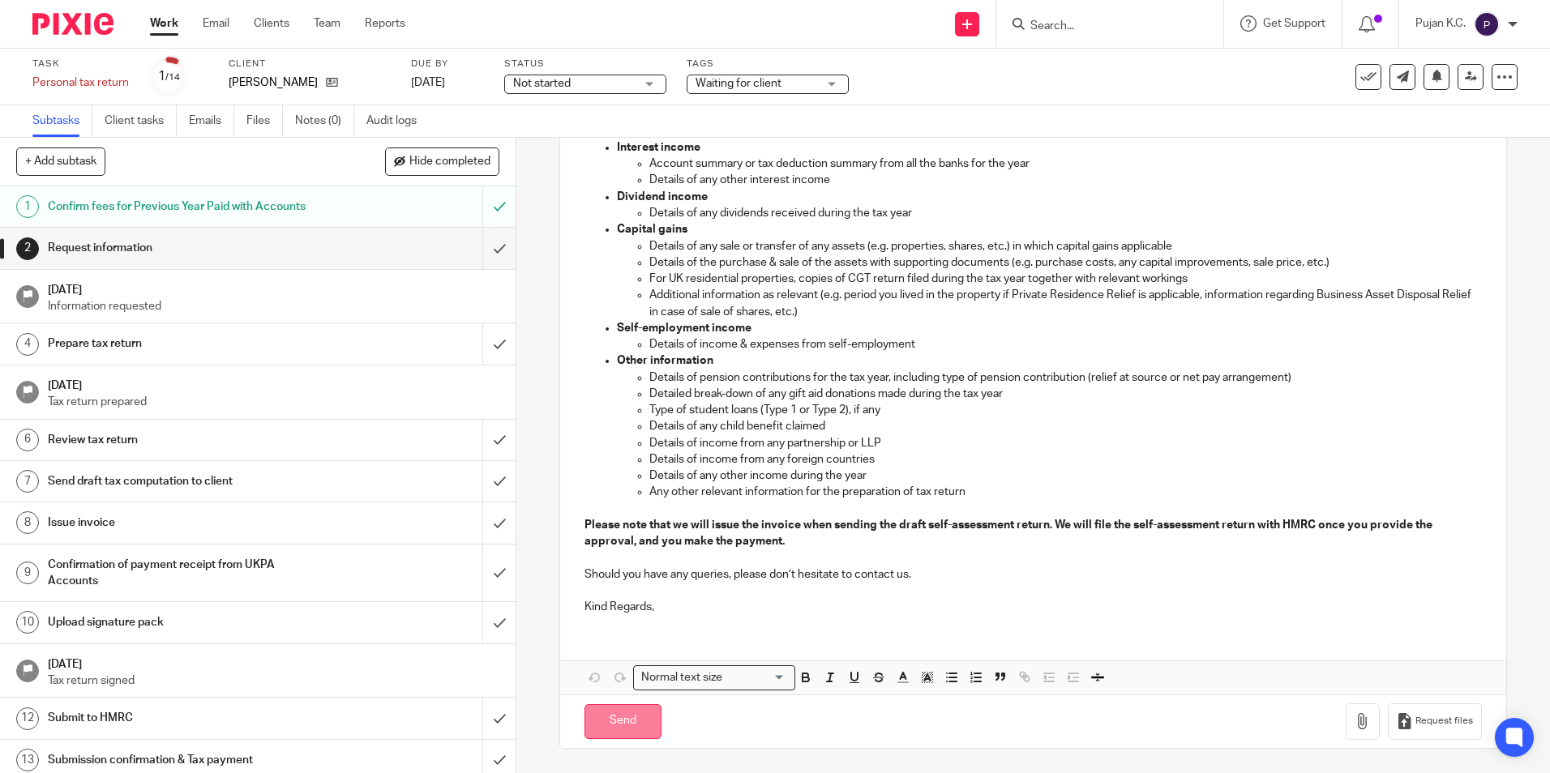
click at [614, 728] on input "Send" at bounding box center [623, 721] width 77 height 35
type input "Sent"
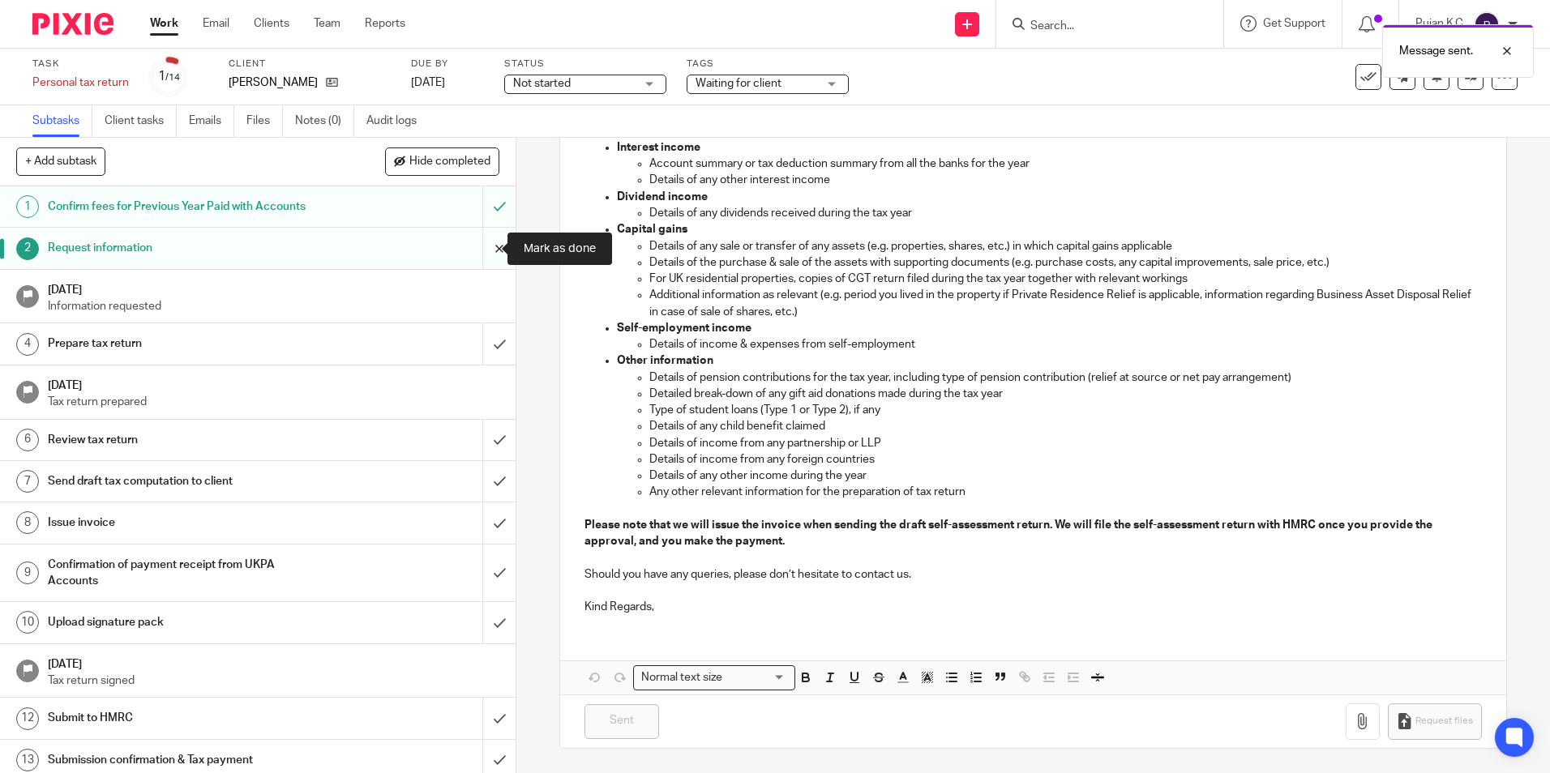
click at [482, 248] on input "submit" at bounding box center [258, 248] width 516 height 41
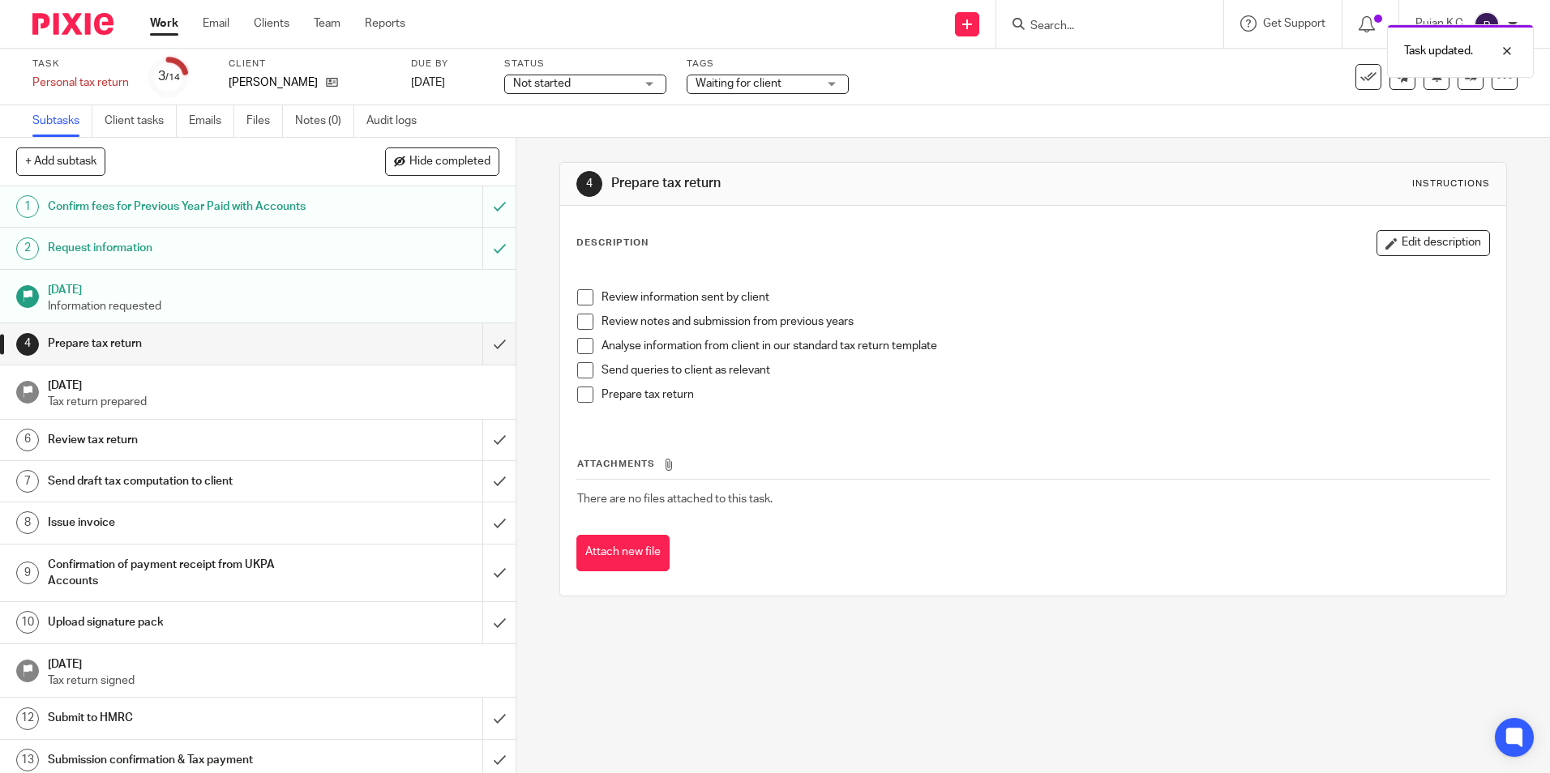
click at [1042, 31] on div "Task updated." at bounding box center [1154, 47] width 759 height 62
click at [1056, 24] on div "Task updated." at bounding box center [1154, 47] width 759 height 62
click at [1077, 24] on input "Search" at bounding box center [1102, 26] width 146 height 15
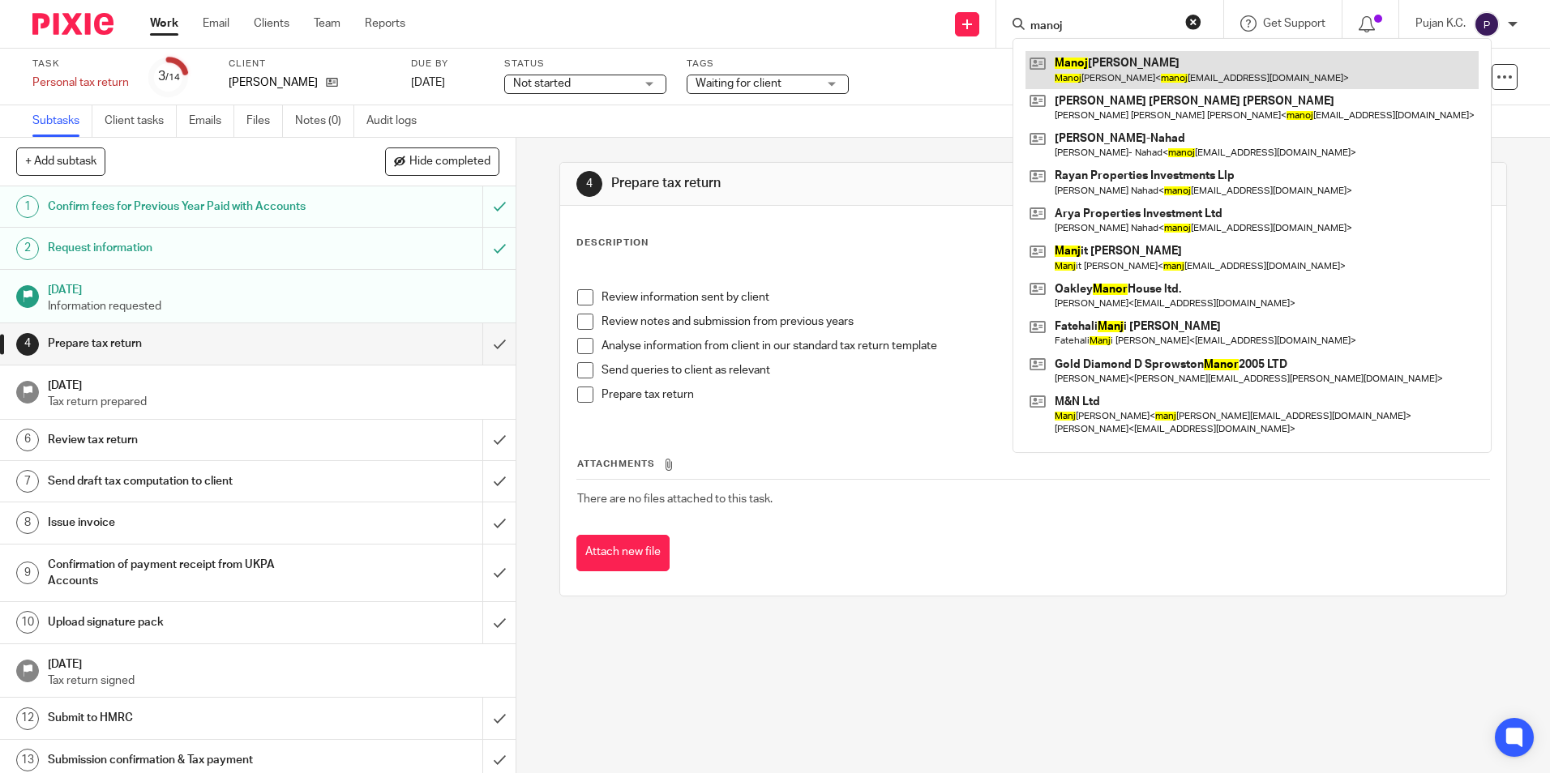
type input "manoj"
click at [1098, 76] on link at bounding box center [1252, 69] width 453 height 37
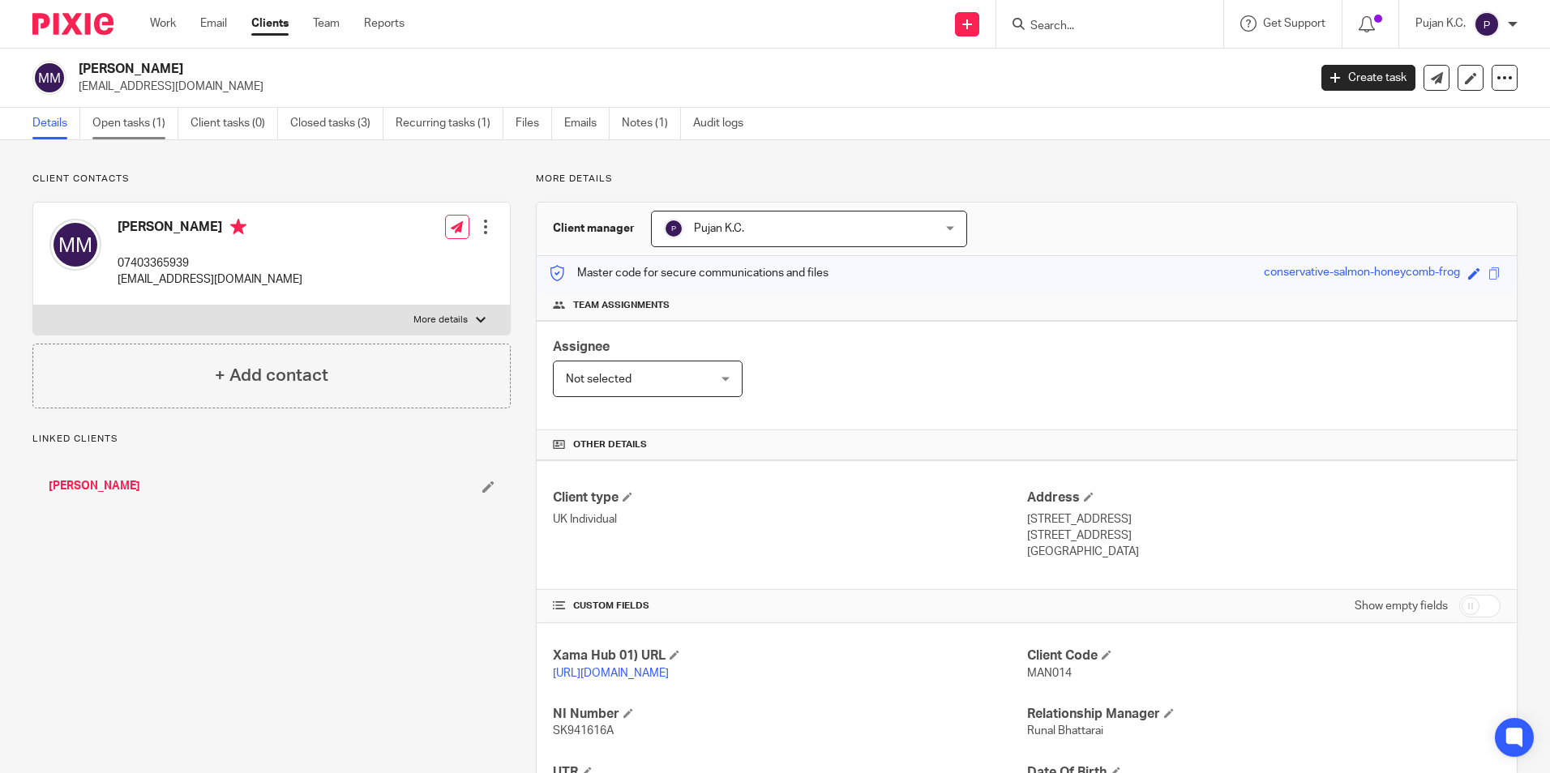
click at [158, 130] on link "Open tasks (1)" at bounding box center [135, 124] width 86 height 32
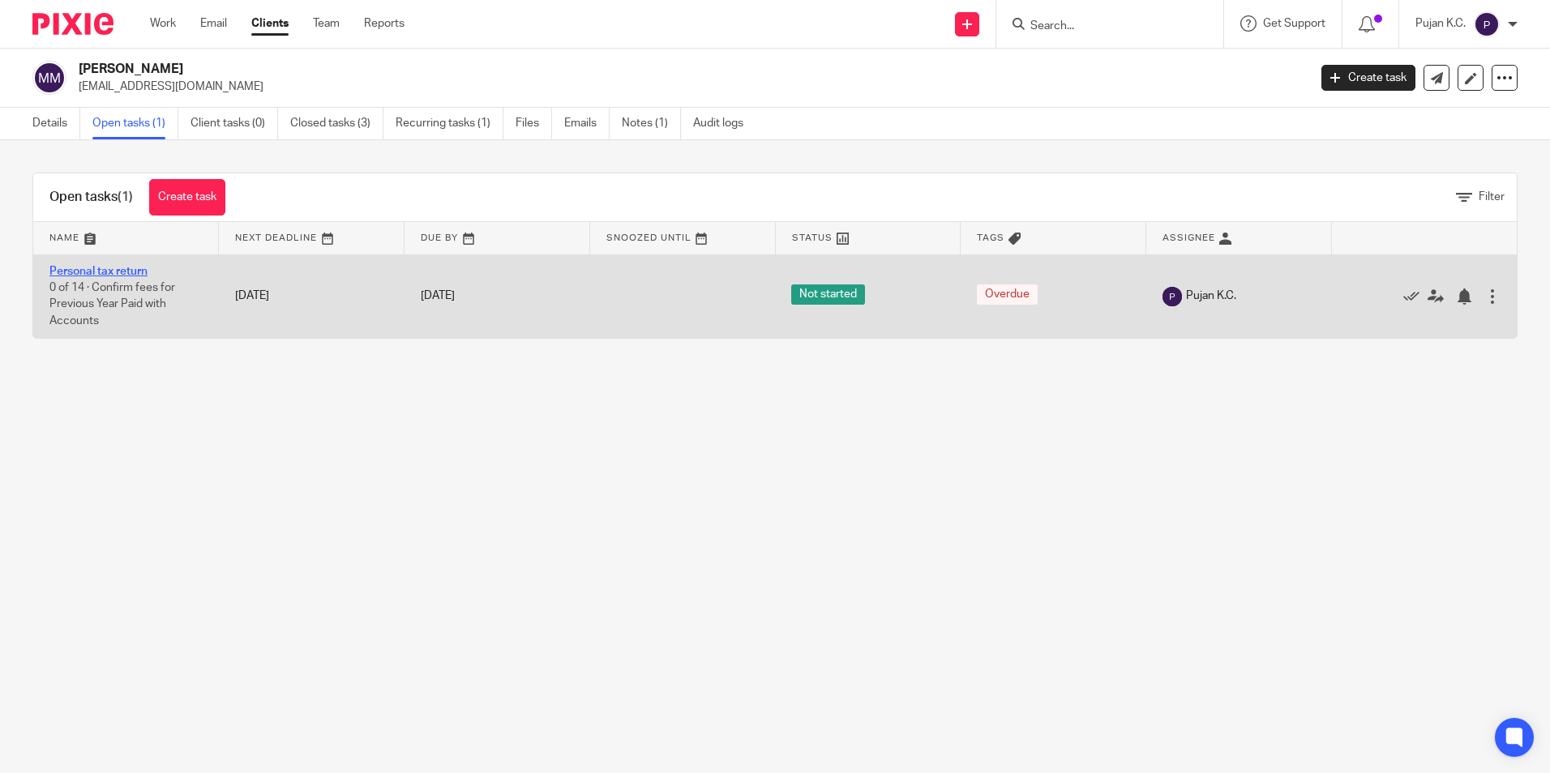
click at [115, 271] on link "Personal tax return" at bounding box center [98, 271] width 98 height 11
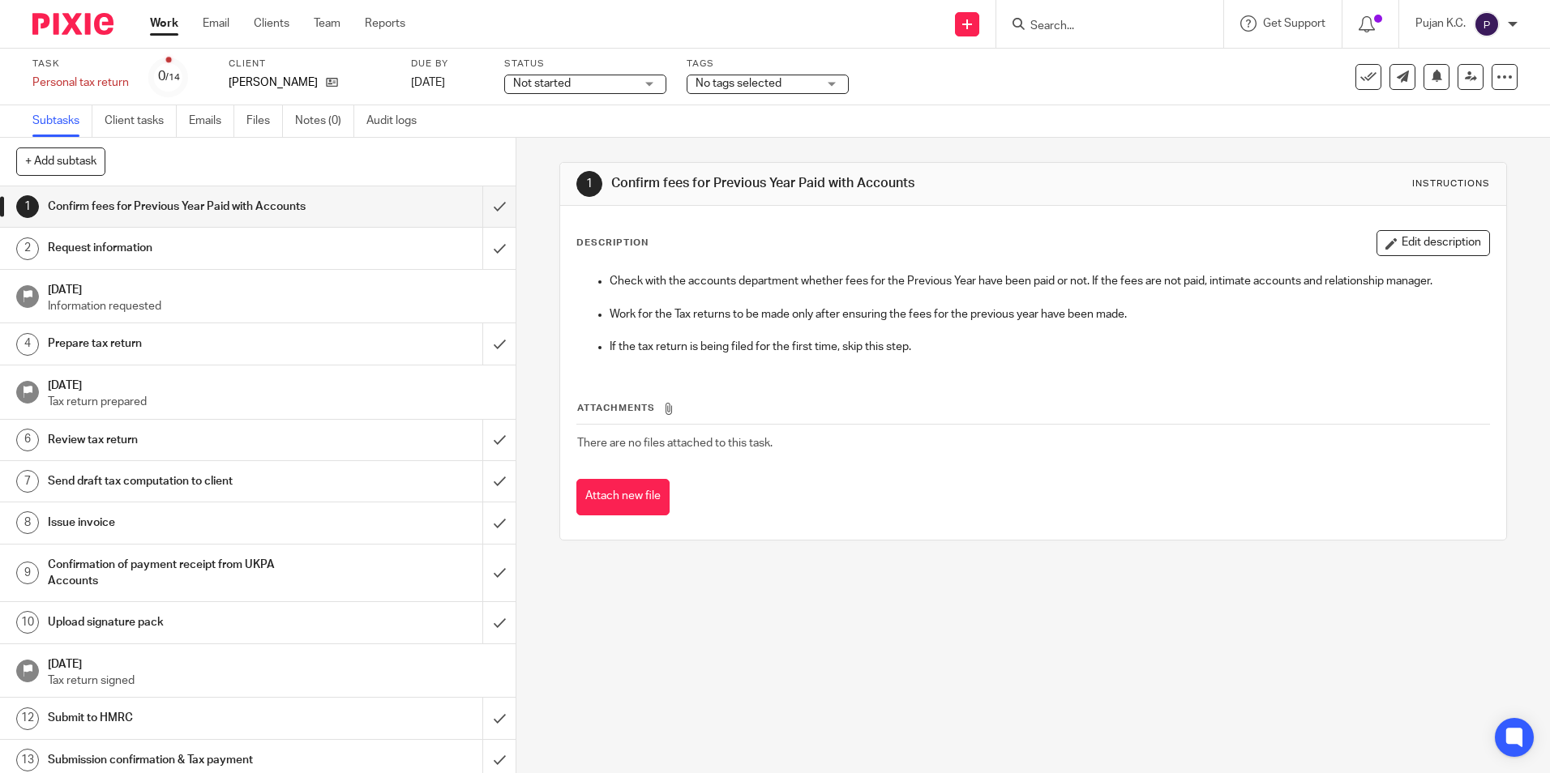
drag, startPoint x: 0, startPoint y: 0, endPoint x: 89, endPoint y: 48, distance: 101.2
click at [89, 48] on div "Work Email Clients Team Reports Work Email Clients Team Reports Settings Send n…" at bounding box center [775, 24] width 1550 height 49
drag, startPoint x: 489, startPoint y: 199, endPoint x: 414, endPoint y: 131, distance: 101.0
click at [489, 199] on input "submit" at bounding box center [258, 206] width 516 height 41
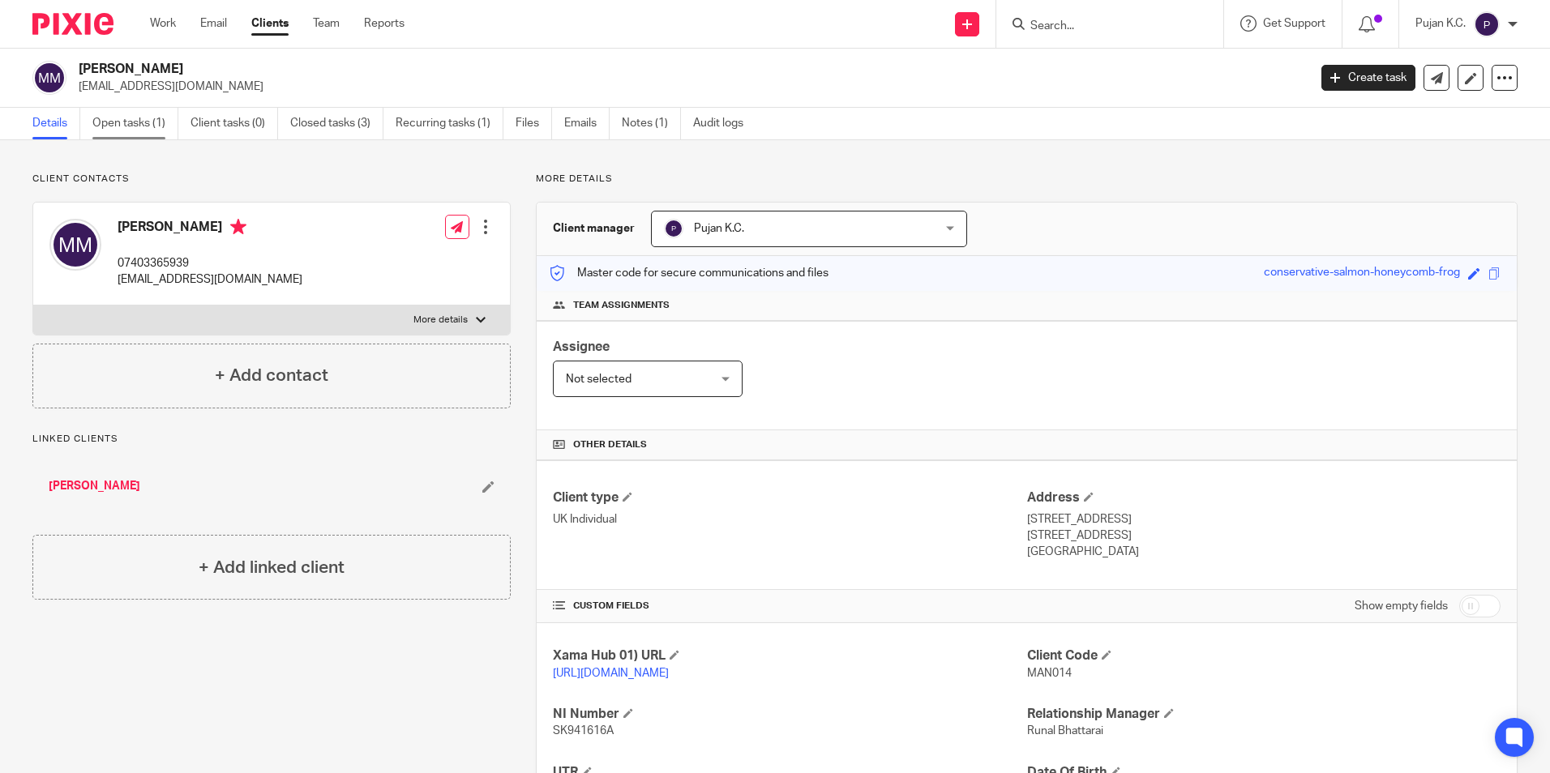
click at [135, 123] on link "Open tasks (1)" at bounding box center [135, 124] width 86 height 32
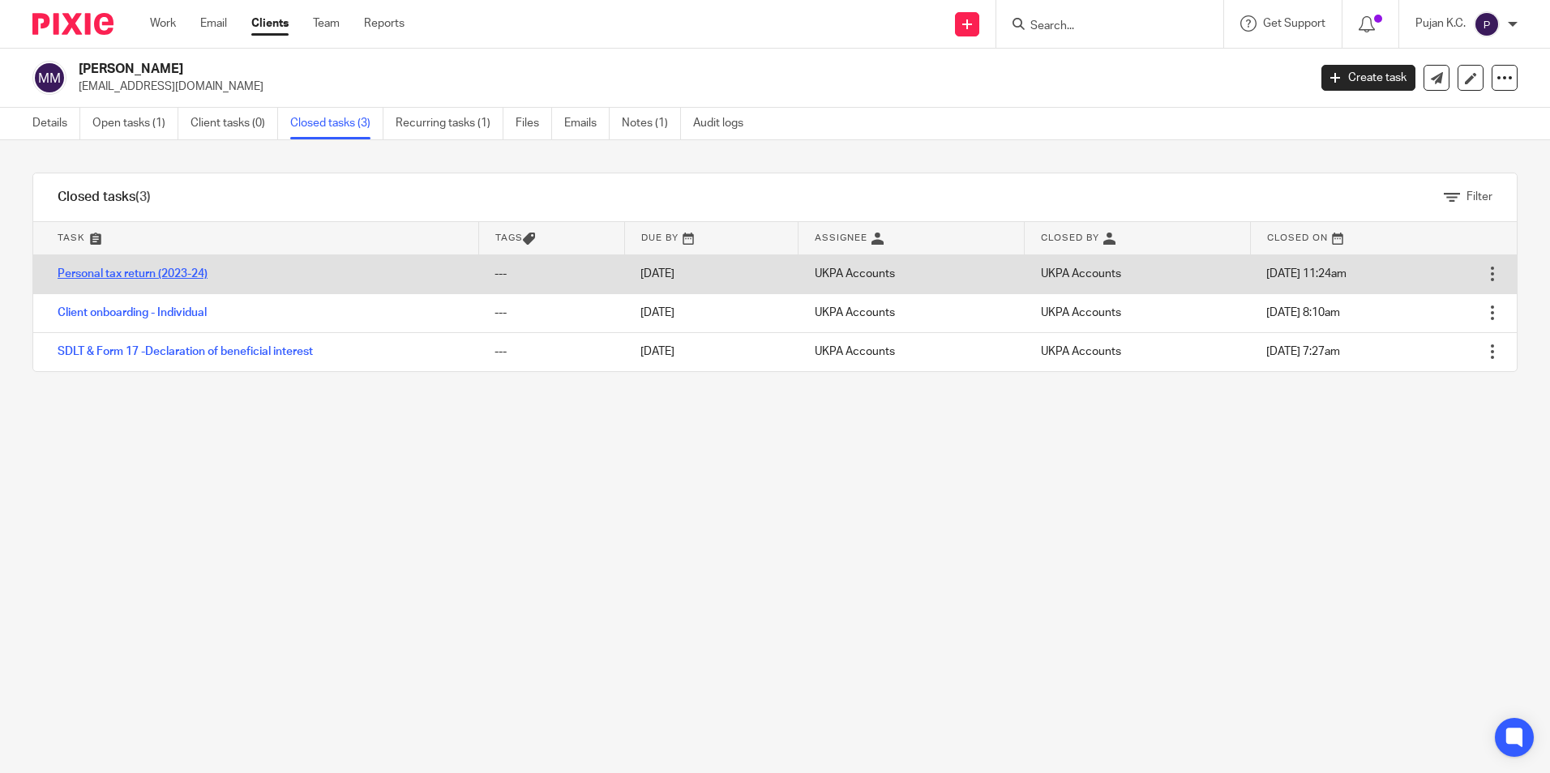
click at [104, 277] on link "Personal tax return (2023-24)" at bounding box center [133, 273] width 150 height 11
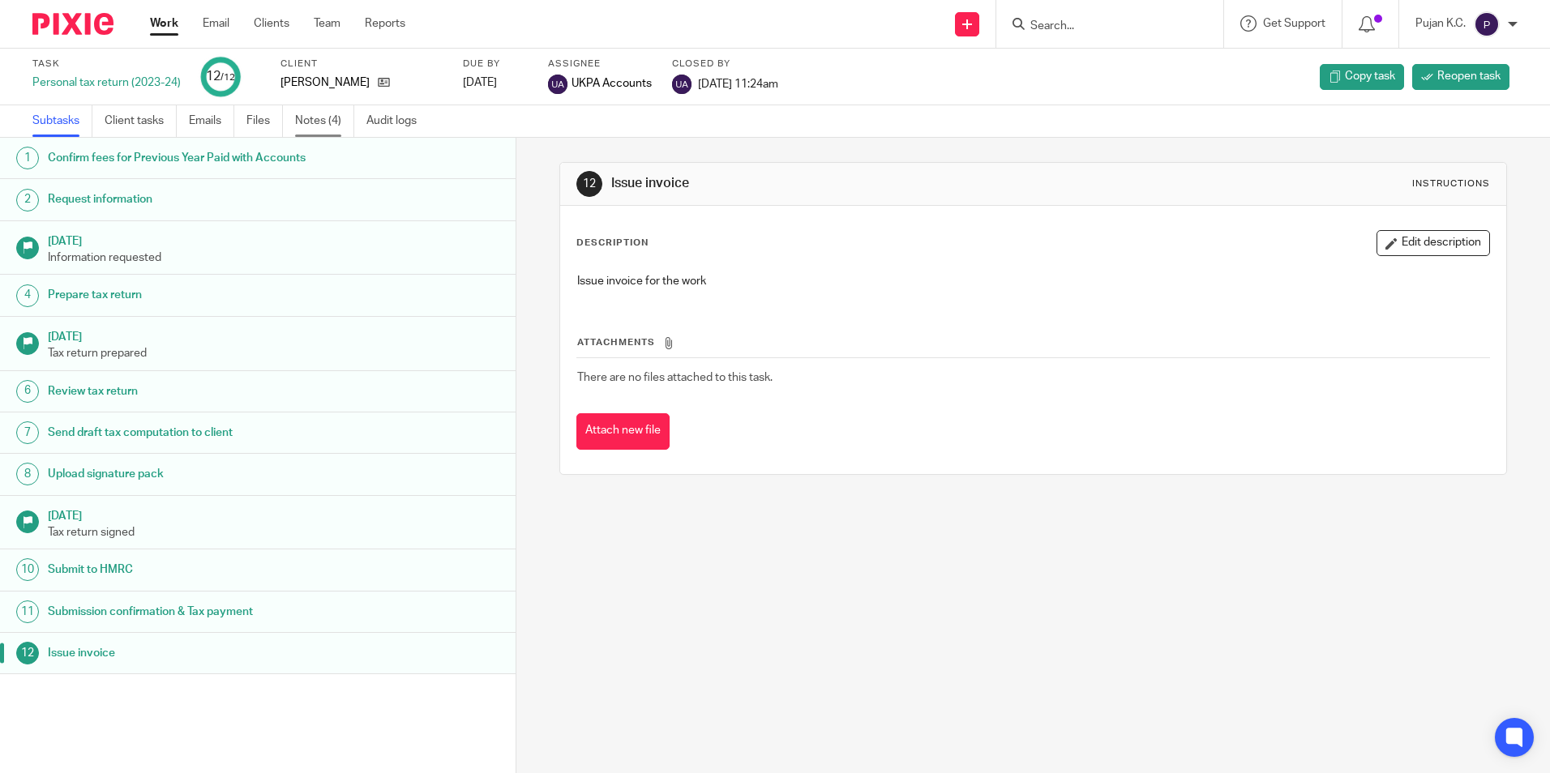
click at [323, 124] on link "Notes (4)" at bounding box center [324, 121] width 59 height 32
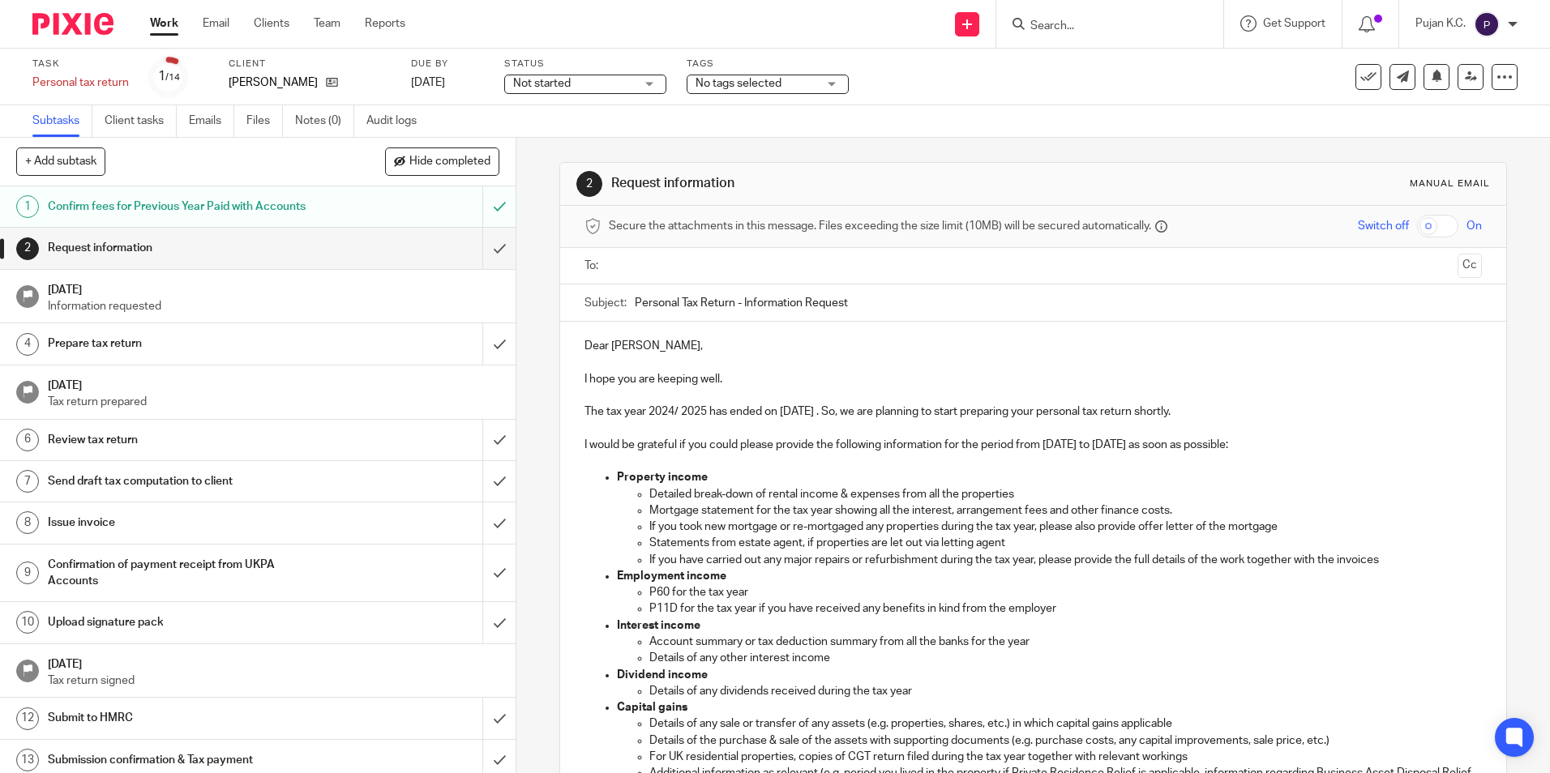
click at [709, 265] on input "text" at bounding box center [1032, 266] width 836 height 19
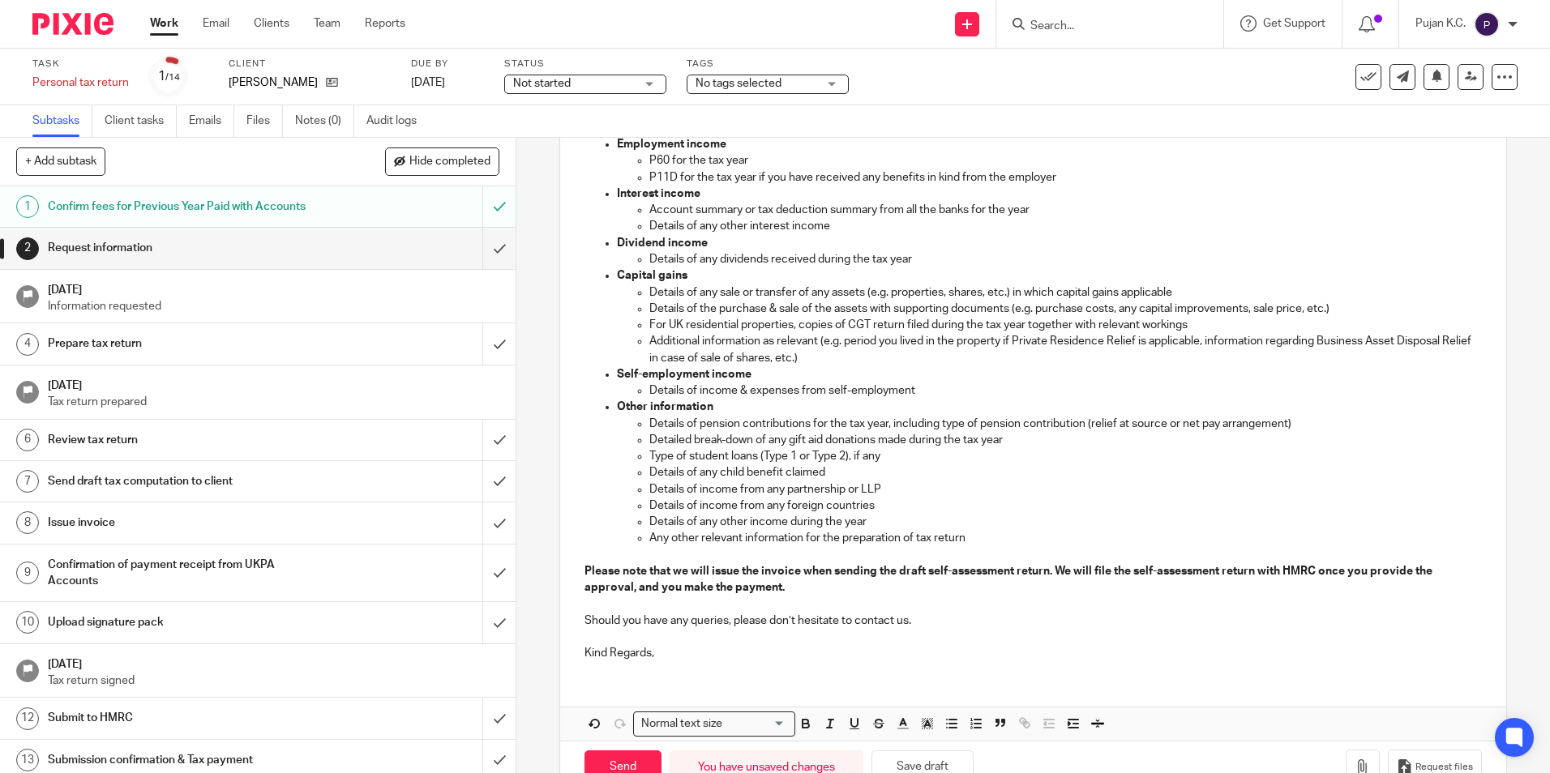
scroll to position [482, 0]
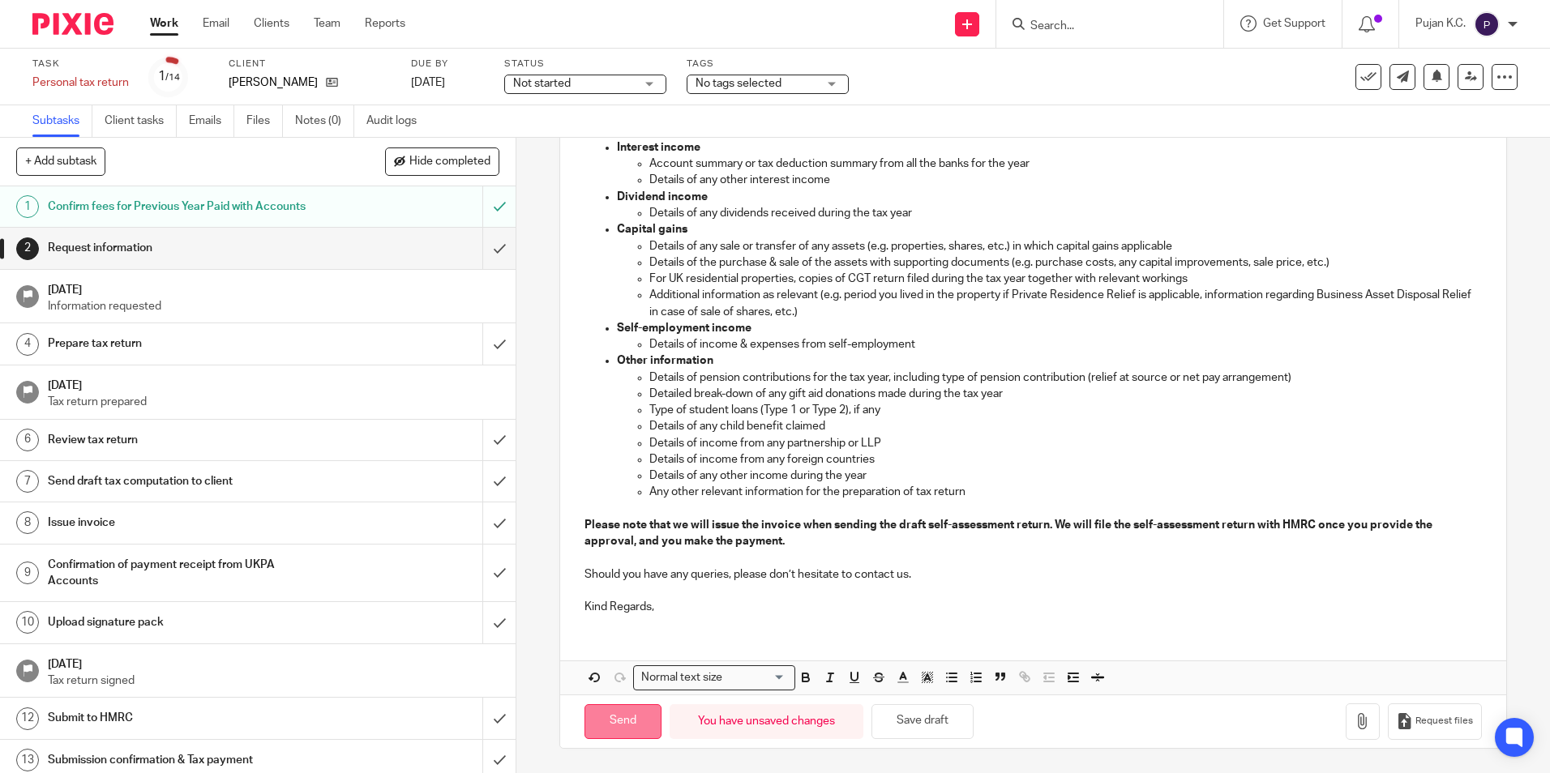
click at [623, 724] on input "Send" at bounding box center [623, 721] width 77 height 35
type input "Sent"
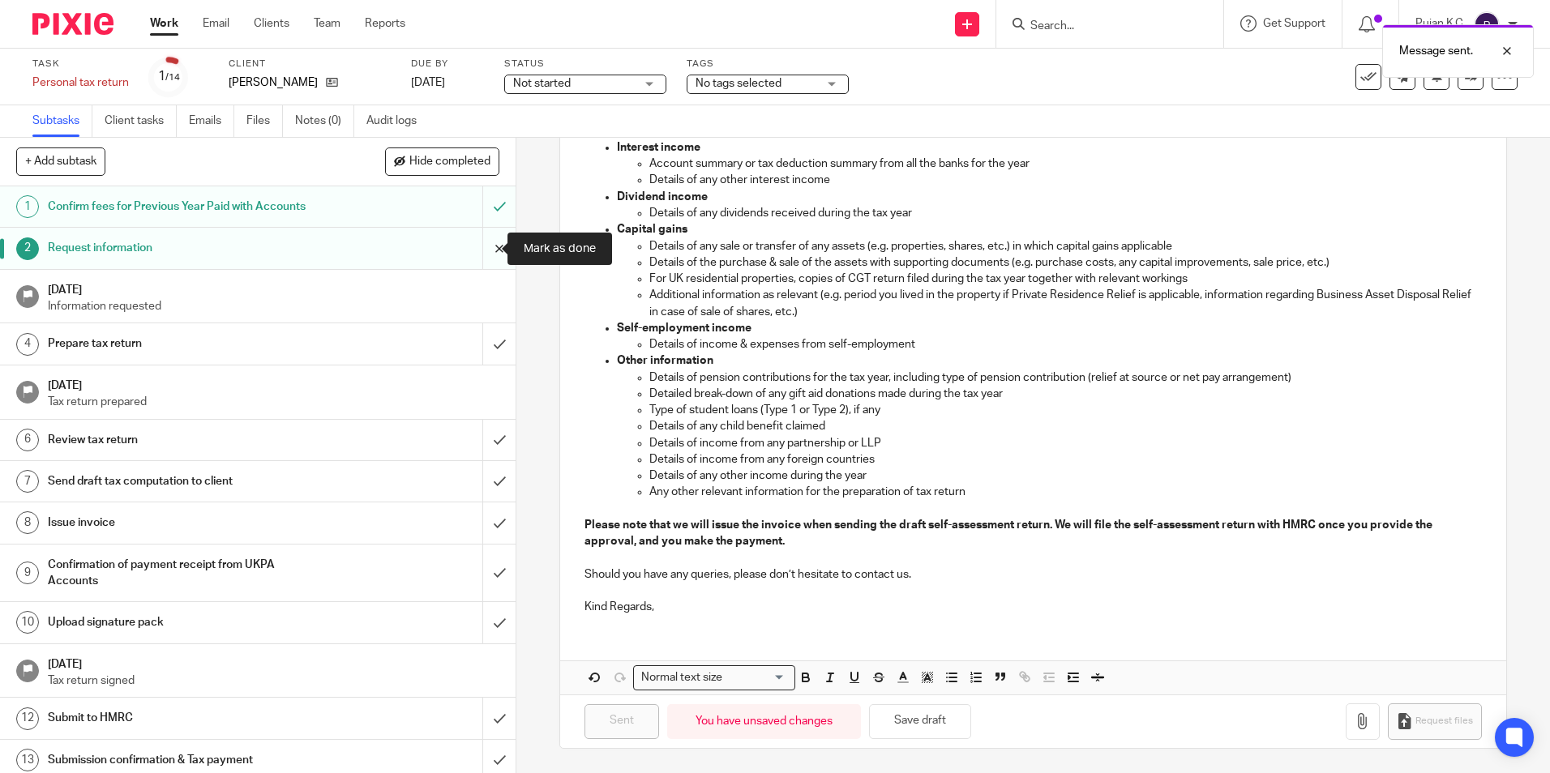
click at [477, 245] on input "submit" at bounding box center [258, 248] width 516 height 41
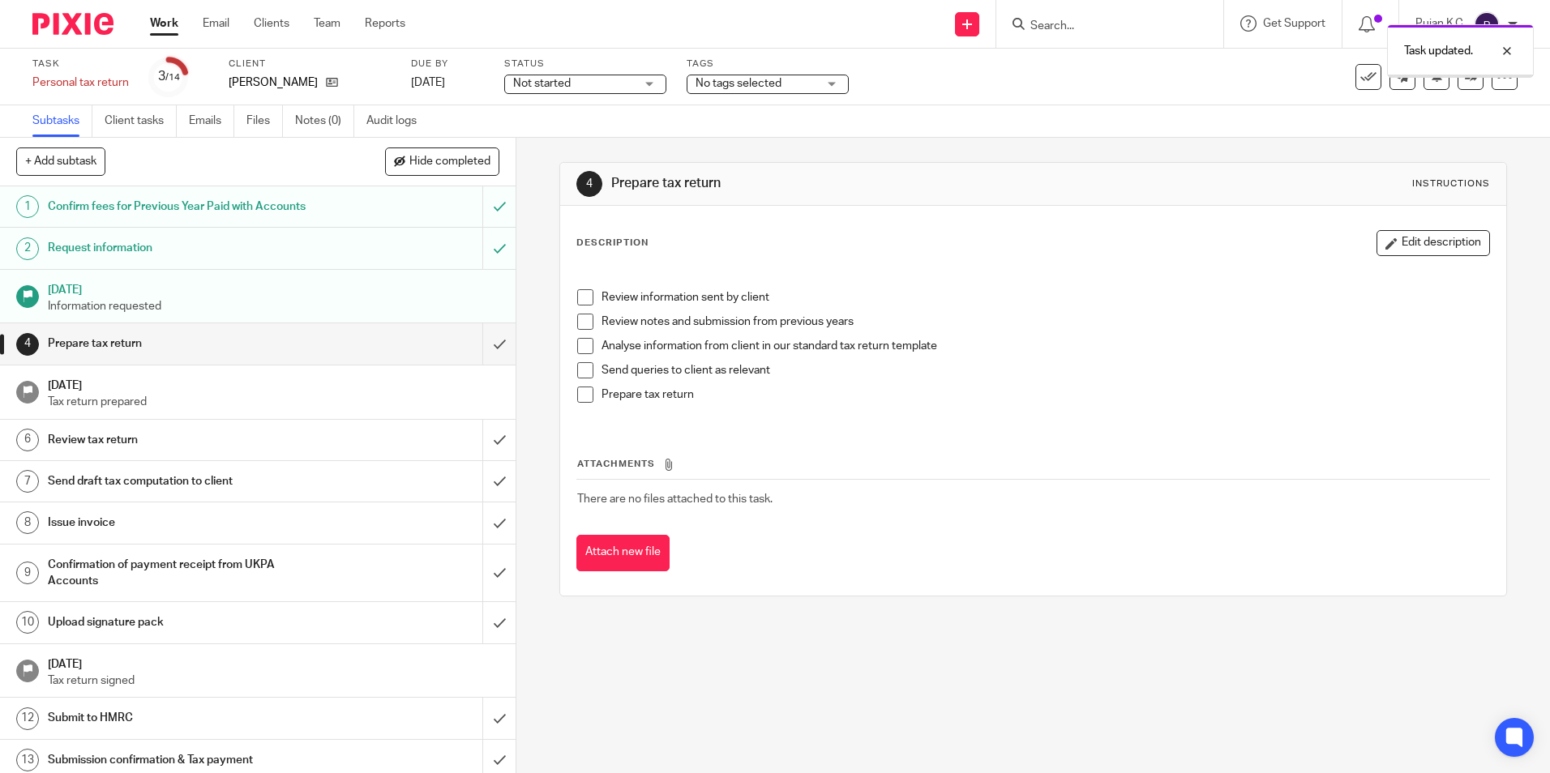
click at [592, 92] on span "Not started" at bounding box center [574, 83] width 122 height 17
click at [754, 75] on div "No tags selected" at bounding box center [768, 84] width 162 height 19
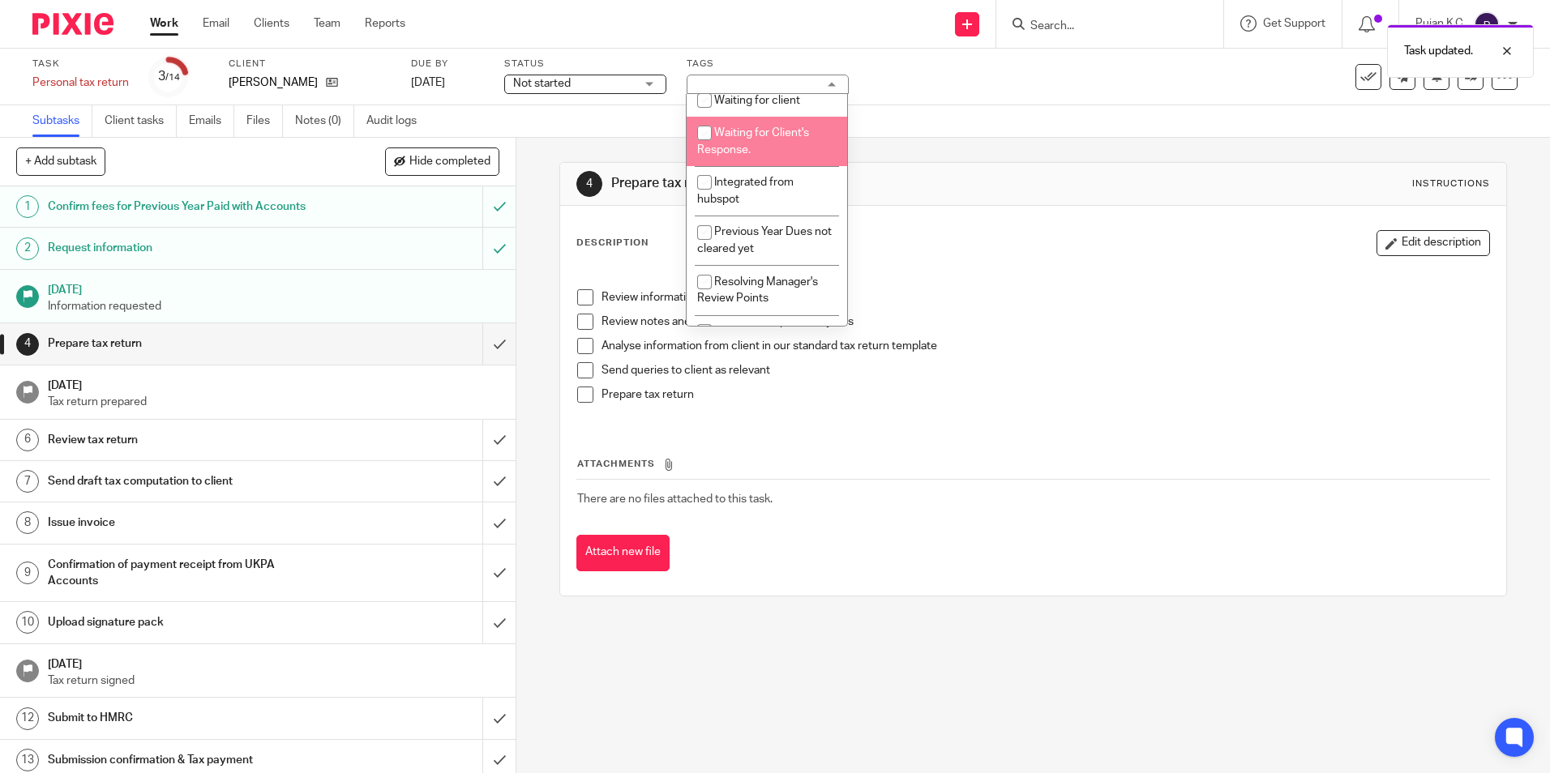
scroll to position [324, 0]
click at [773, 131] on span "Waiting for Client's Response." at bounding box center [753, 140] width 112 height 28
checkbox input "true"
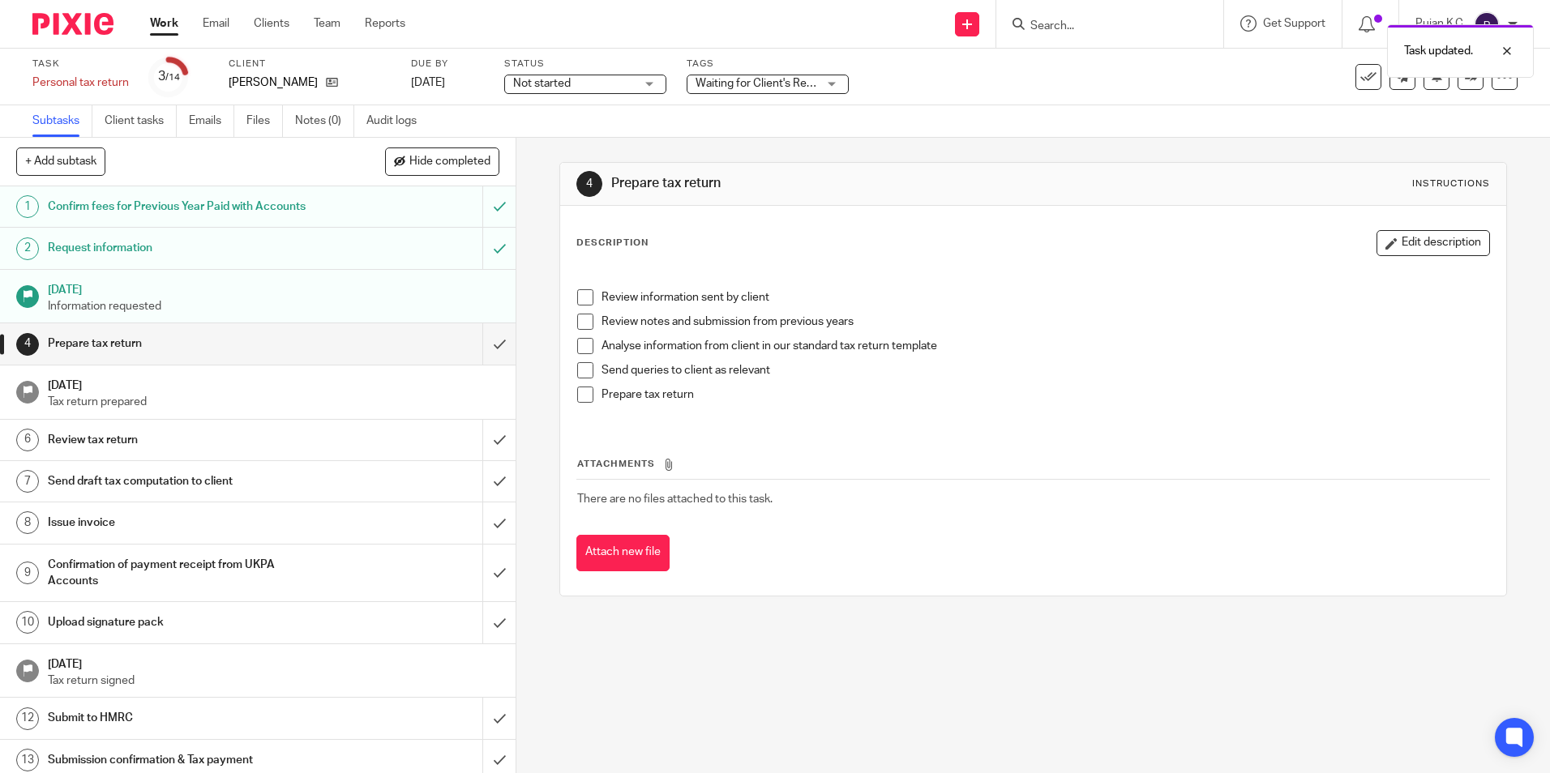
click at [1184, 233] on div "Description Edit description" at bounding box center [1032, 243] width 913 height 26
click at [1077, 19] on input "Search" at bounding box center [1102, 26] width 146 height 15
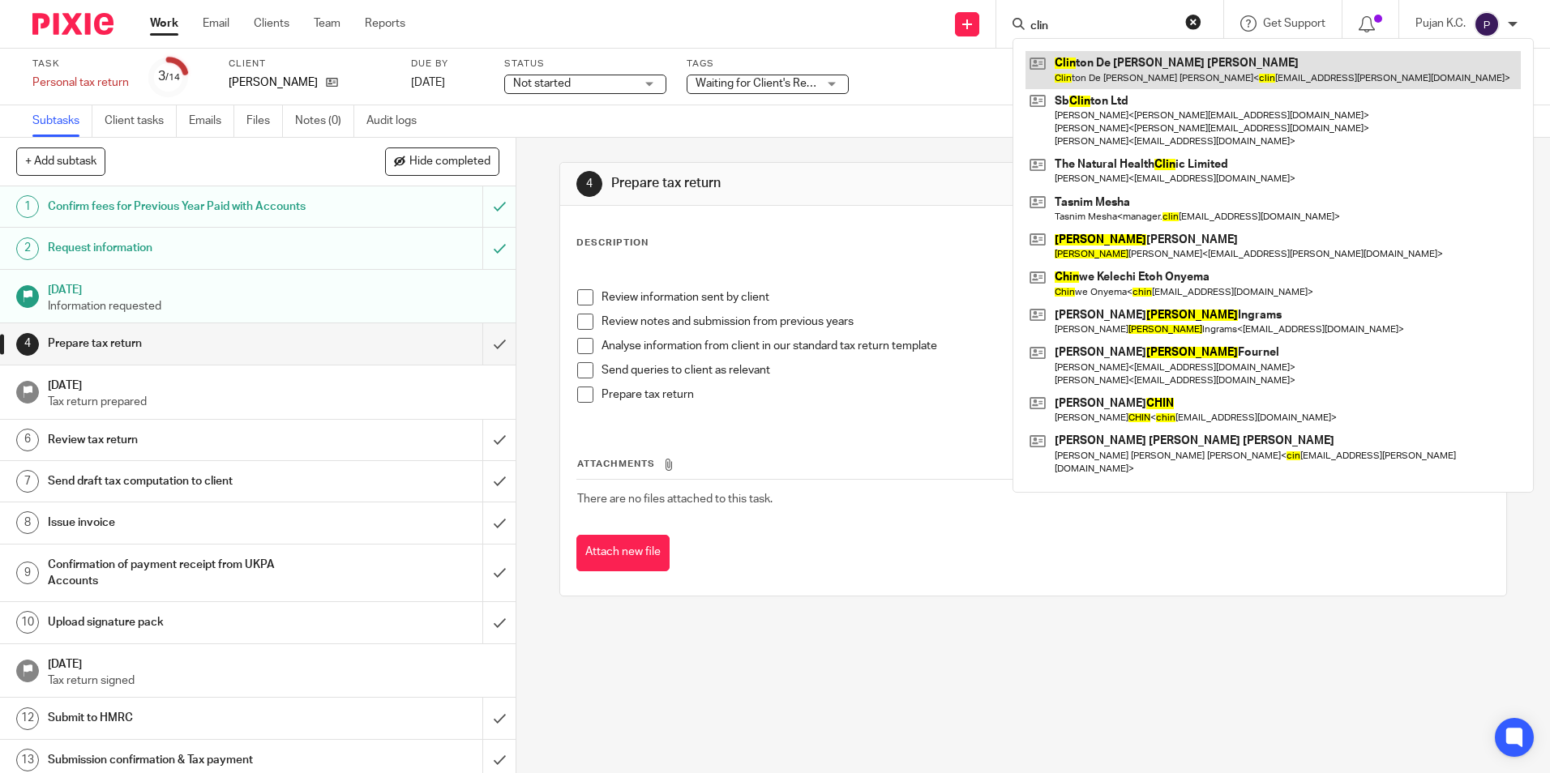
type input "clin"
click at [1102, 71] on link at bounding box center [1273, 69] width 495 height 37
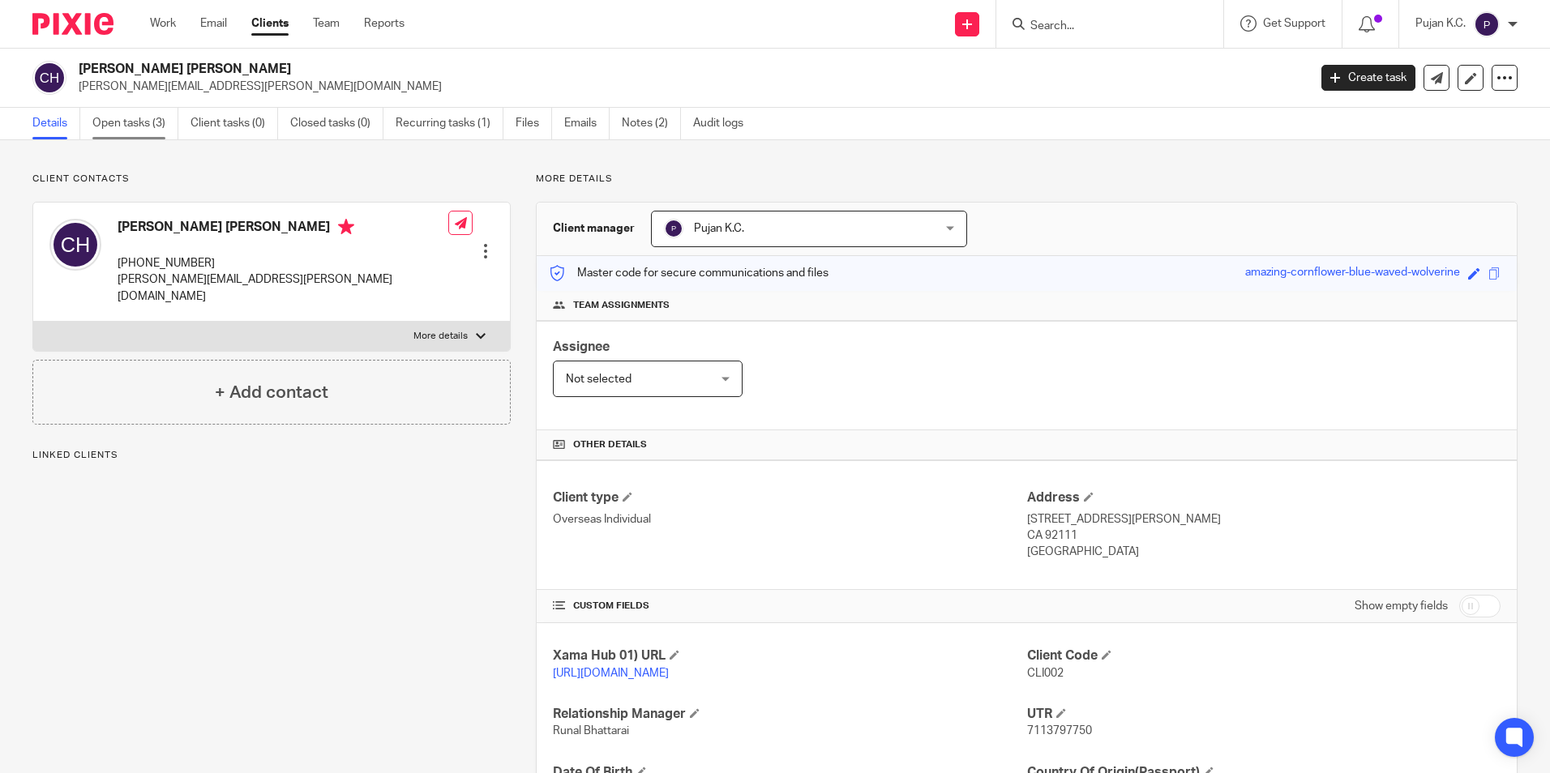
click at [153, 126] on link "Open tasks (3)" at bounding box center [135, 124] width 86 height 32
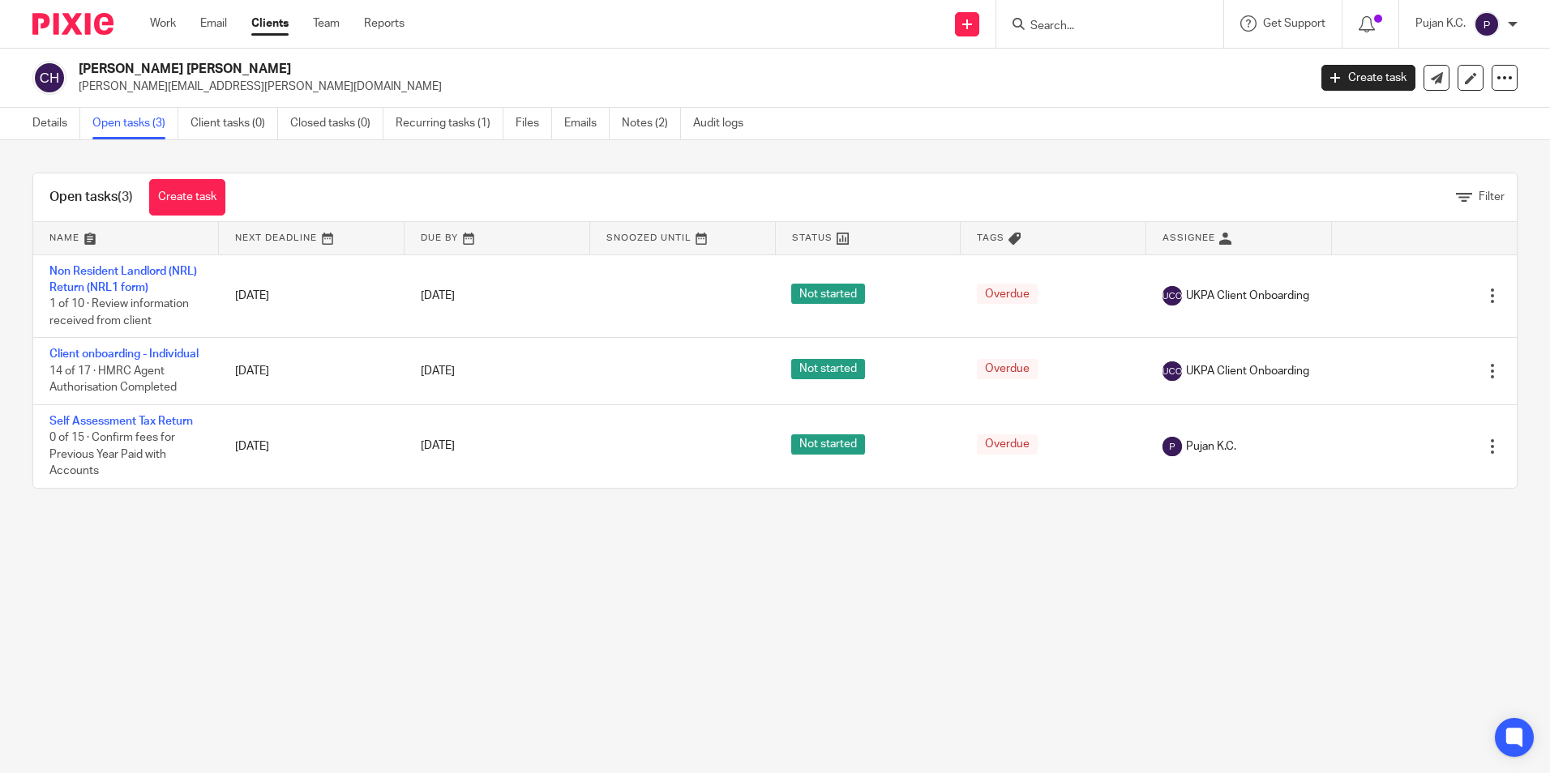
click at [1066, 40] on div at bounding box center [1109, 24] width 227 height 48
click at [1070, 30] on input "Search" at bounding box center [1102, 26] width 146 height 15
type input "rekha"
click at [1093, 66] on link at bounding box center [1156, 69] width 261 height 37
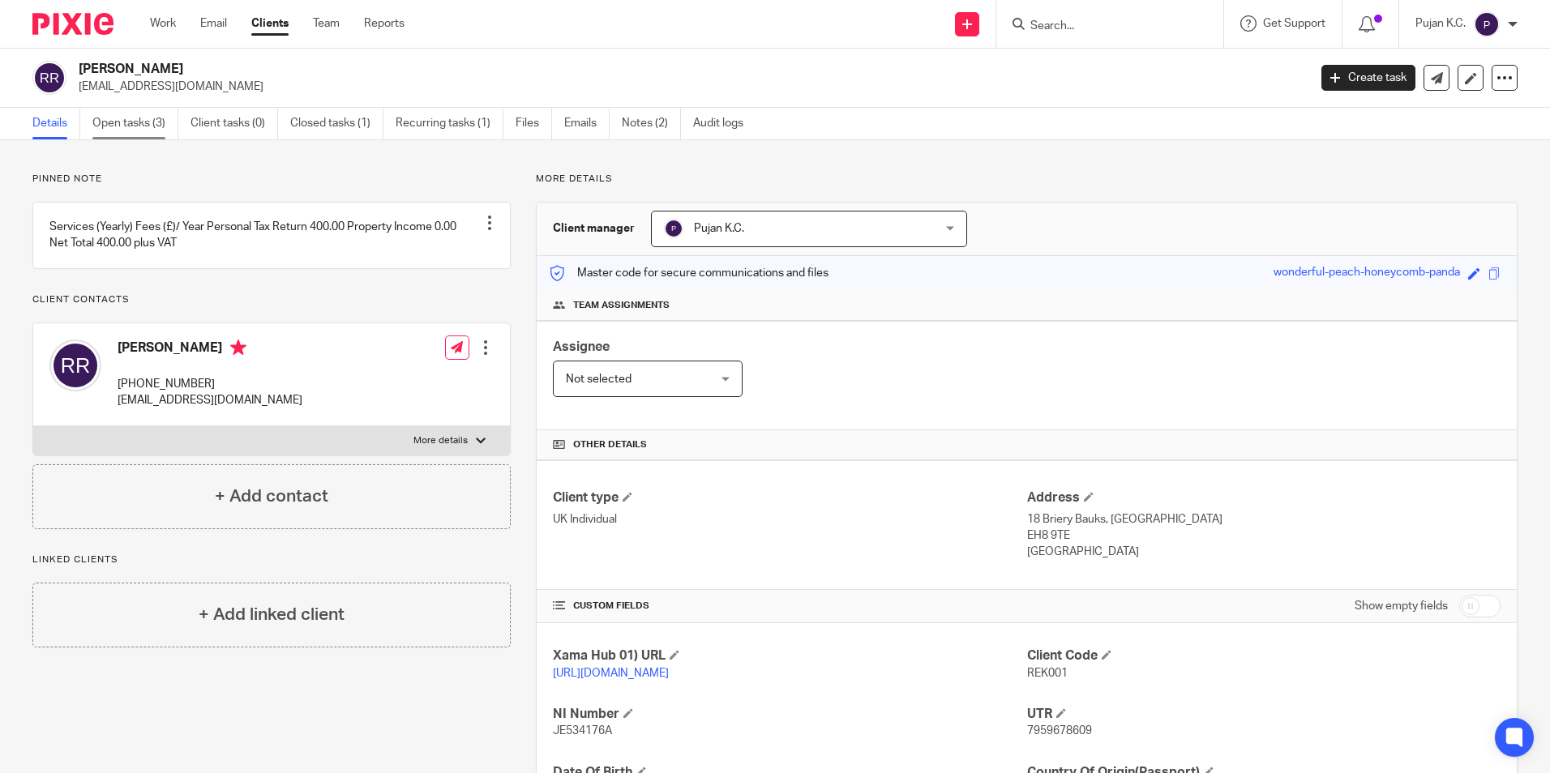
click at [105, 125] on link "Open tasks (3)" at bounding box center [135, 124] width 86 height 32
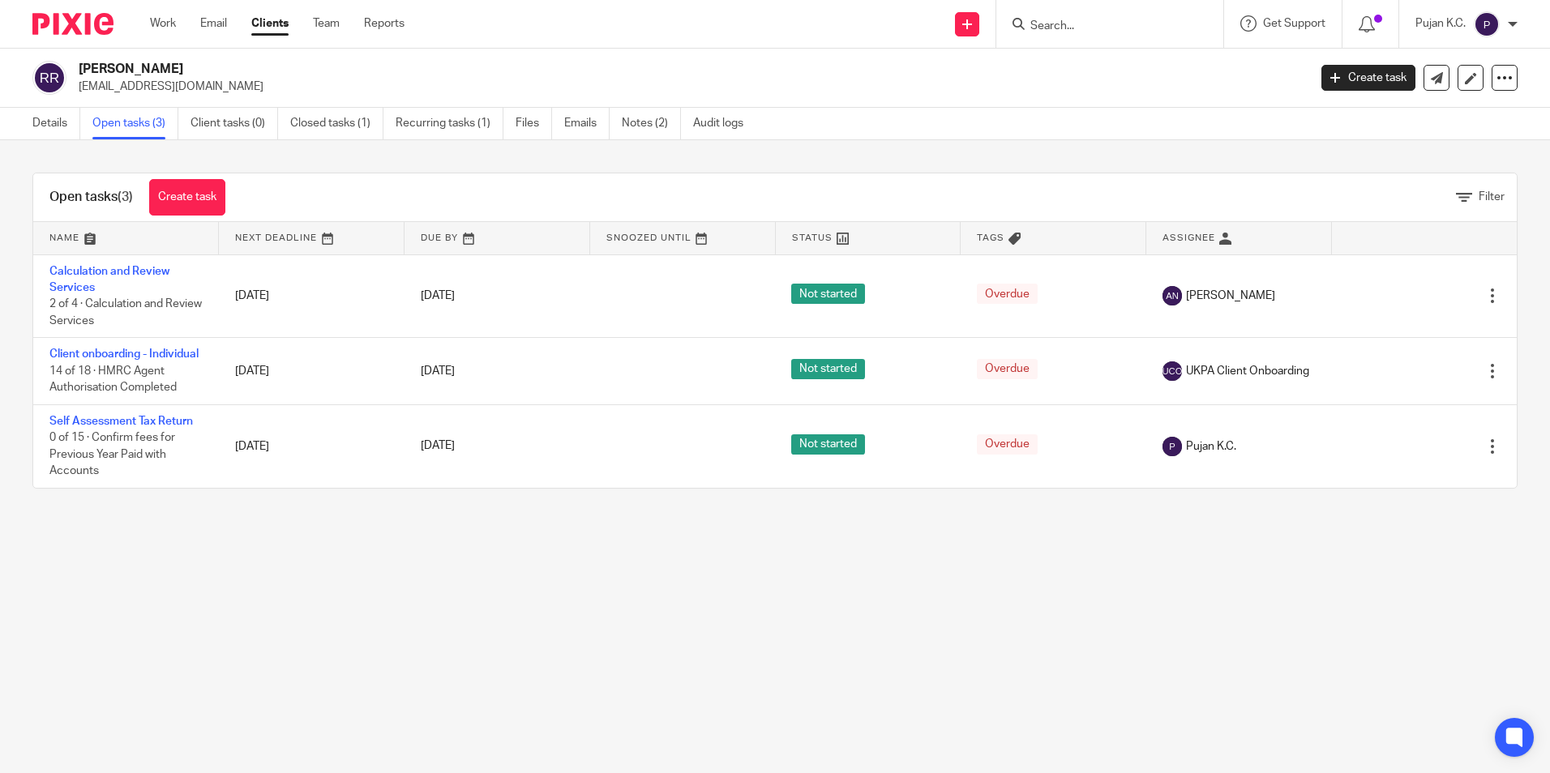
click at [1141, 27] on input "Search" at bounding box center [1102, 26] width 146 height 15
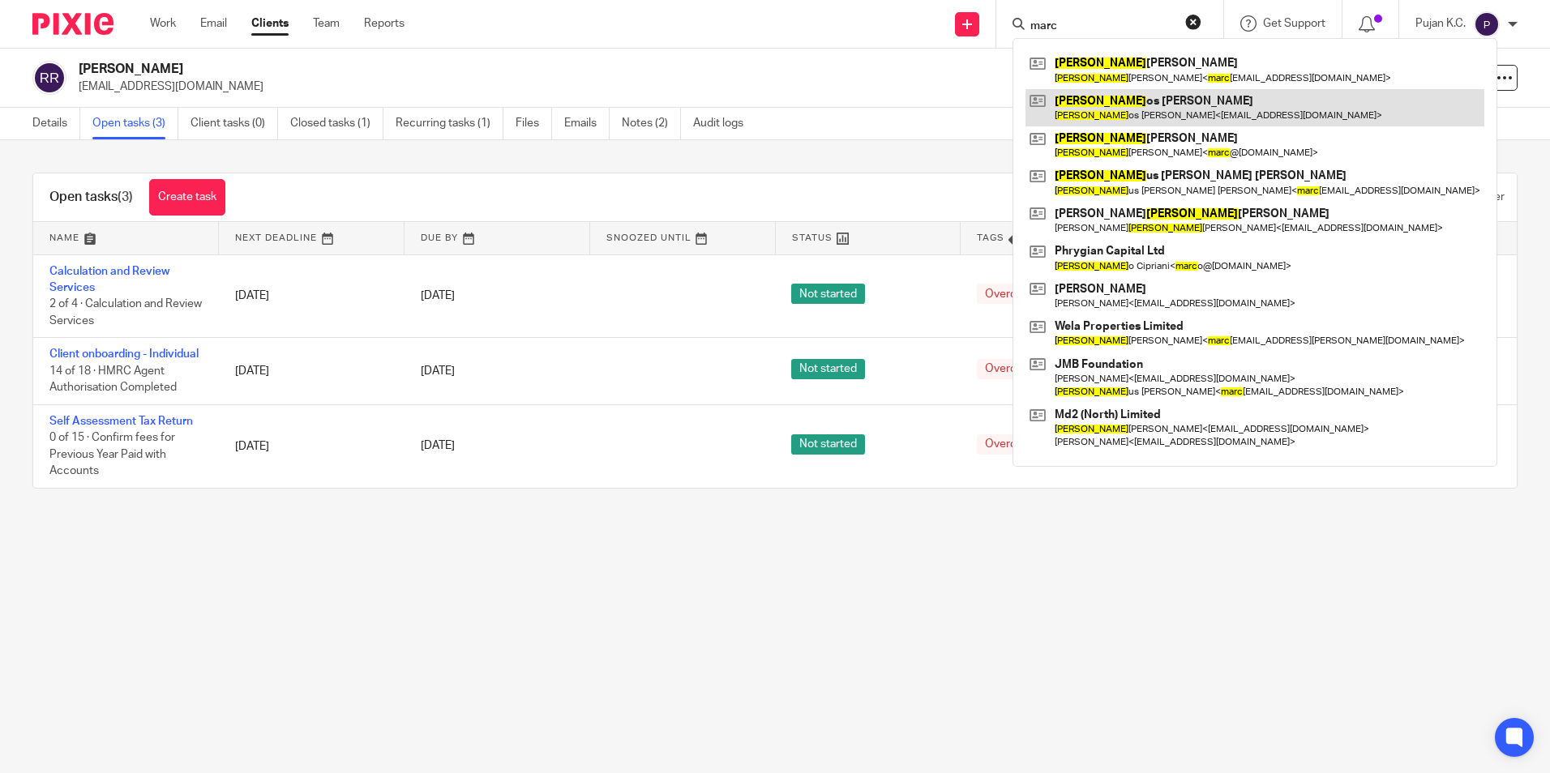
type input "marc"
click at [1127, 99] on link at bounding box center [1255, 107] width 459 height 37
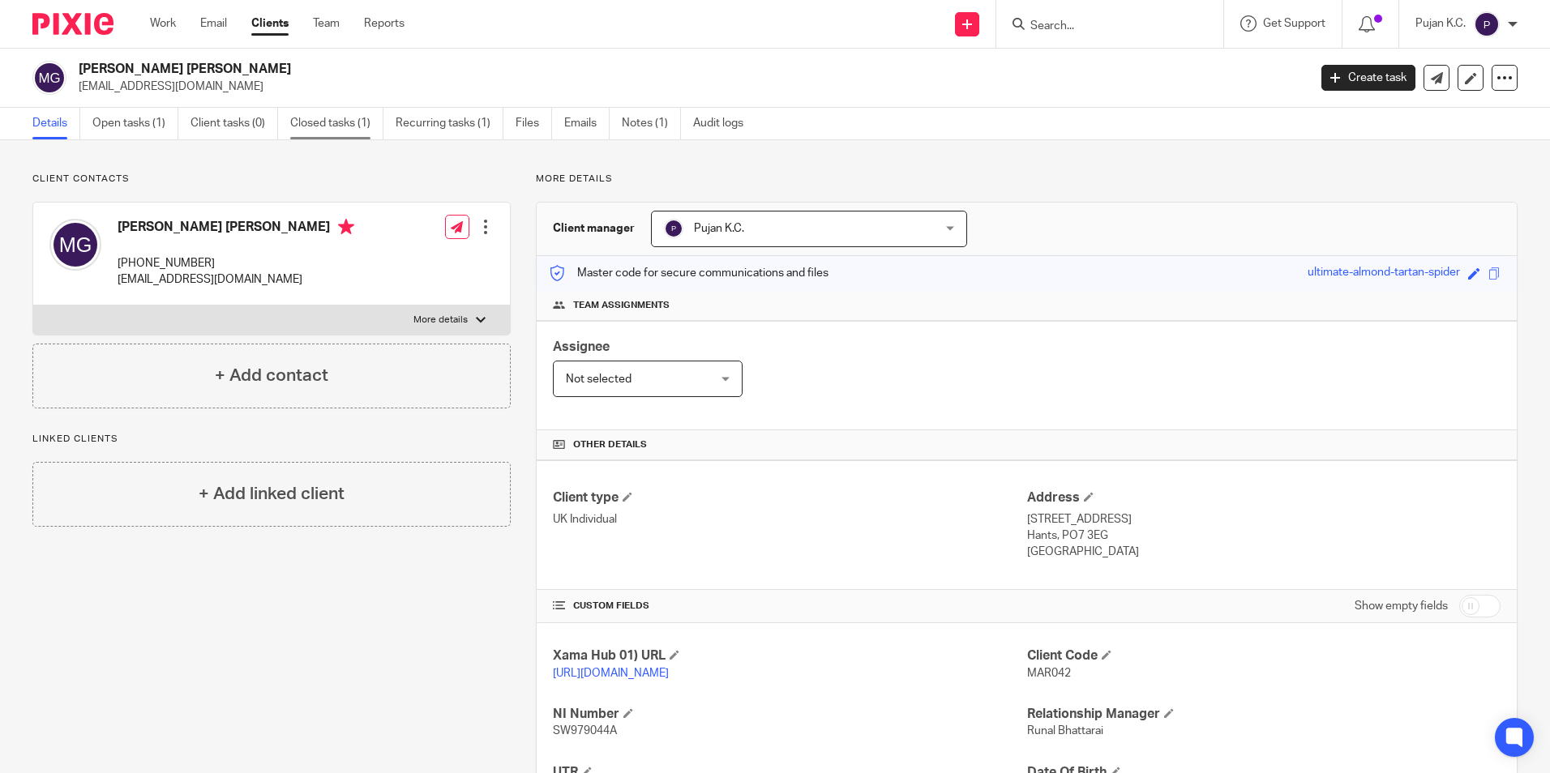
click at [339, 118] on link "Closed tasks (1)" at bounding box center [336, 124] width 93 height 32
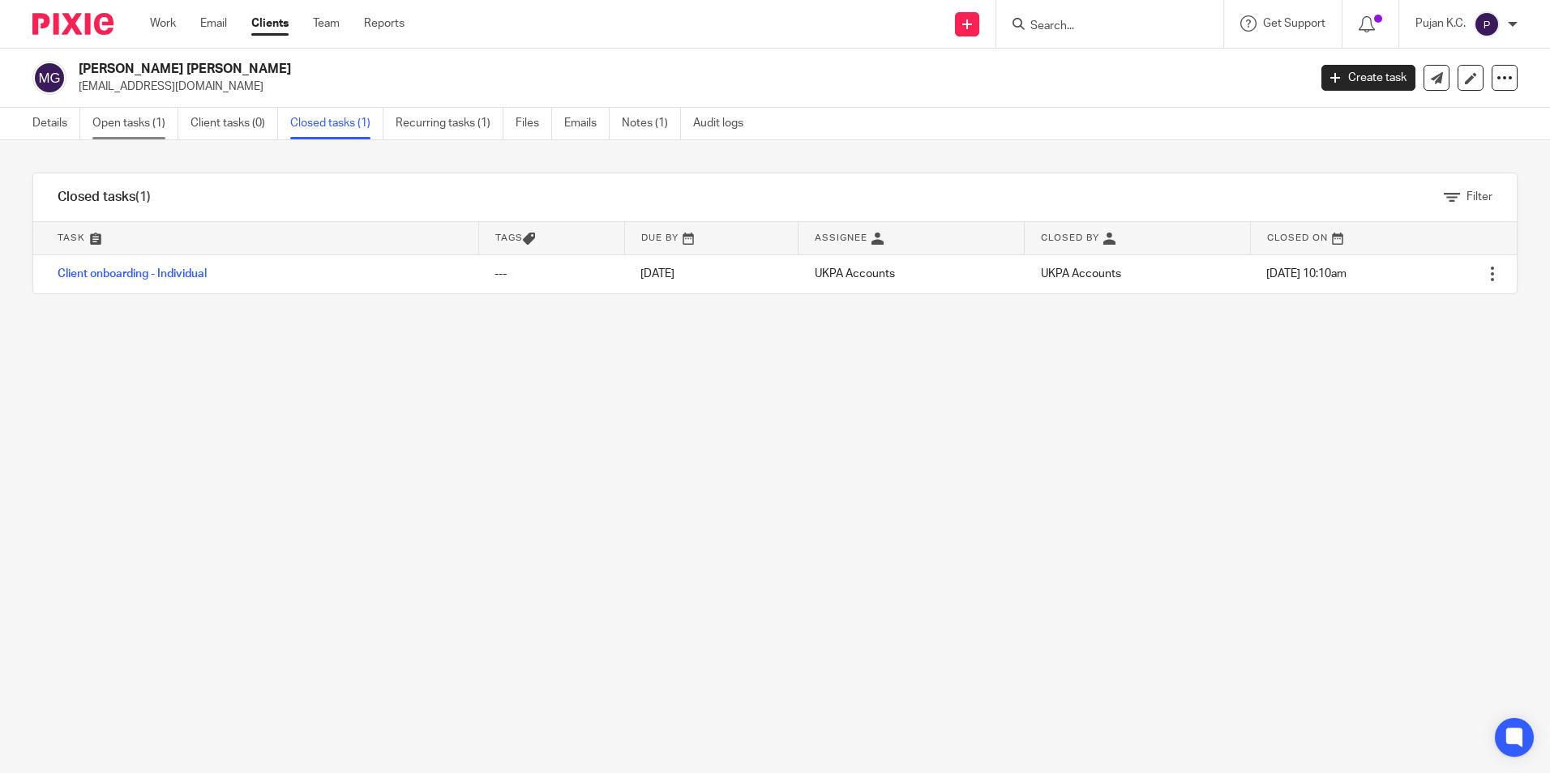
click at [132, 125] on link "Open tasks (1)" at bounding box center [135, 124] width 86 height 32
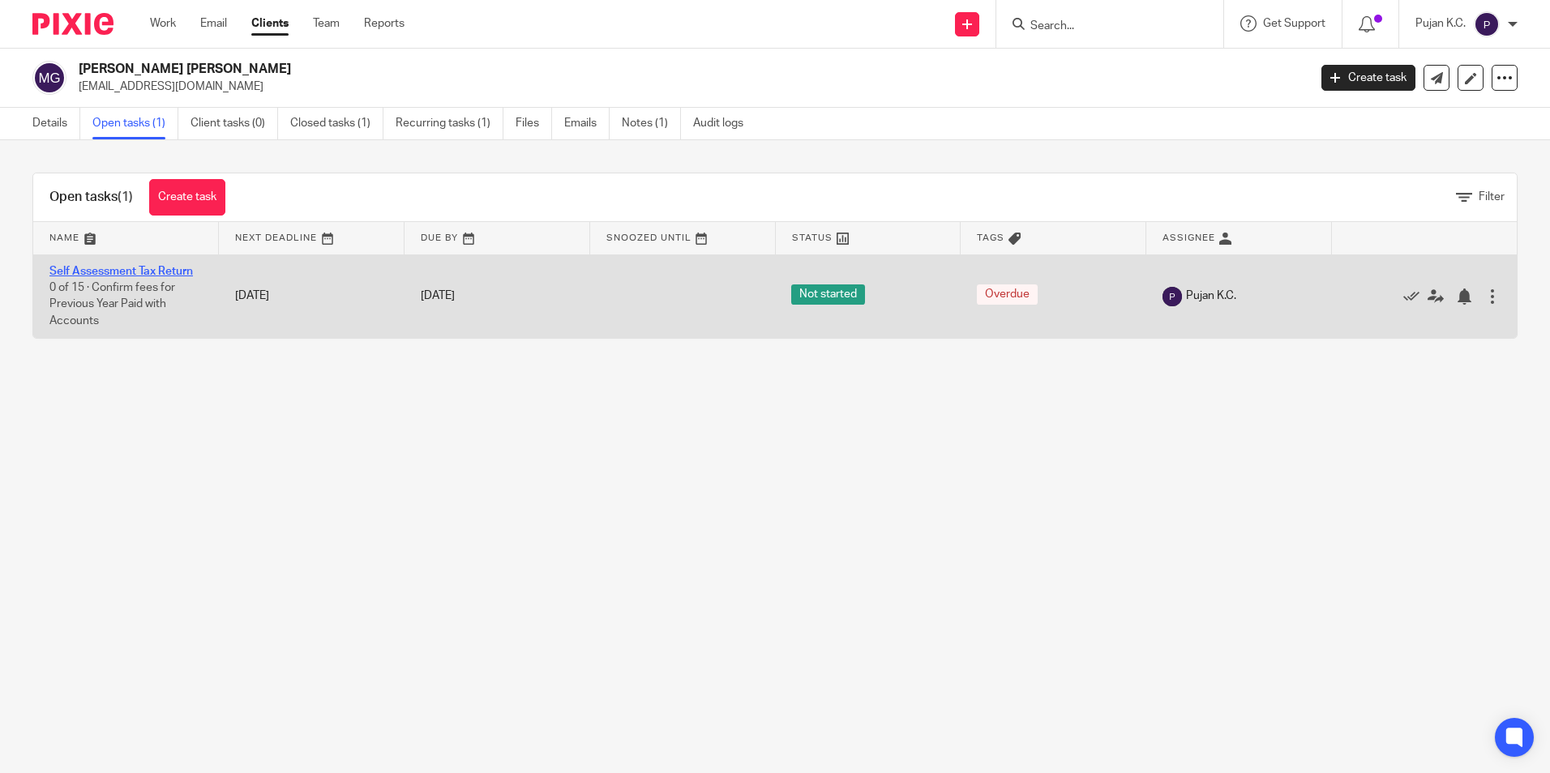
click at [102, 270] on link "Self Assessment Tax Return" at bounding box center [120, 271] width 143 height 11
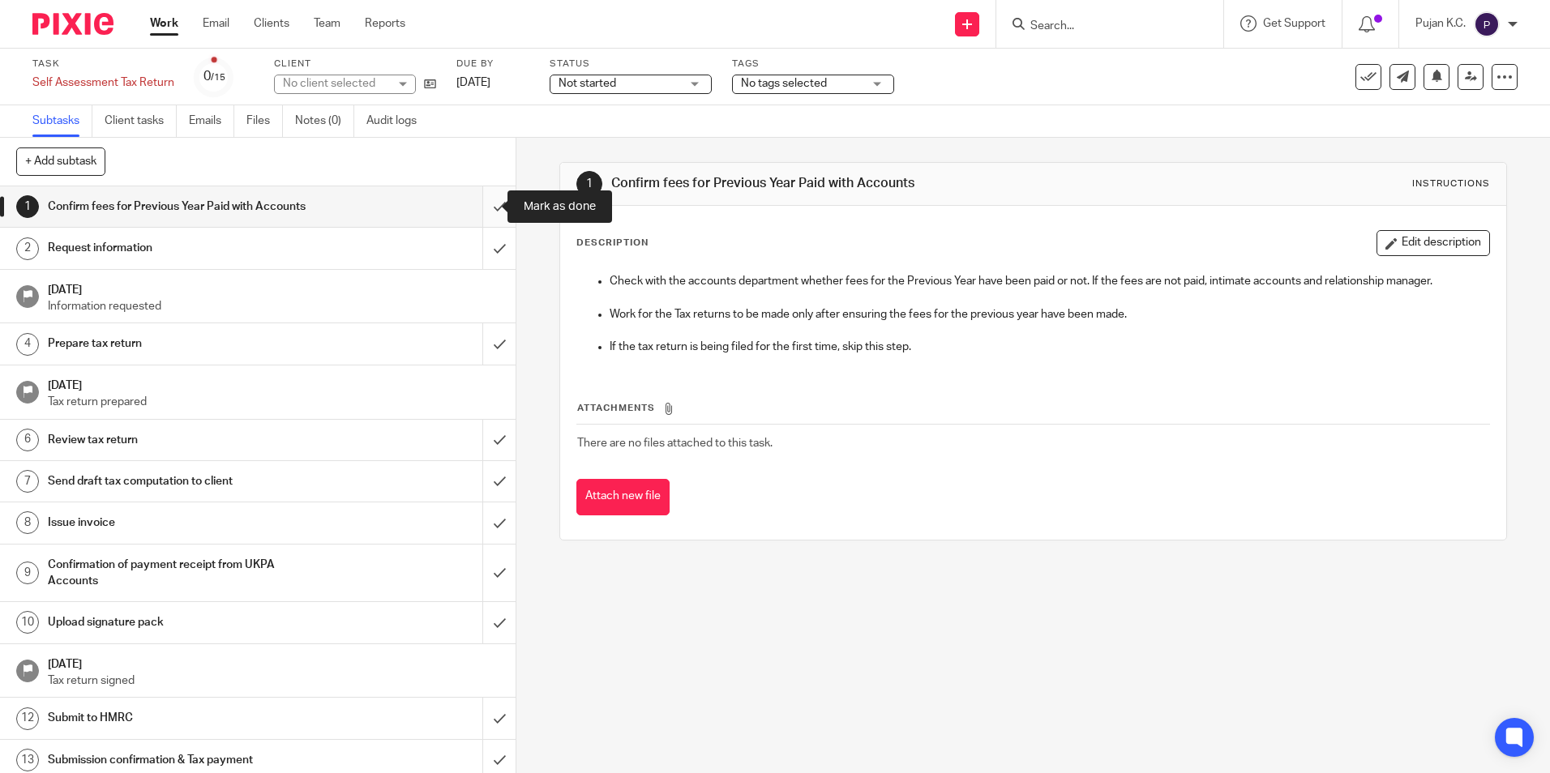
click at [477, 210] on input "submit" at bounding box center [258, 206] width 516 height 41
click at [652, 89] on span "Not started" at bounding box center [620, 83] width 122 height 17
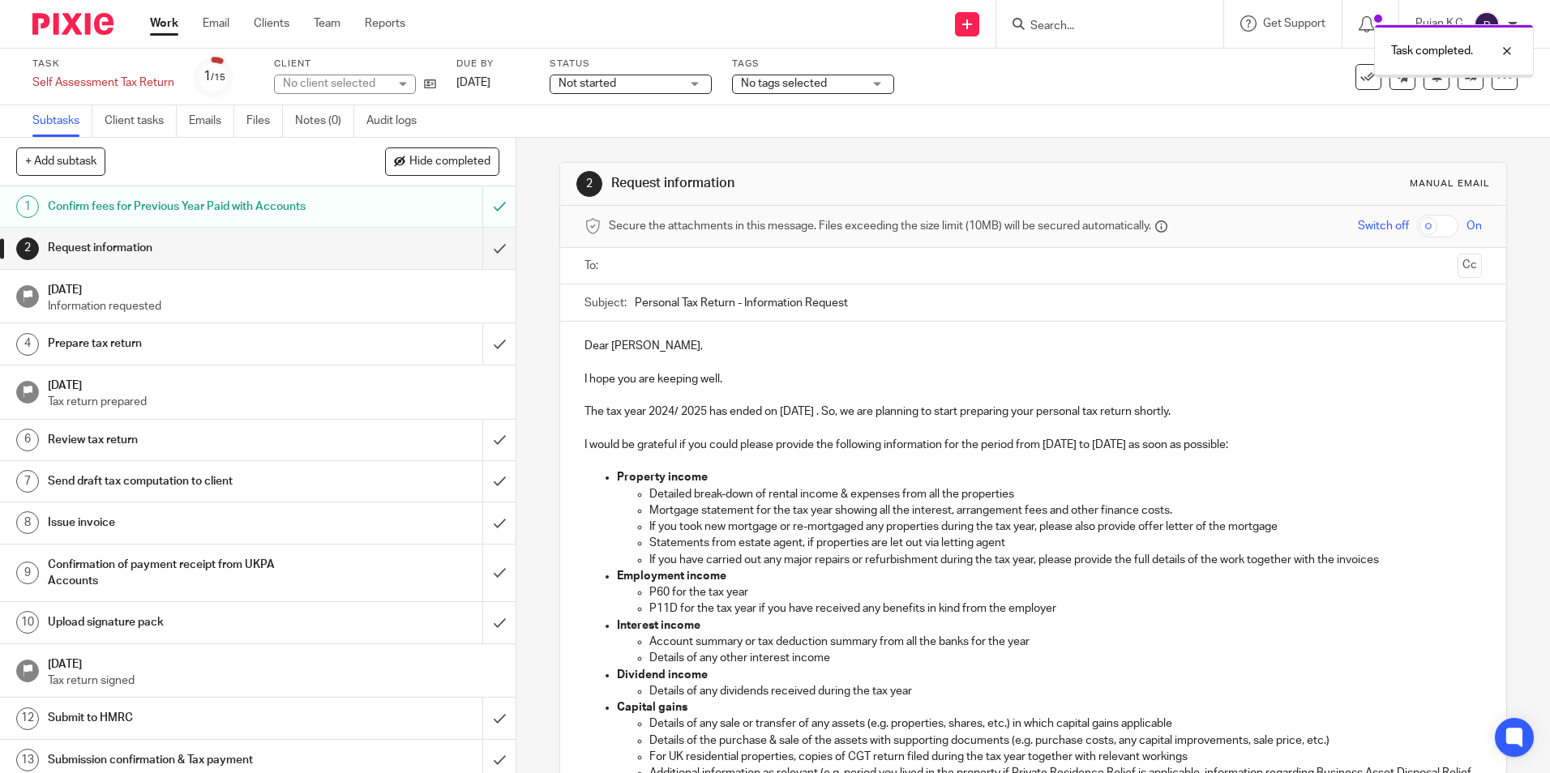
click at [868, 79] on div "No tags selected" at bounding box center [813, 84] width 162 height 19
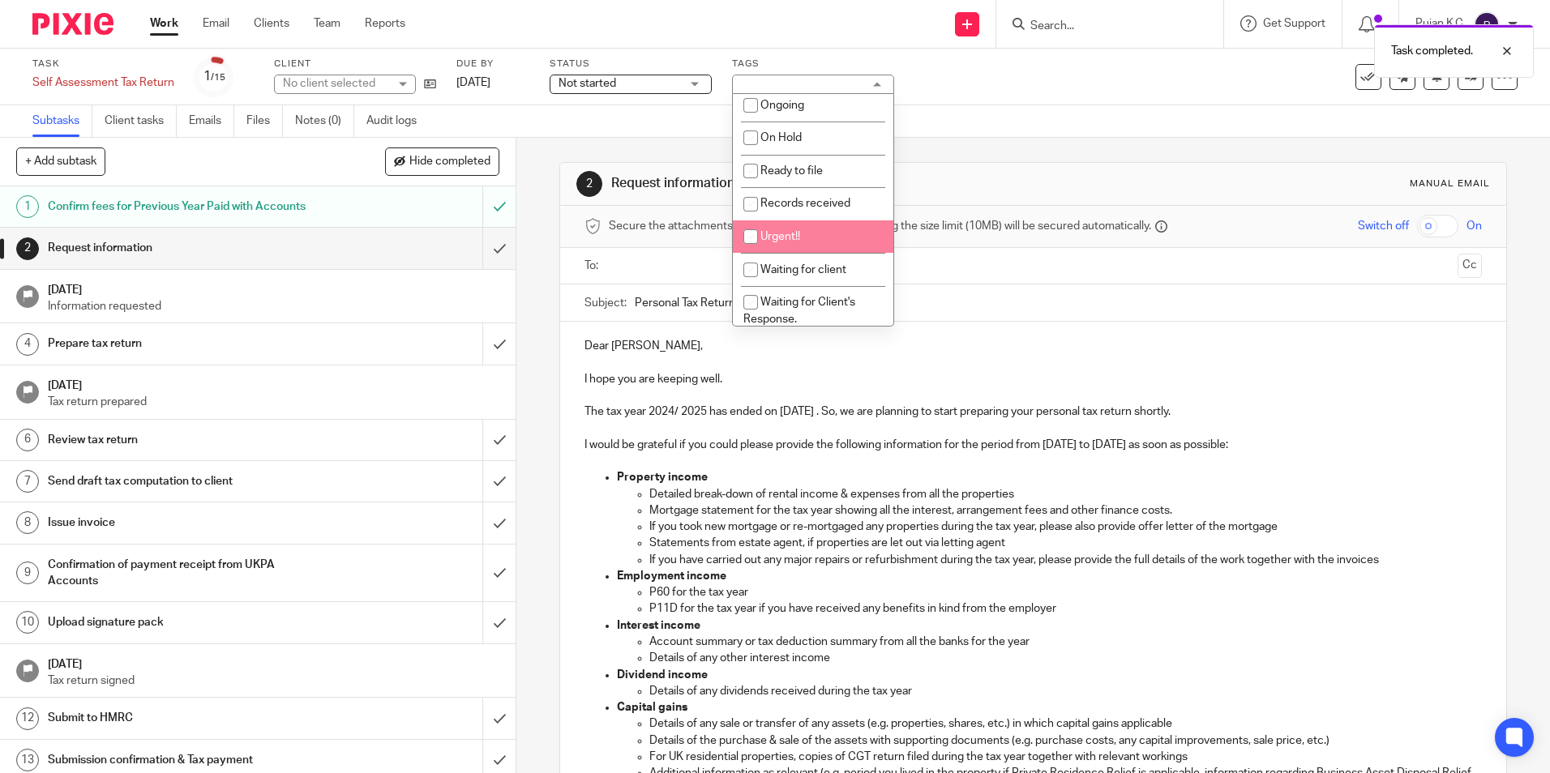
scroll to position [324, 0]
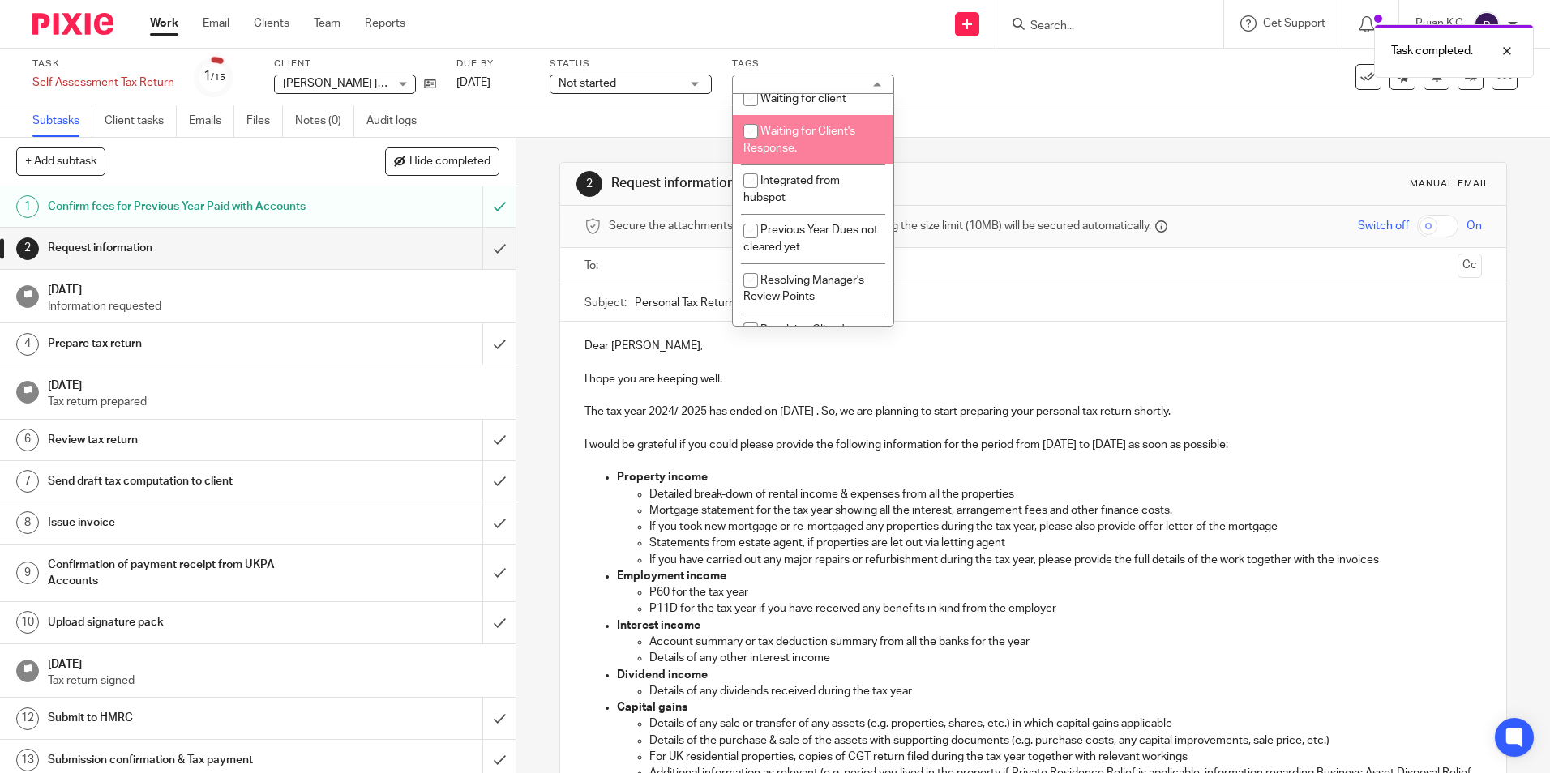
click at [834, 148] on li "Waiting for Client's Response." at bounding box center [813, 139] width 161 height 49
checkbox input "true"
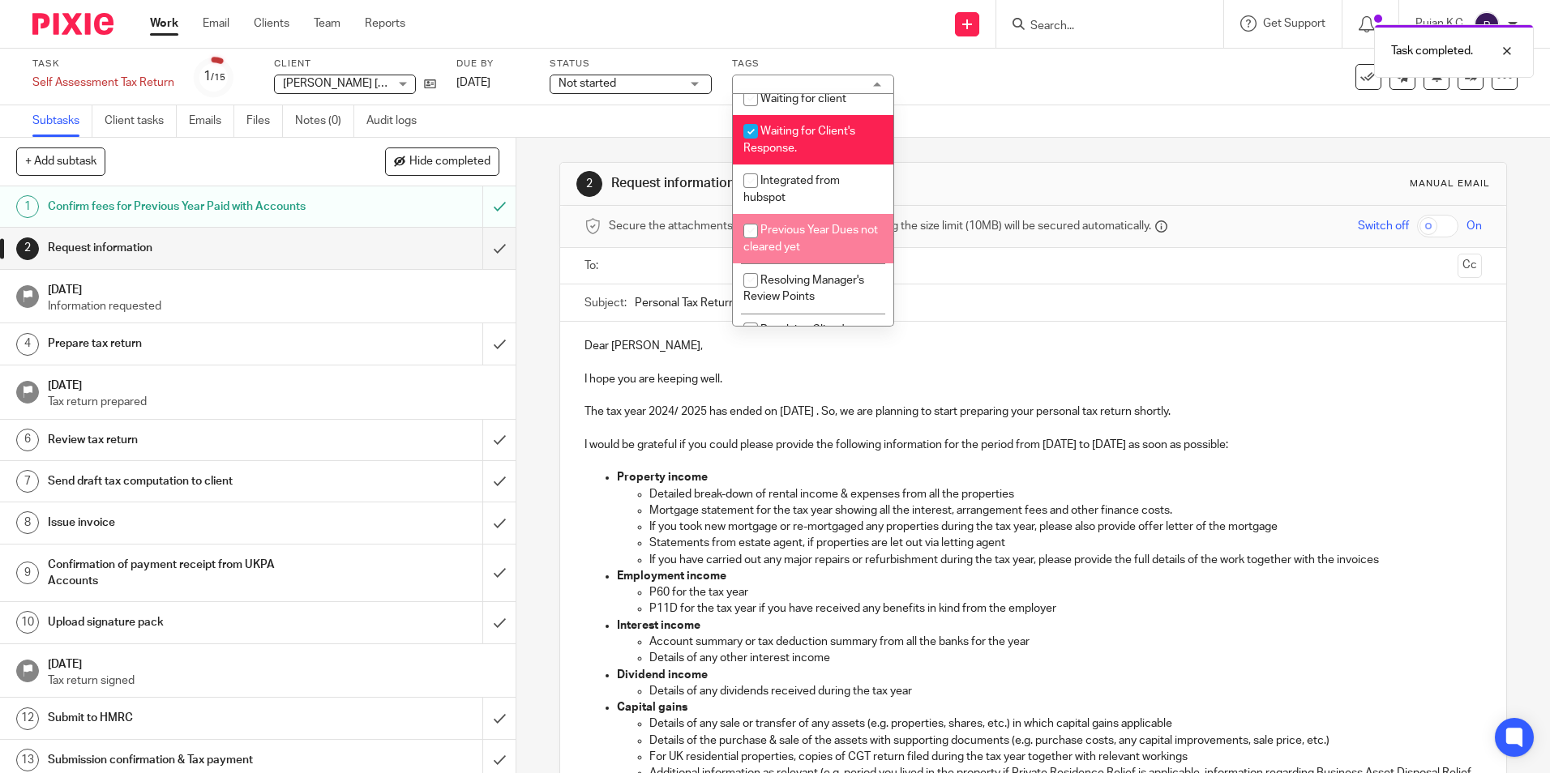
click at [687, 264] on input "text" at bounding box center [1032, 266] width 836 height 19
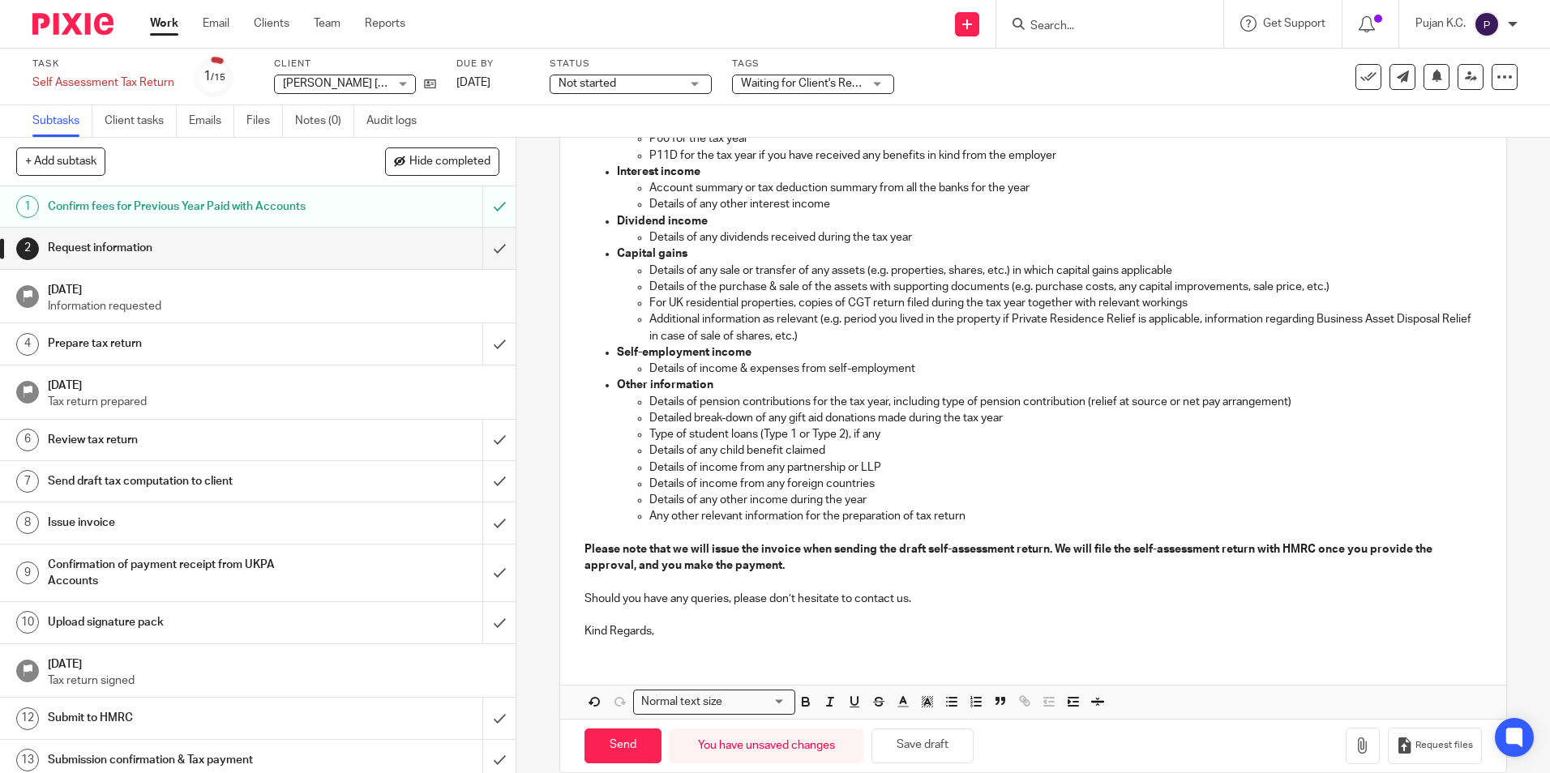
scroll to position [482, 0]
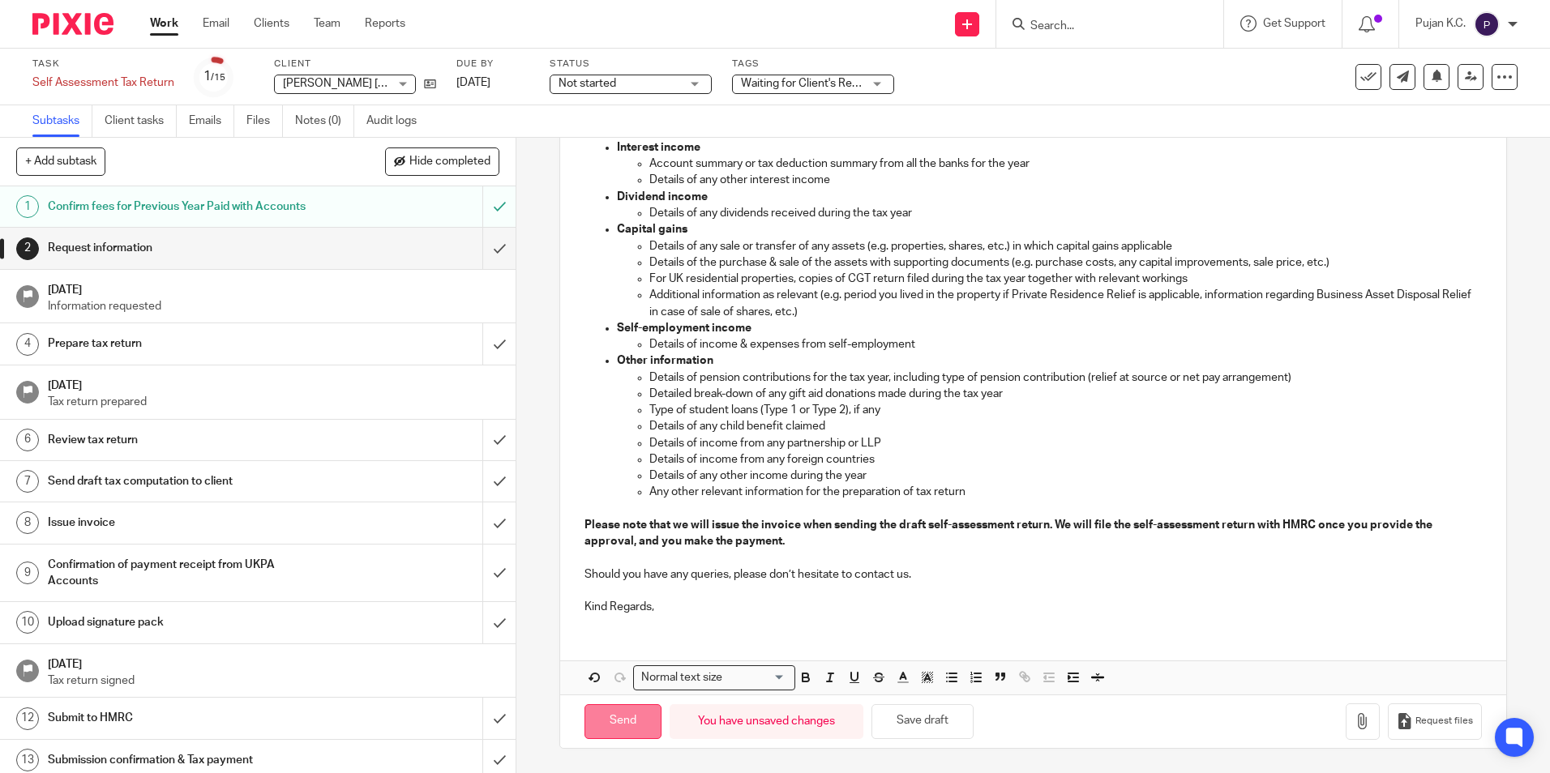
click at [604, 729] on input "Send" at bounding box center [623, 721] width 77 height 35
type input "Sent"
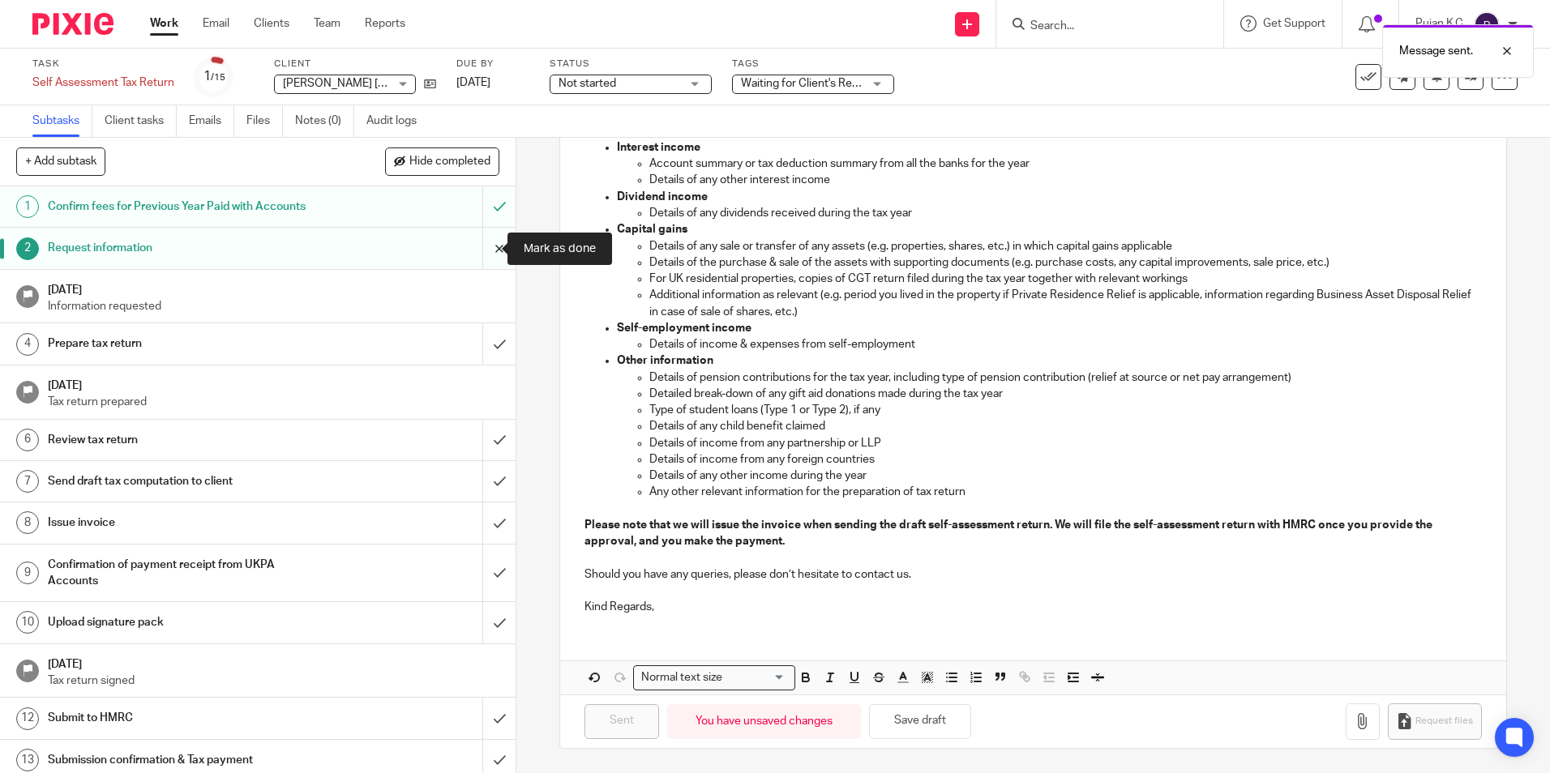
click at [481, 252] on input "submit" at bounding box center [258, 248] width 516 height 41
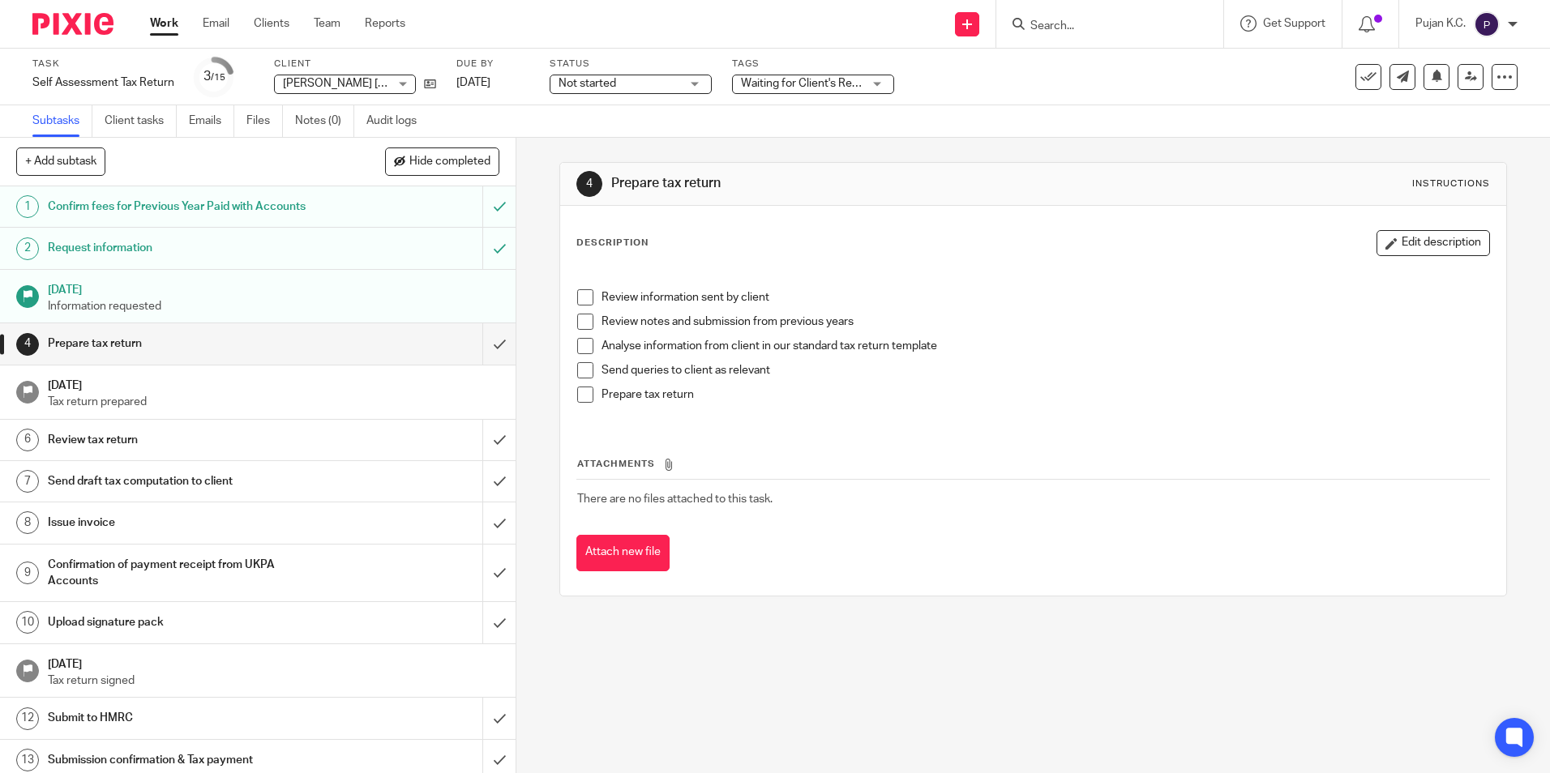
click at [1061, 24] on input "Search" at bounding box center [1102, 26] width 146 height 15
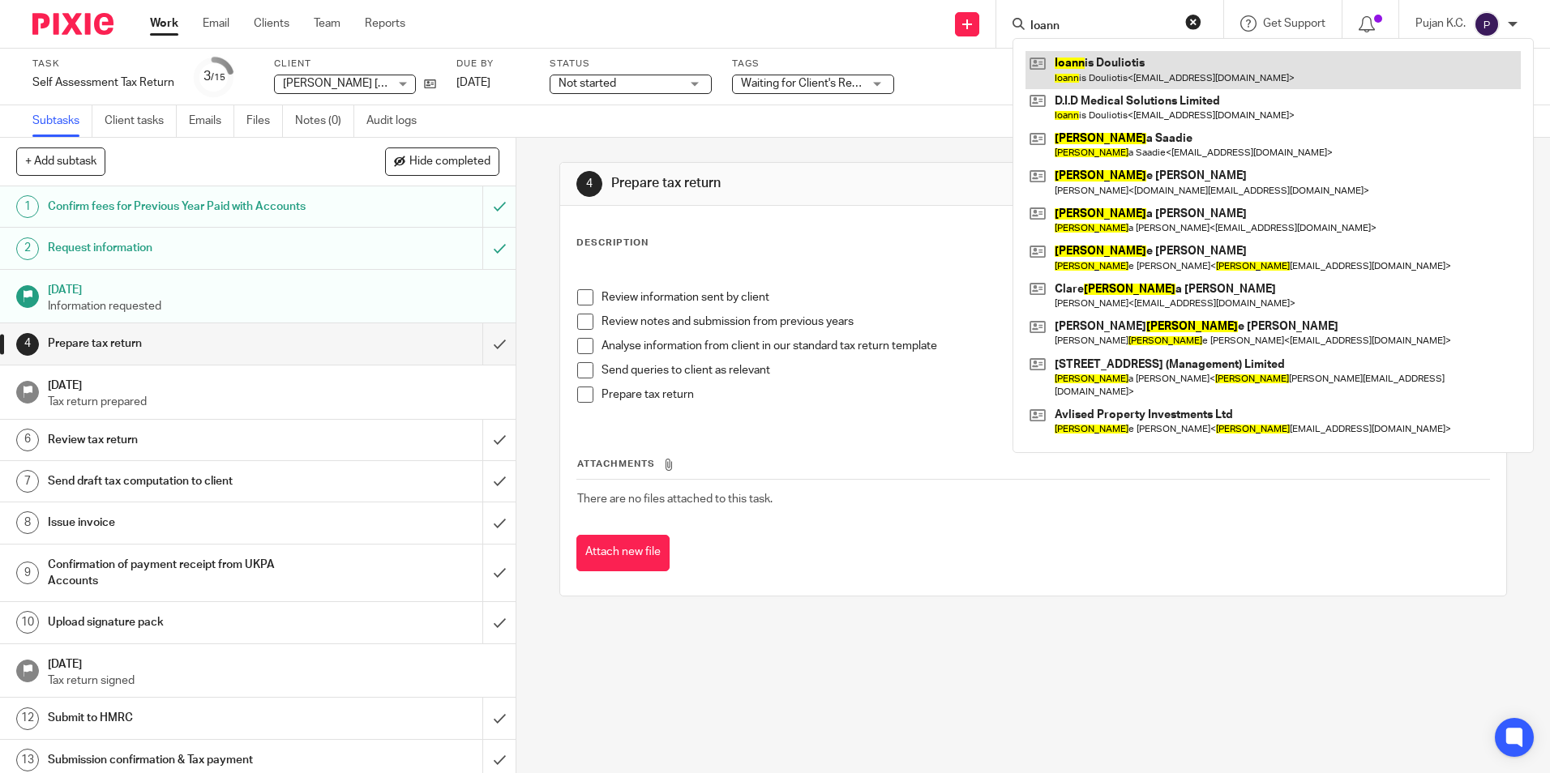
type input "Ioann"
click at [1094, 68] on link at bounding box center [1273, 69] width 495 height 37
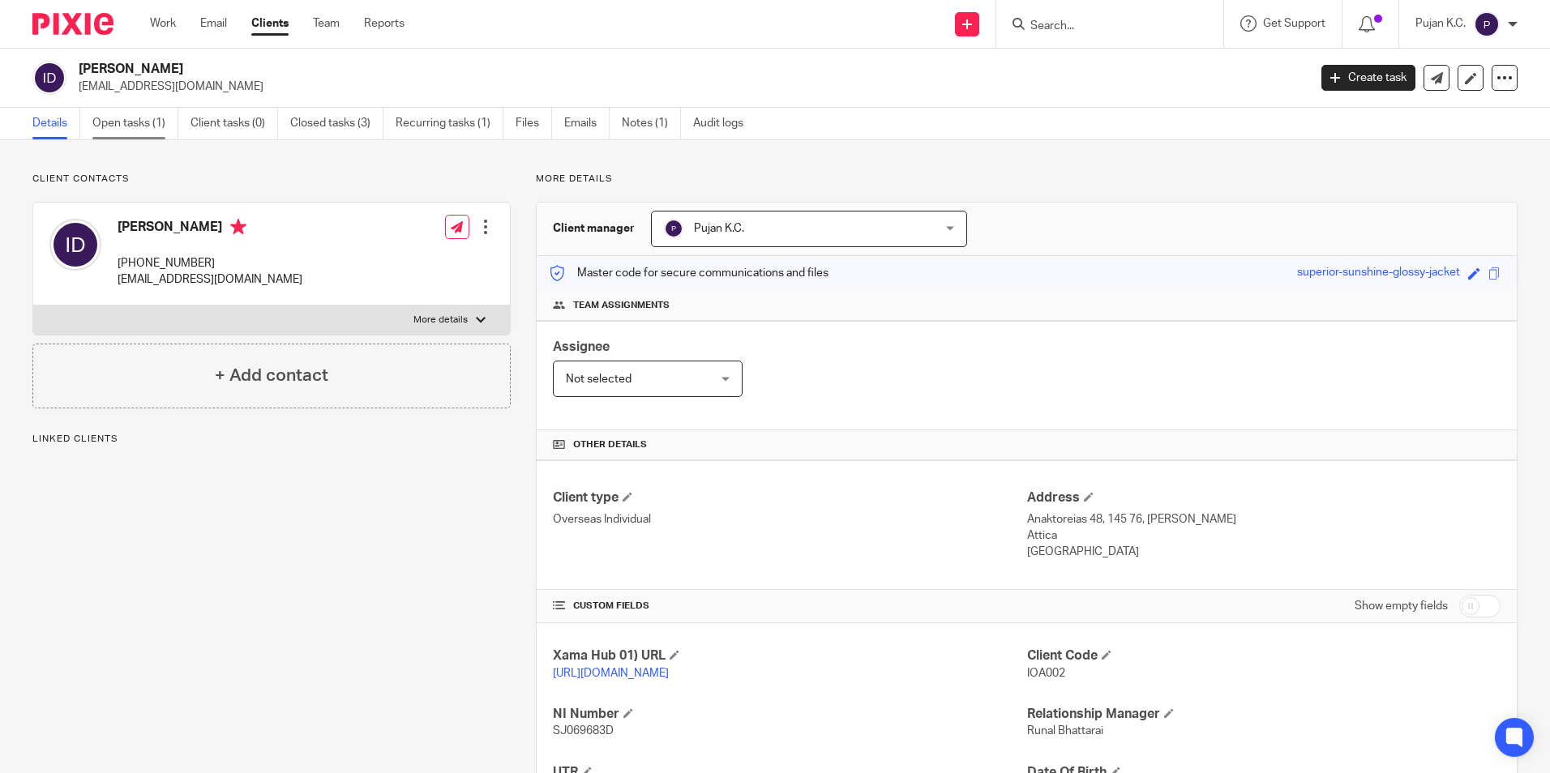
click at [152, 131] on link "Open tasks (1)" at bounding box center [135, 124] width 86 height 32
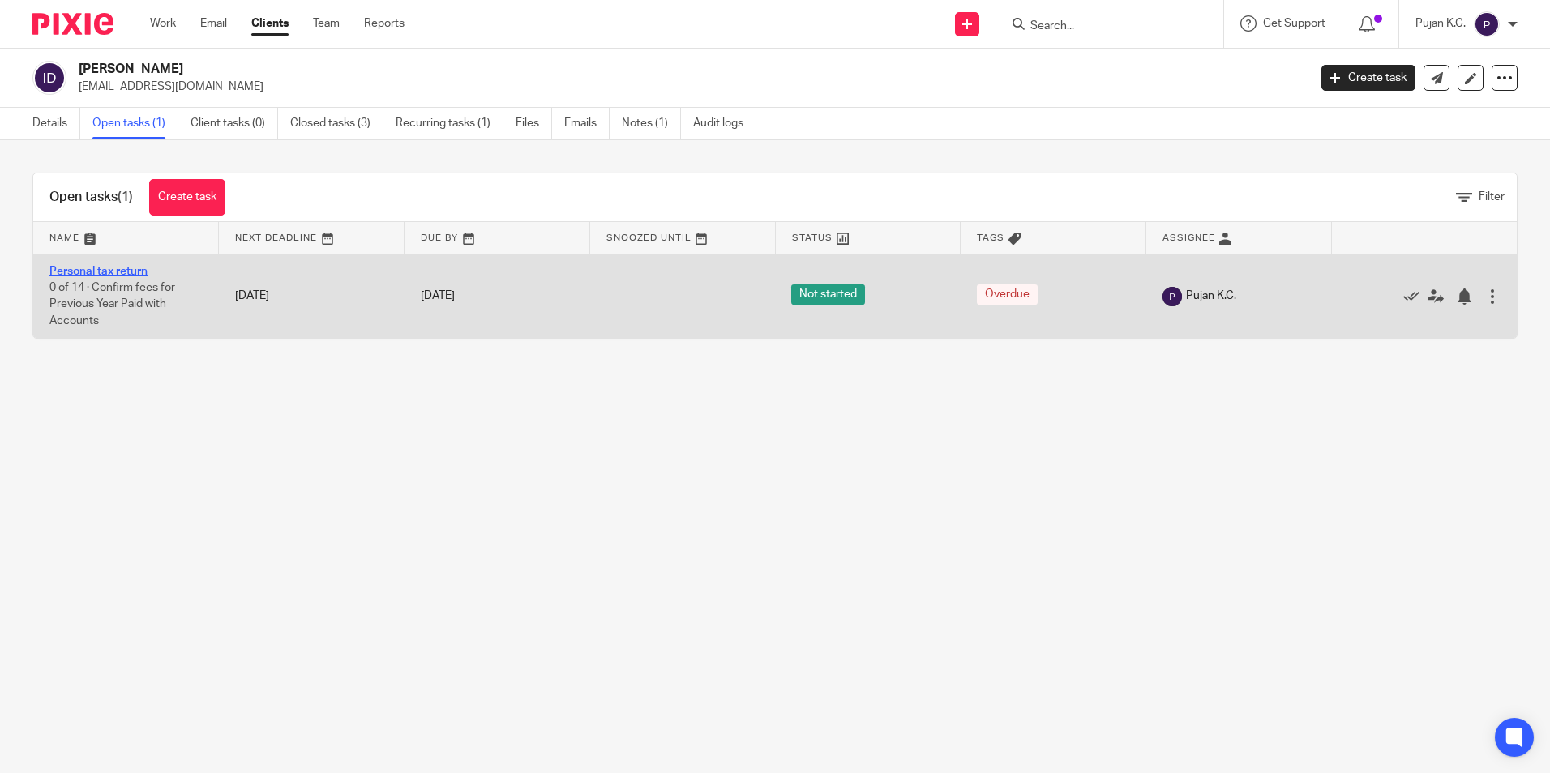
click at [99, 268] on link "Personal tax return" at bounding box center [98, 271] width 98 height 11
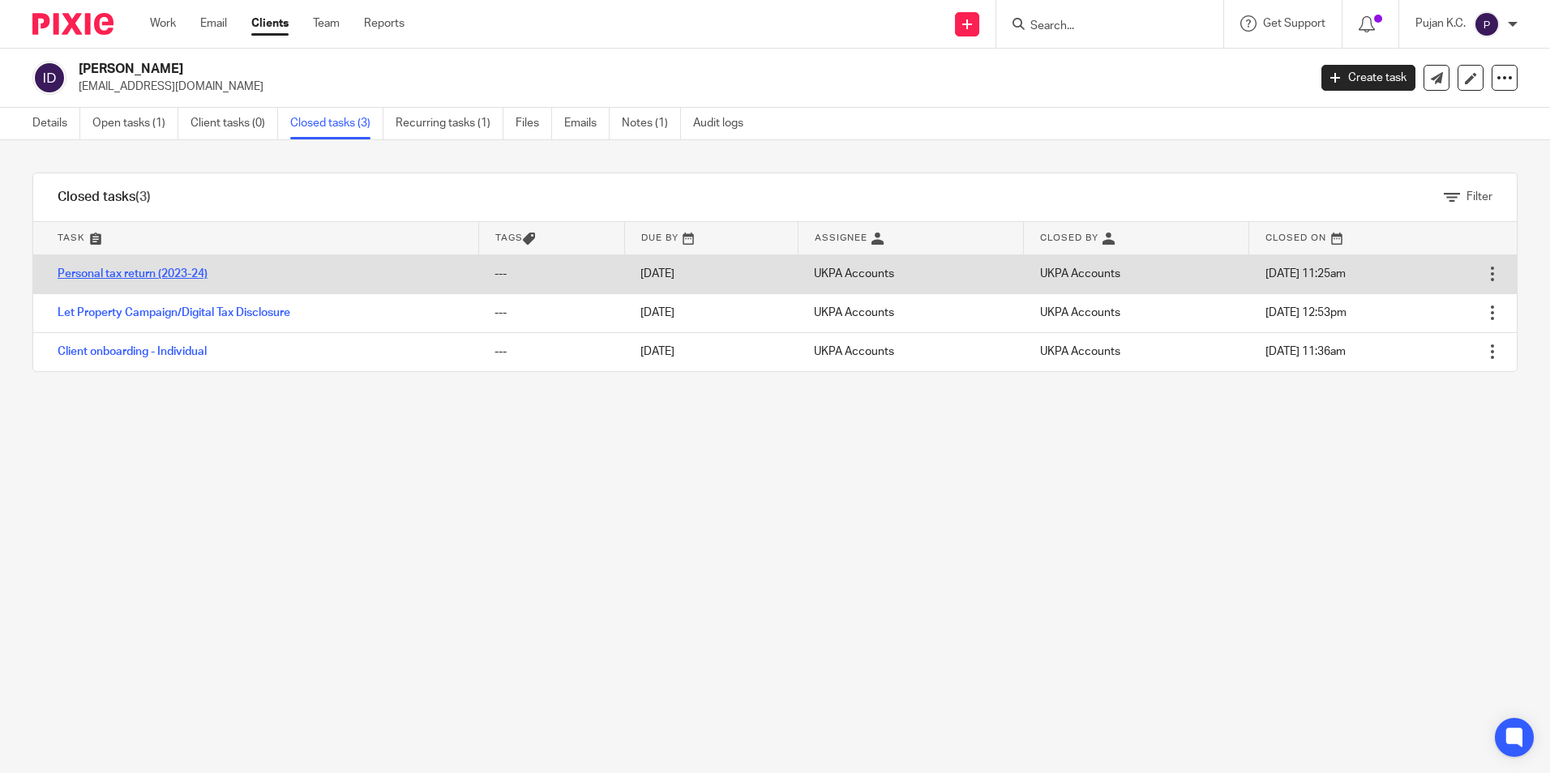
click at [152, 274] on link "Personal tax return (2023-24)" at bounding box center [133, 273] width 150 height 11
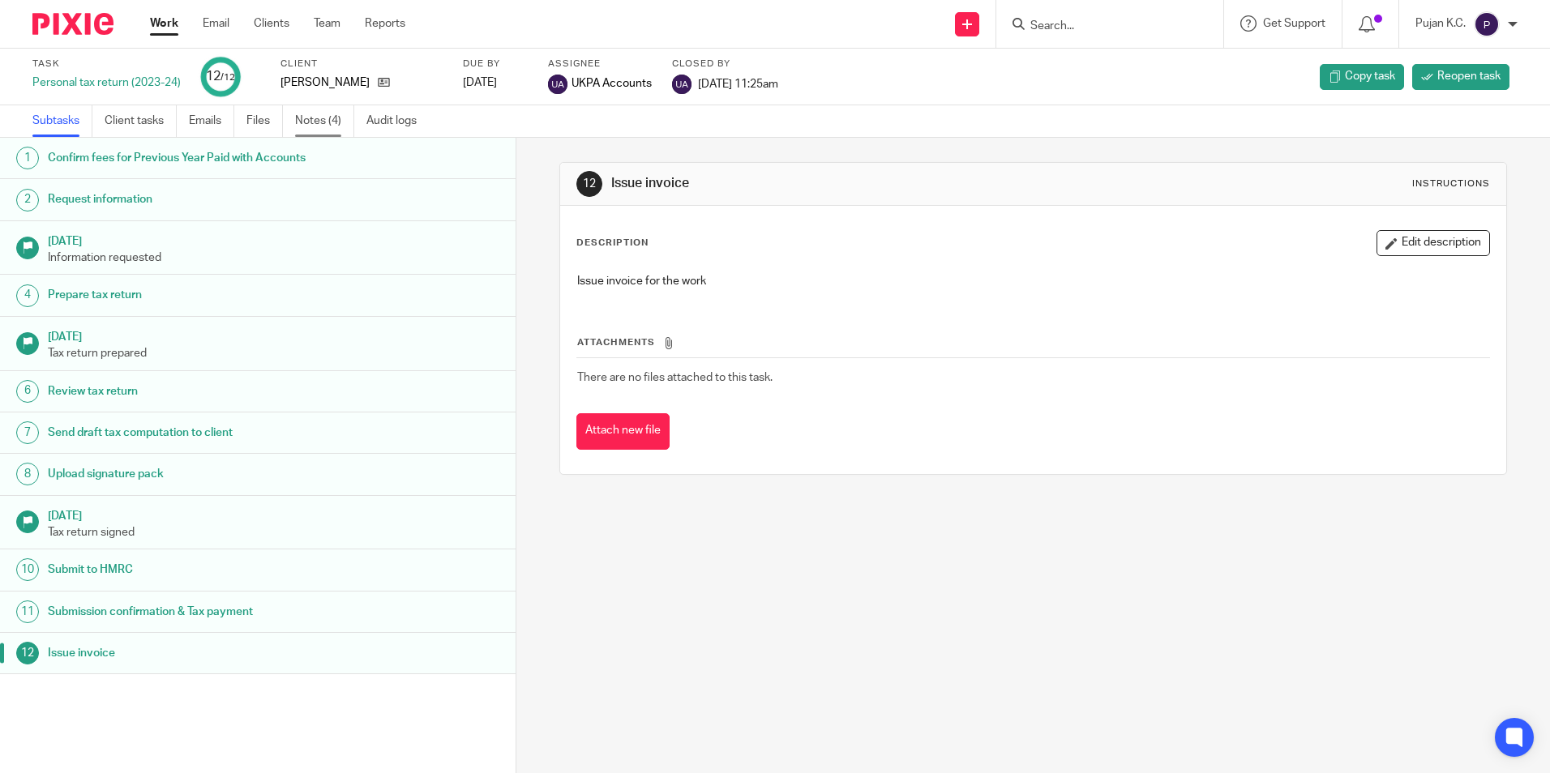
click at [318, 131] on link "Notes (4)" at bounding box center [324, 121] width 59 height 32
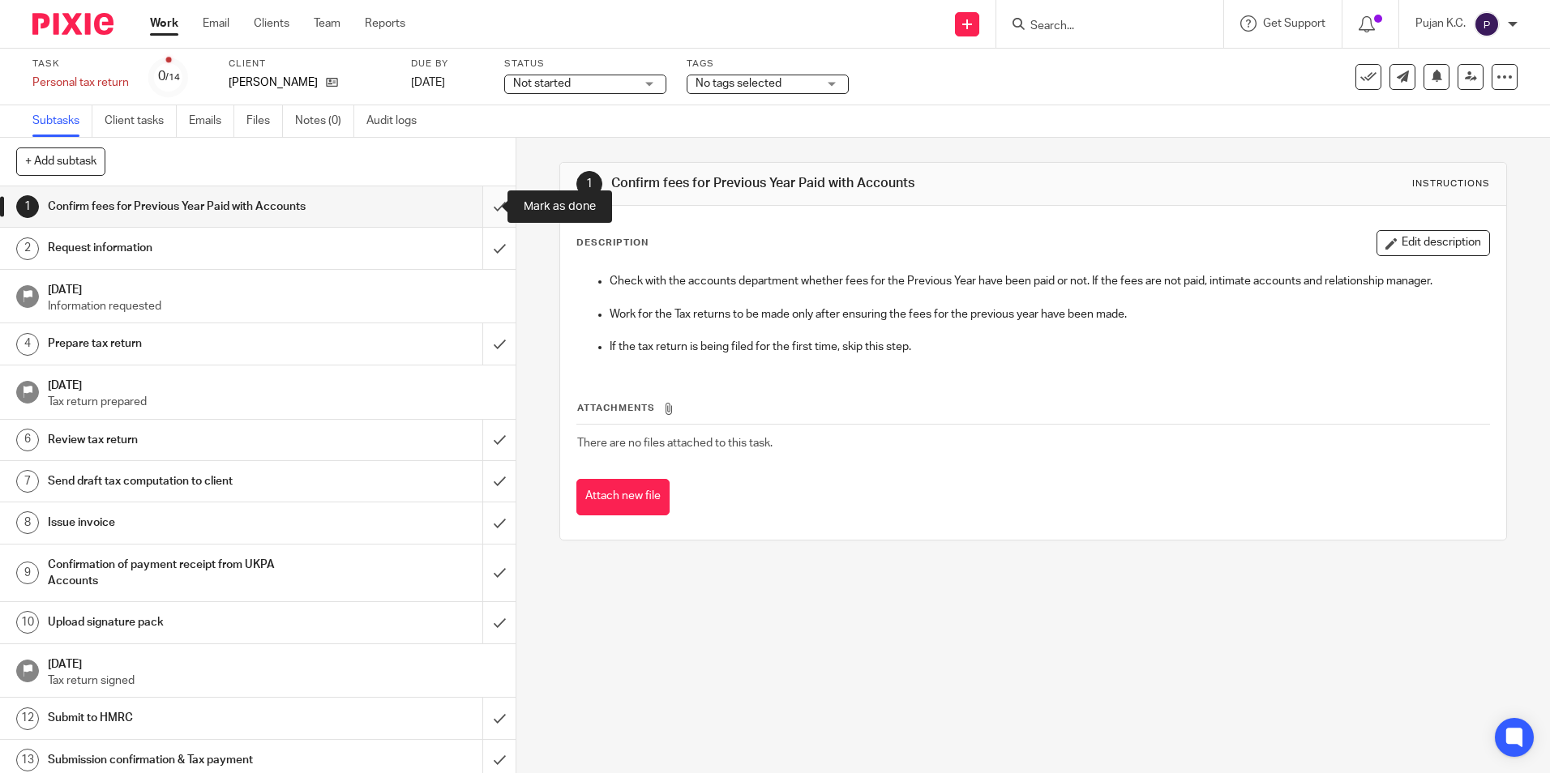
click at [475, 203] on input "submit" at bounding box center [258, 206] width 516 height 41
click at [738, 84] on span "No tags selected" at bounding box center [739, 83] width 86 height 11
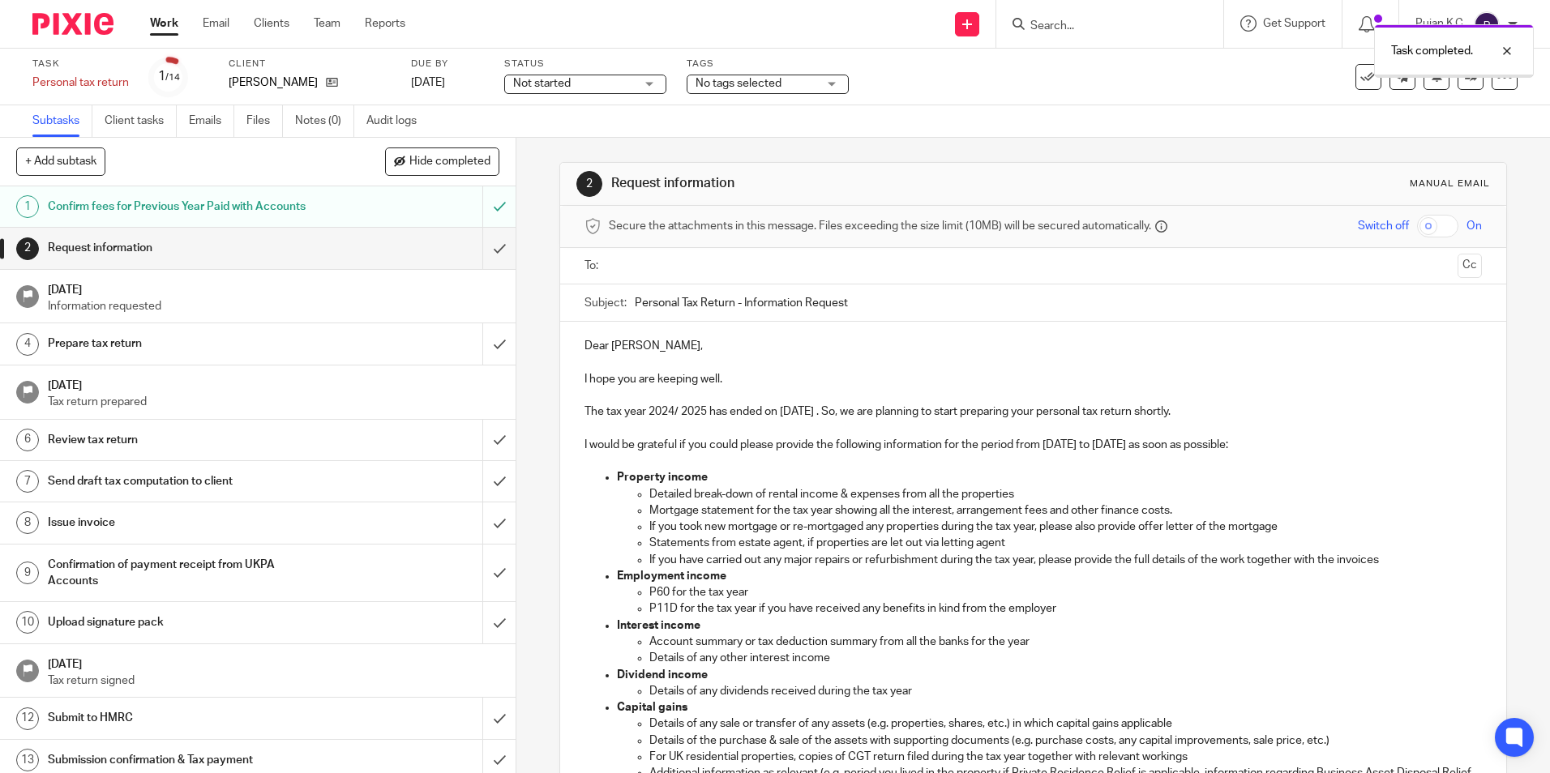
click at [763, 95] on div "Tags No tags selected Haven't Started yet Information Received In Partner/Manag…" at bounding box center [768, 77] width 162 height 39
click at [769, 89] on span "No tags selected" at bounding box center [757, 83] width 122 height 17
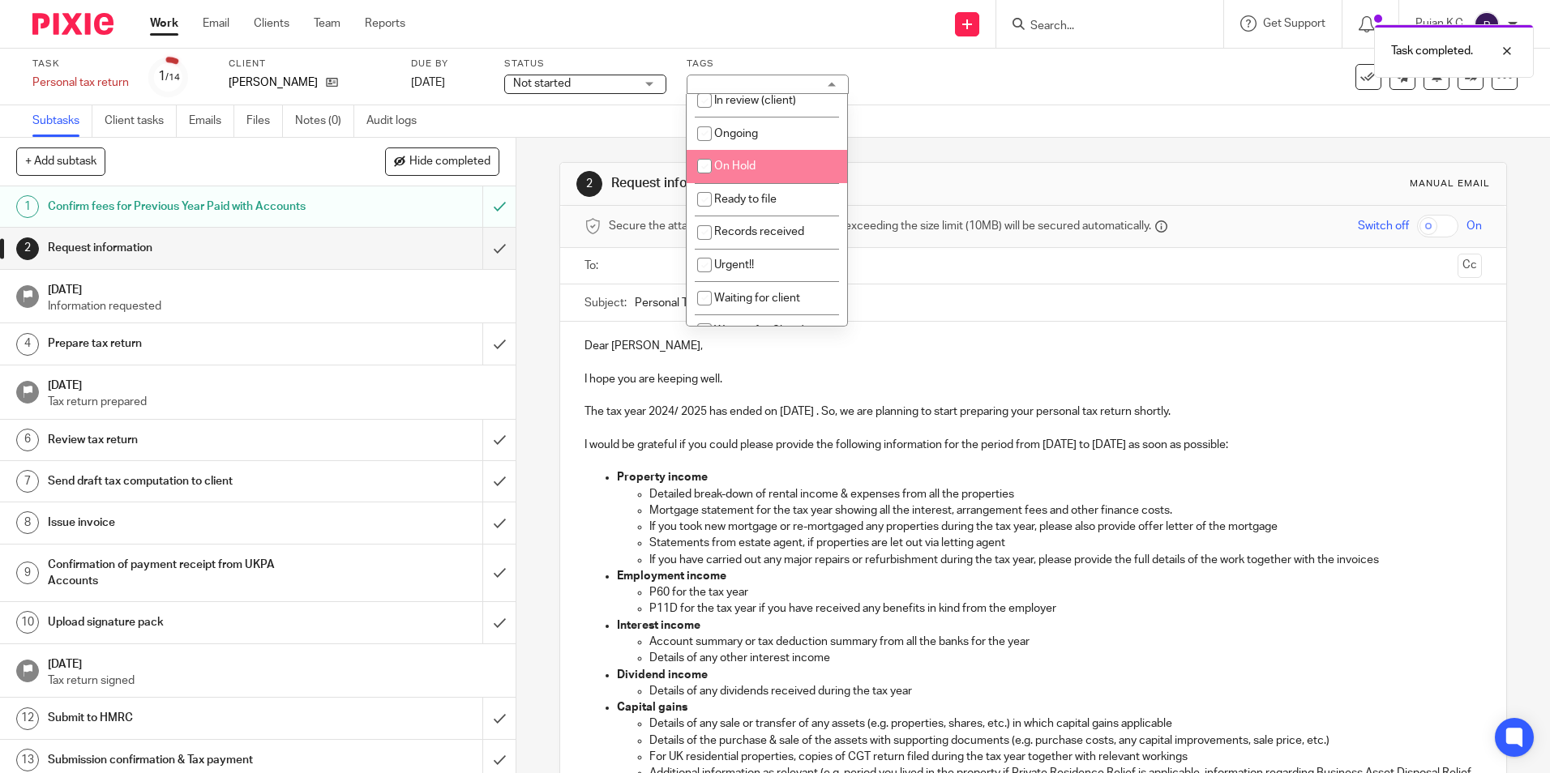
scroll to position [162, 0]
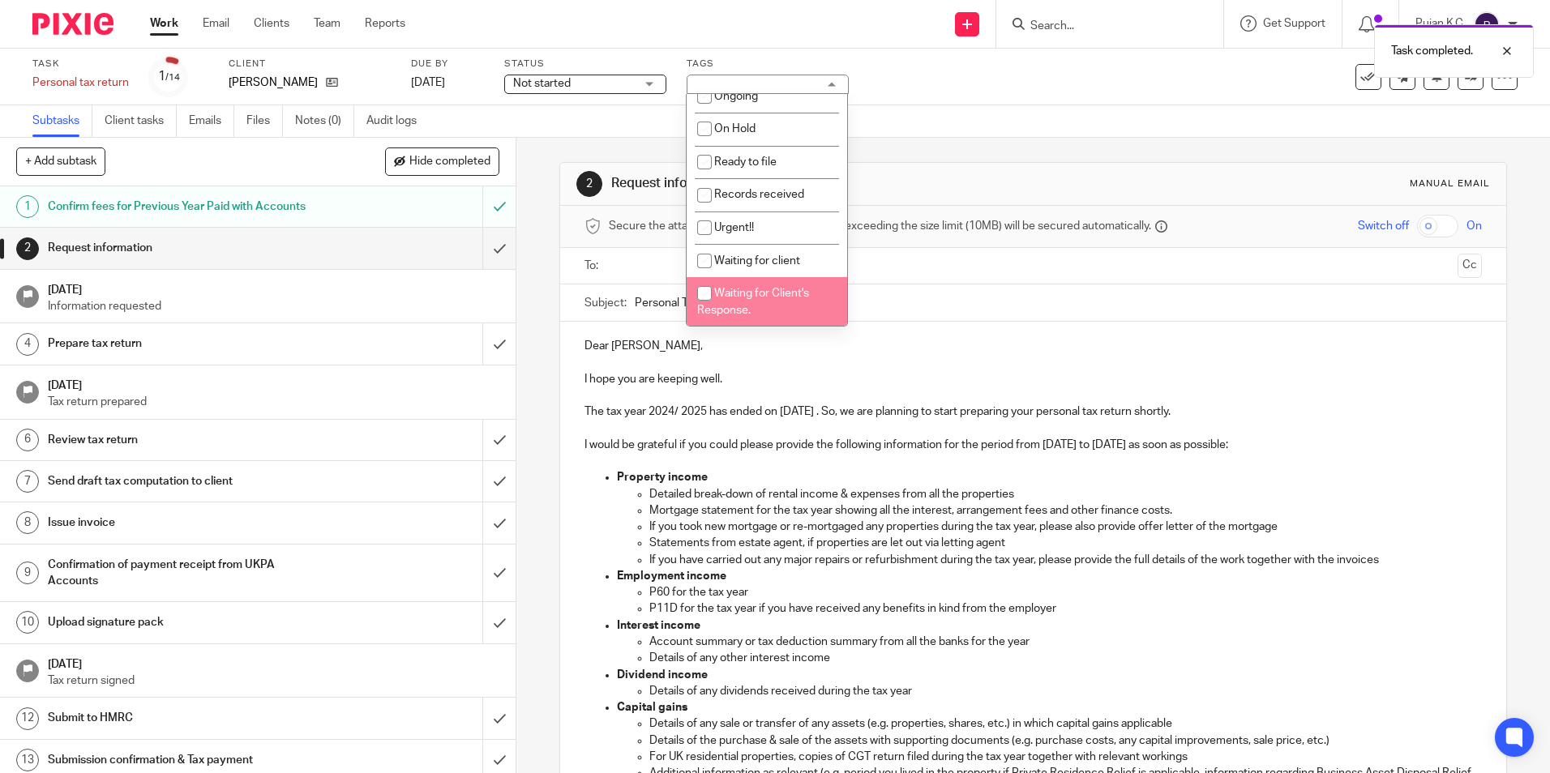
click at [769, 293] on span "Waiting for Client's Response." at bounding box center [753, 302] width 112 height 28
checkbox input "true"
click at [643, 263] on input "text" at bounding box center [1032, 266] width 836 height 19
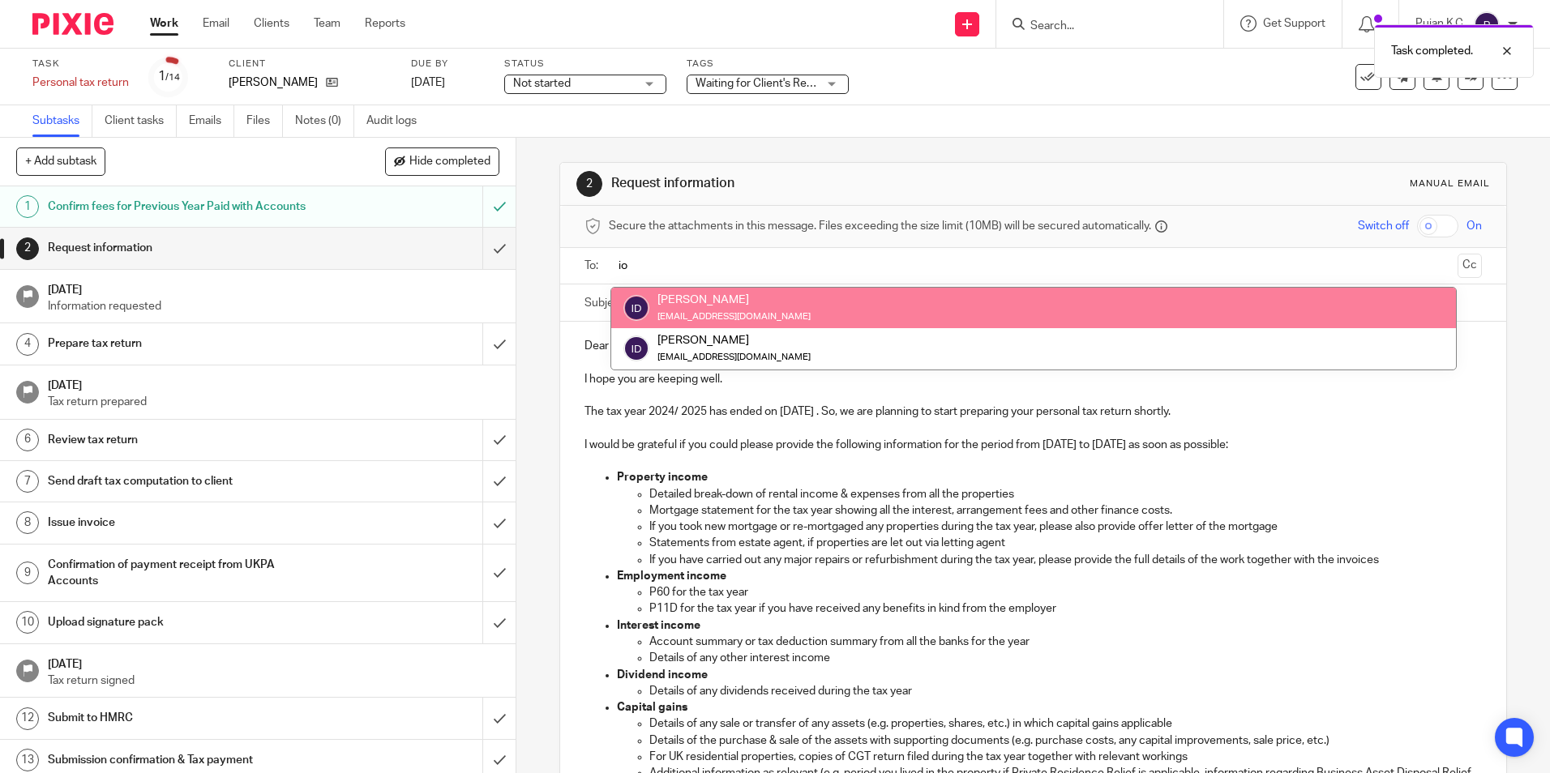
type input "io"
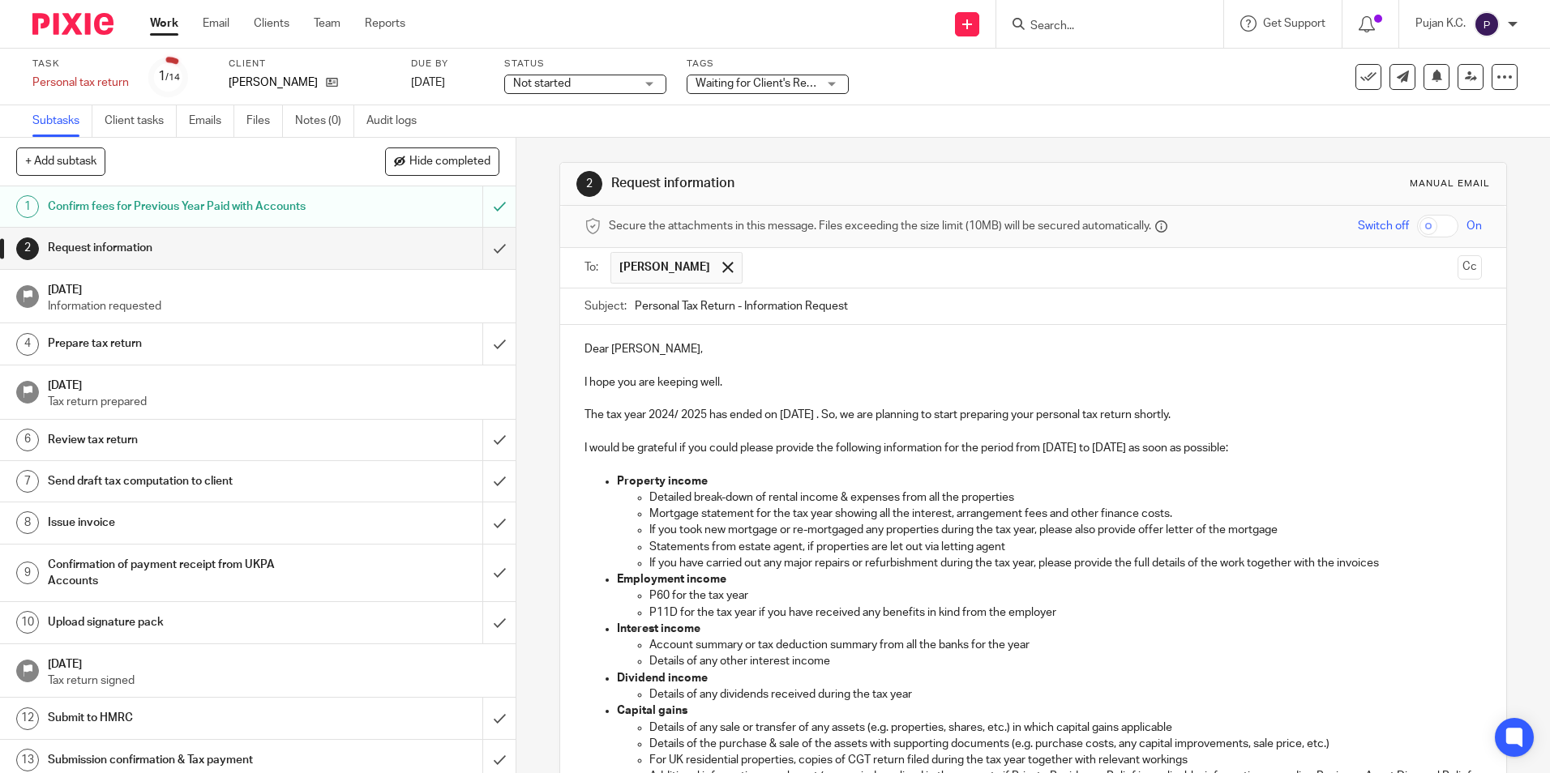
click at [585, 413] on p "The tax year 2024/ 2025 has ended on [DATE] . So, we are planning to start prep…" at bounding box center [1033, 415] width 897 height 16
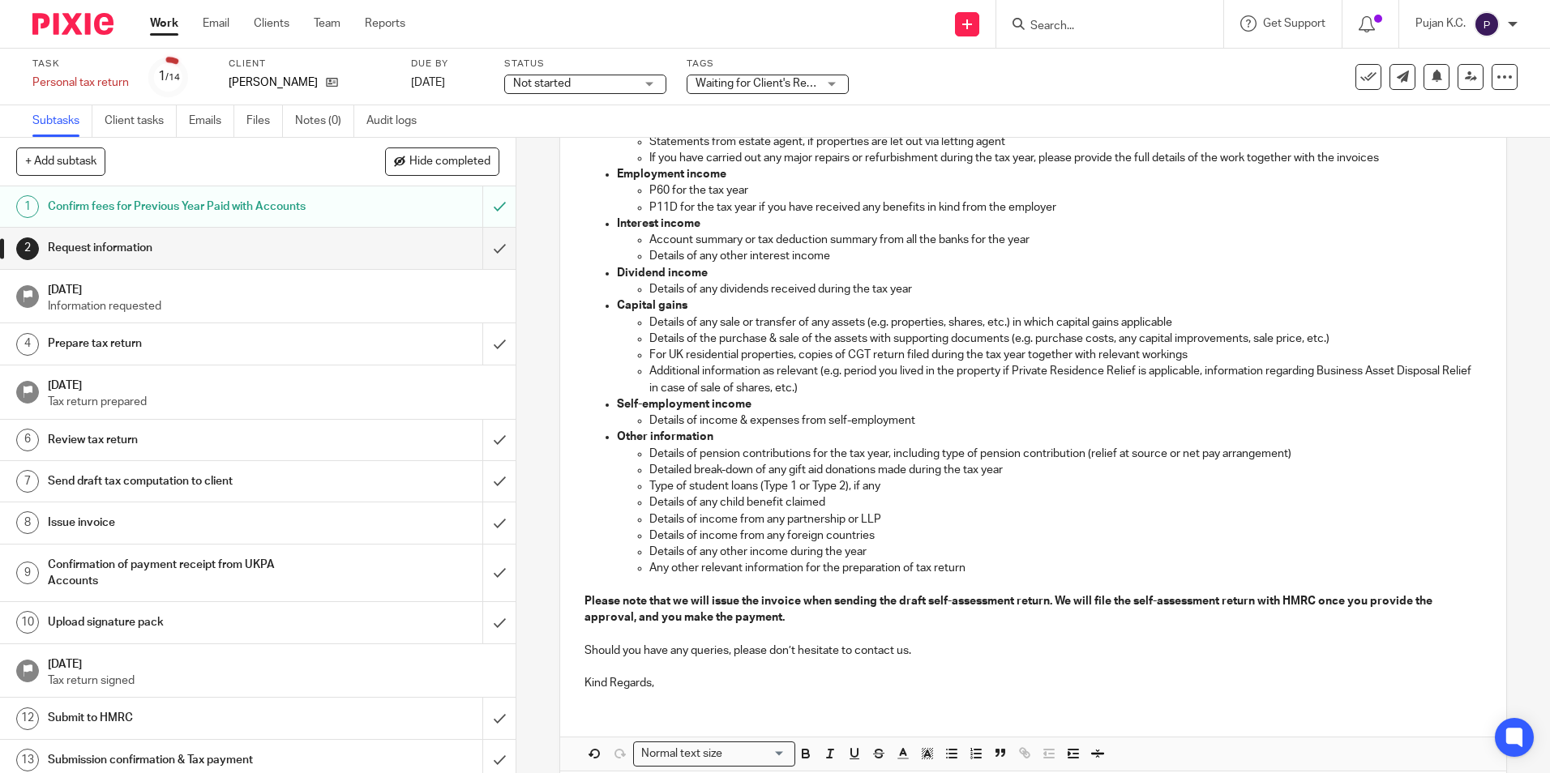
scroll to position [482, 0]
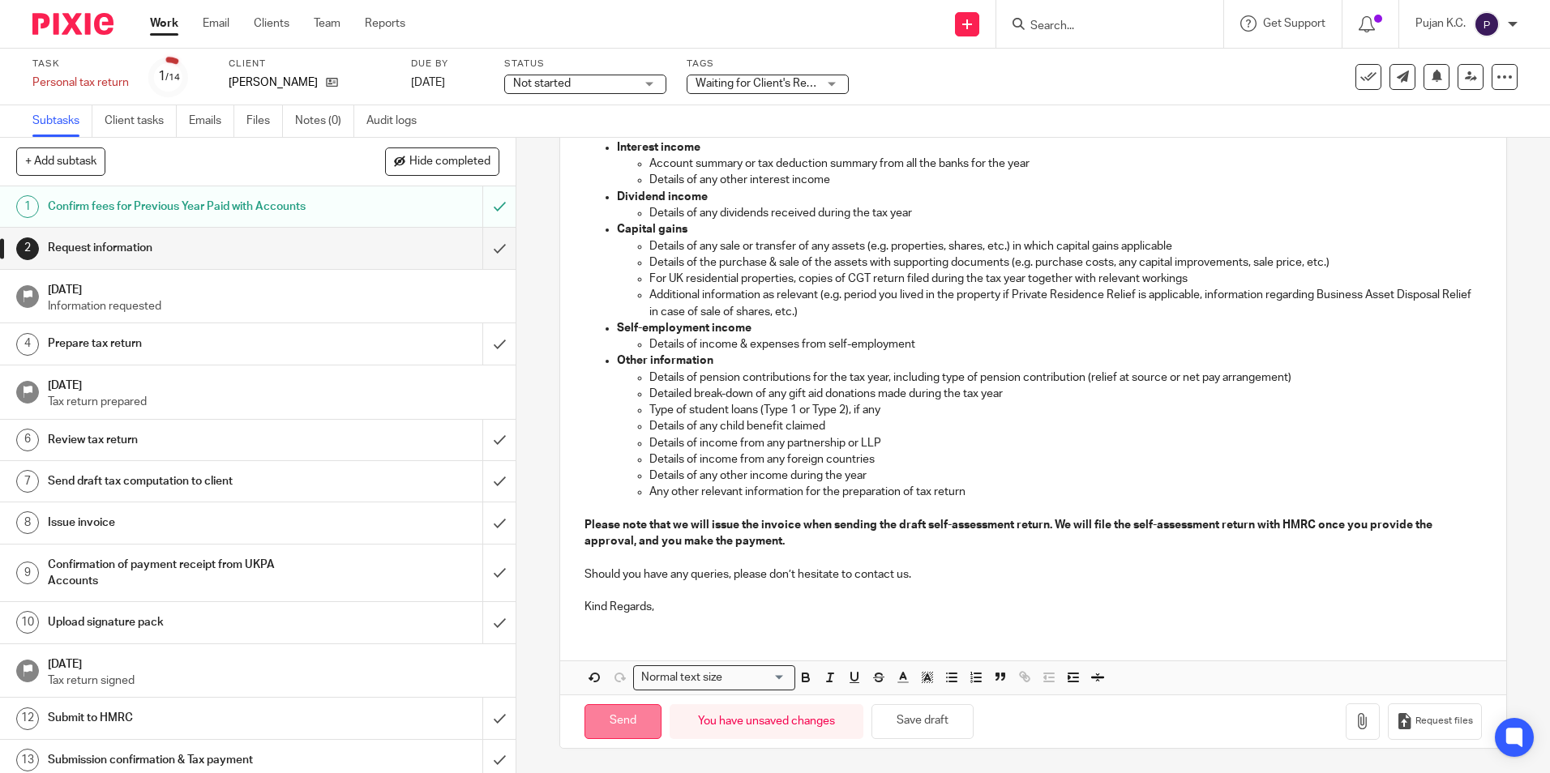
click at [610, 718] on input "Send" at bounding box center [623, 721] width 77 height 35
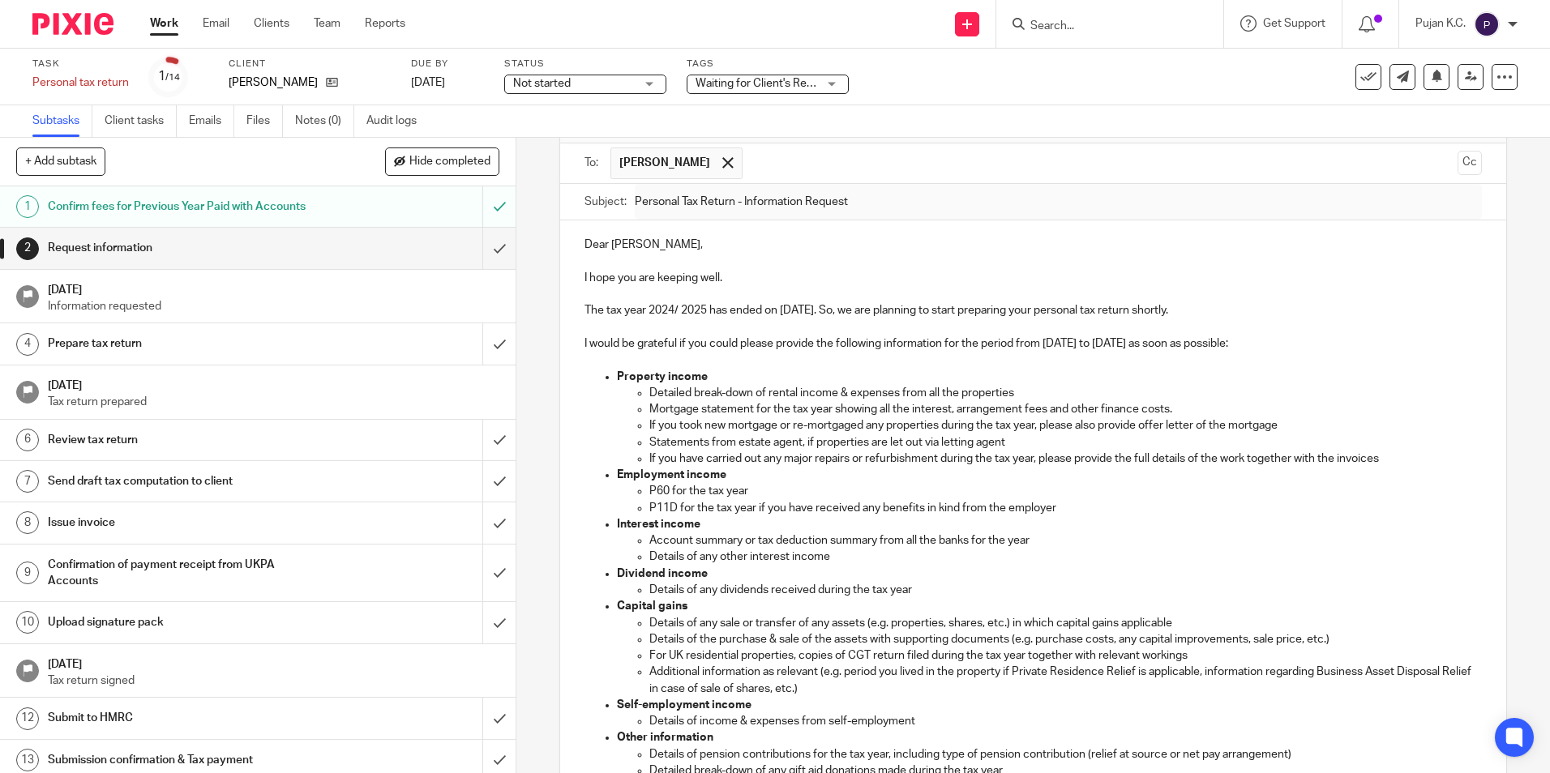
type input "Sent"
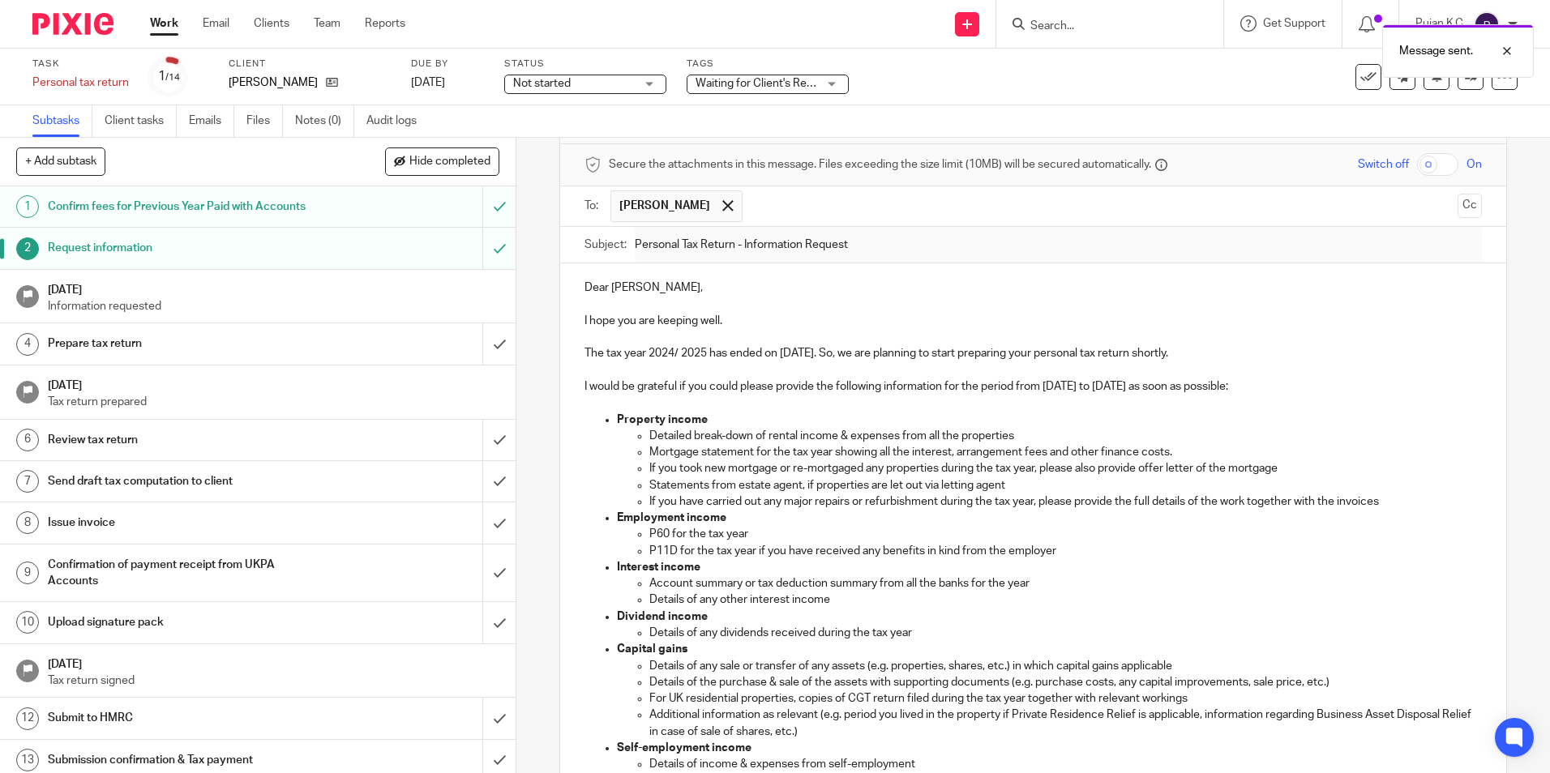
scroll to position [0, 0]
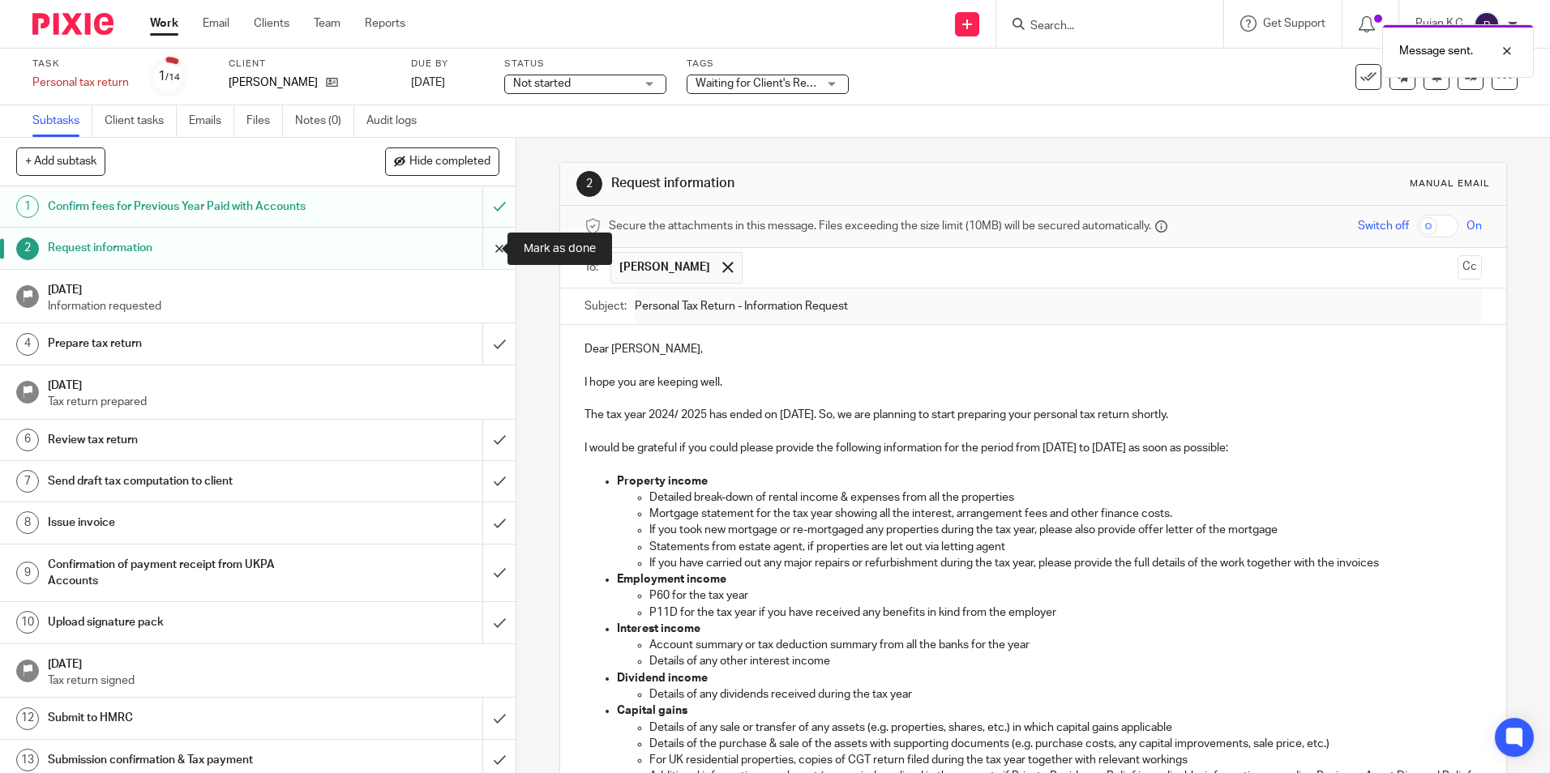
click at [486, 247] on input "submit" at bounding box center [258, 248] width 516 height 41
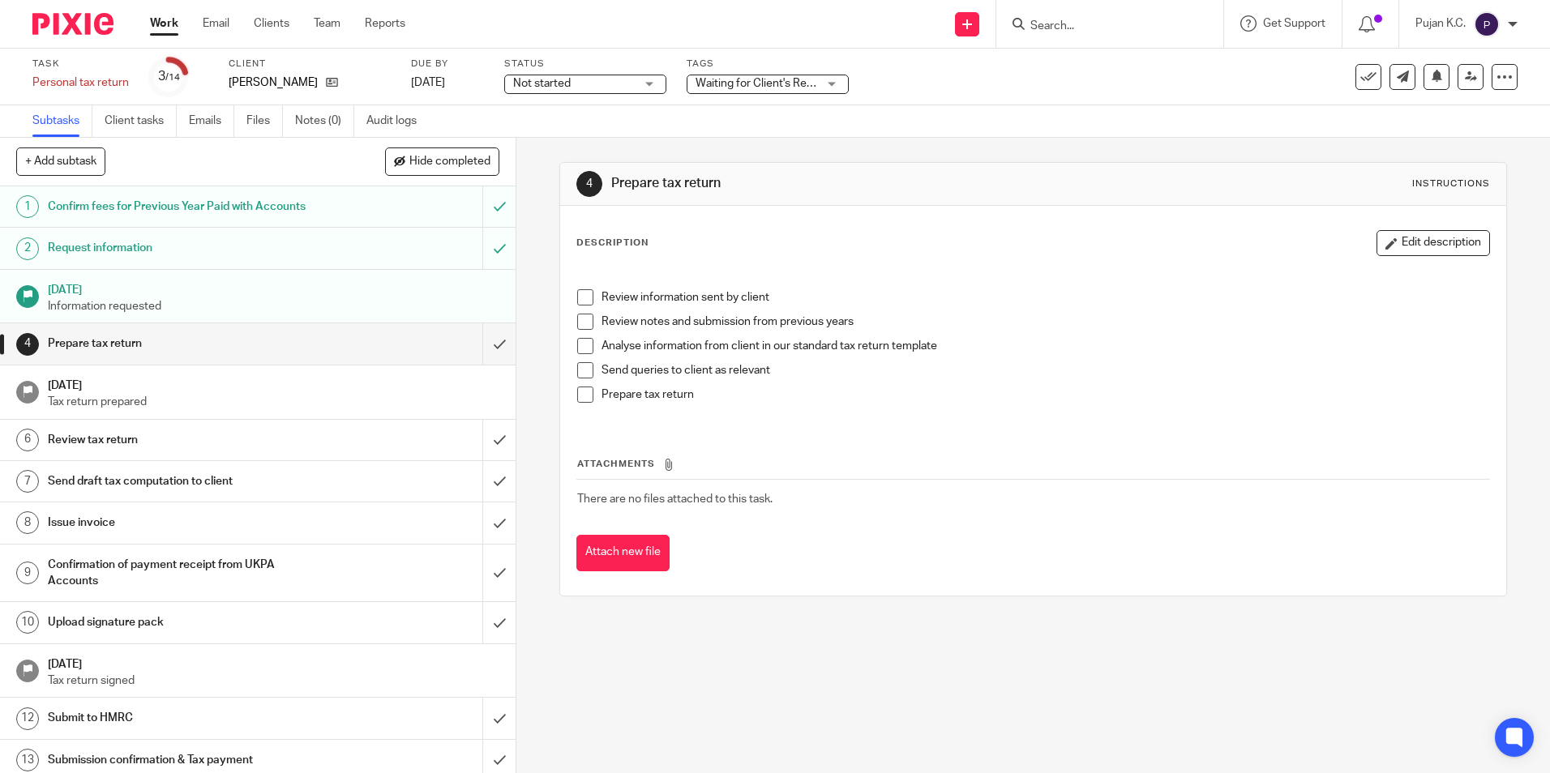
click at [1074, 21] on input "Search" at bounding box center [1102, 26] width 146 height 15
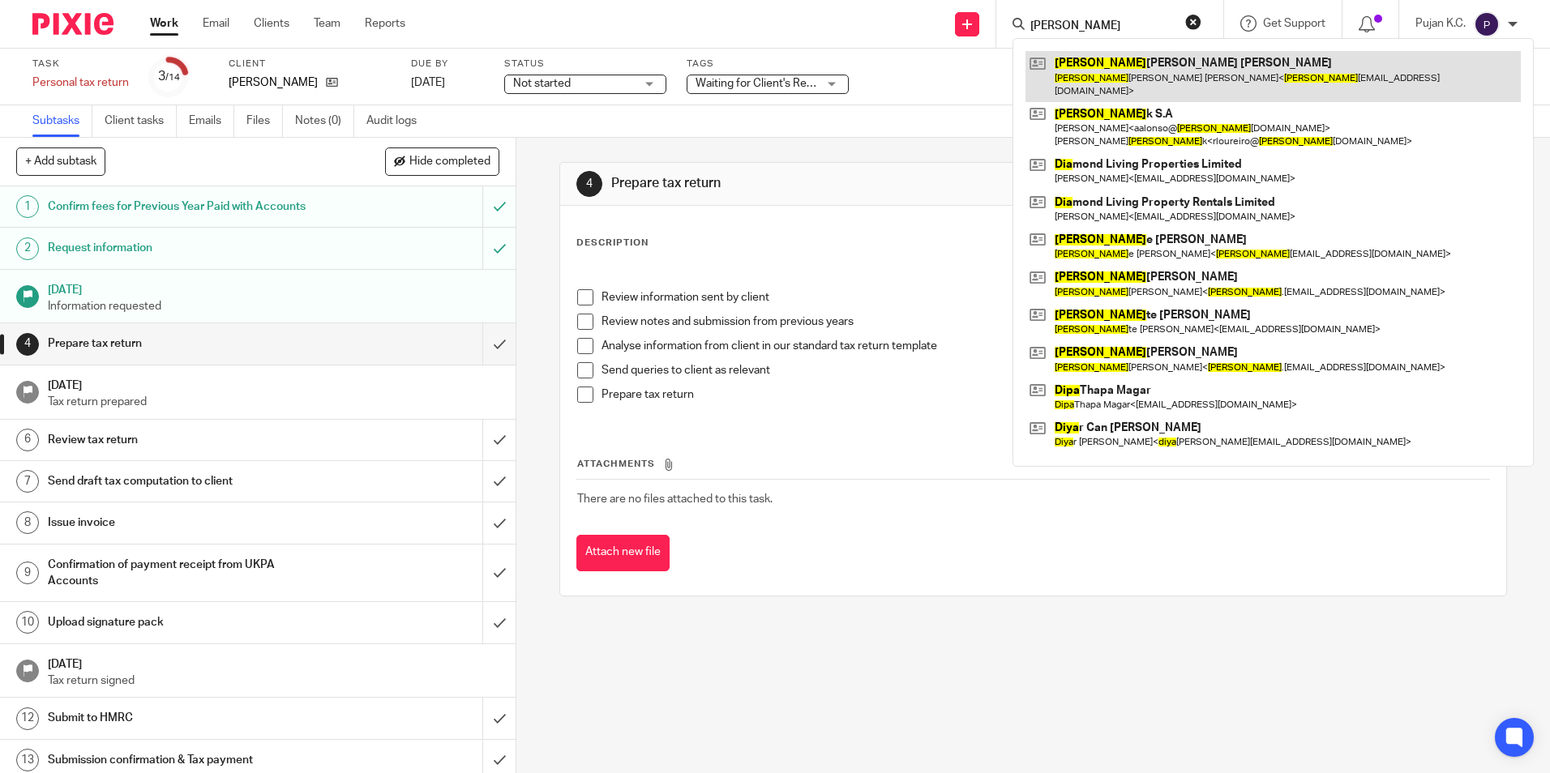
type input "dina"
click at [1095, 73] on link at bounding box center [1273, 76] width 495 height 50
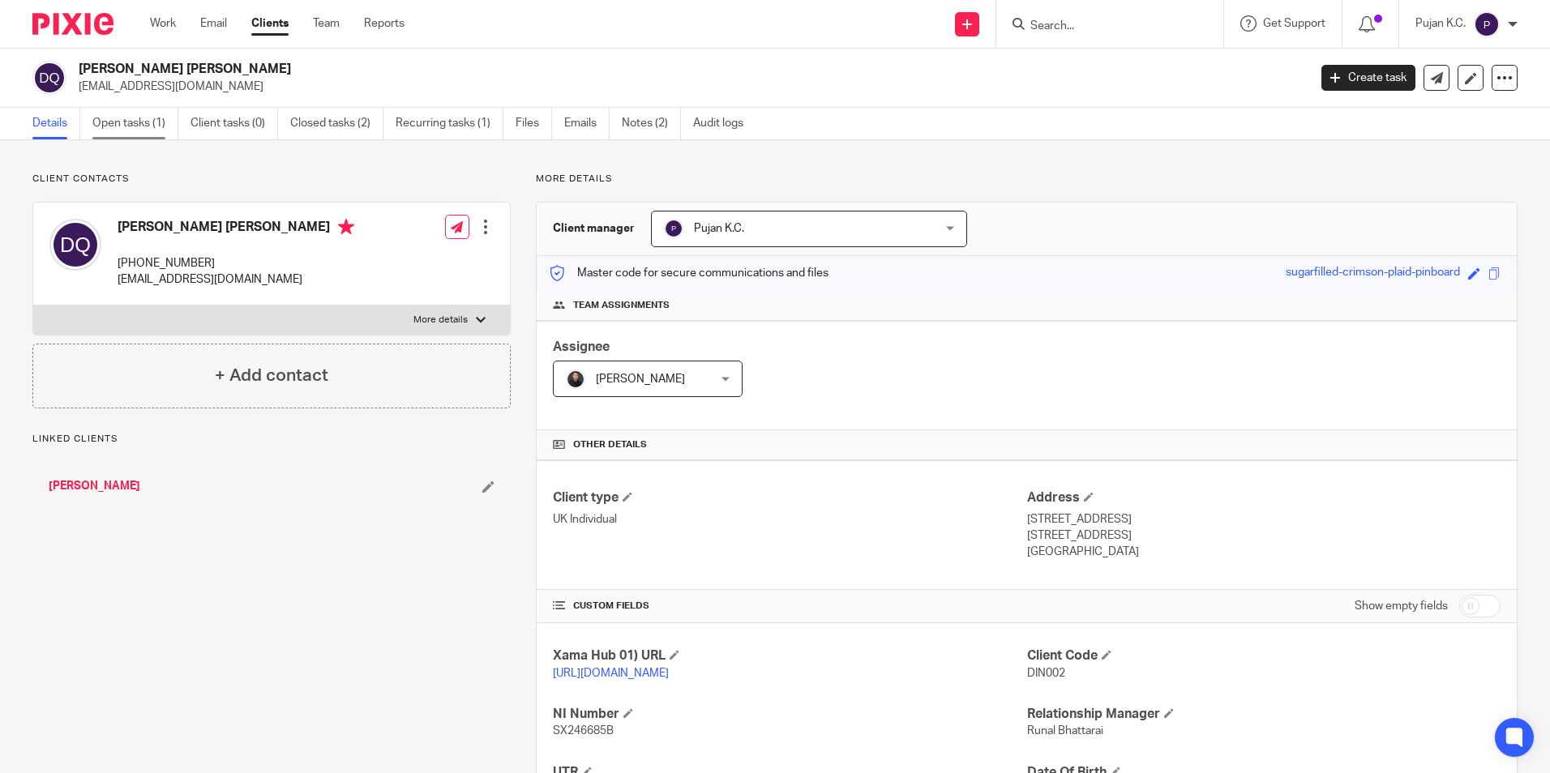
click at [114, 119] on link "Open tasks (1)" at bounding box center [135, 124] width 86 height 32
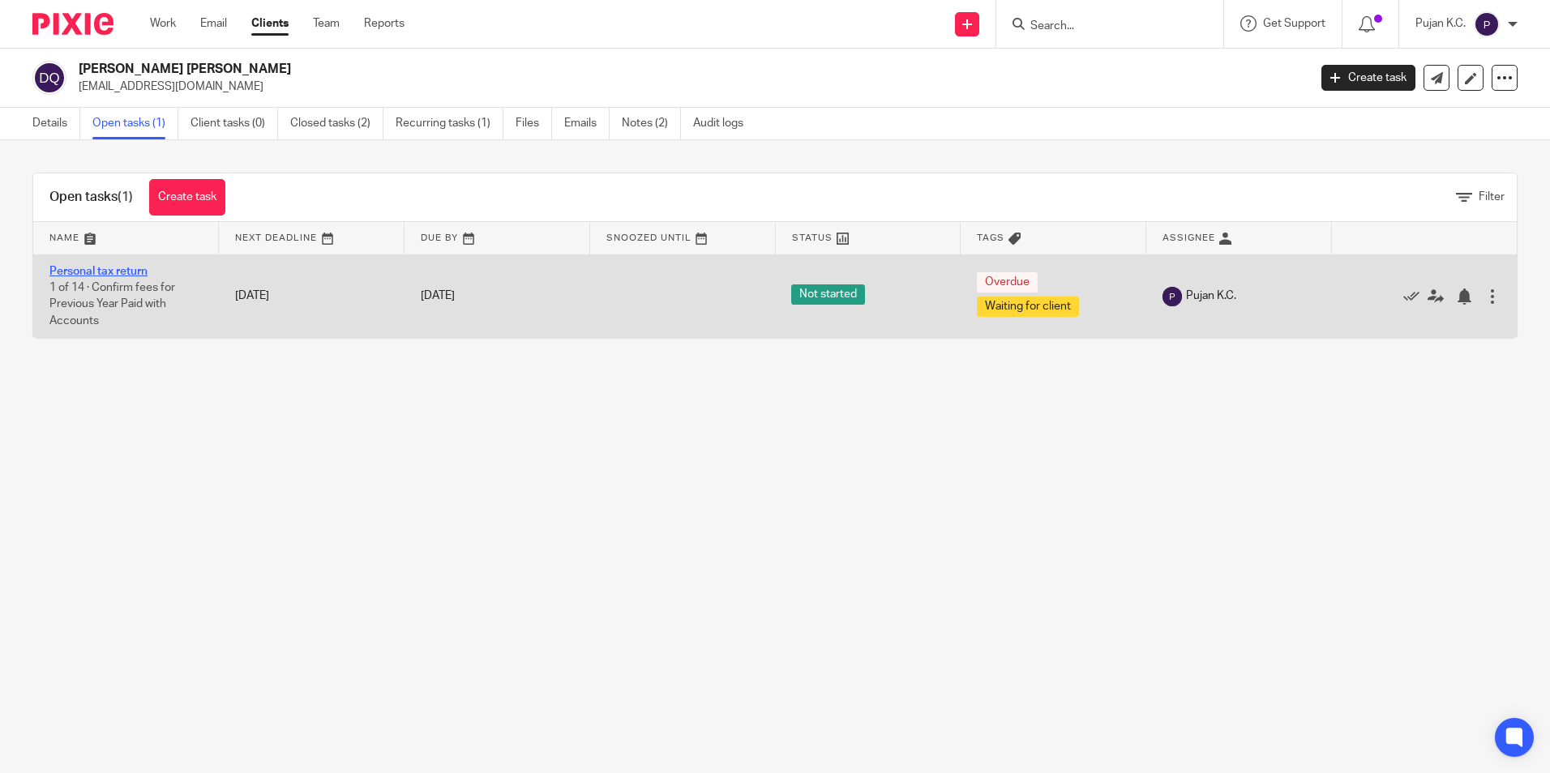
click at [137, 268] on link "Personal tax return" at bounding box center [98, 271] width 98 height 11
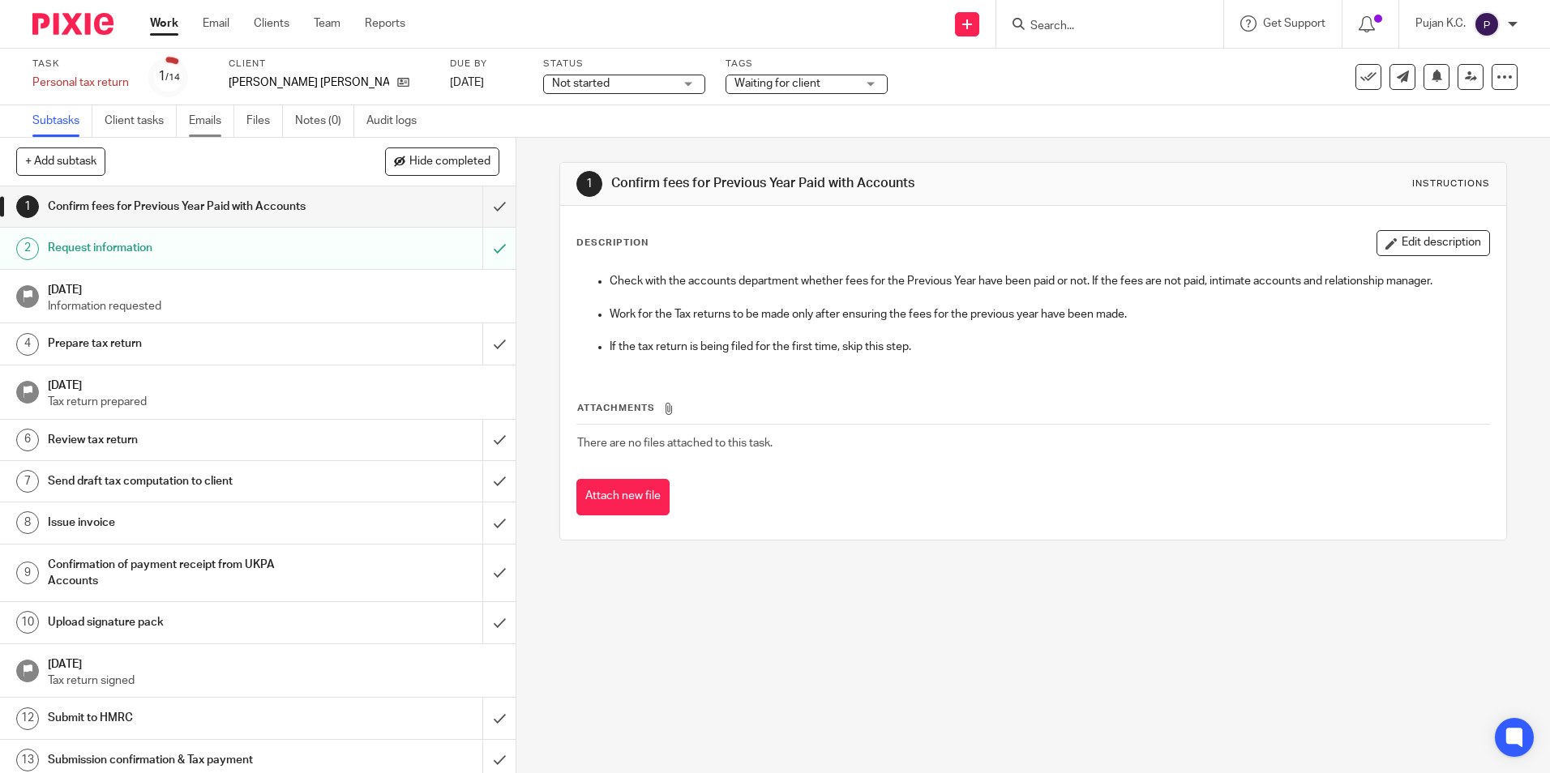
click at [209, 121] on link "Emails" at bounding box center [211, 121] width 45 height 32
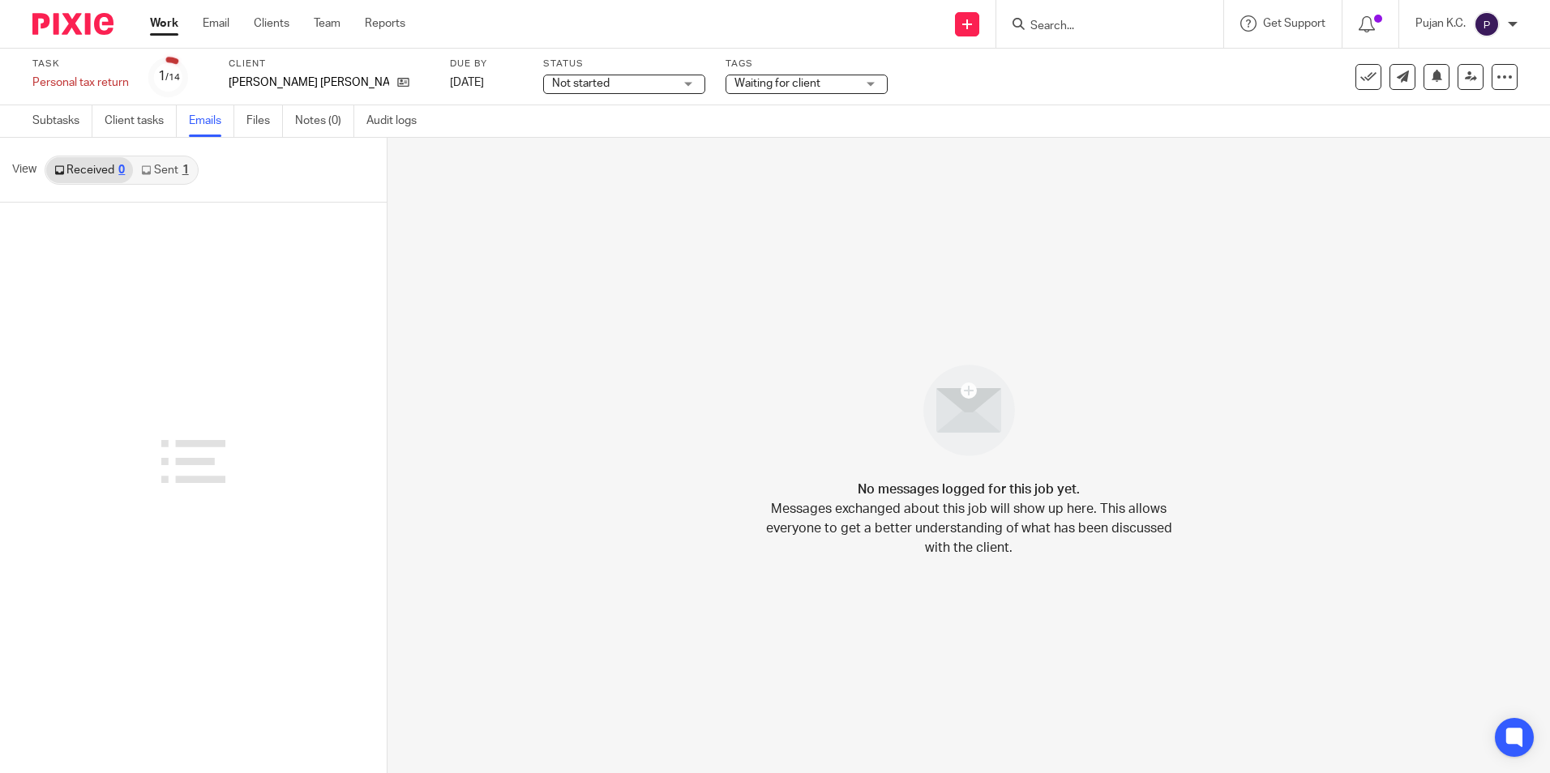
click at [173, 166] on link "Sent 1" at bounding box center [164, 170] width 63 height 26
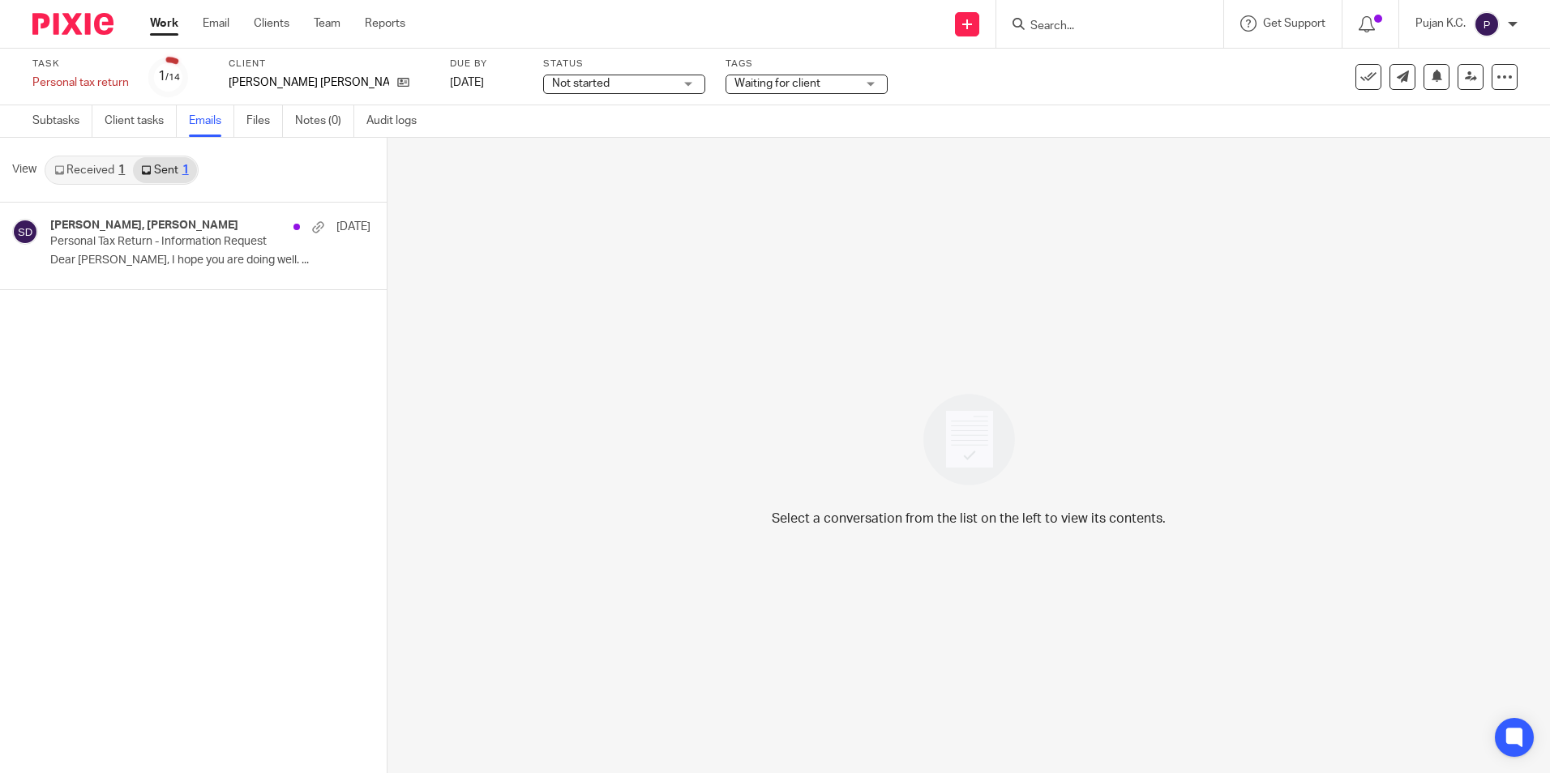
click at [1098, 19] on input "Search" at bounding box center [1102, 26] width 146 height 15
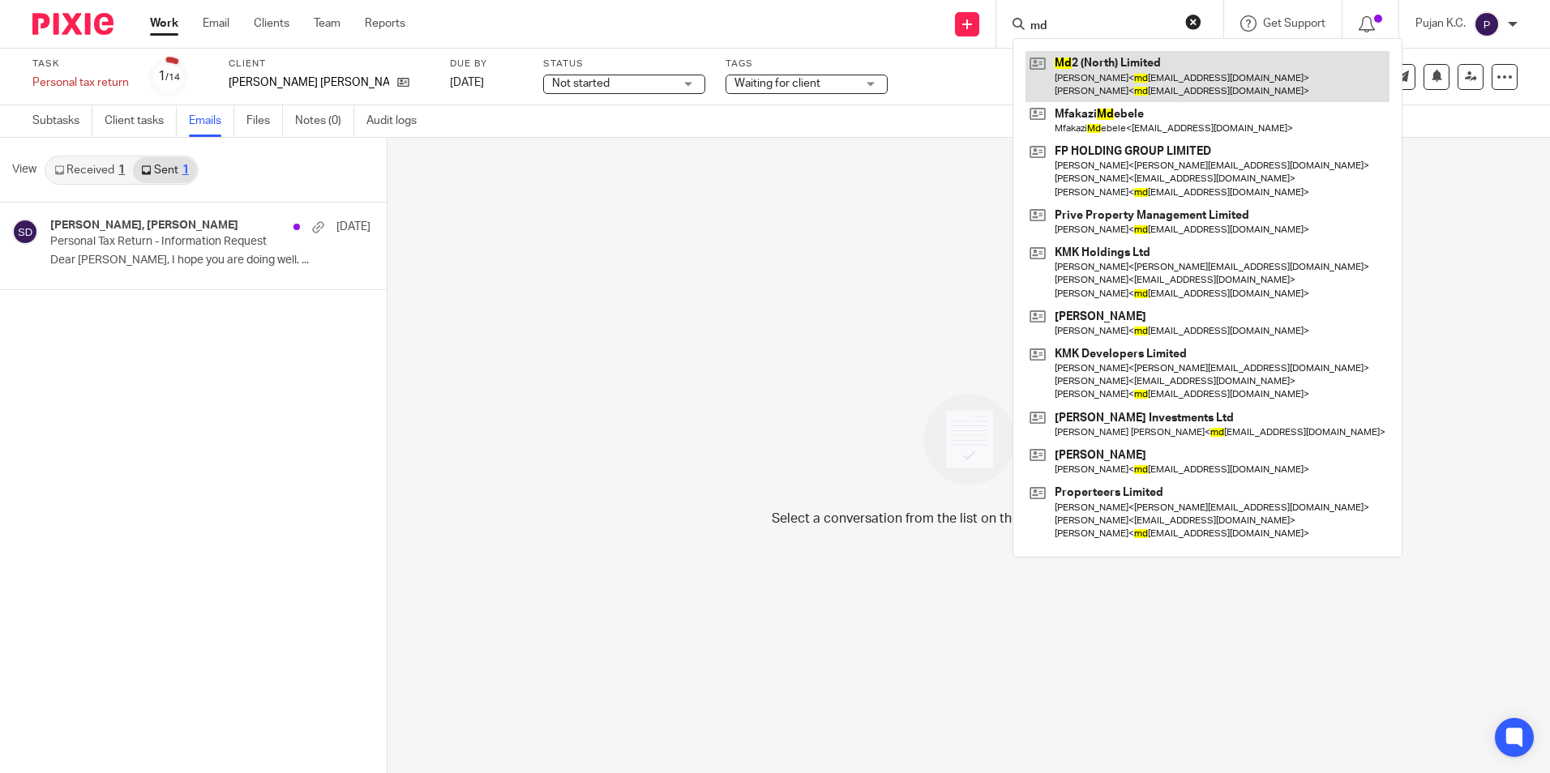
type input "md"
click at [1128, 77] on link at bounding box center [1208, 76] width 364 height 50
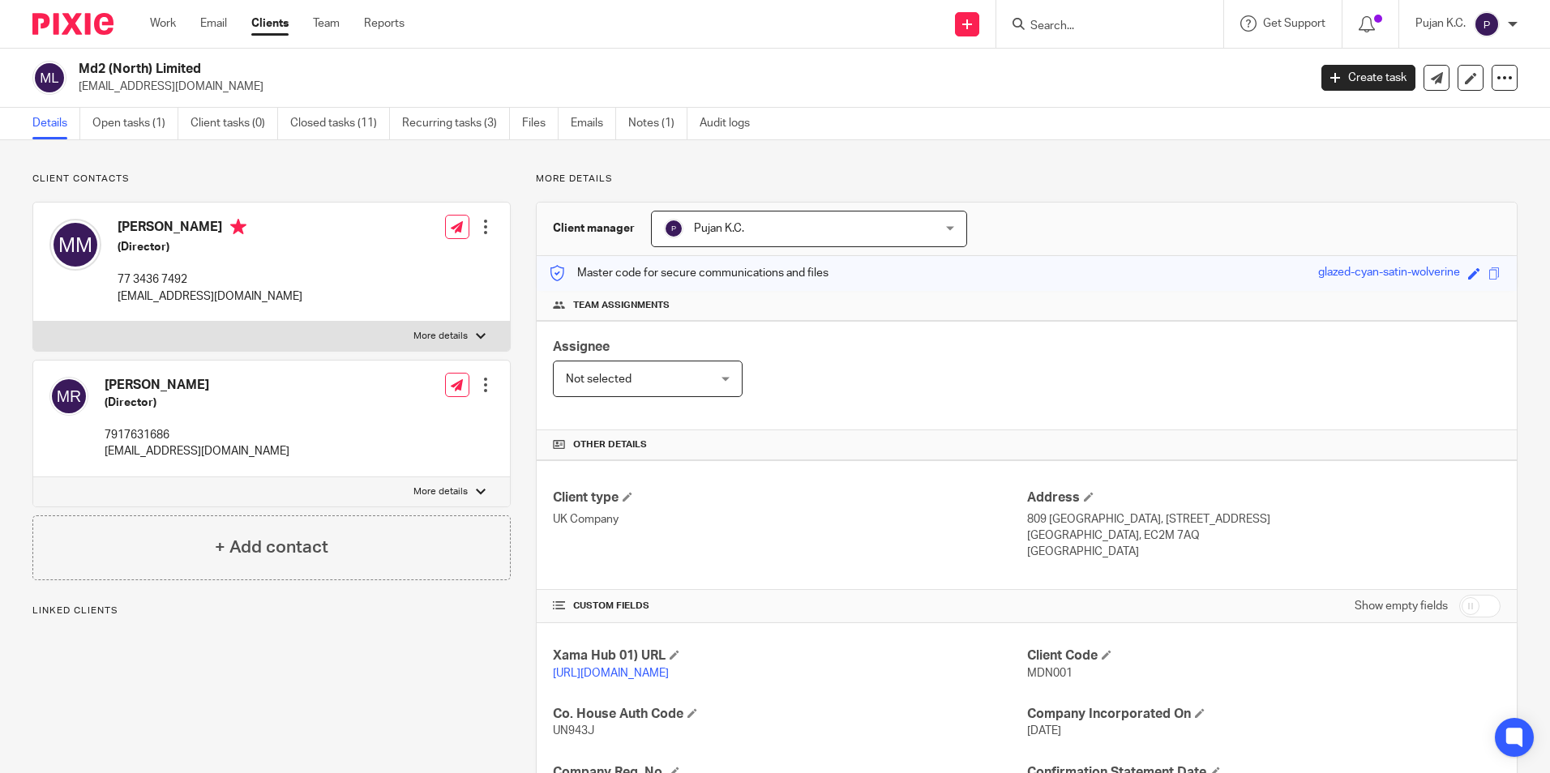
click at [143, 121] on link "Open tasks (1)" at bounding box center [135, 124] width 86 height 32
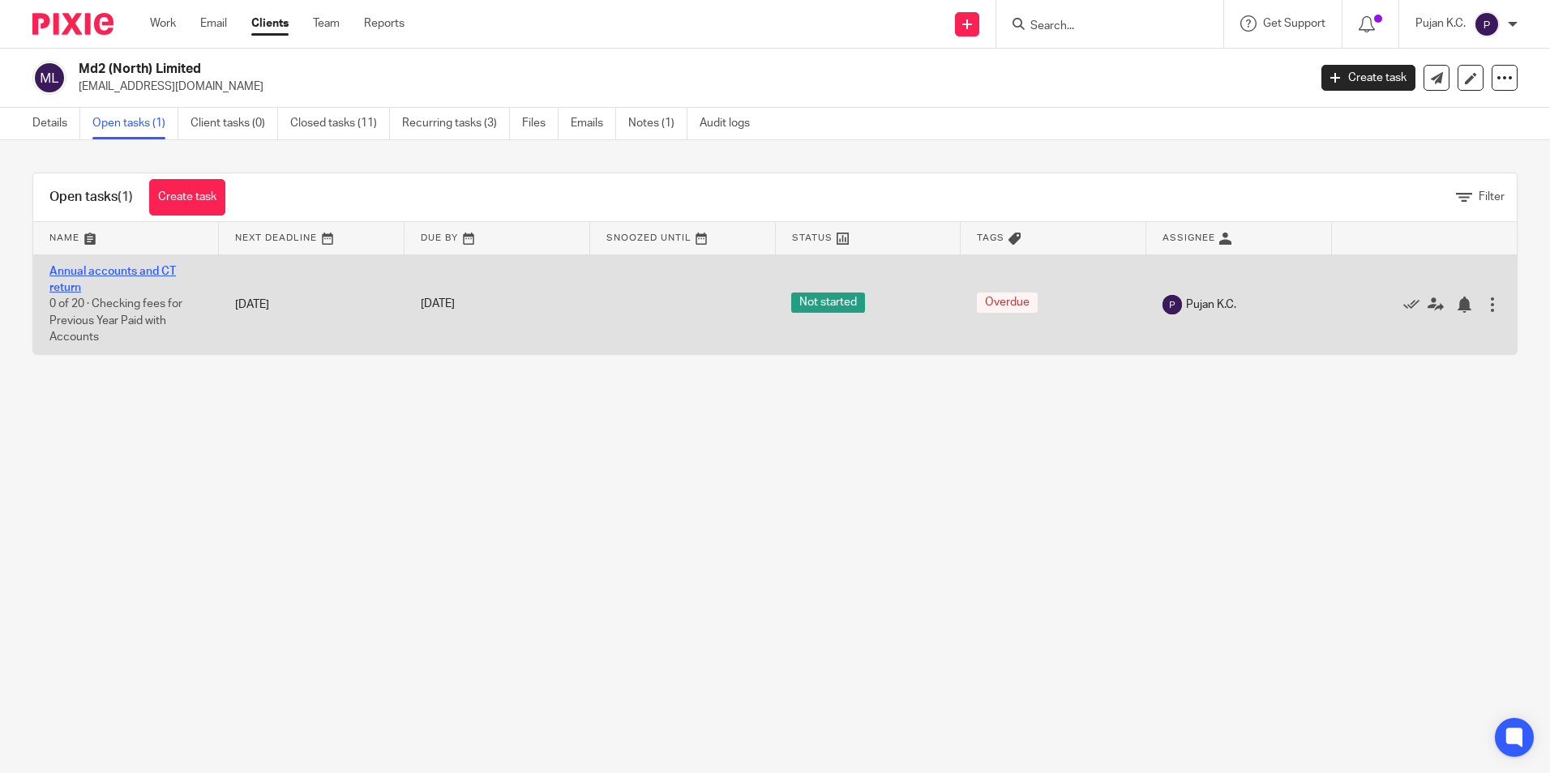
click at [149, 268] on link "Annual accounts and CT return" at bounding box center [112, 280] width 126 height 28
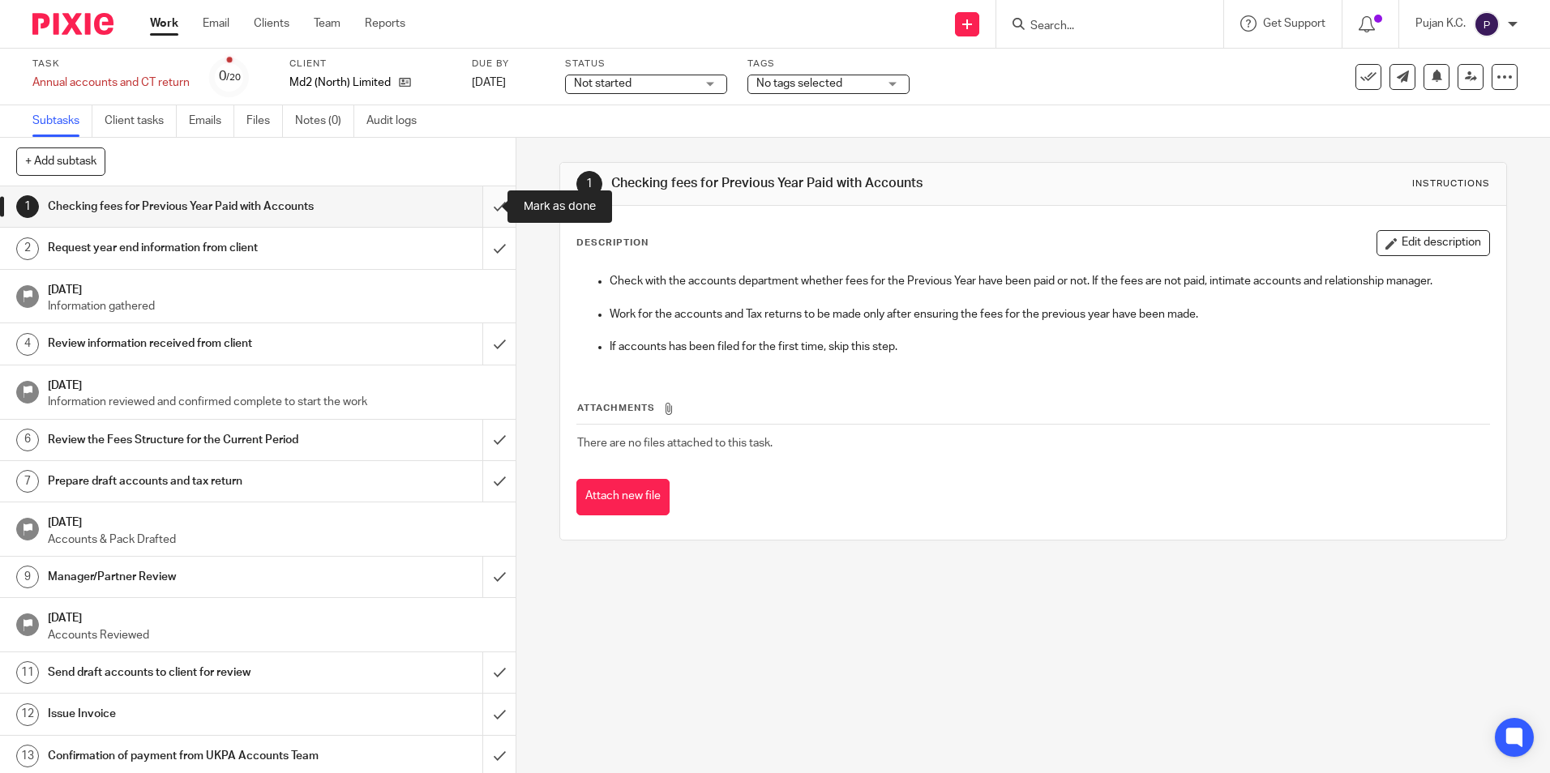
click at [482, 211] on input "submit" at bounding box center [258, 206] width 516 height 41
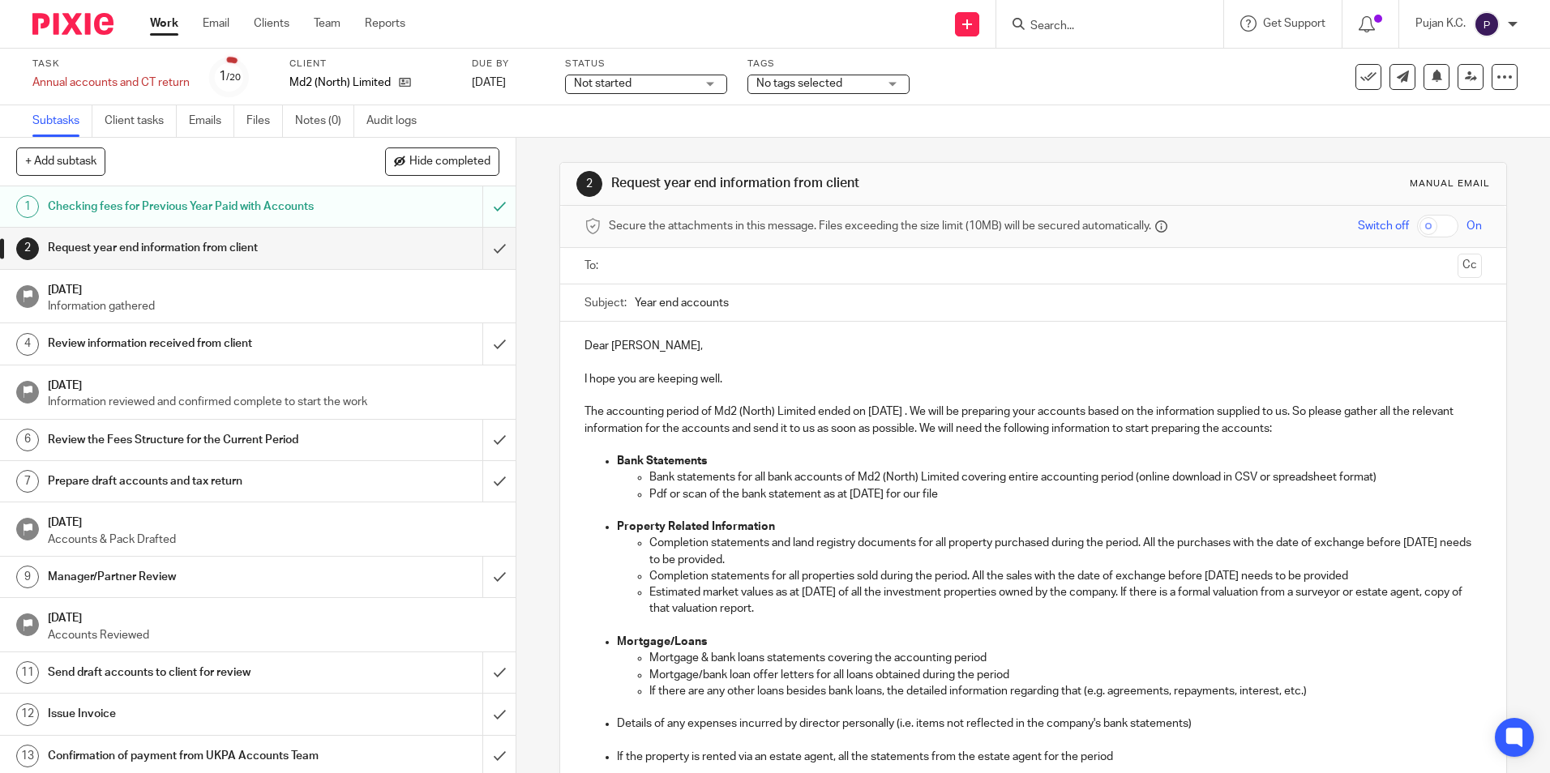
click at [671, 270] on input "text" at bounding box center [1032, 266] width 836 height 19
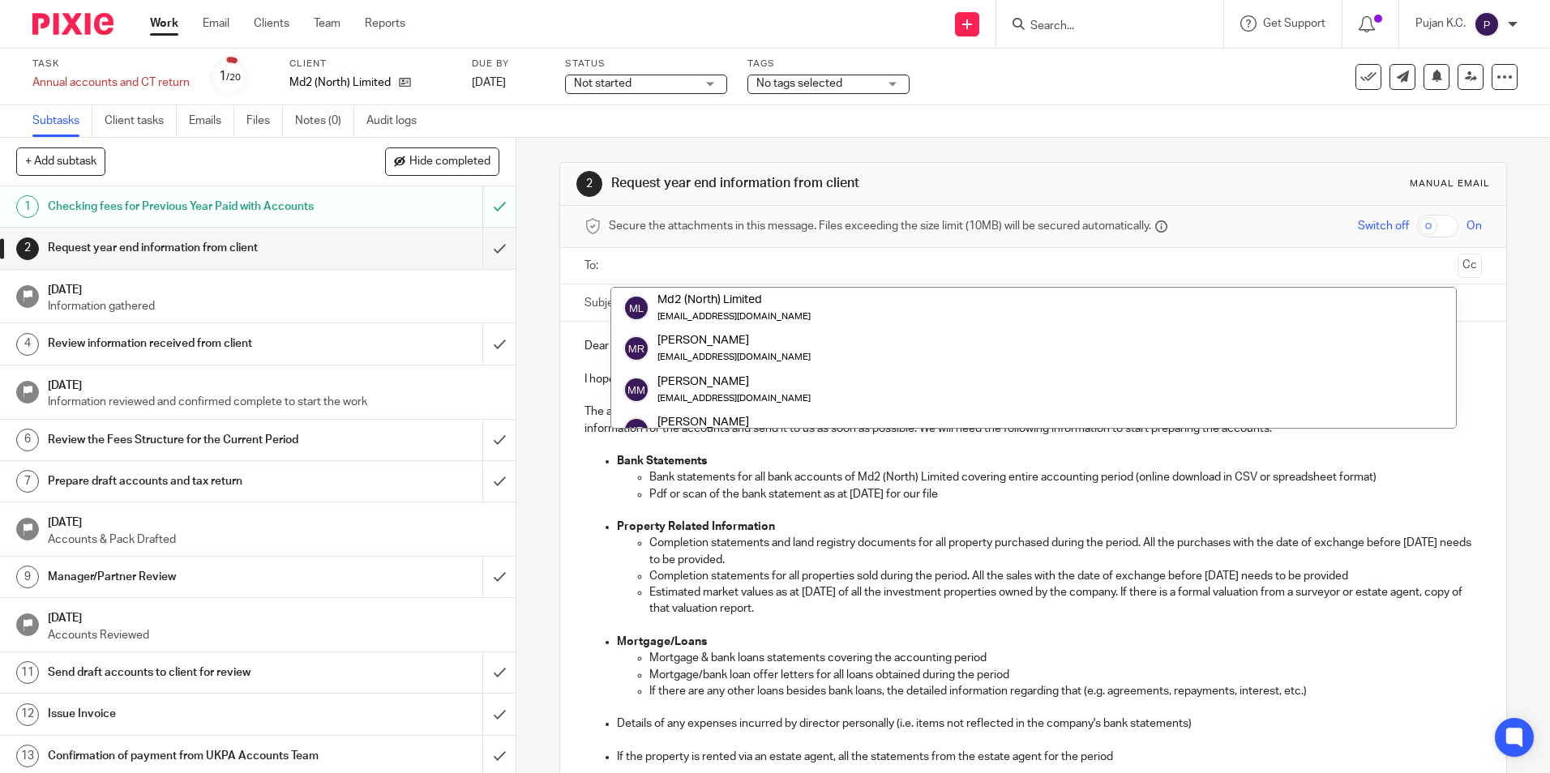
click at [671, 267] on input "text" at bounding box center [1032, 266] width 836 height 19
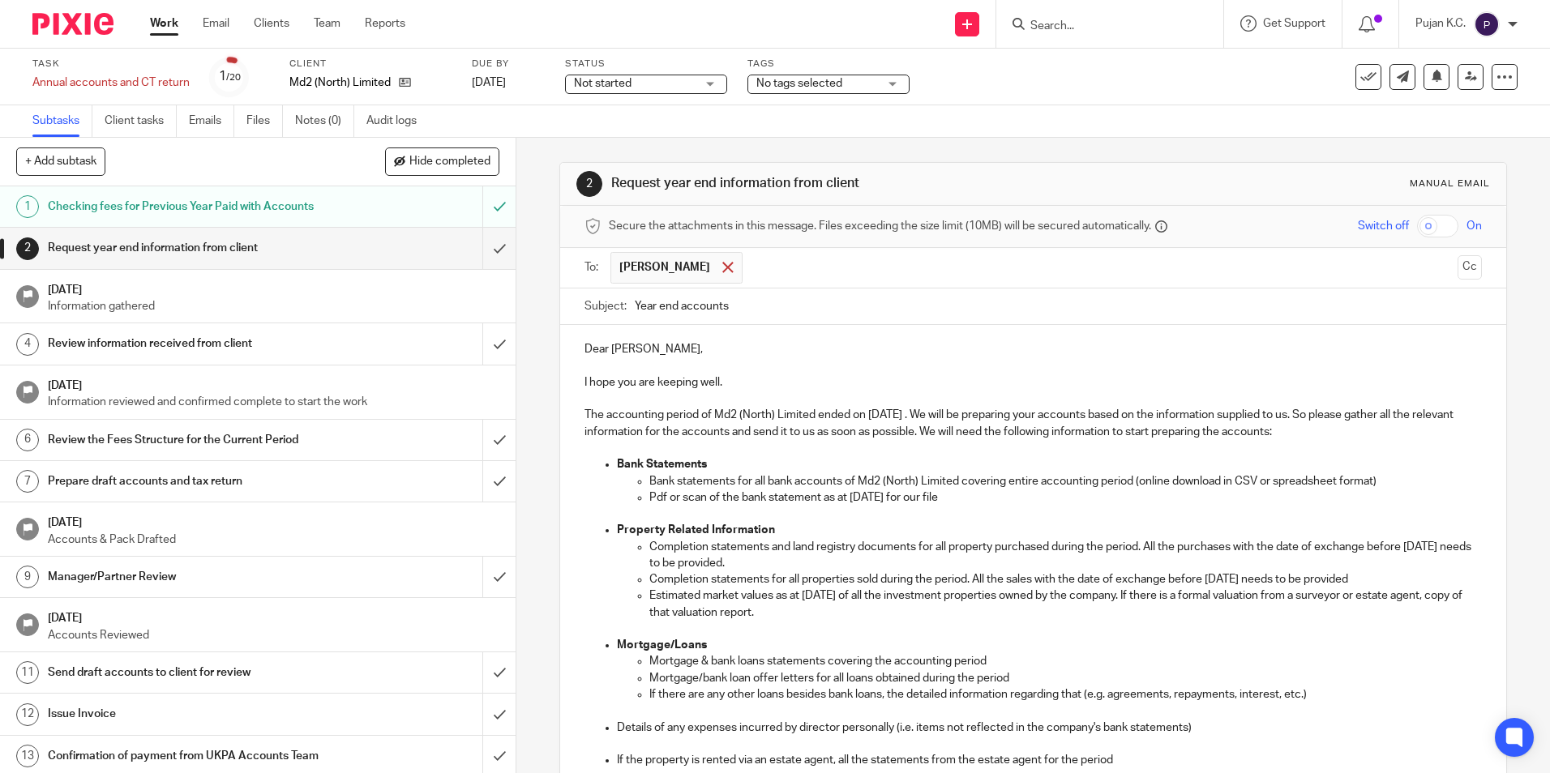
click at [723, 266] on span at bounding box center [727, 267] width 11 height 11
click at [600, 274] on div "To: Cc" at bounding box center [1033, 266] width 897 height 36
click at [614, 270] on input "text" at bounding box center [1032, 266] width 836 height 19
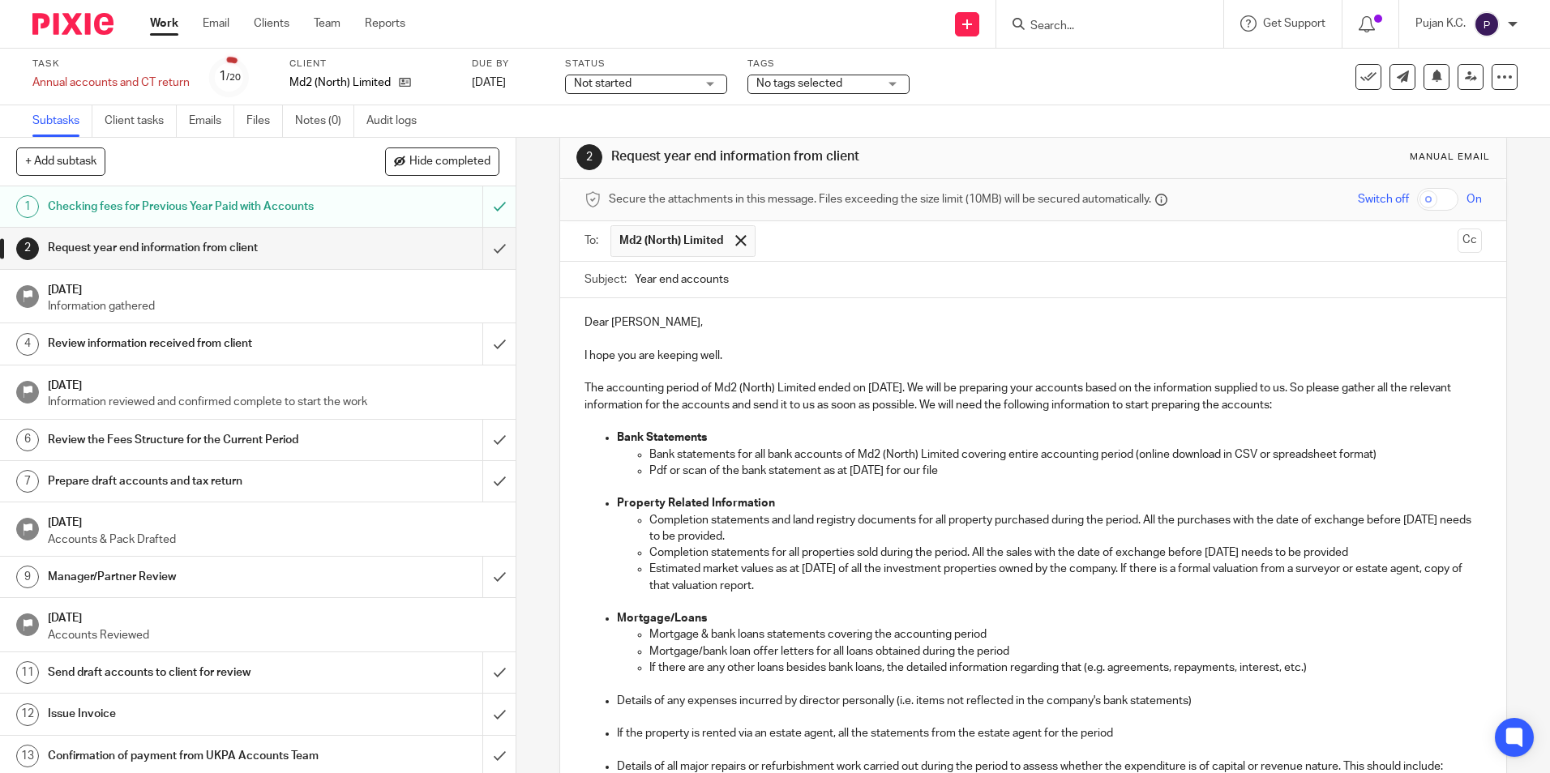
scroll to position [0, 0]
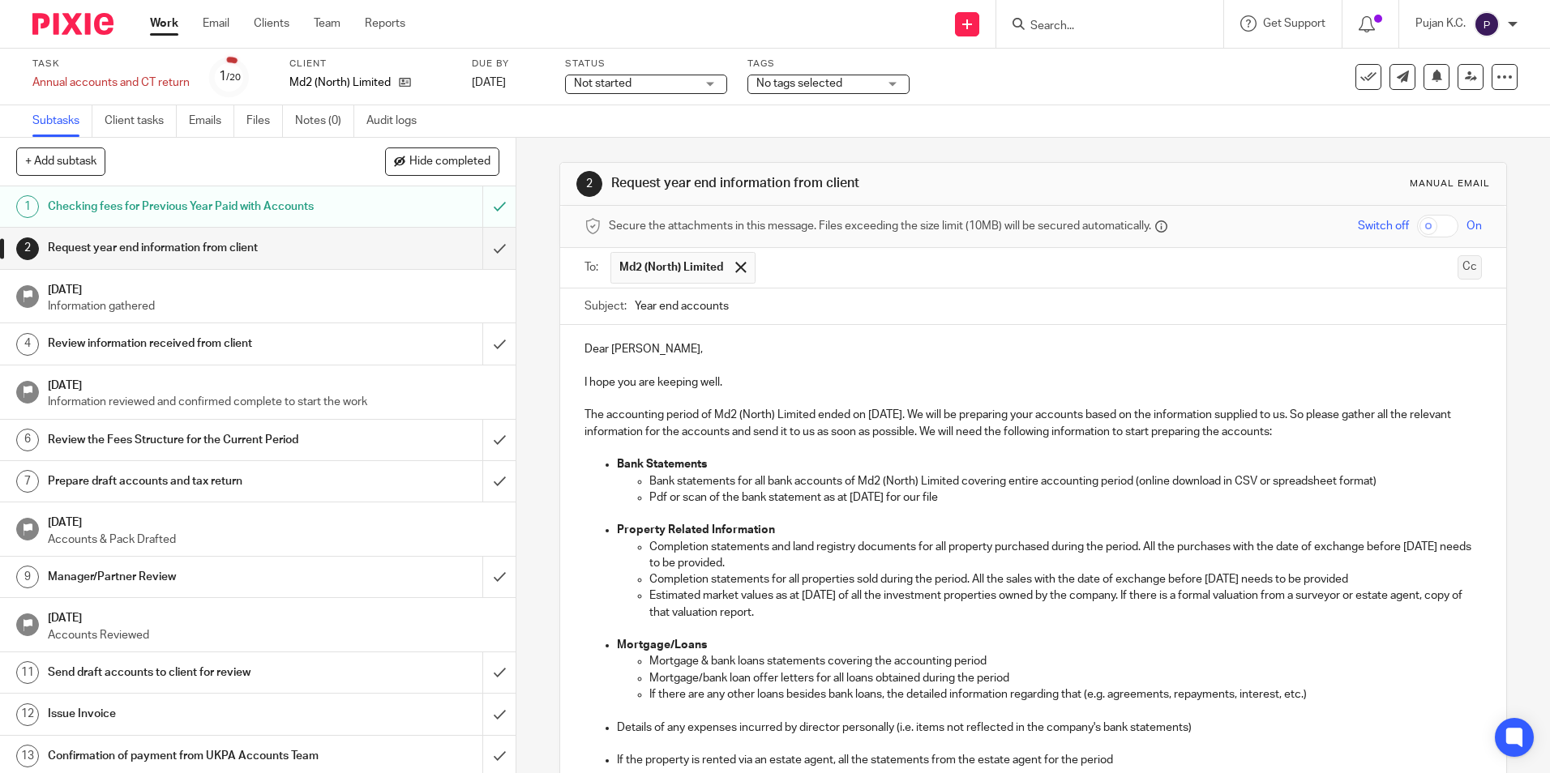
click at [1458, 265] on button "Cc" at bounding box center [1470, 267] width 24 height 24
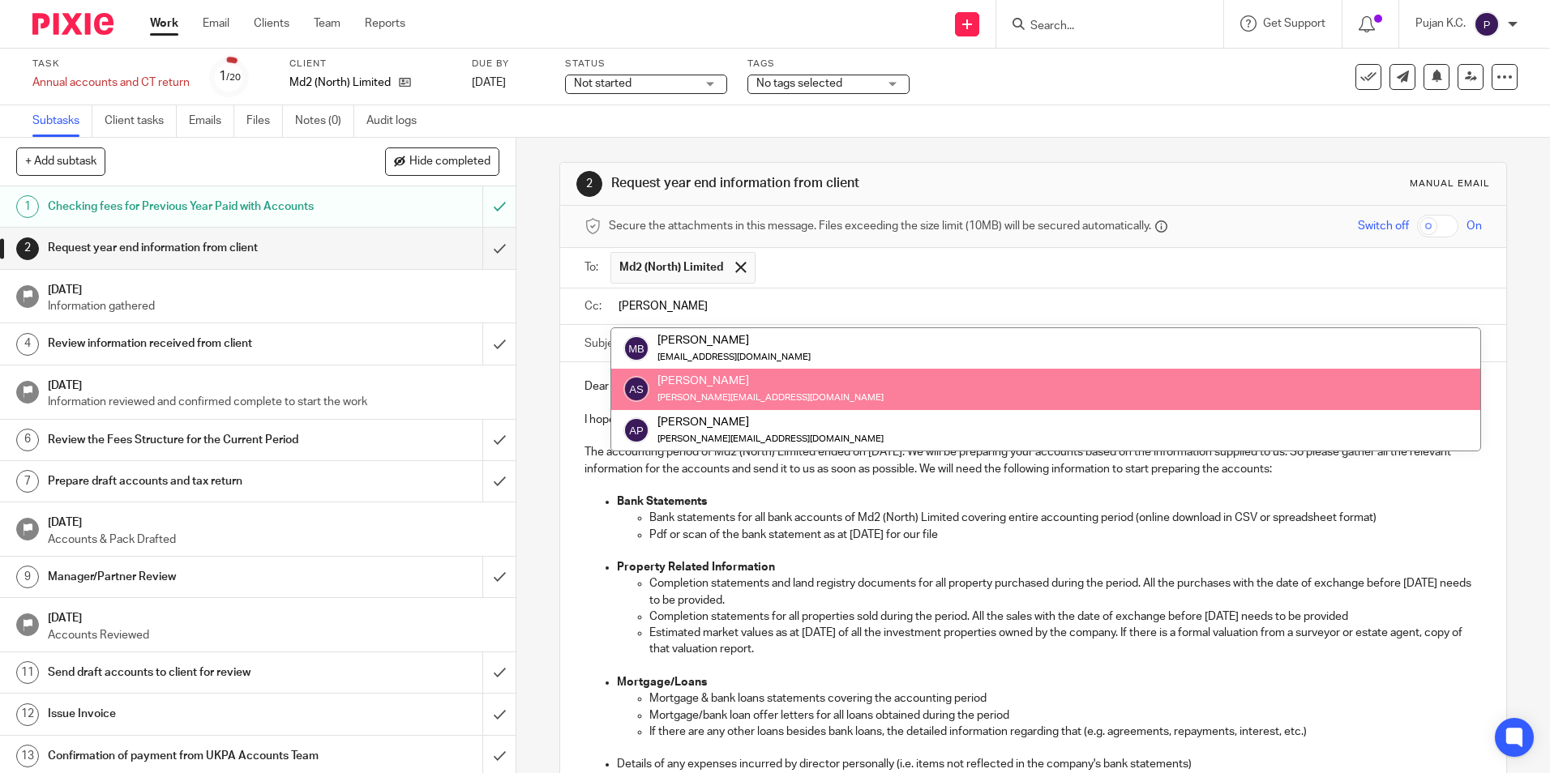
type input "anish"
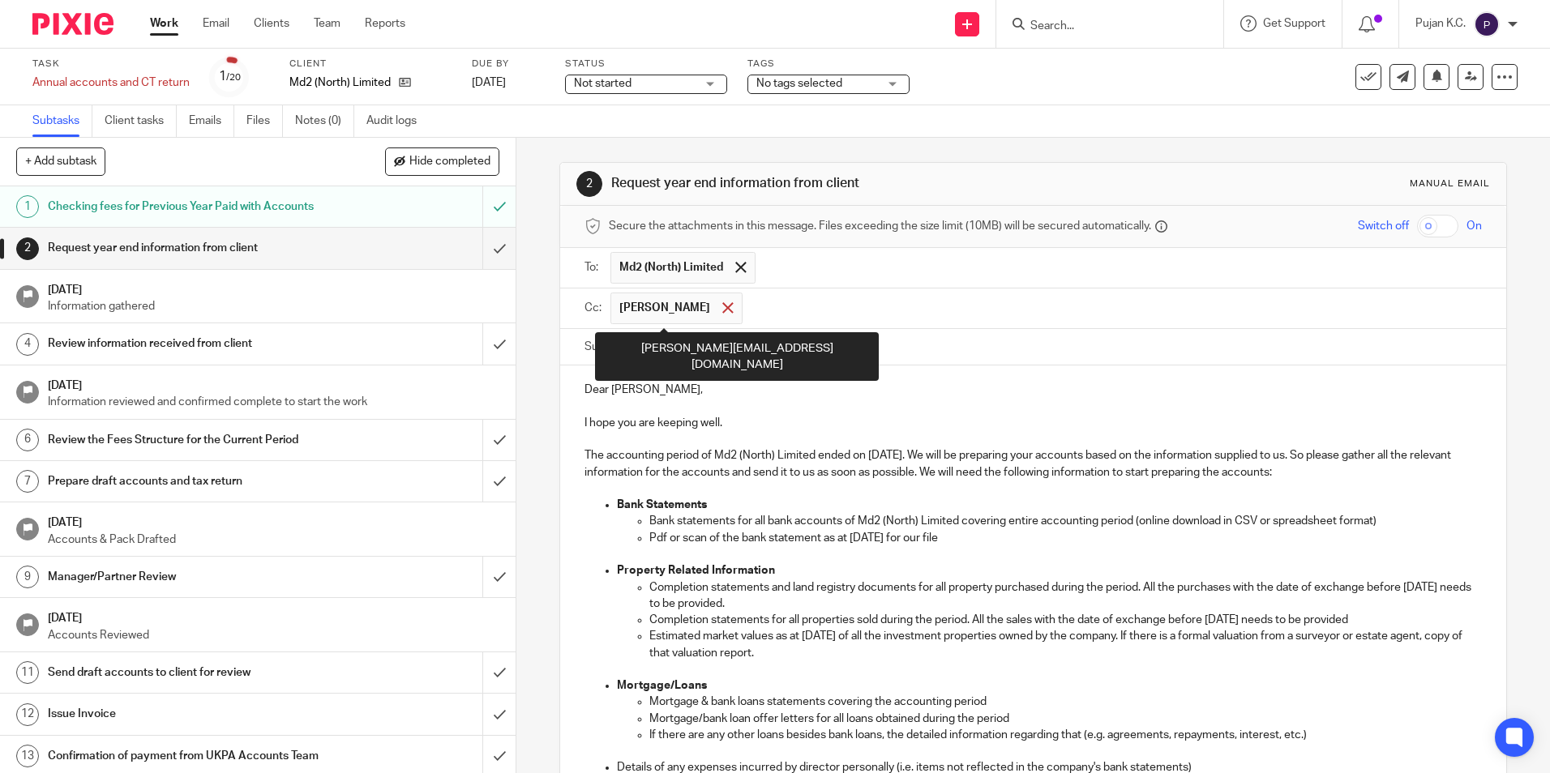
click at [722, 305] on span at bounding box center [727, 307] width 11 height 11
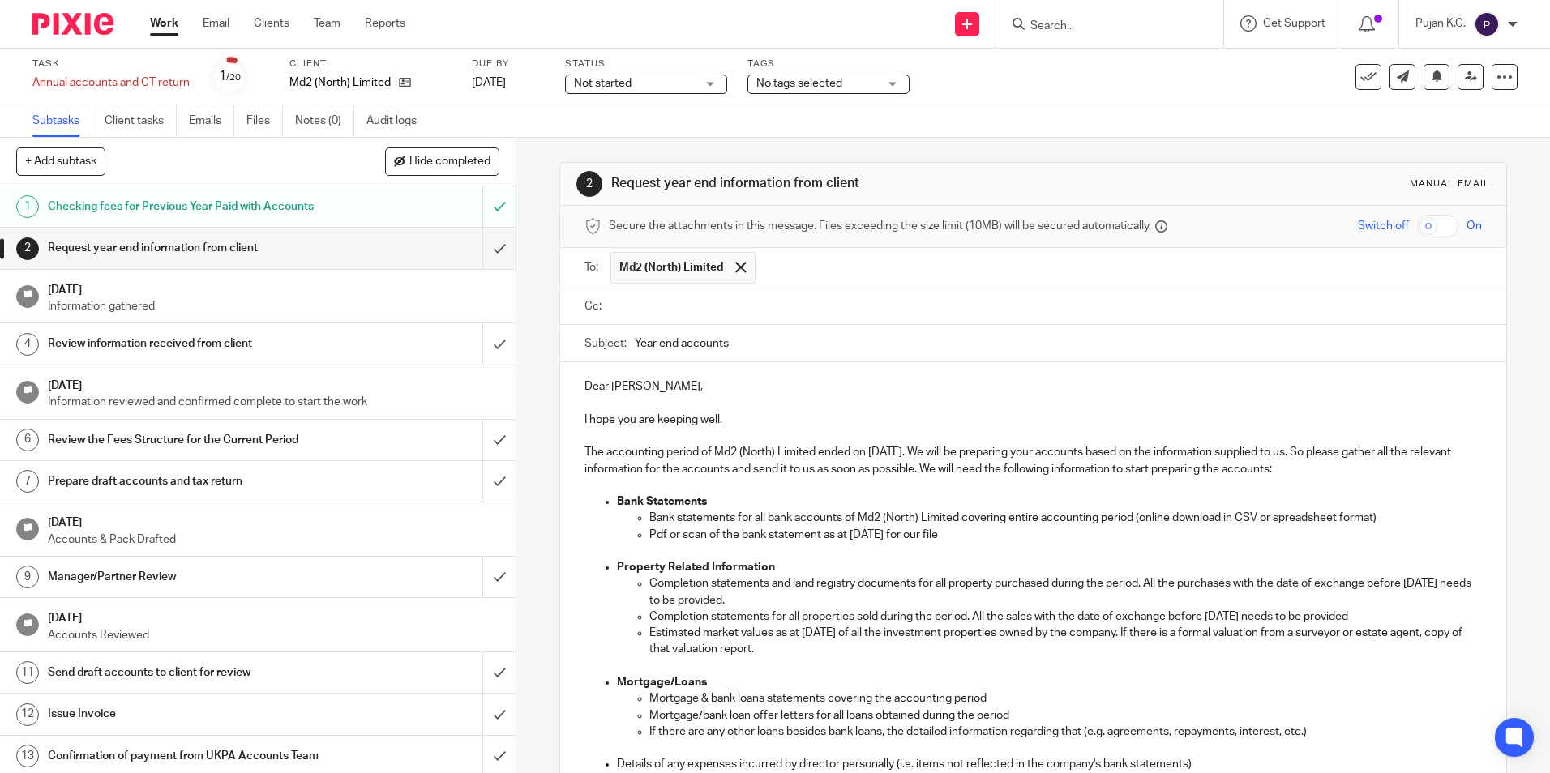
scroll to position [405, 0]
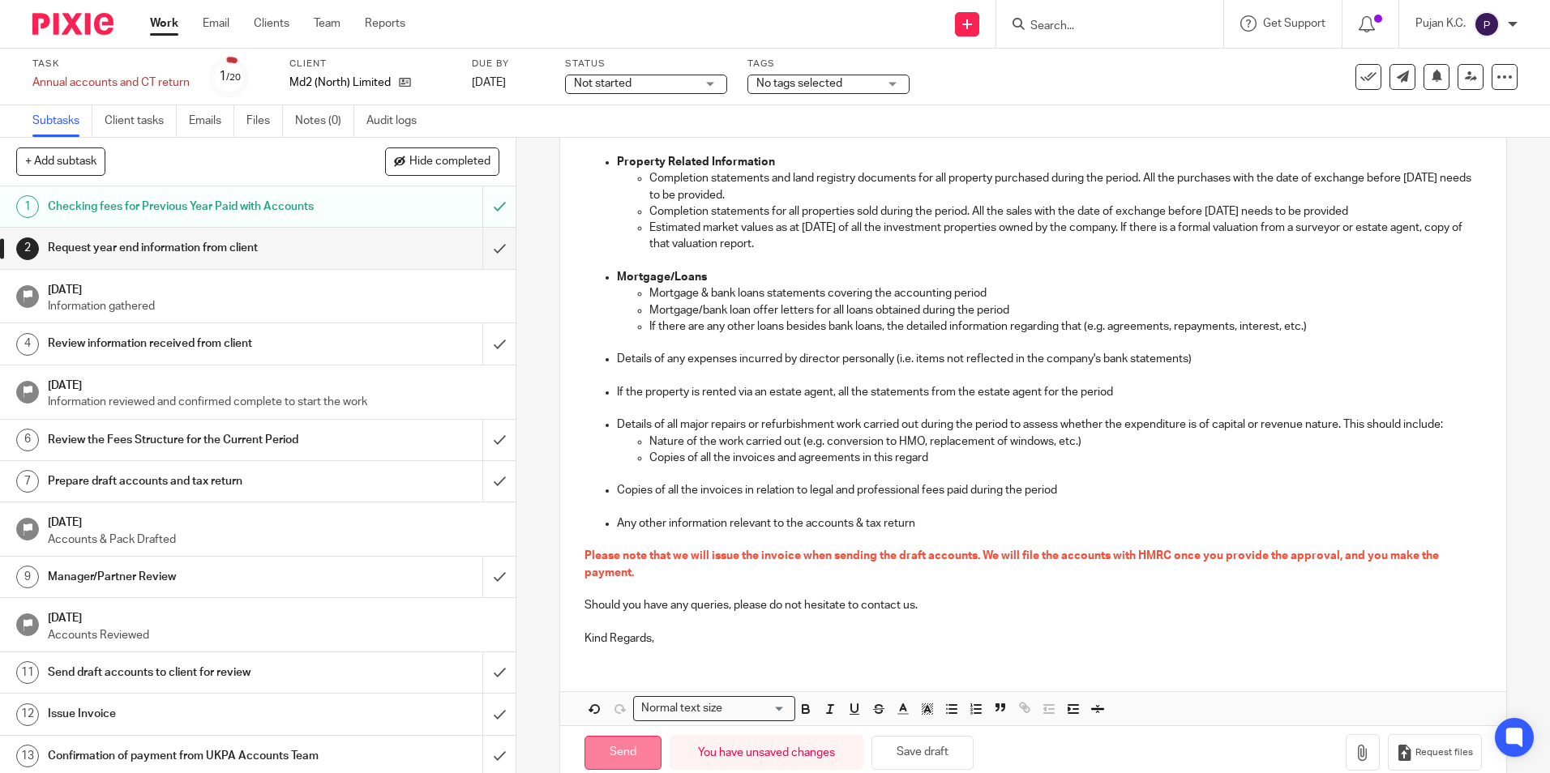
click at [623, 748] on input "Send" at bounding box center [623, 753] width 77 height 35
type input "Sent"
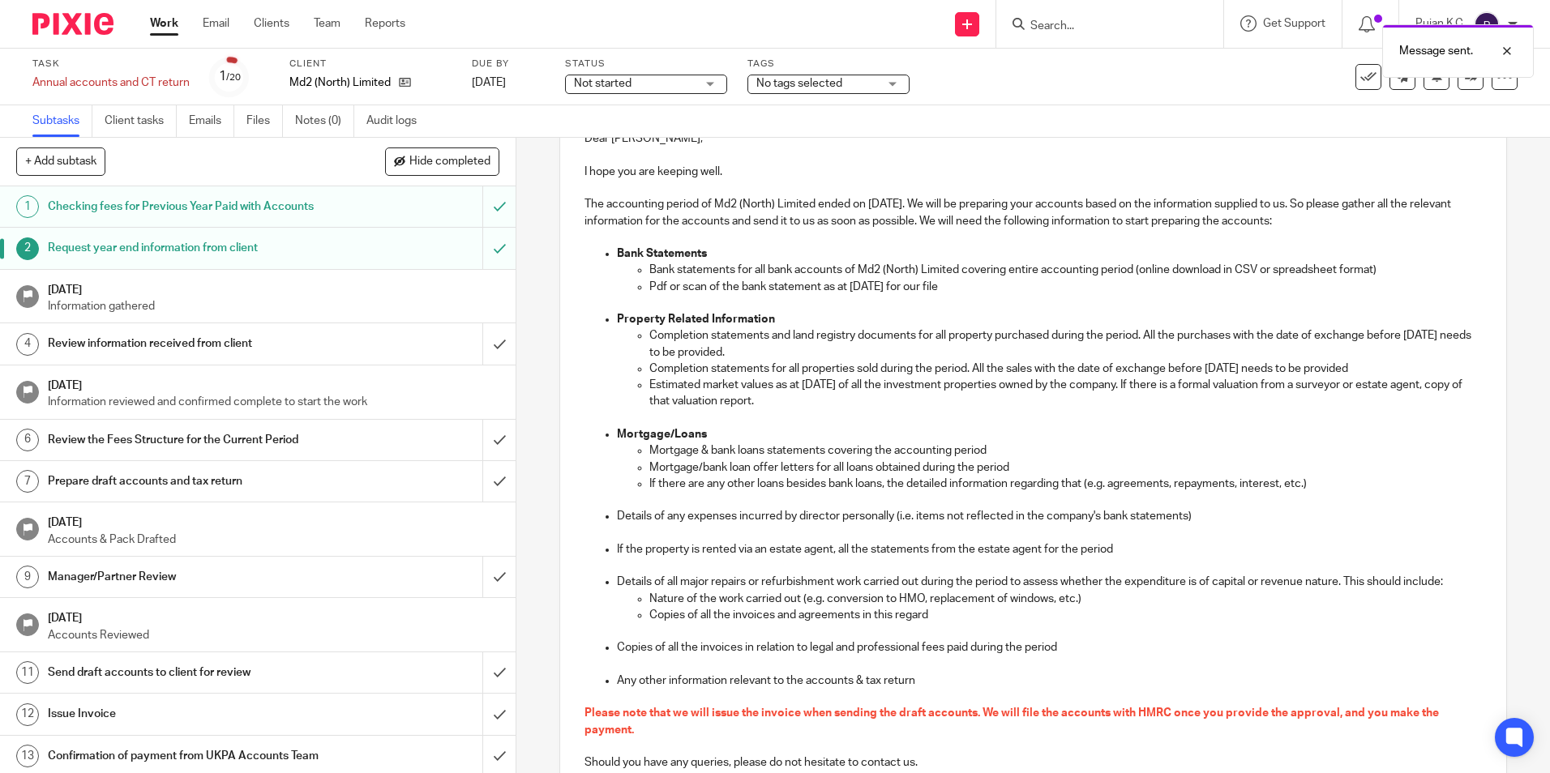
scroll to position [81, 0]
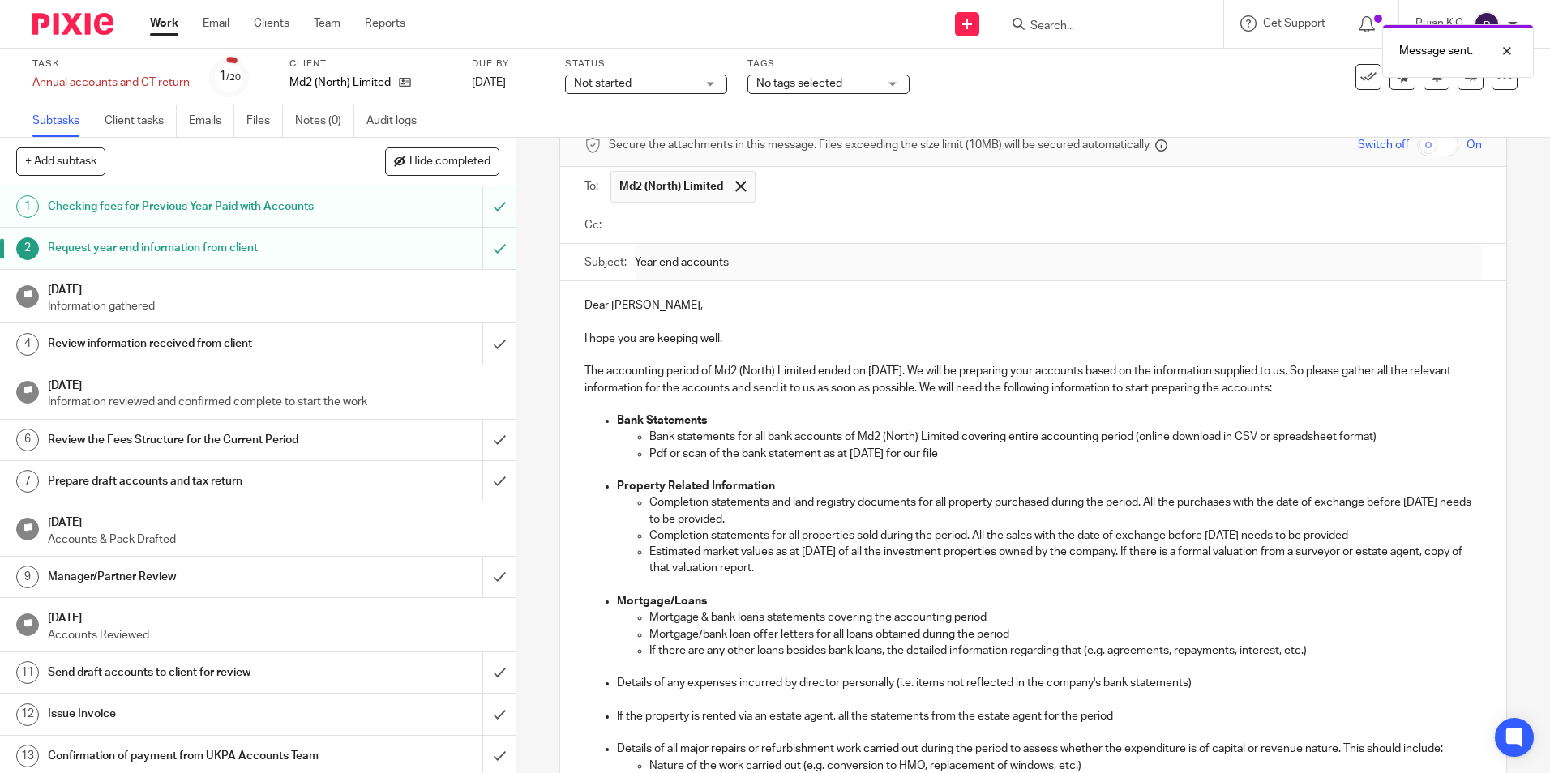
click at [829, 88] on span "No tags selected" at bounding box center [799, 83] width 86 height 11
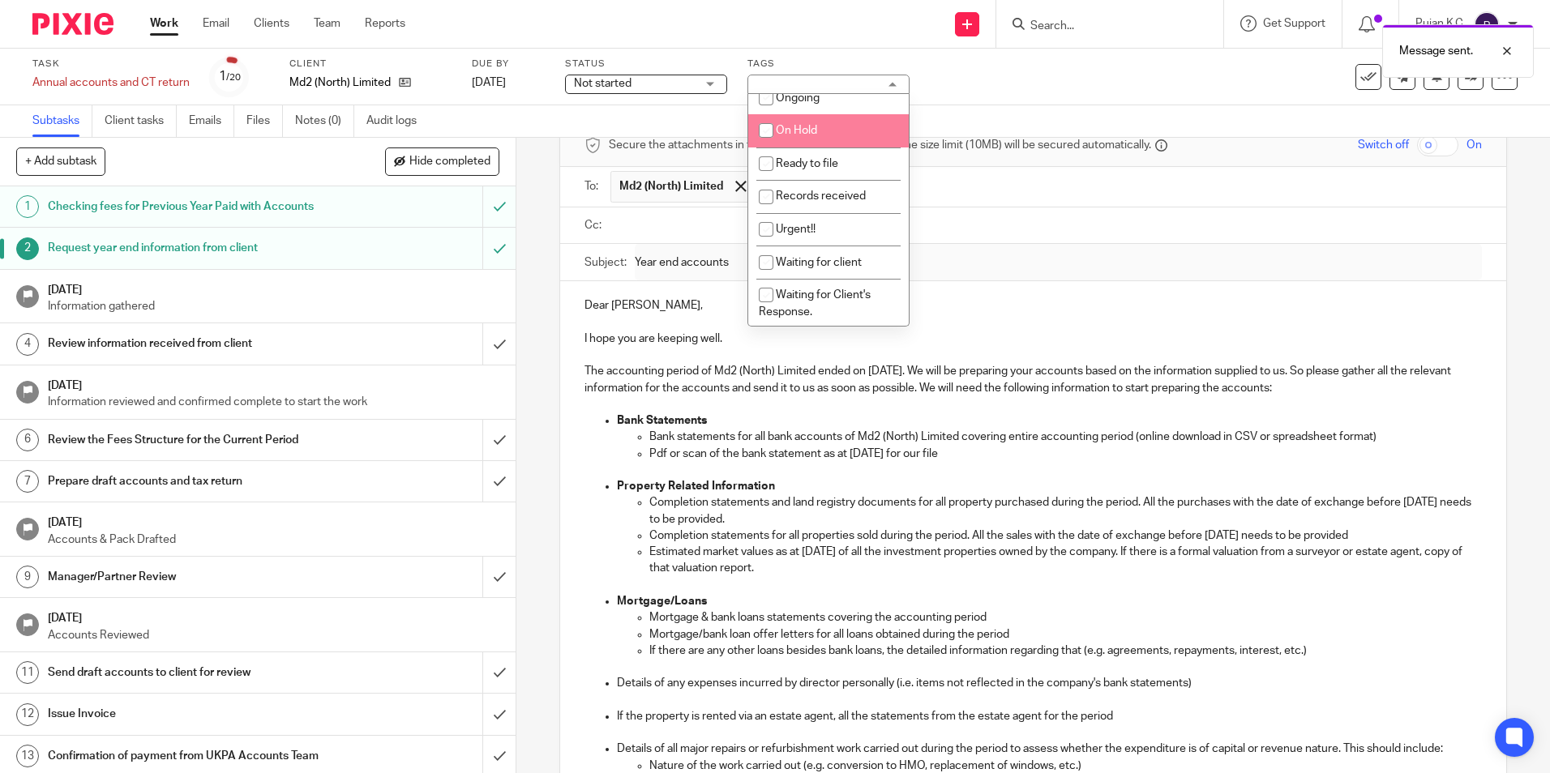
scroll to position [162, 0]
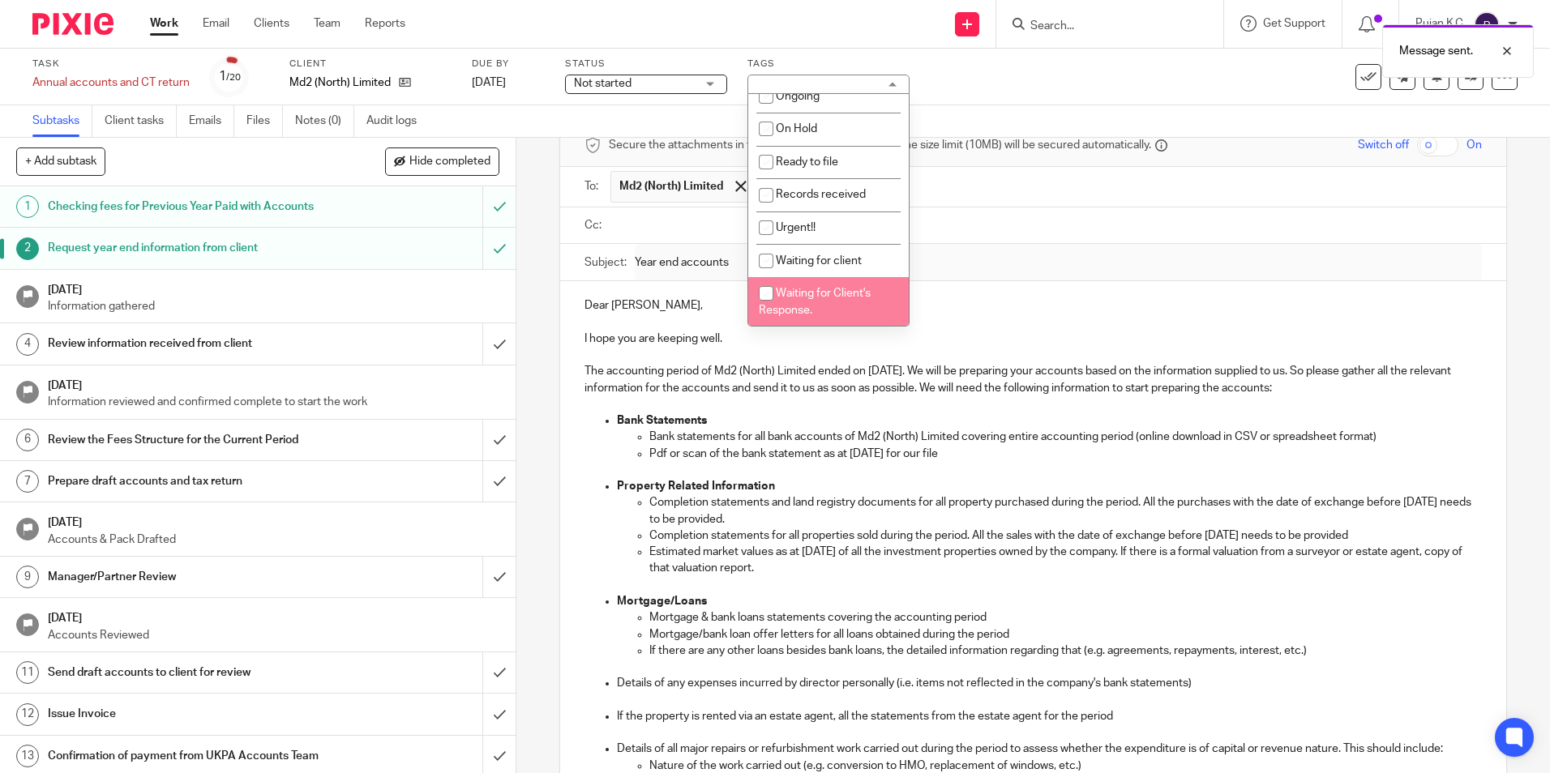
click at [827, 293] on span "Waiting for Client's Response." at bounding box center [815, 302] width 112 height 28
checkbox input "true"
click at [717, 499] on p "Completion statements and land registry documents for all property purchased du…" at bounding box center [1065, 511] width 832 height 33
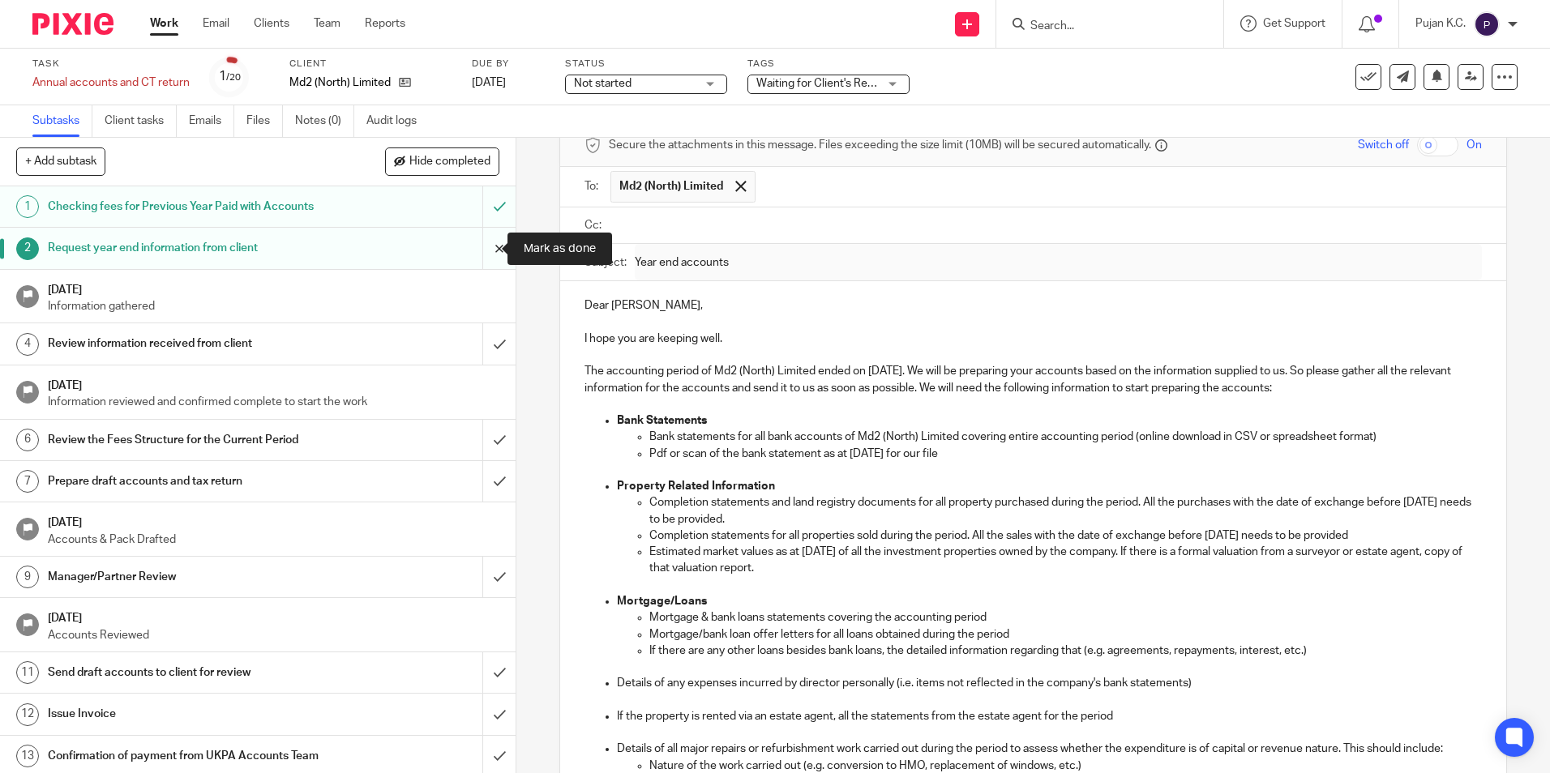
click at [480, 242] on input "submit" at bounding box center [258, 248] width 516 height 41
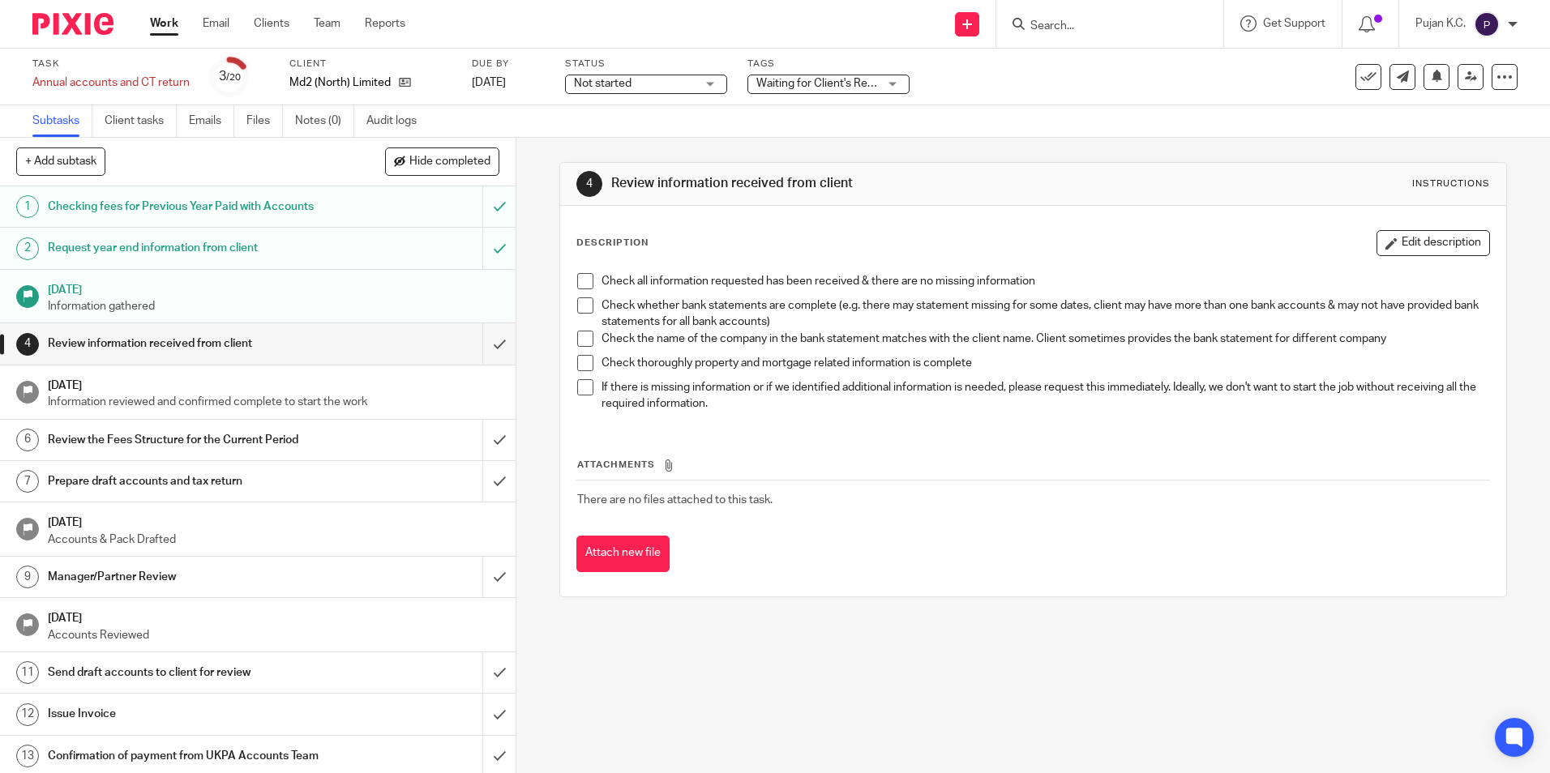
click at [1054, 25] on input "Search" at bounding box center [1102, 26] width 146 height 15
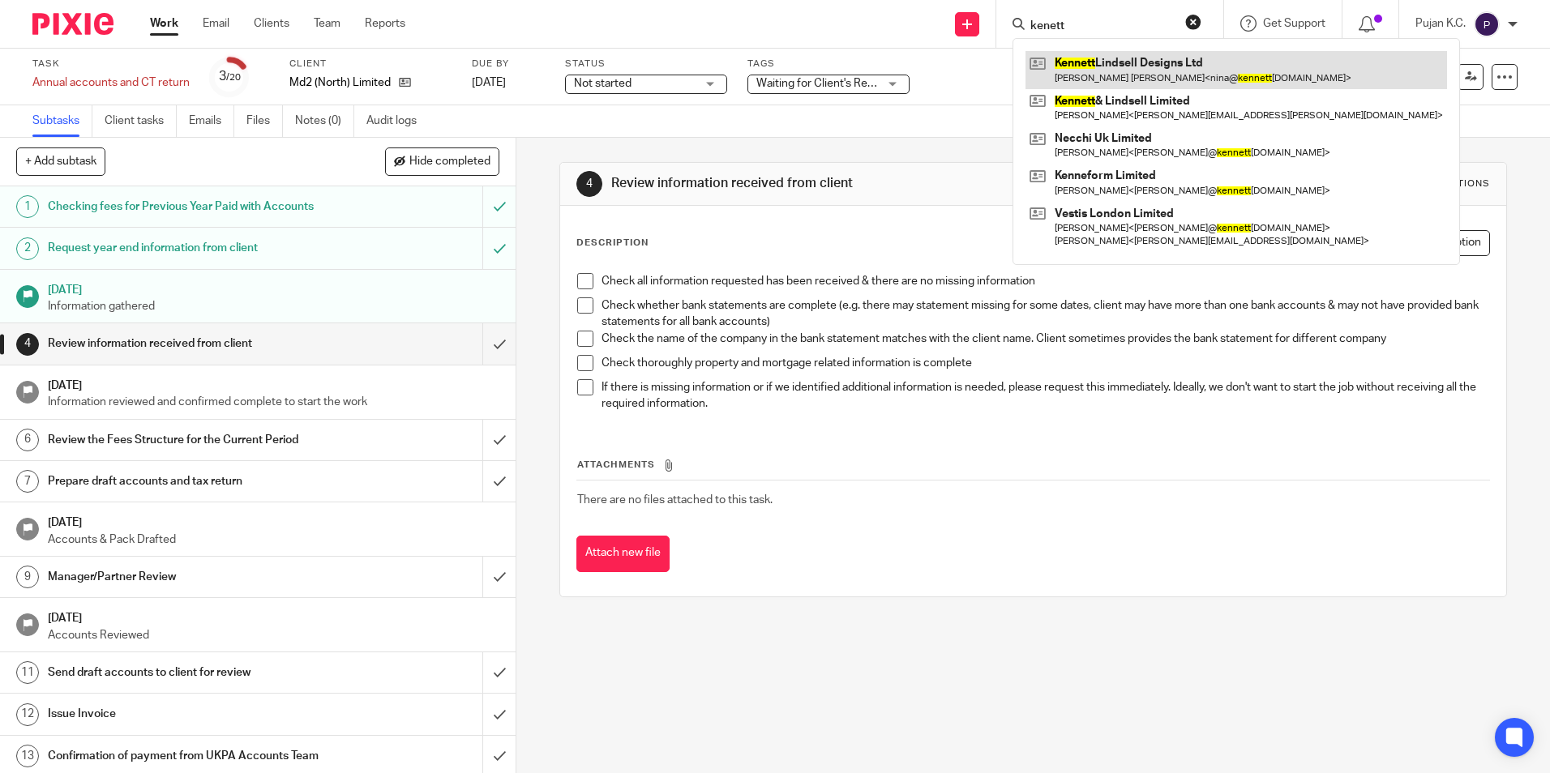
type input "kenett"
click at [1163, 62] on link at bounding box center [1237, 69] width 422 height 37
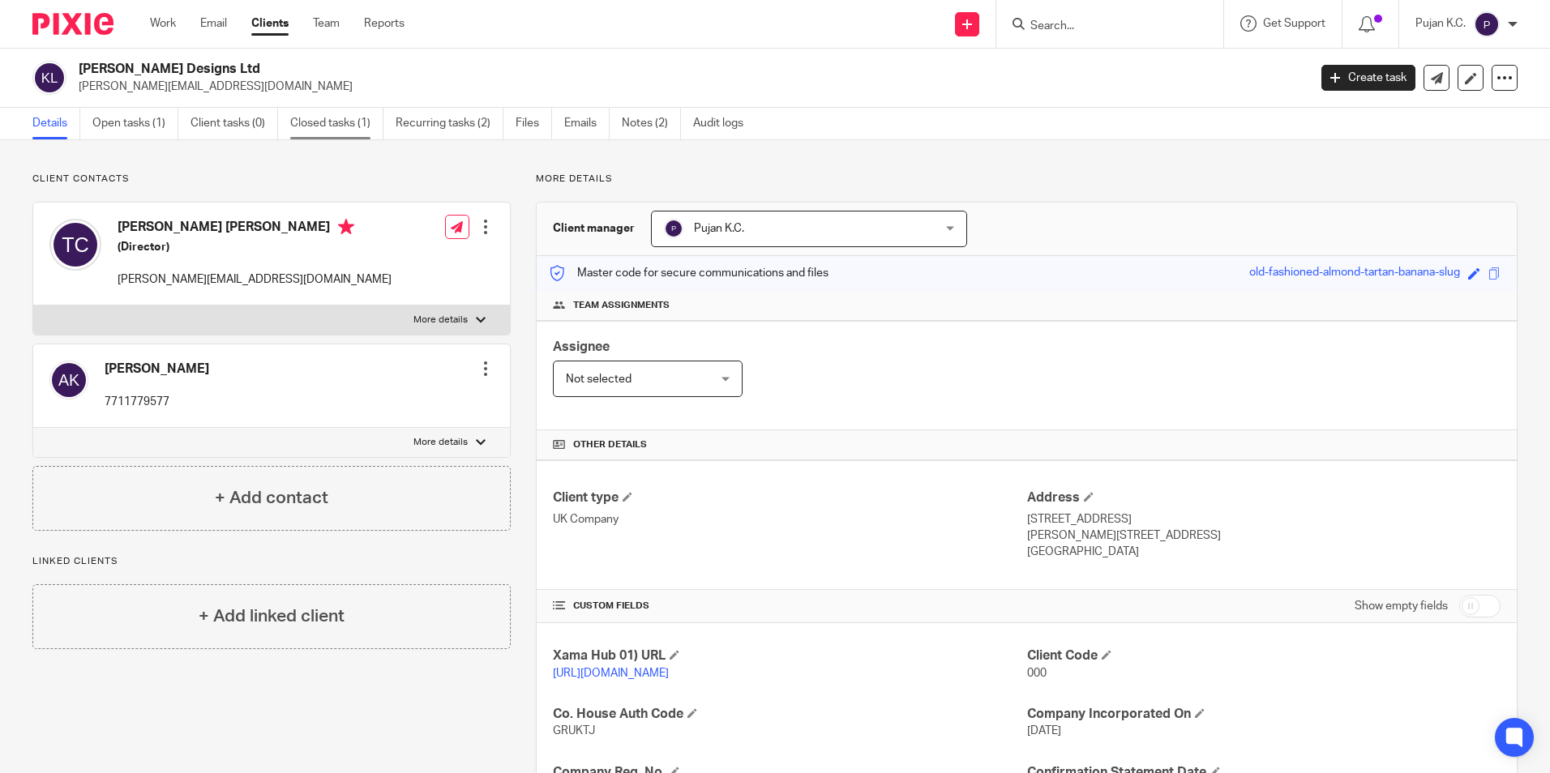
click at [317, 121] on link "Closed tasks (1)" at bounding box center [336, 124] width 93 height 32
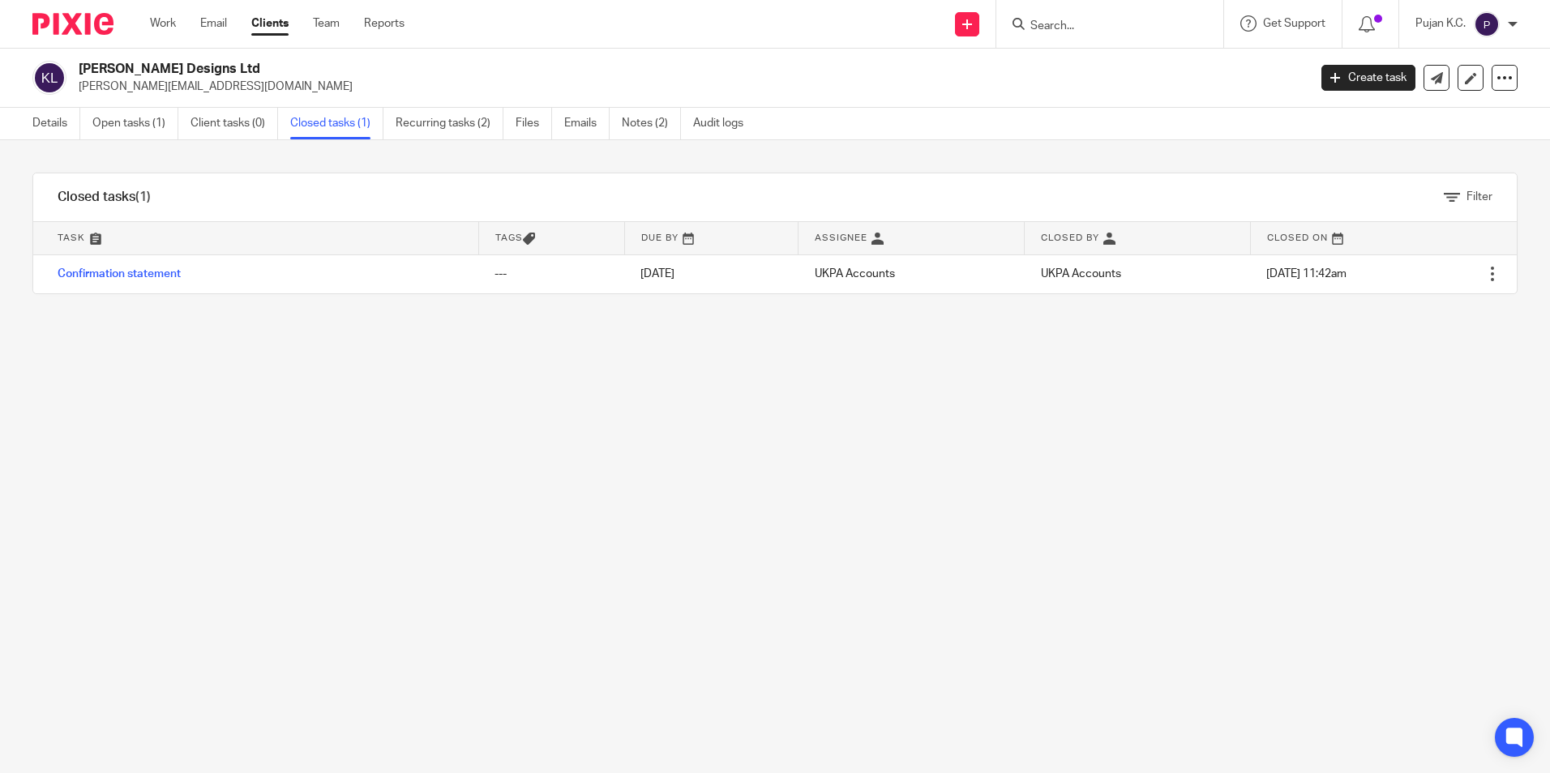
drag, startPoint x: 79, startPoint y: 66, endPoint x: 362, endPoint y: 71, distance: 283.0
click at [362, 71] on h2 "Kennett Lindsell Designs Ltd" at bounding box center [566, 69] width 974 height 17
copy h2 "Kennett Lindsell Designs Ltd"
click at [59, 116] on link "Details" at bounding box center [56, 124] width 48 height 32
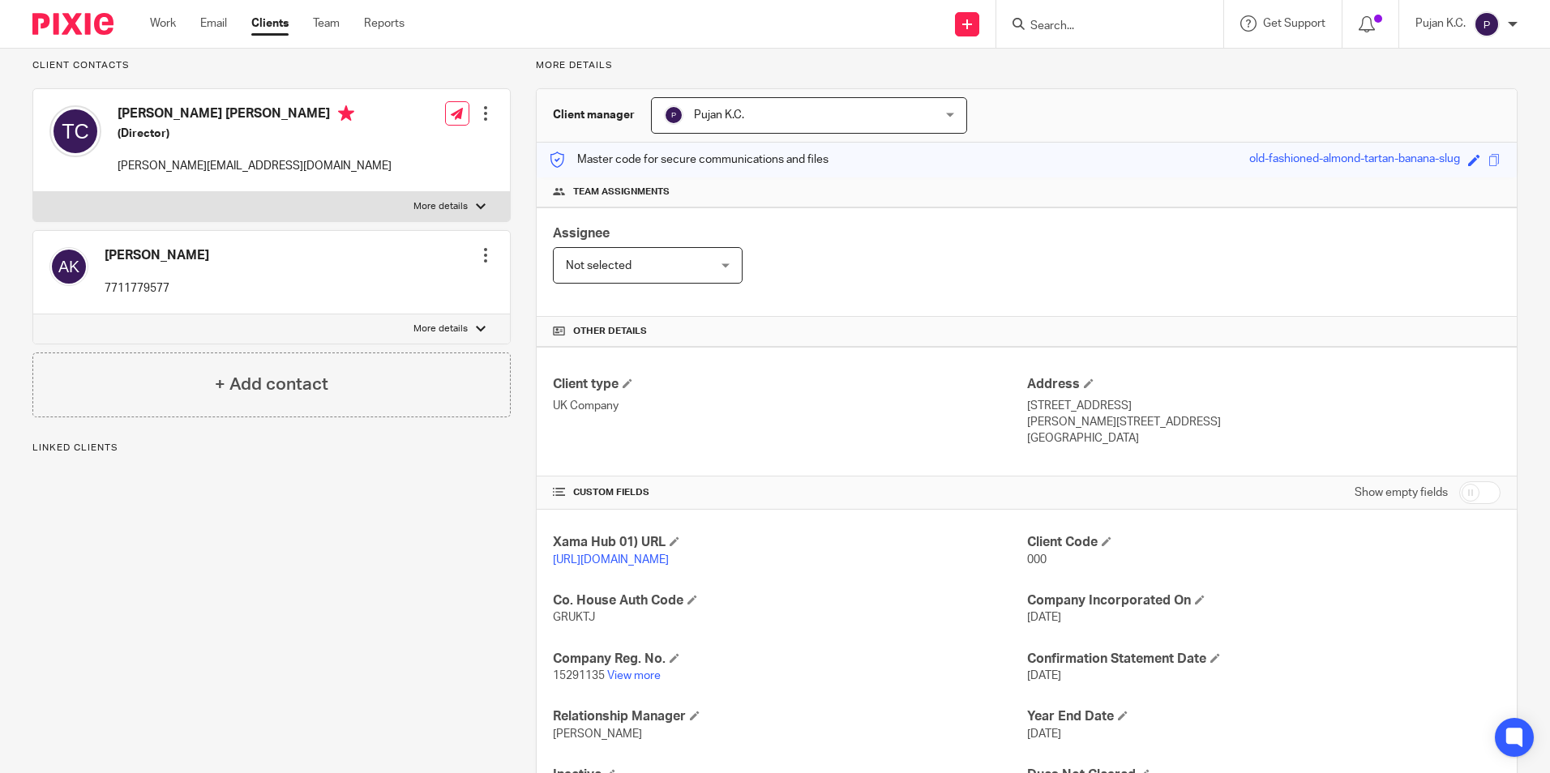
scroll to position [215, 0]
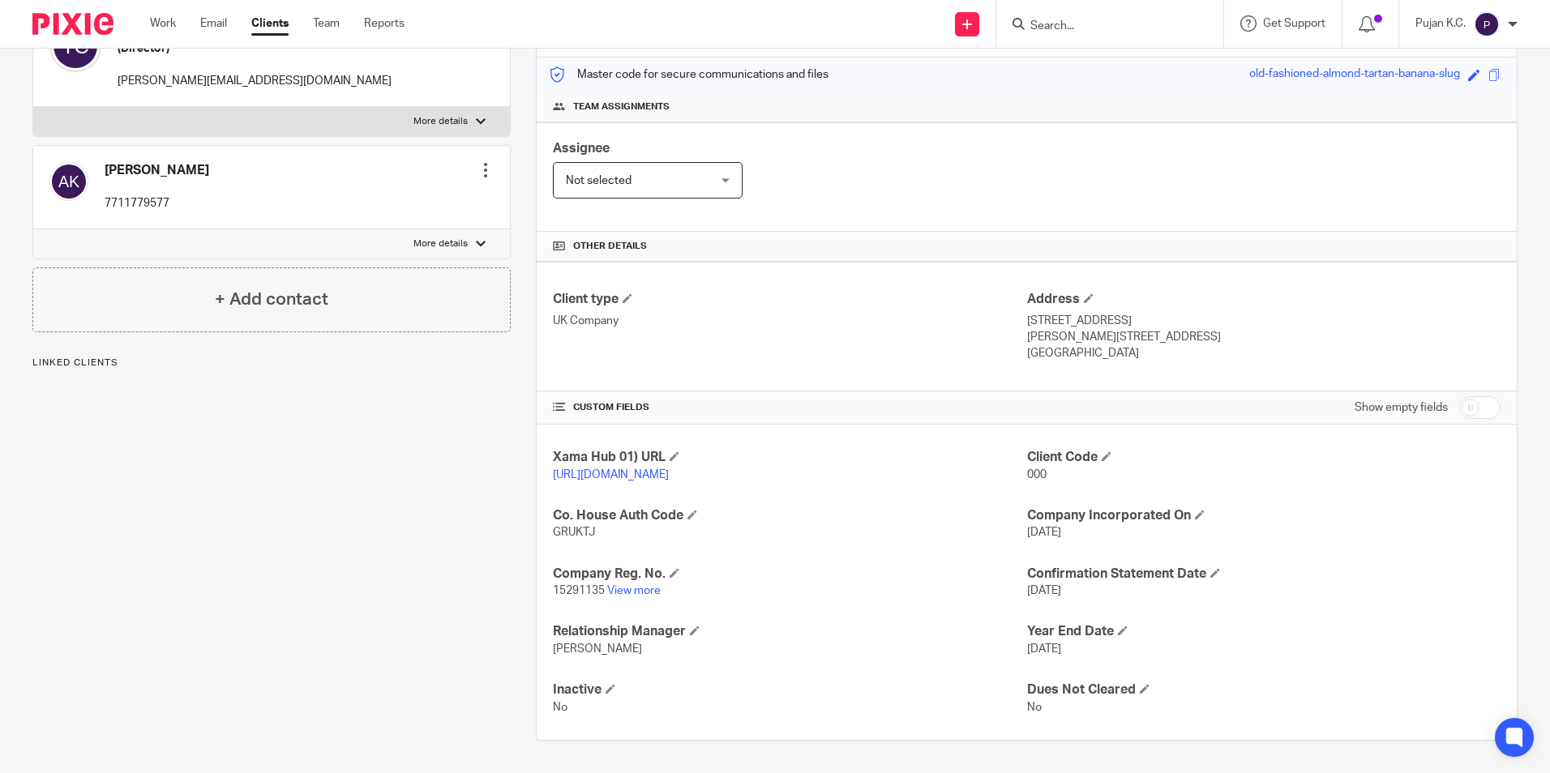
click at [629, 583] on div "Company Reg. No. 15291135 View more" at bounding box center [789, 583] width 473 height 34
drag, startPoint x: 629, startPoint y: 583, endPoint x: 630, endPoint y: 591, distance: 8.1
click at [630, 591] on link "View more" at bounding box center [634, 590] width 54 height 11
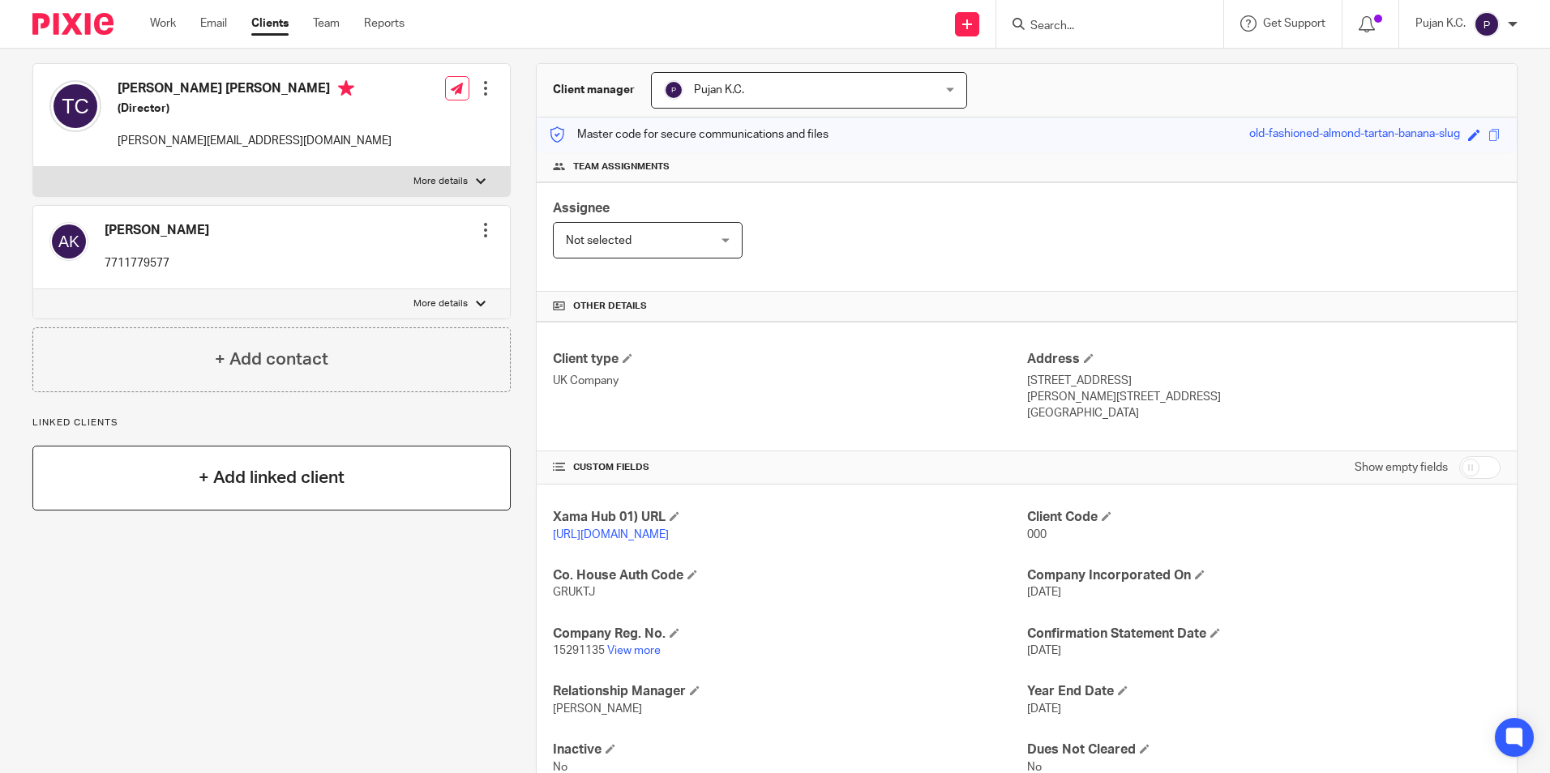
scroll to position [53, 0]
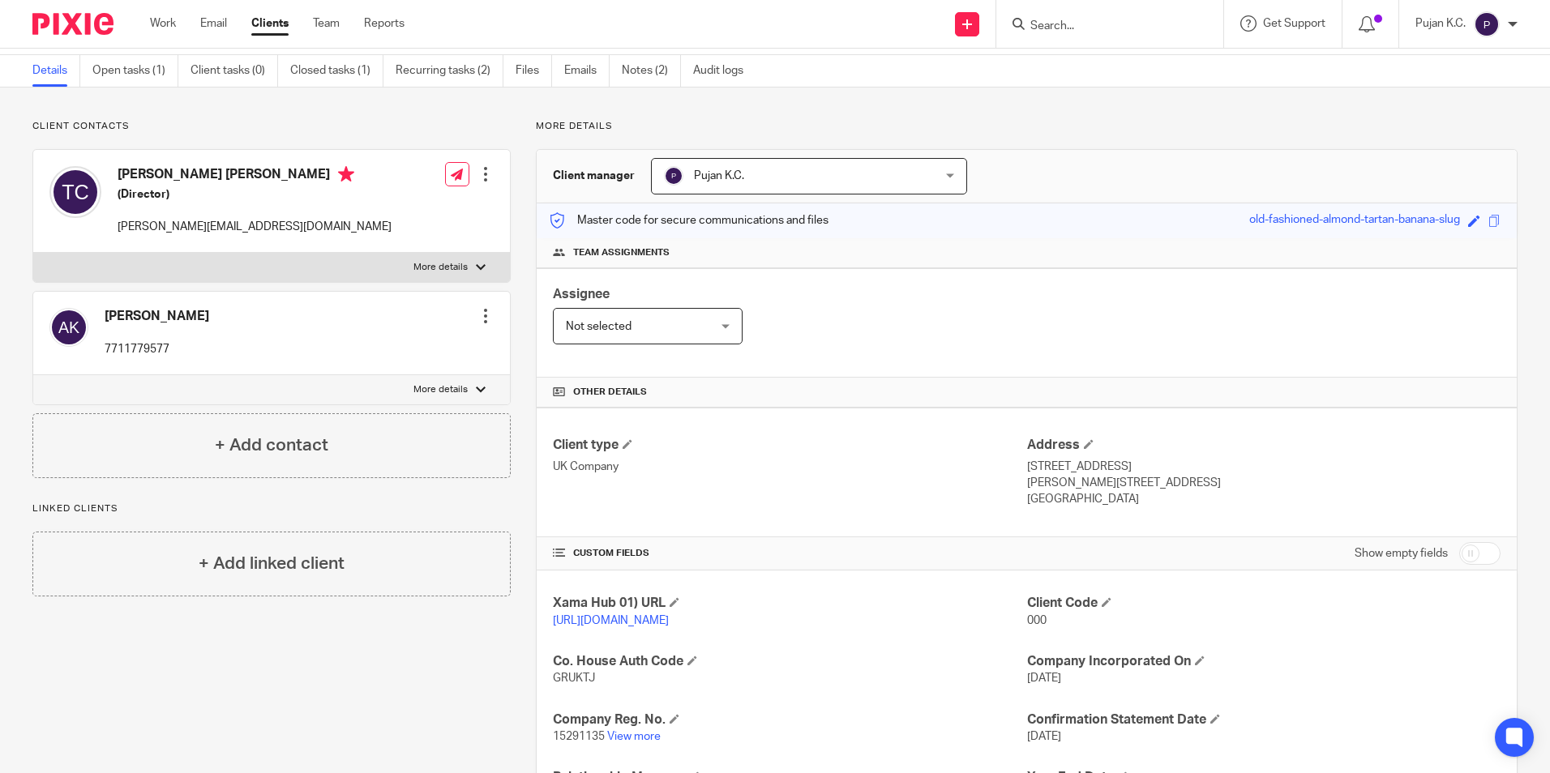
click at [1083, 22] on input "Search" at bounding box center [1102, 26] width 146 height 15
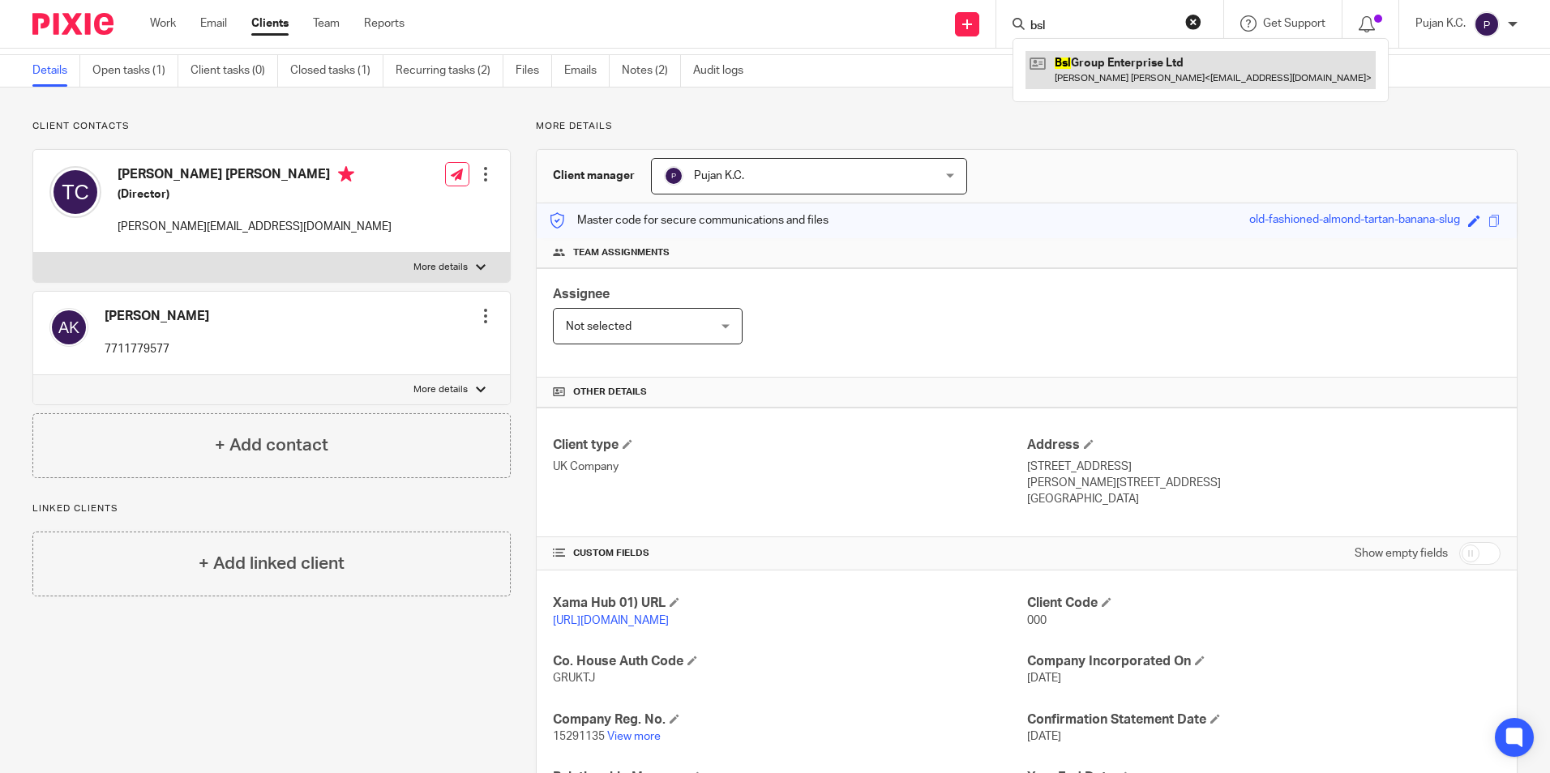
type input "bsl"
click at [1107, 68] on link at bounding box center [1201, 69] width 350 height 37
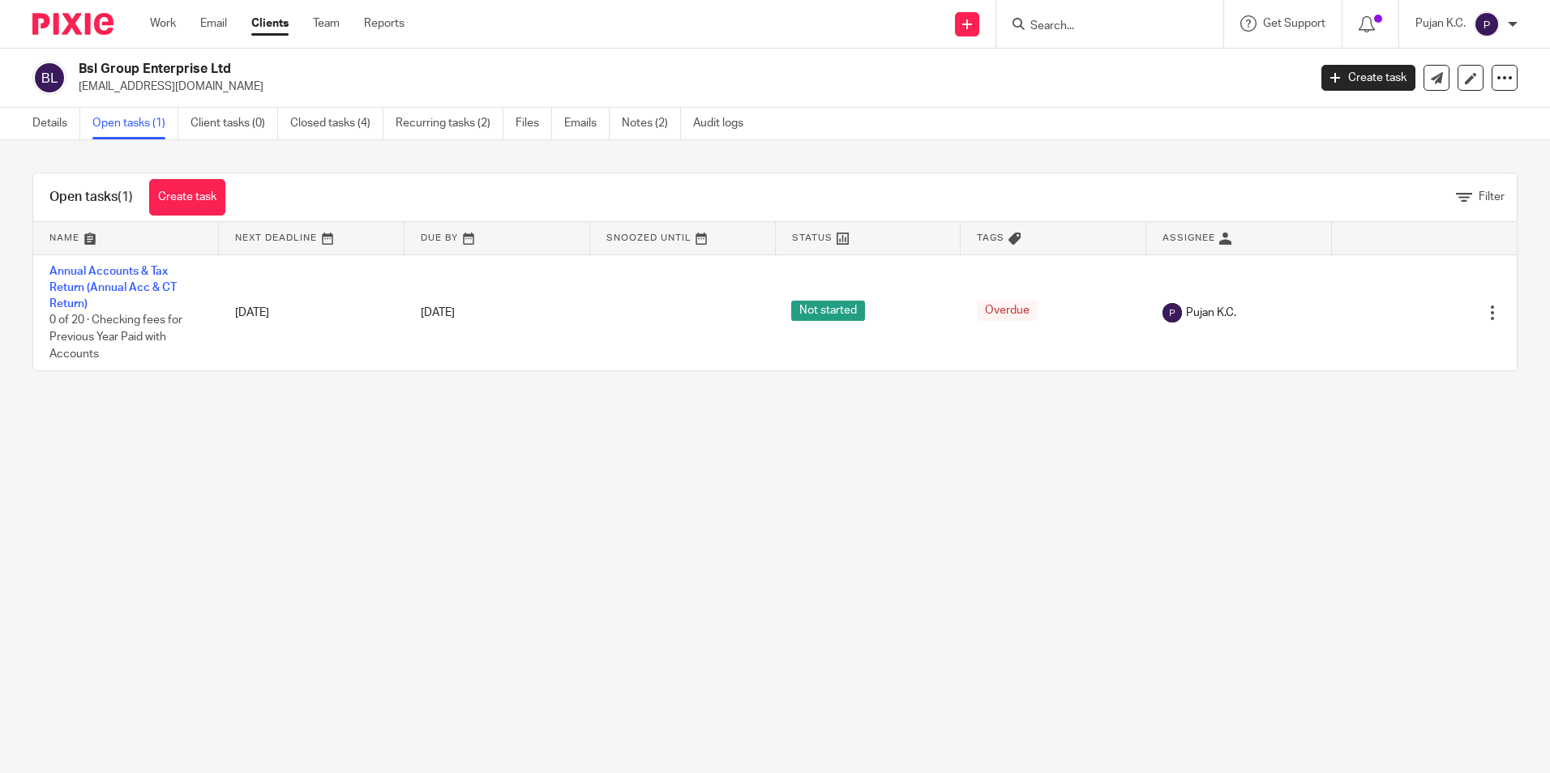
click at [1090, 34] on form at bounding box center [1115, 24] width 173 height 20
click at [1090, 30] on input "Search" at bounding box center [1102, 26] width 146 height 15
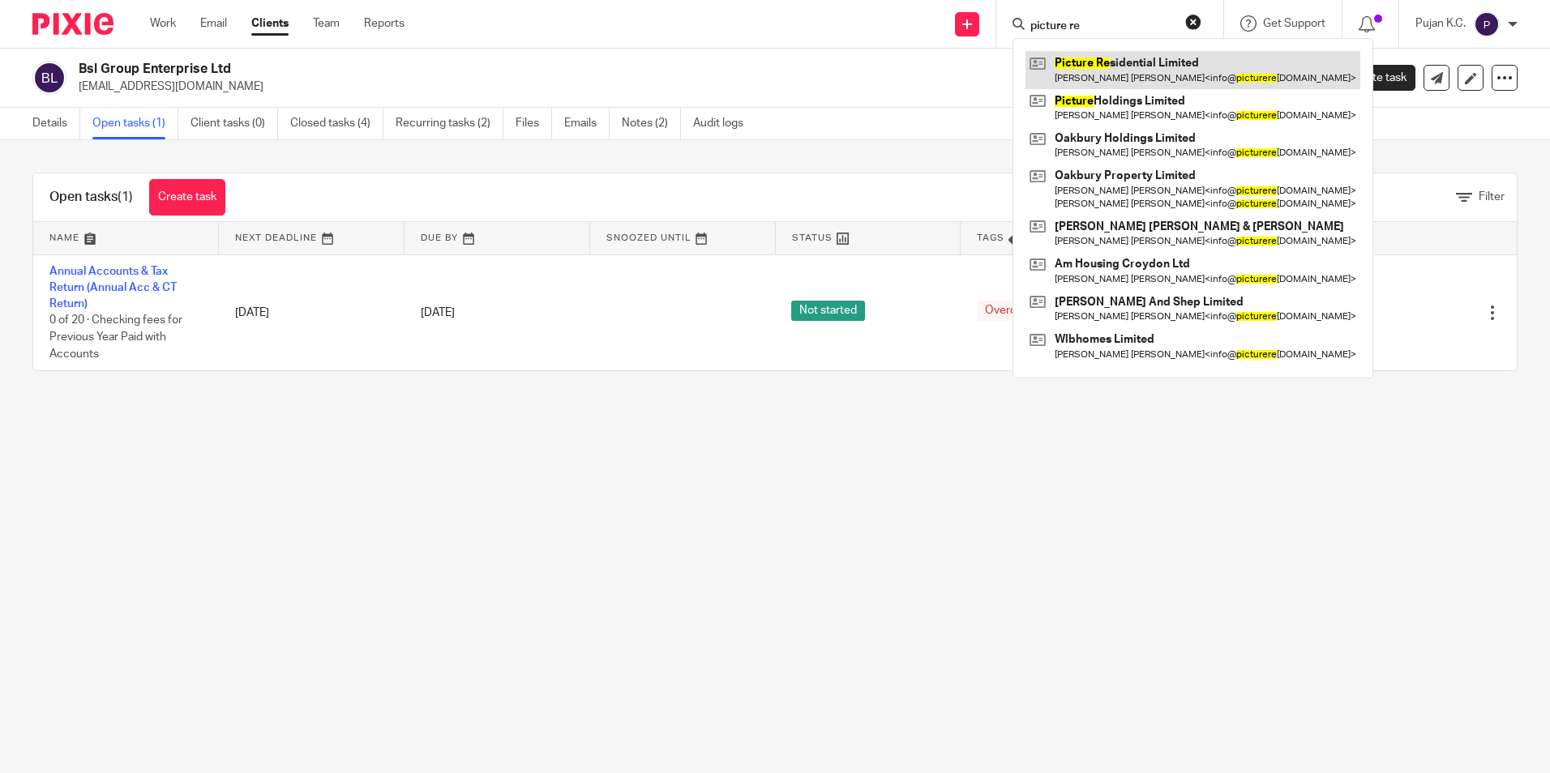
type input "picture re"
click at [1154, 73] on link at bounding box center [1193, 69] width 335 height 37
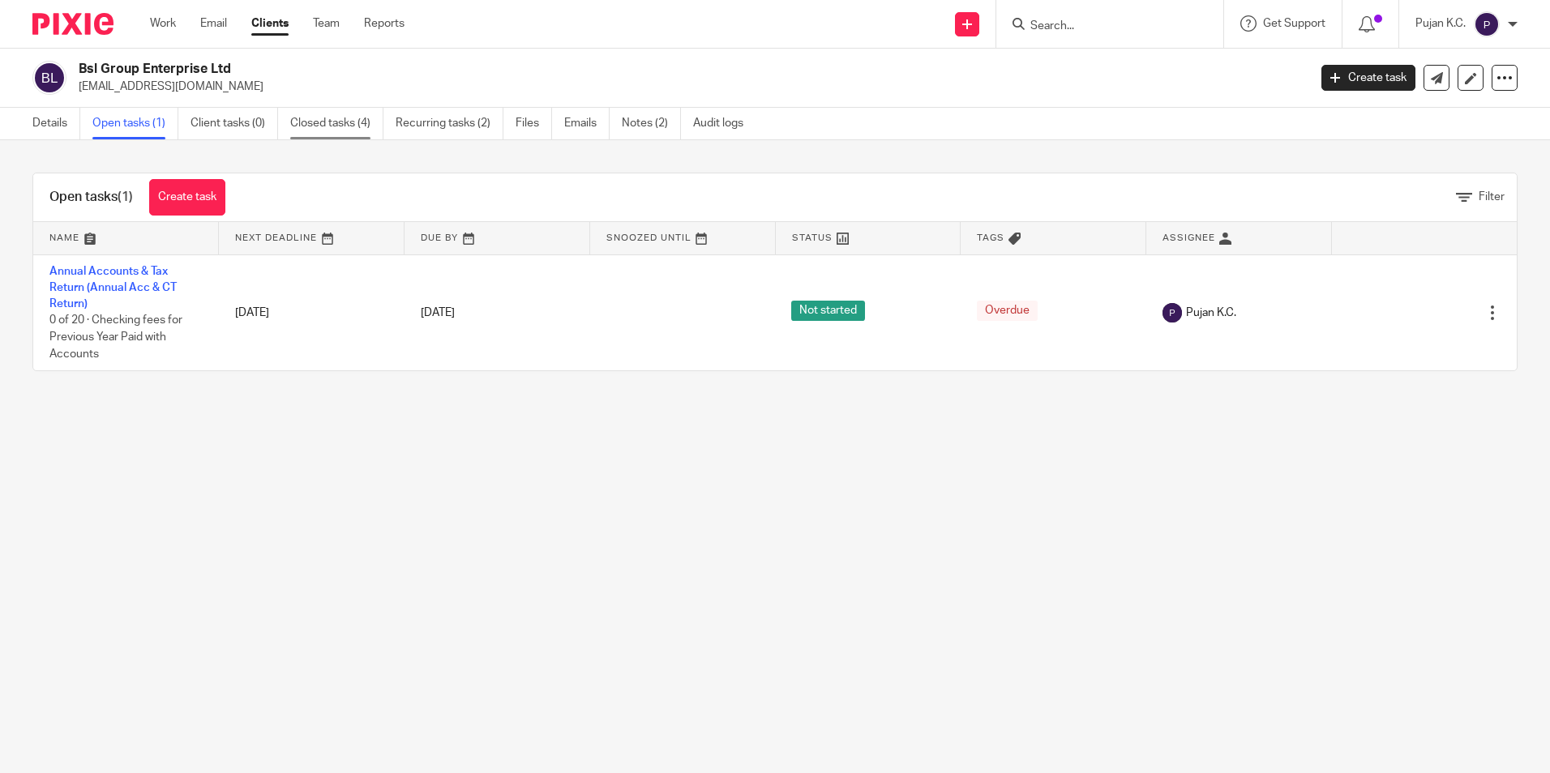
click at [328, 119] on link "Closed tasks (4)" at bounding box center [336, 124] width 93 height 32
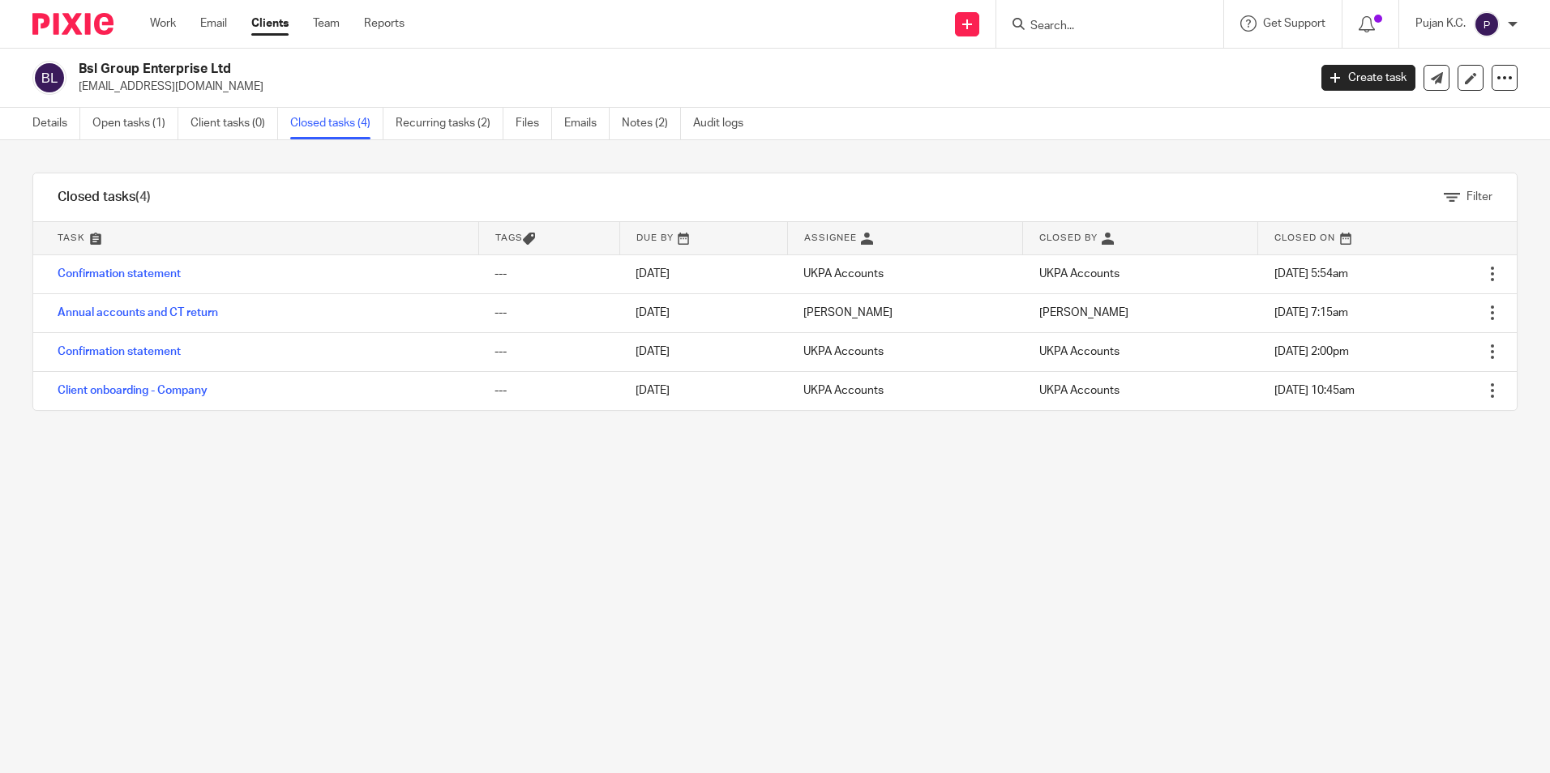
click at [131, 309] on link "Annual accounts and CT return" at bounding box center [138, 312] width 161 height 11
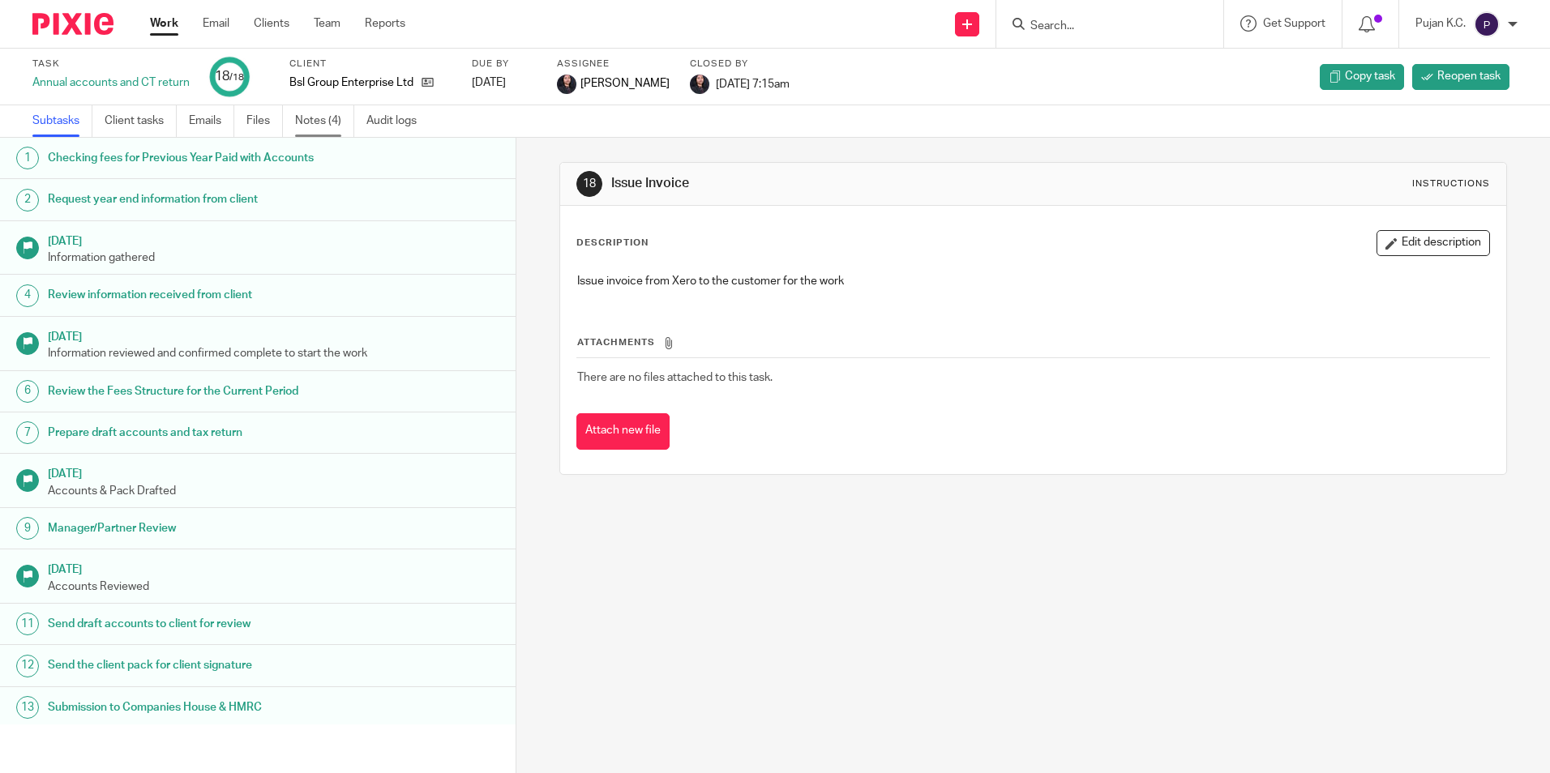
click at [318, 115] on link "Notes (4)" at bounding box center [324, 121] width 59 height 32
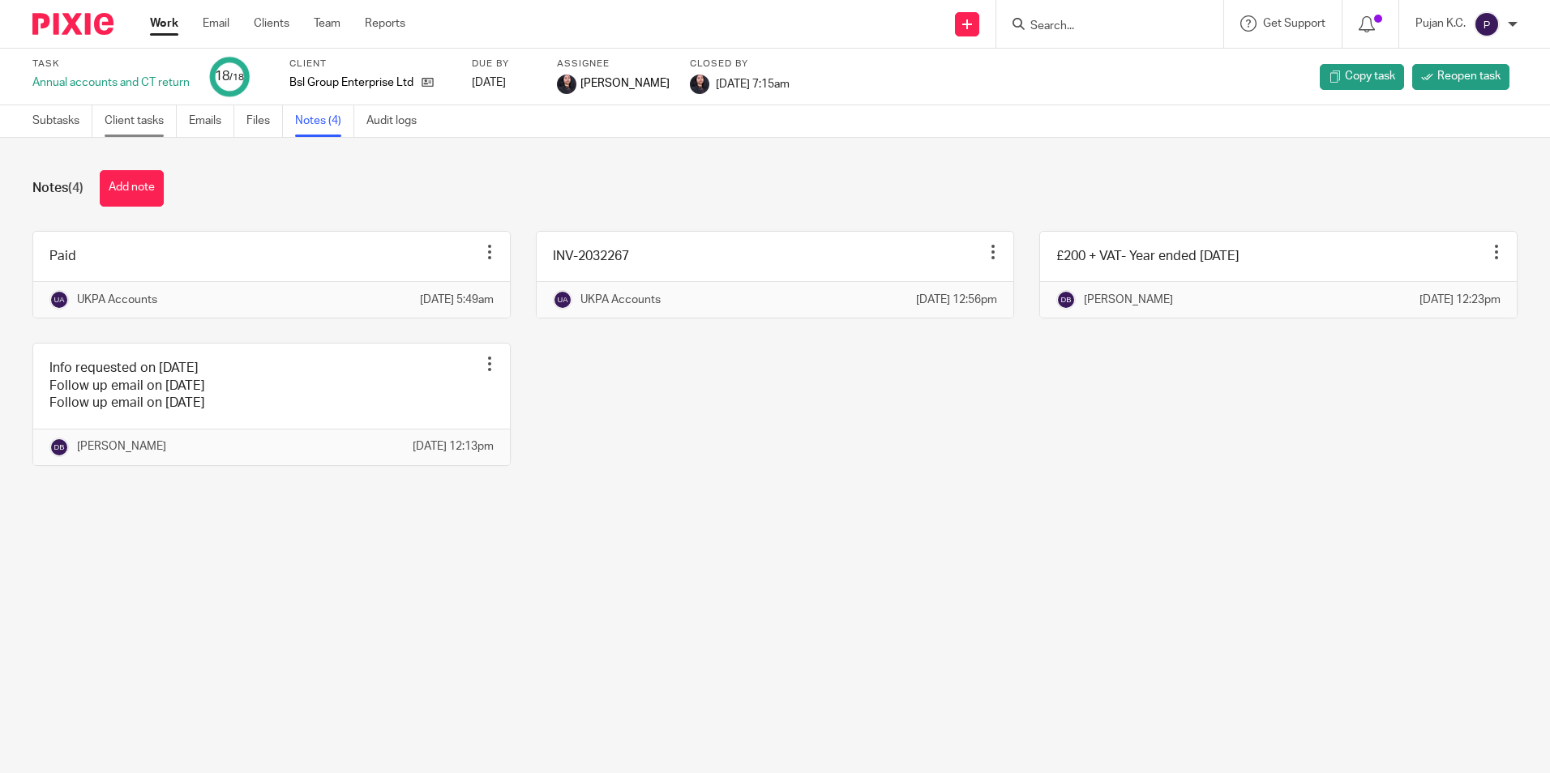
click at [138, 121] on link "Client tasks" at bounding box center [141, 121] width 72 height 32
click at [45, 132] on link "Subtasks" at bounding box center [62, 121] width 60 height 32
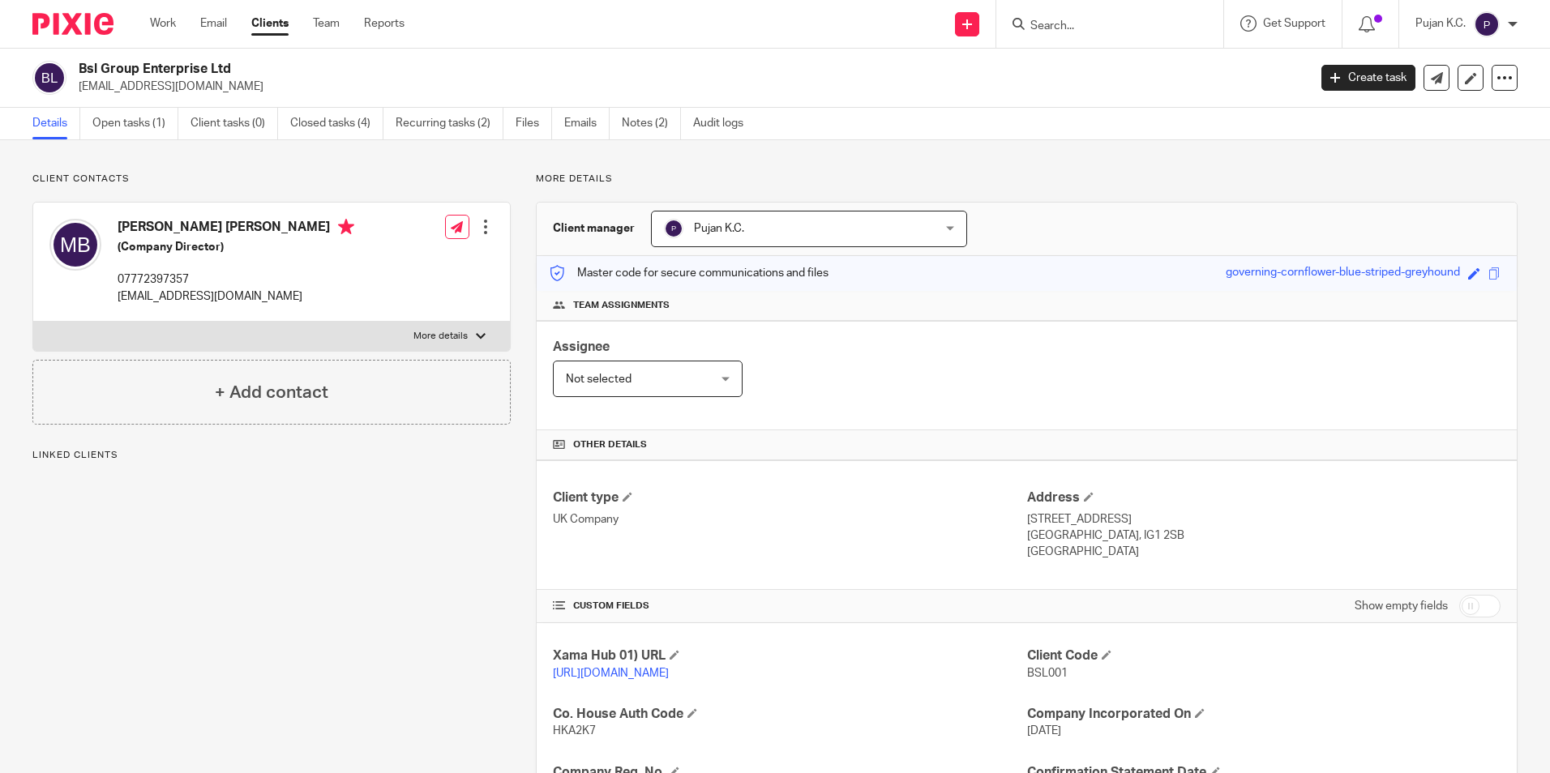
scroll to position [273, 0]
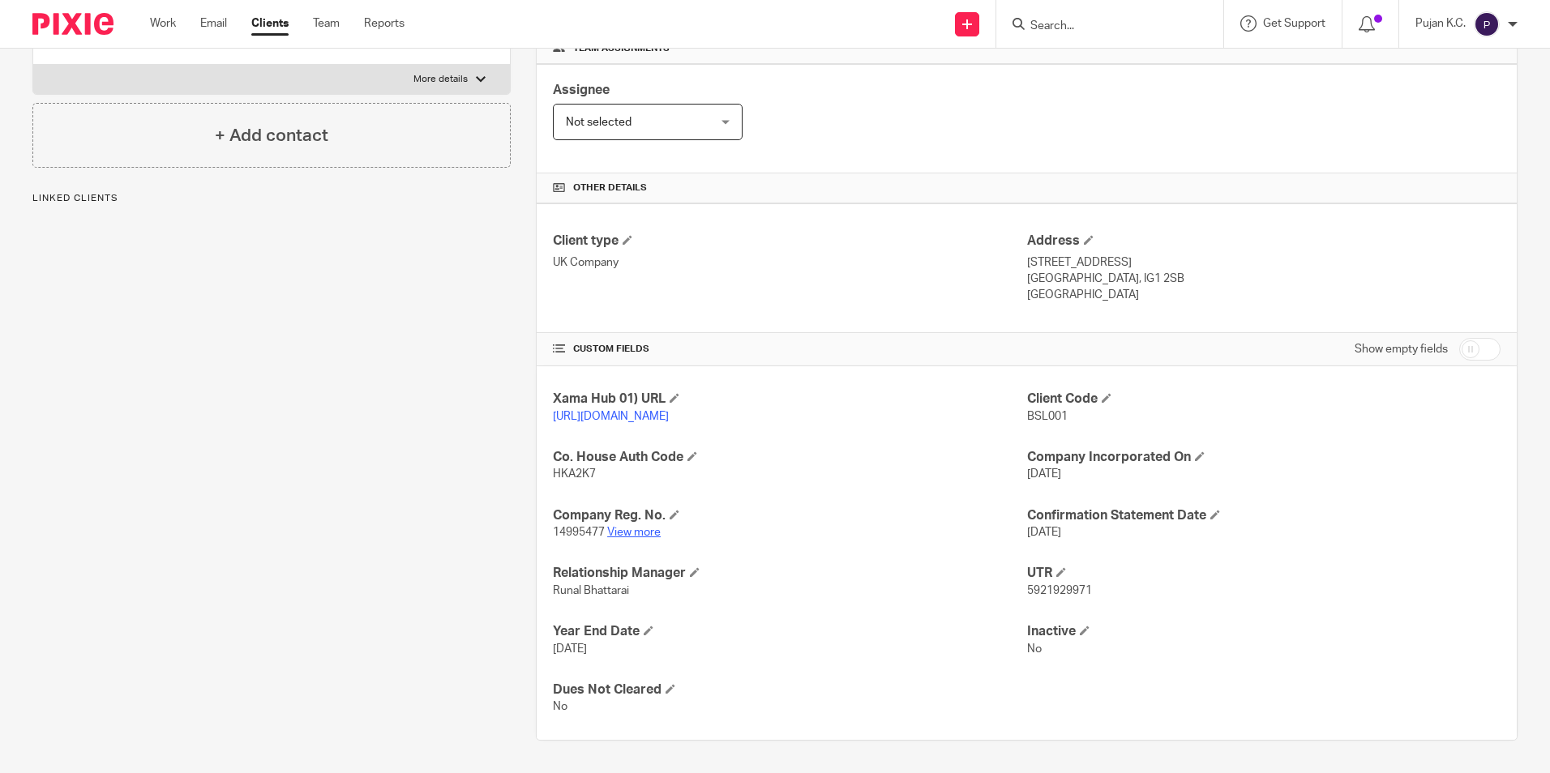
click at [640, 533] on link "View more" at bounding box center [634, 532] width 54 height 11
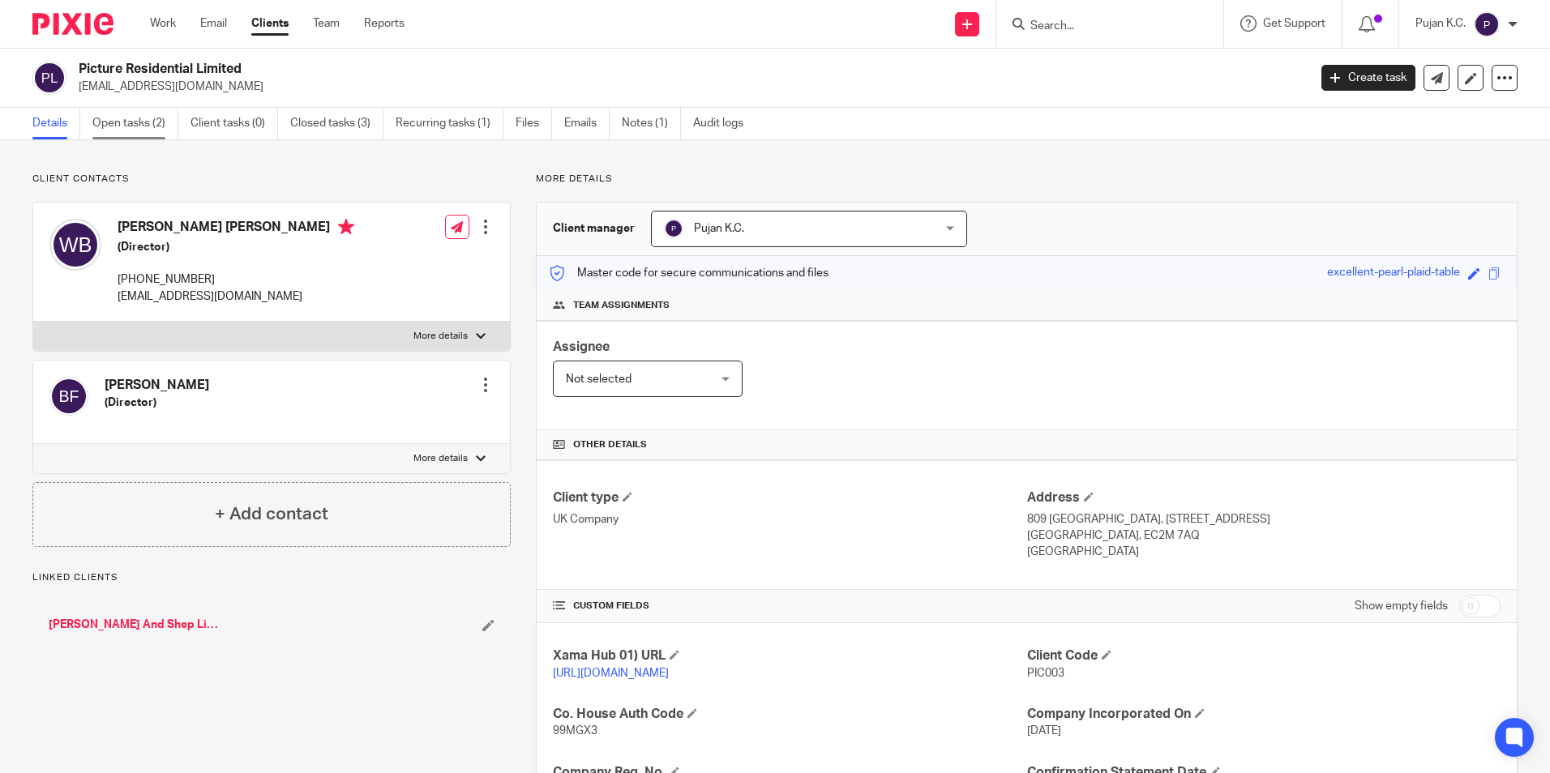
click at [148, 122] on link "Open tasks (2)" at bounding box center [135, 124] width 86 height 32
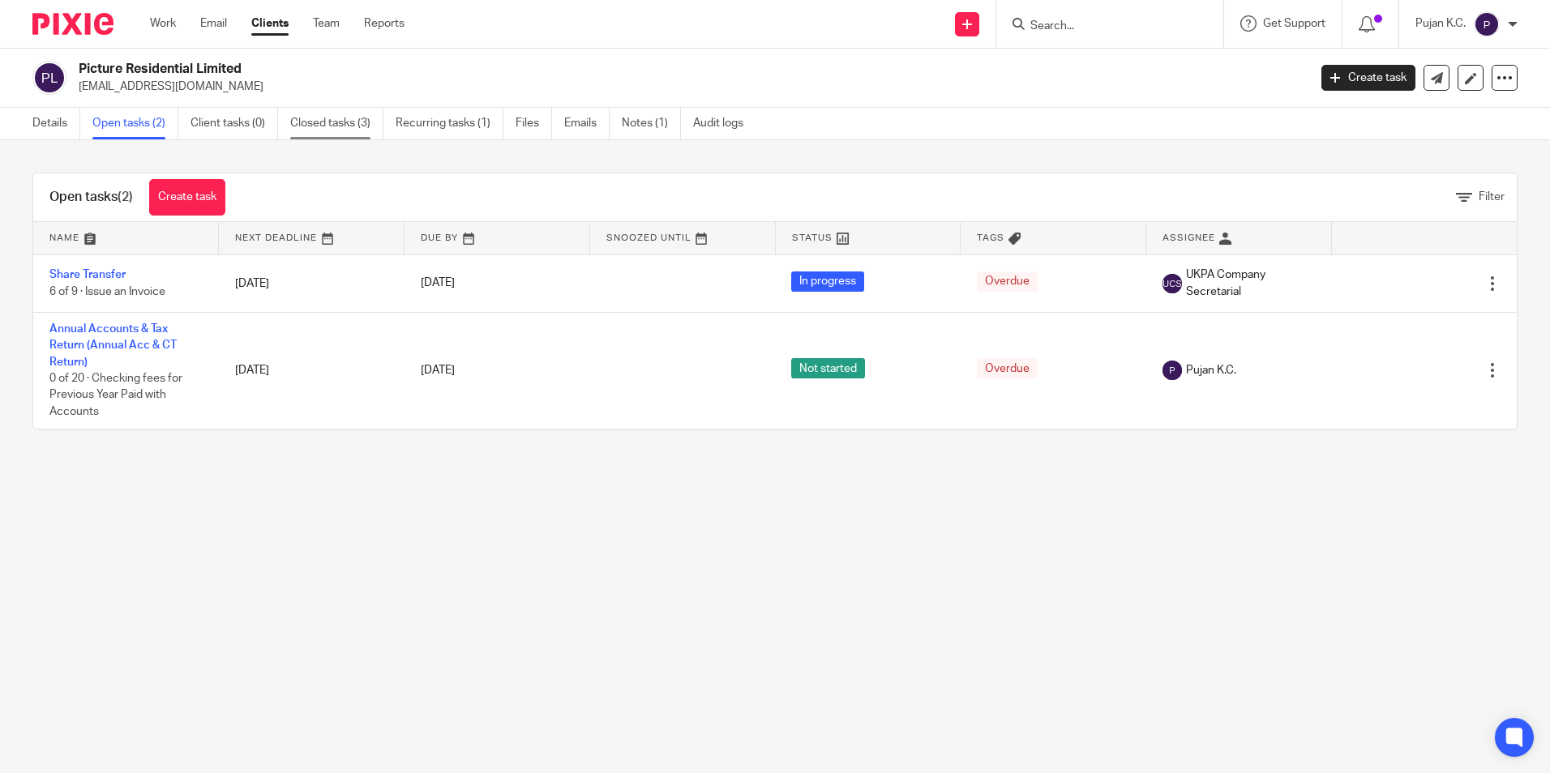
click at [327, 122] on link "Closed tasks (3)" at bounding box center [336, 124] width 93 height 32
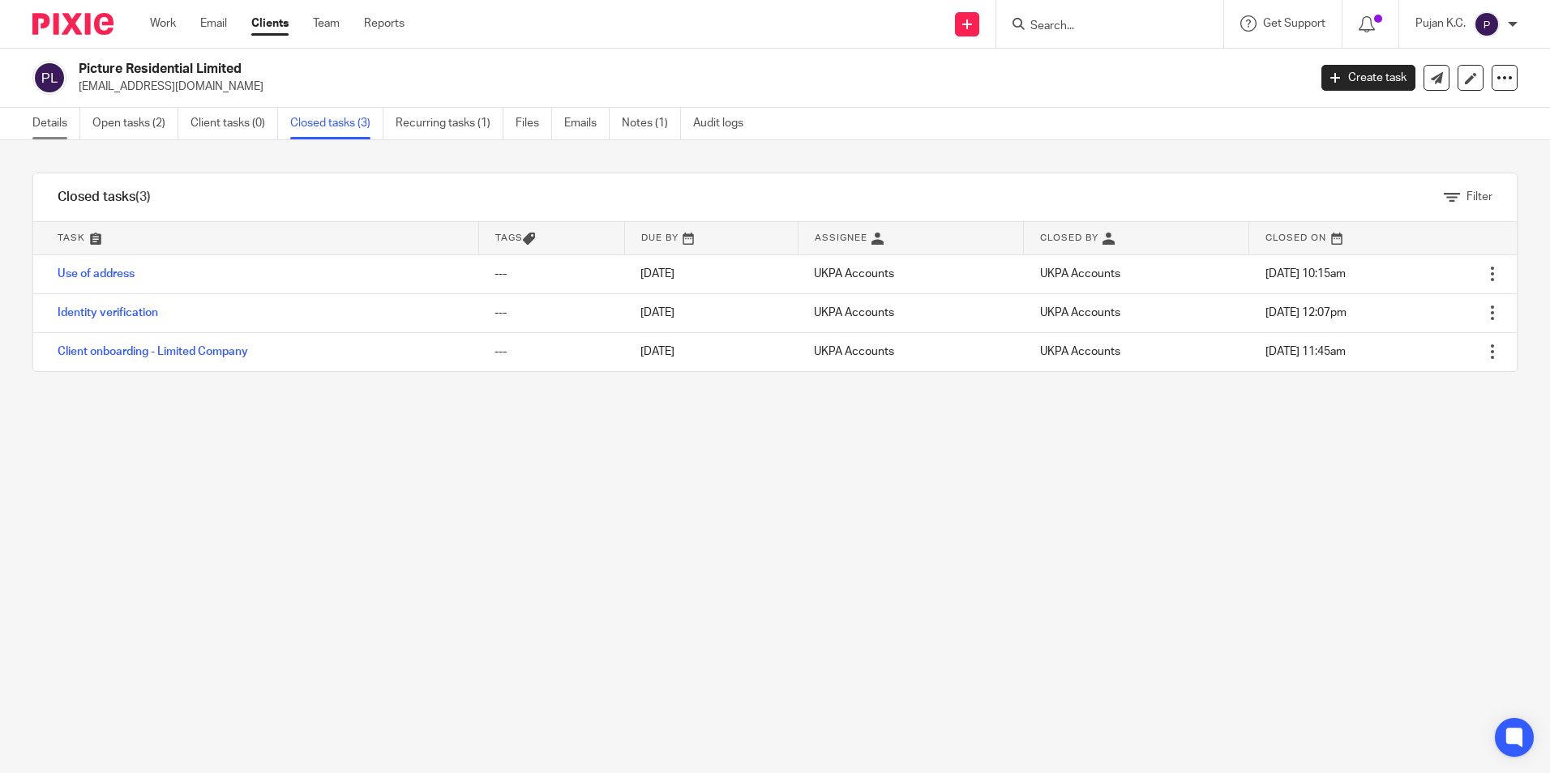
click at [45, 119] on link "Details" at bounding box center [56, 124] width 48 height 32
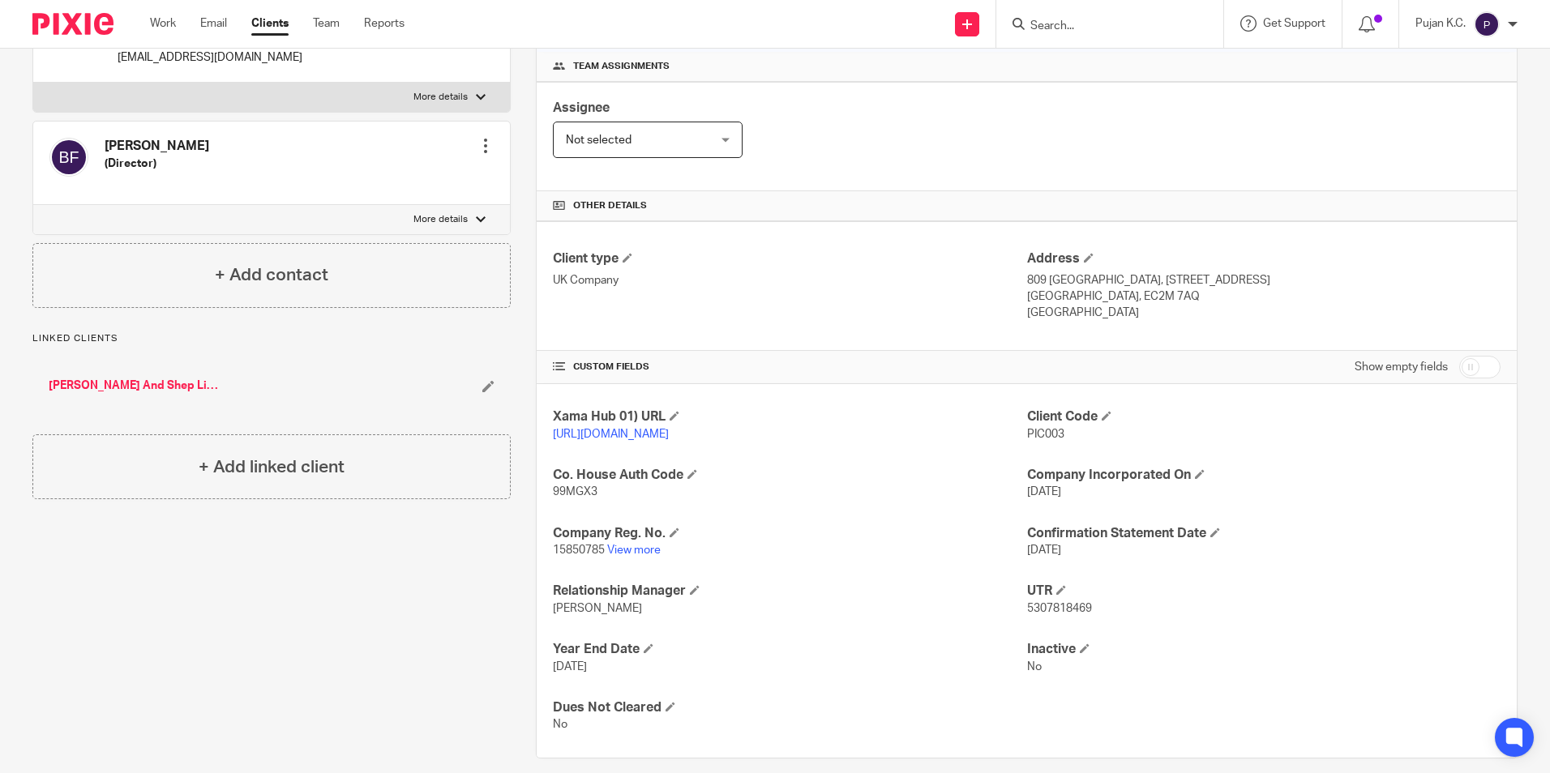
scroll to position [243, 0]
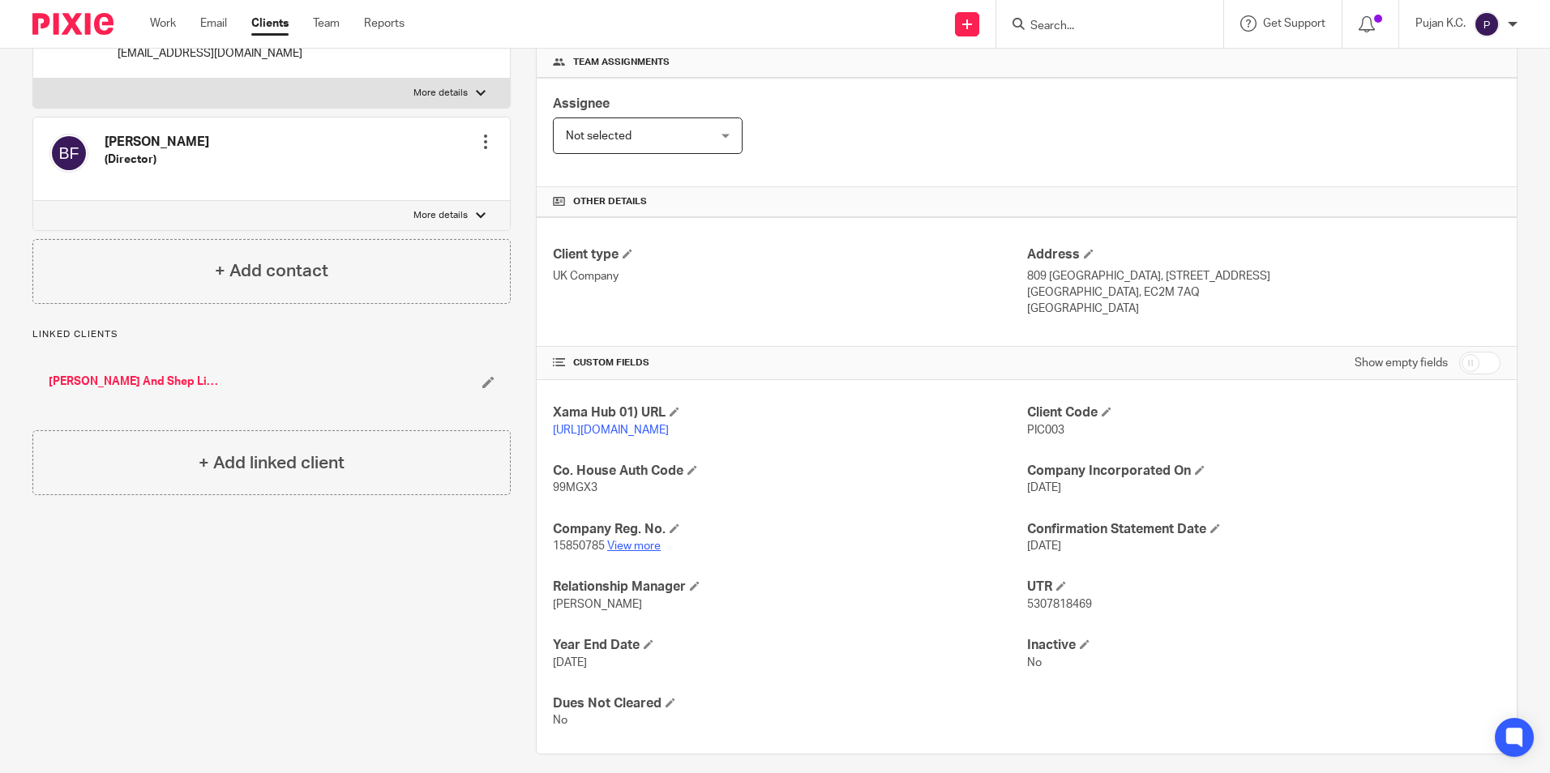
click at [633, 552] on link "View more" at bounding box center [634, 546] width 54 height 11
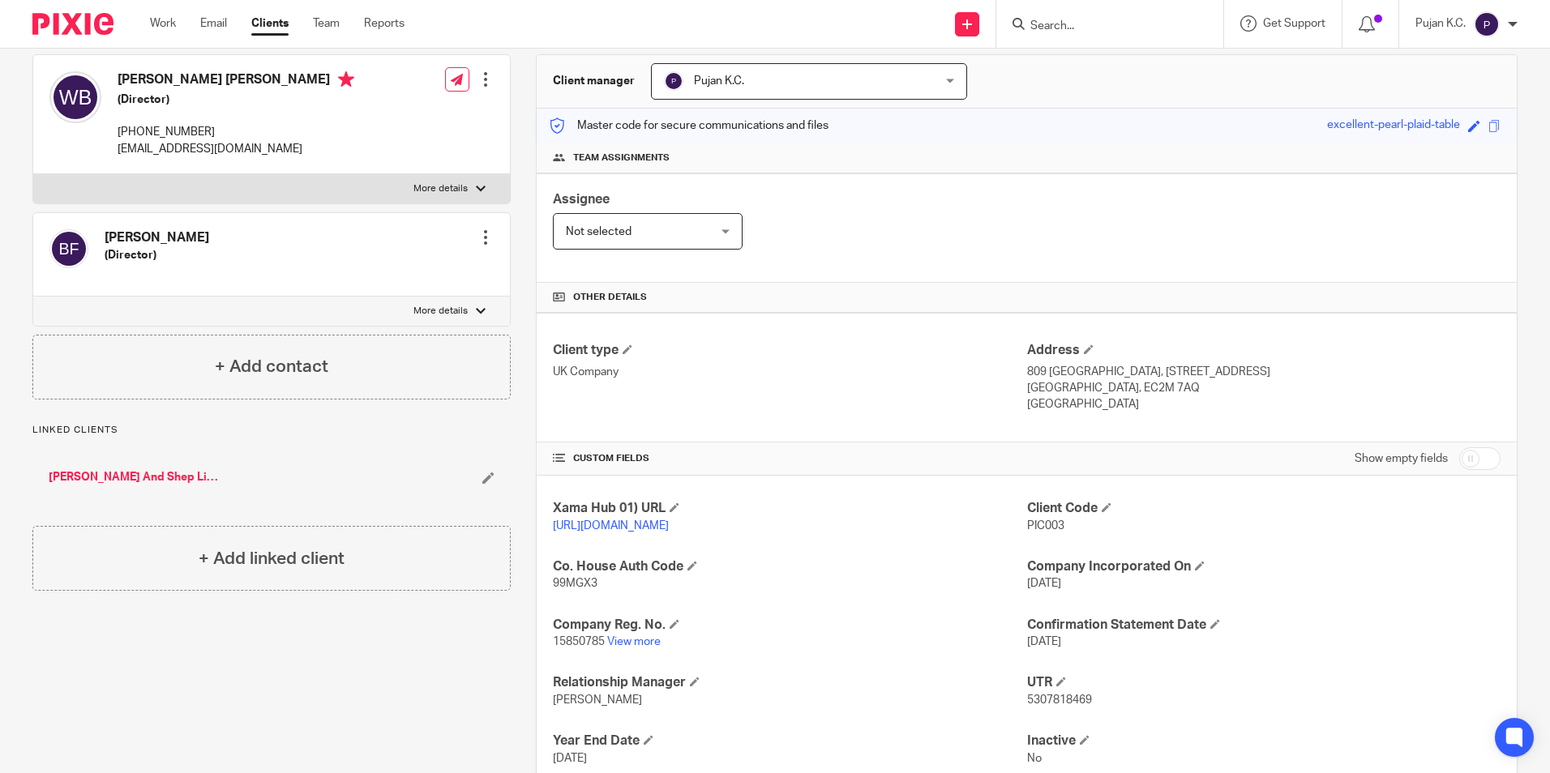
scroll to position [0, 0]
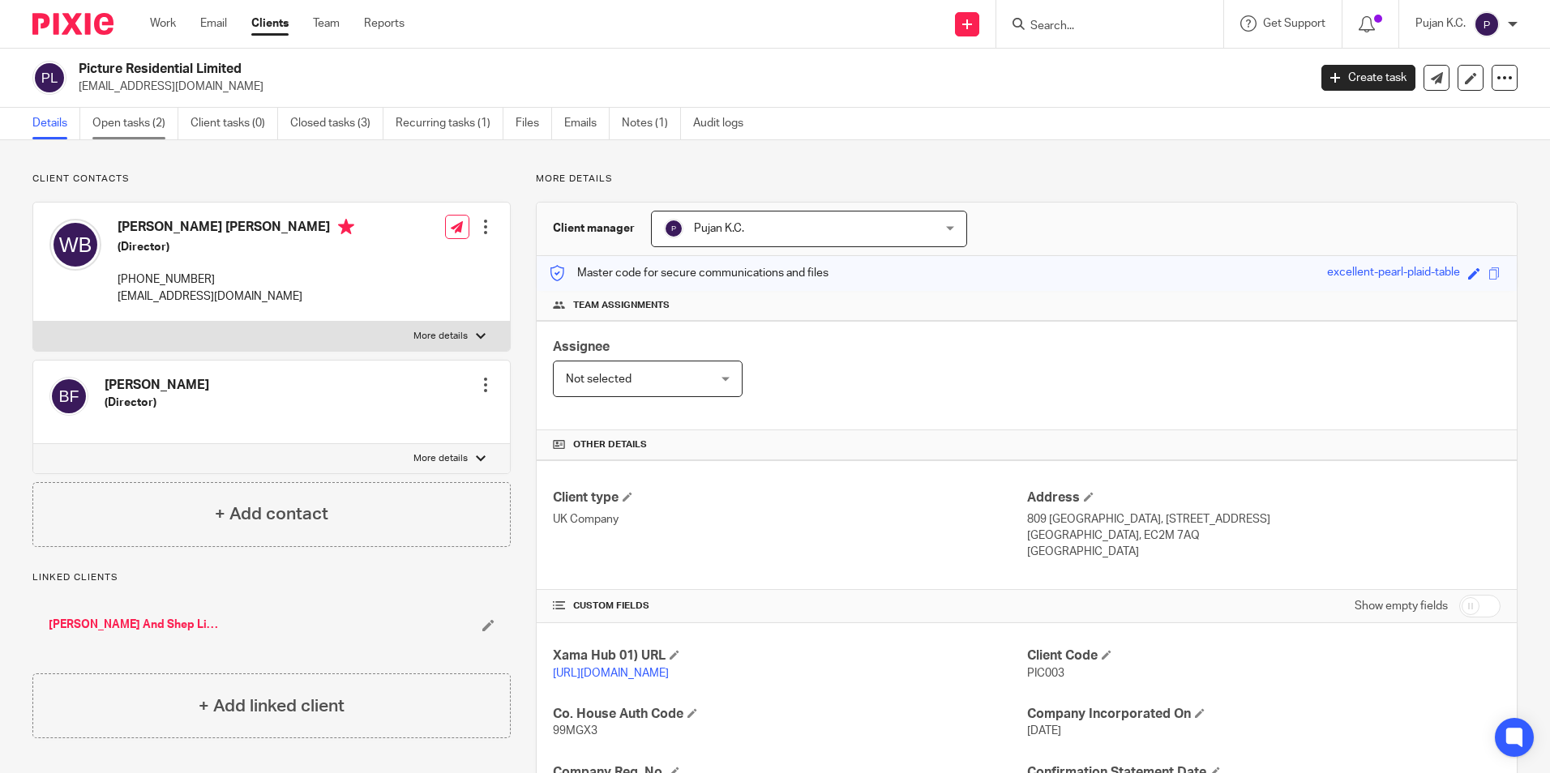
click at [107, 127] on link "Open tasks (2)" at bounding box center [135, 124] width 86 height 32
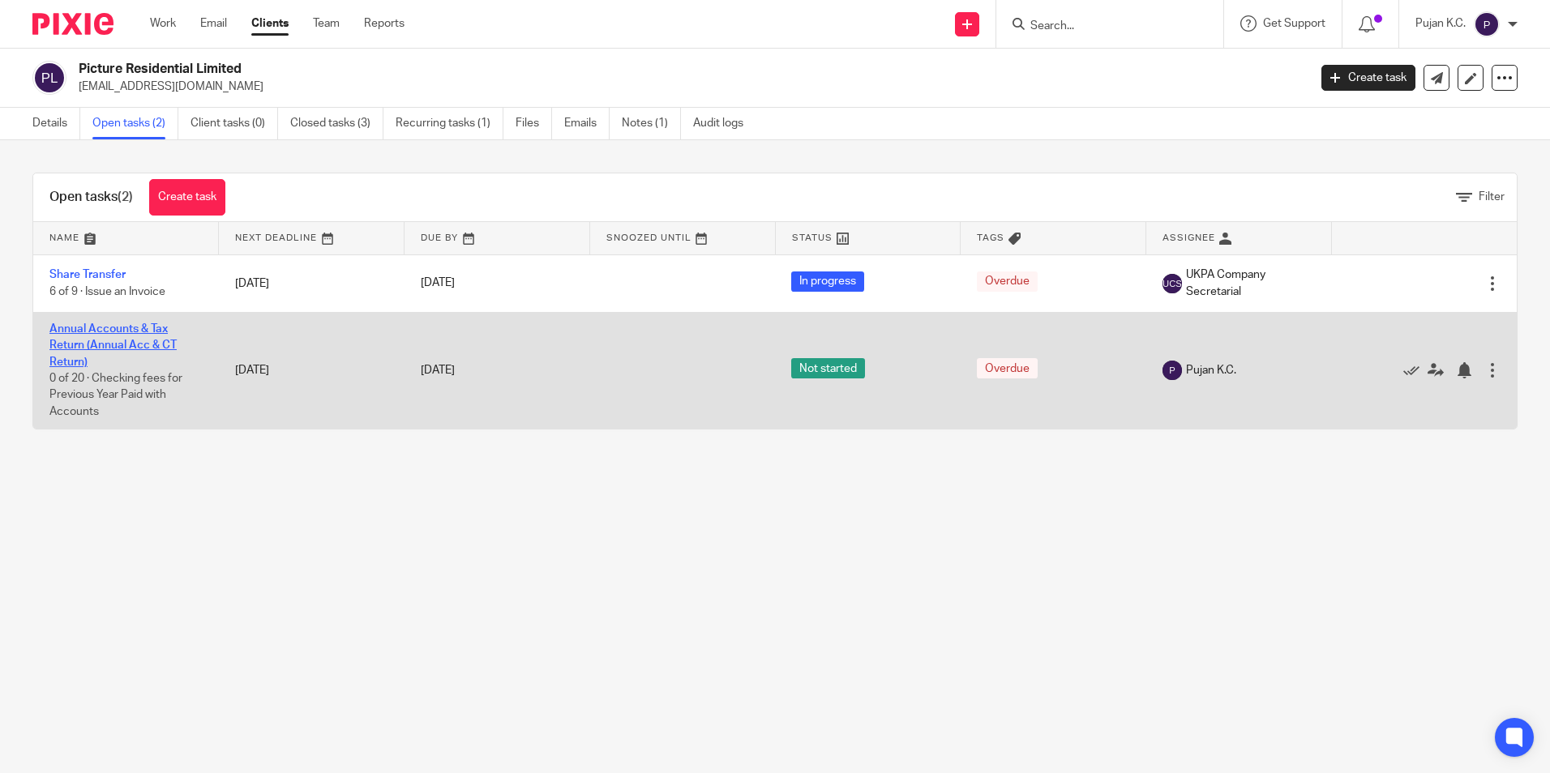
click at [126, 345] on link "Annual Accounts & Tax Return (Annual Acc & CT Return)" at bounding box center [112, 345] width 127 height 45
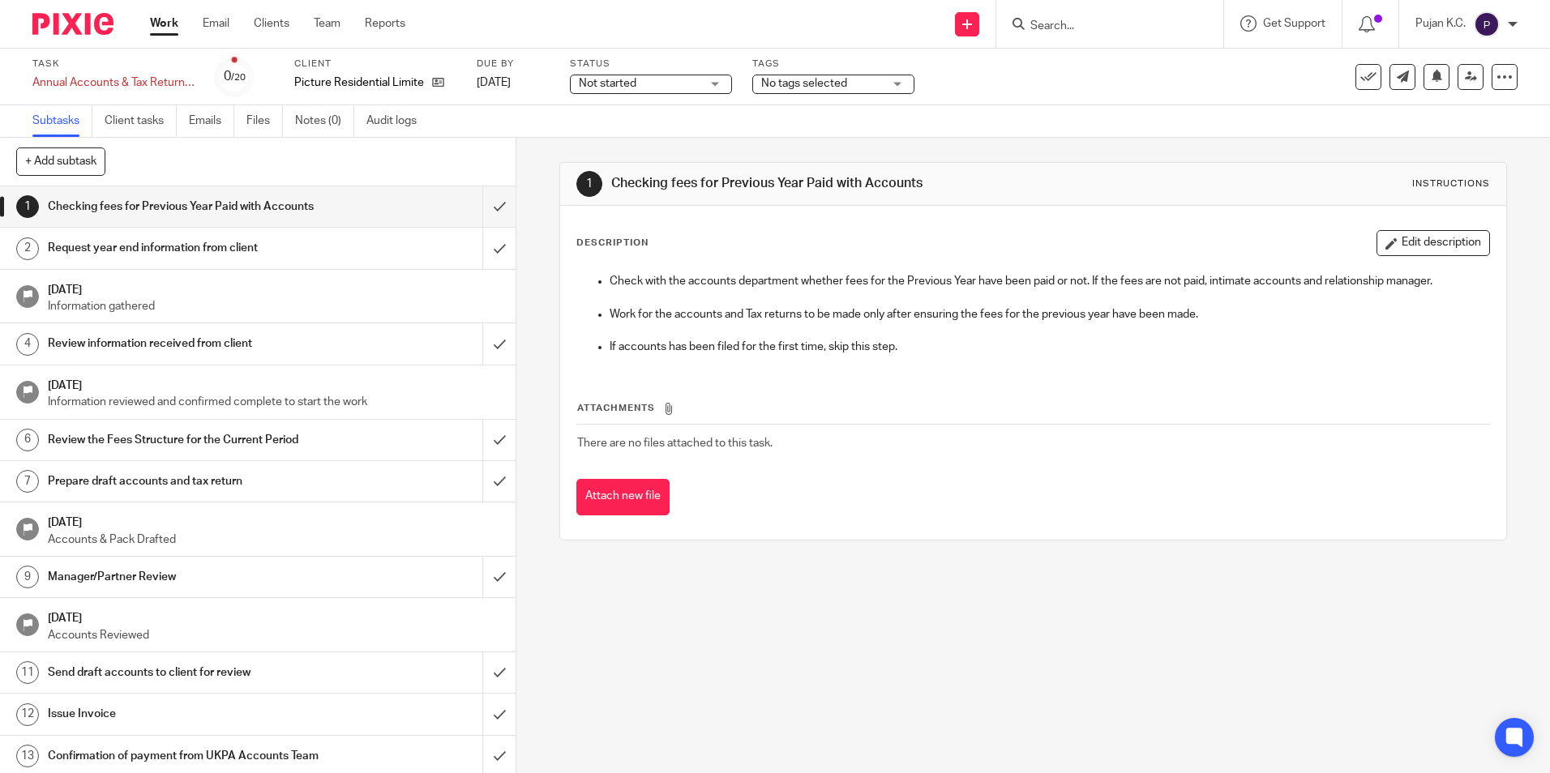
click at [629, 84] on span "Not started" at bounding box center [608, 83] width 58 height 11
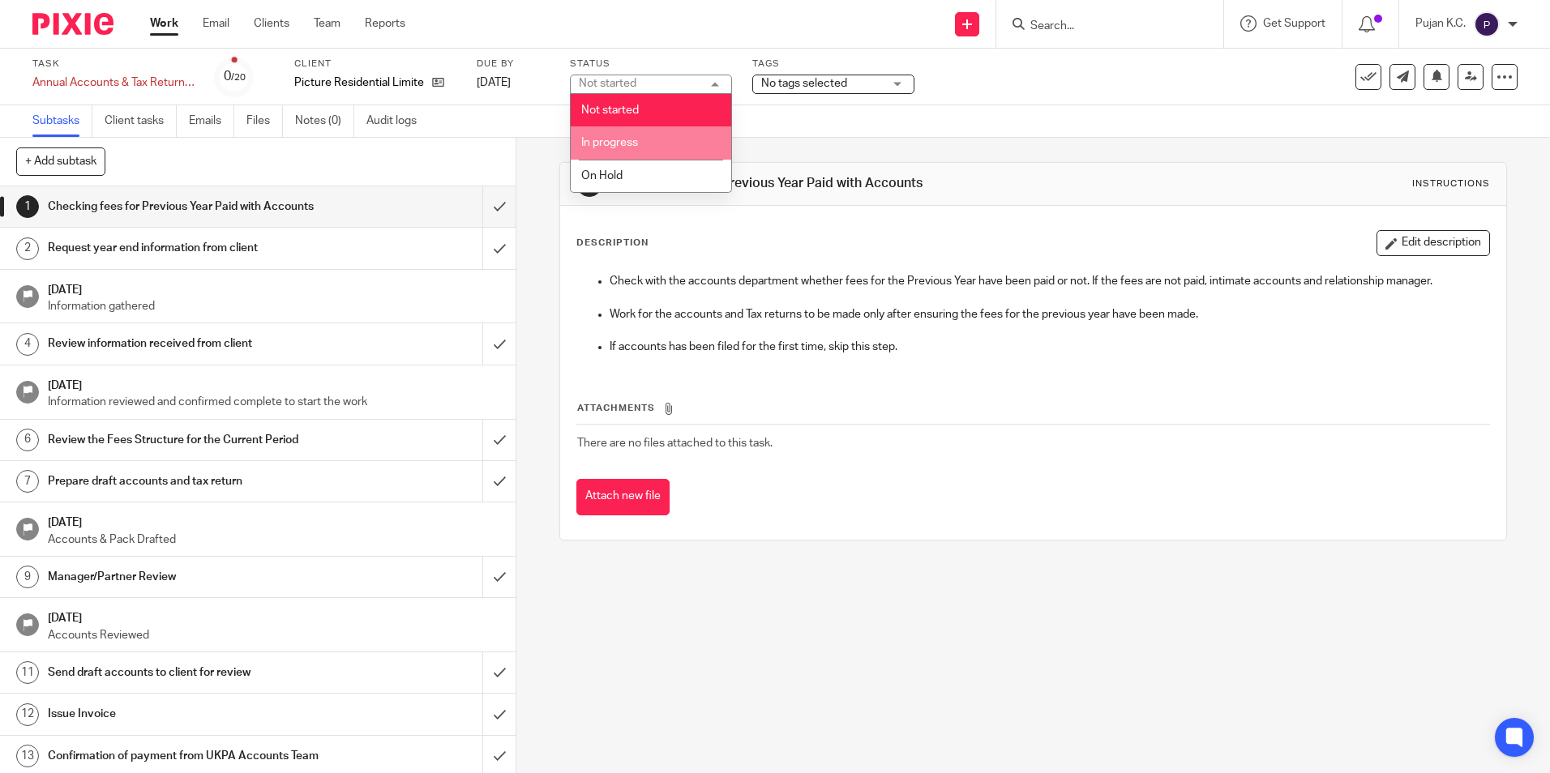
click at [635, 139] on span "In progress" at bounding box center [609, 142] width 57 height 11
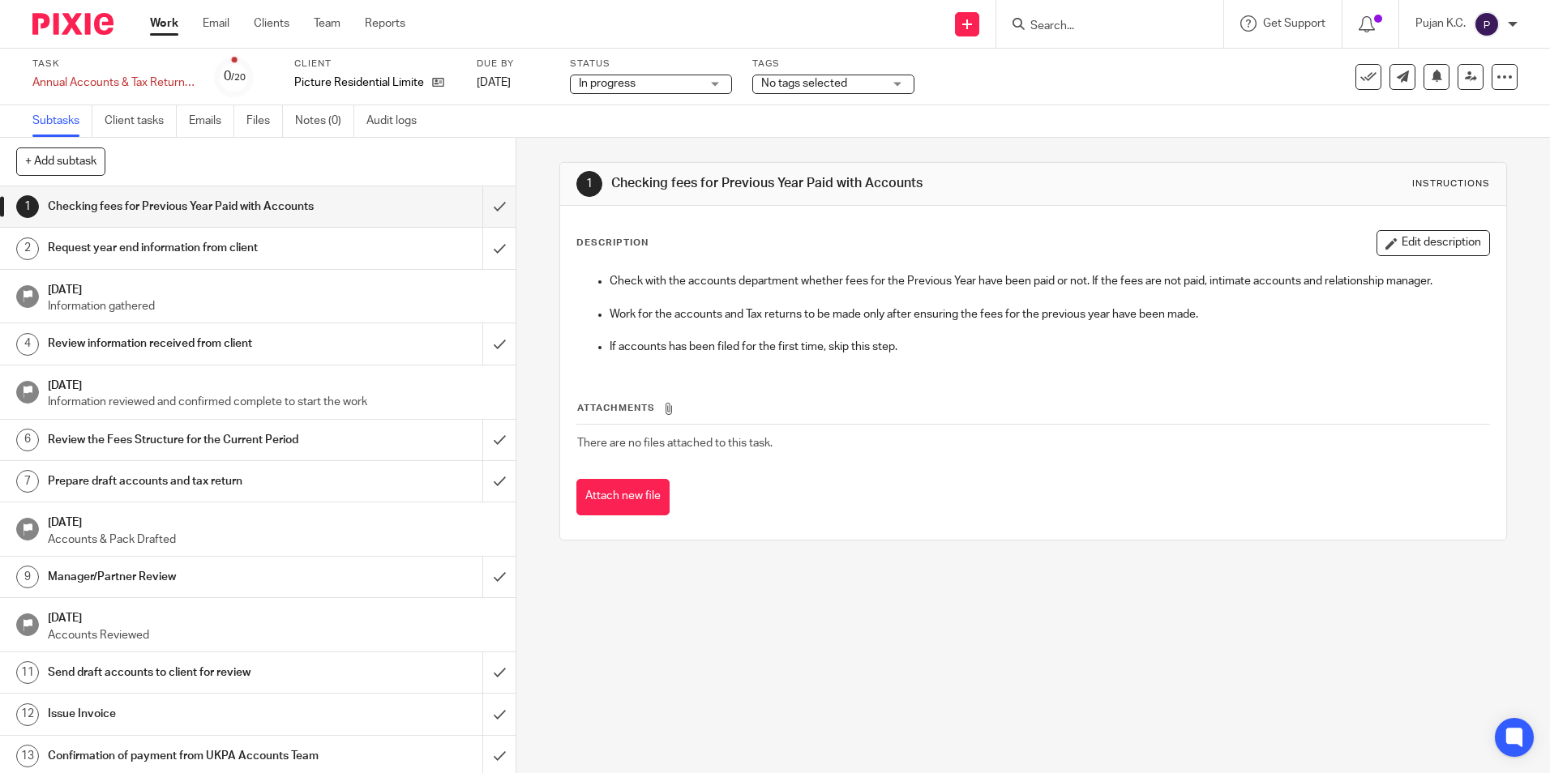
click at [809, 82] on span "No tags selected" at bounding box center [804, 83] width 86 height 11
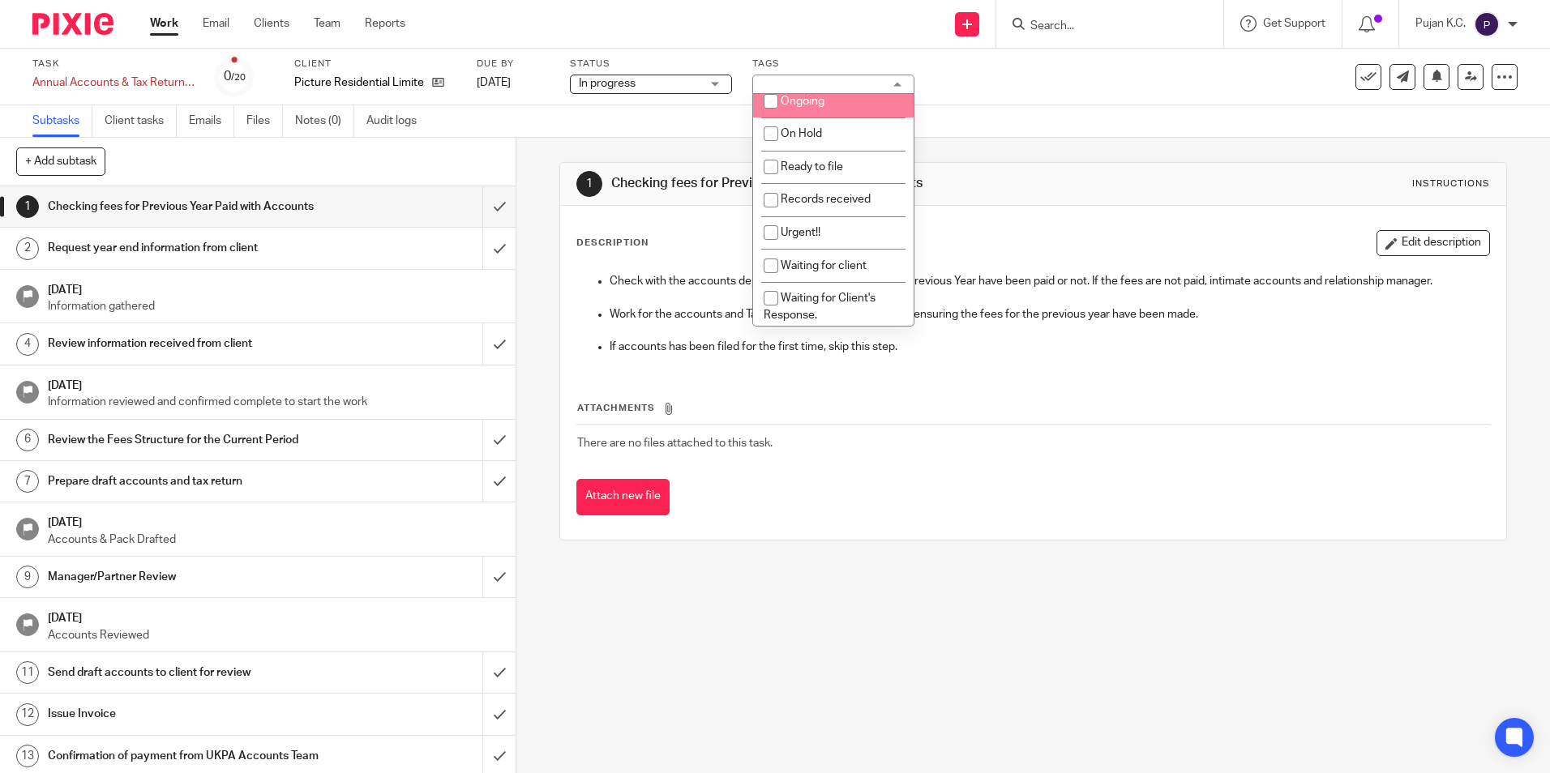
scroll to position [162, 0]
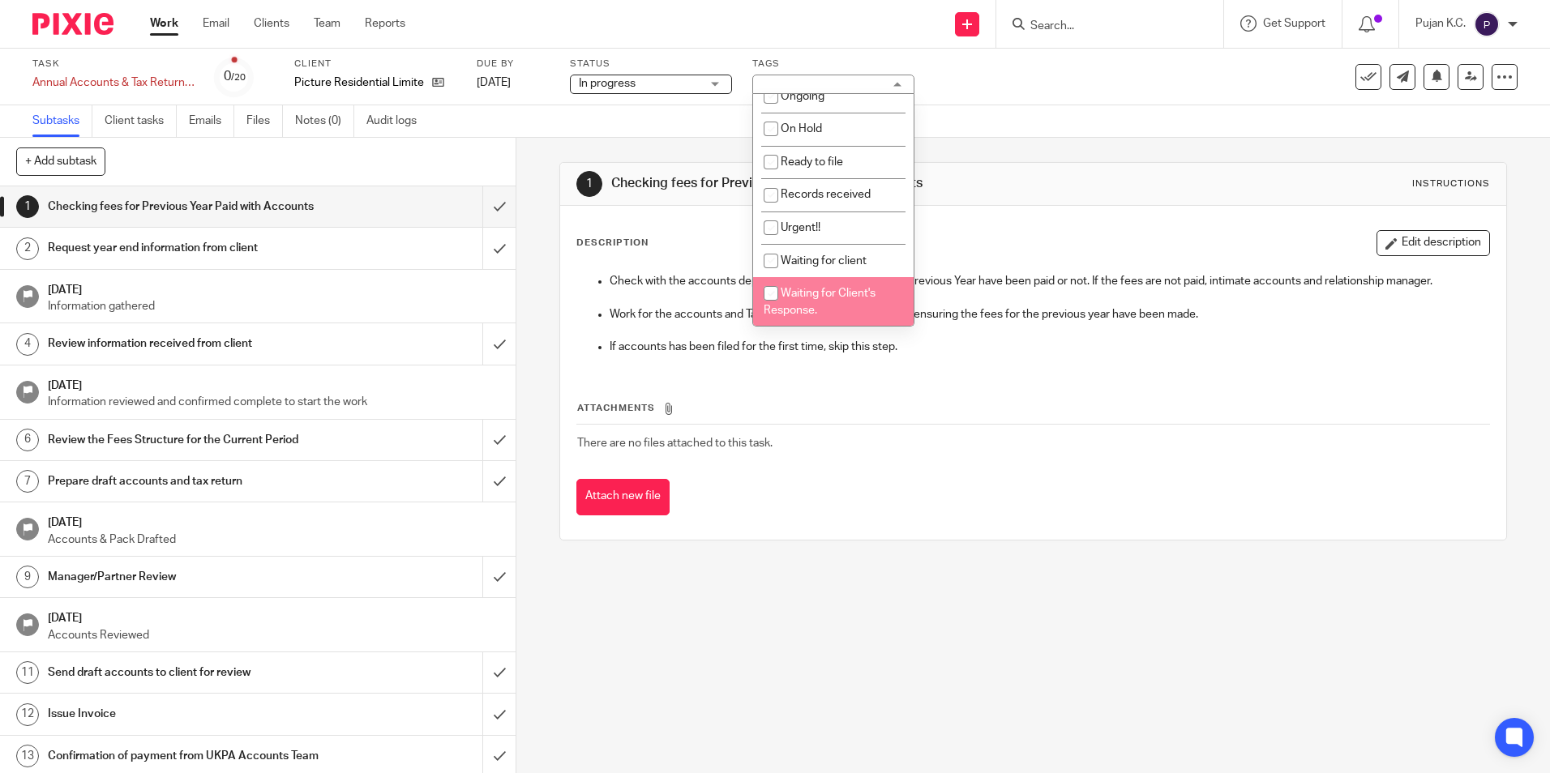
click at [818, 301] on li "Waiting for Client's Response." at bounding box center [833, 301] width 161 height 49
checkbox input "true"
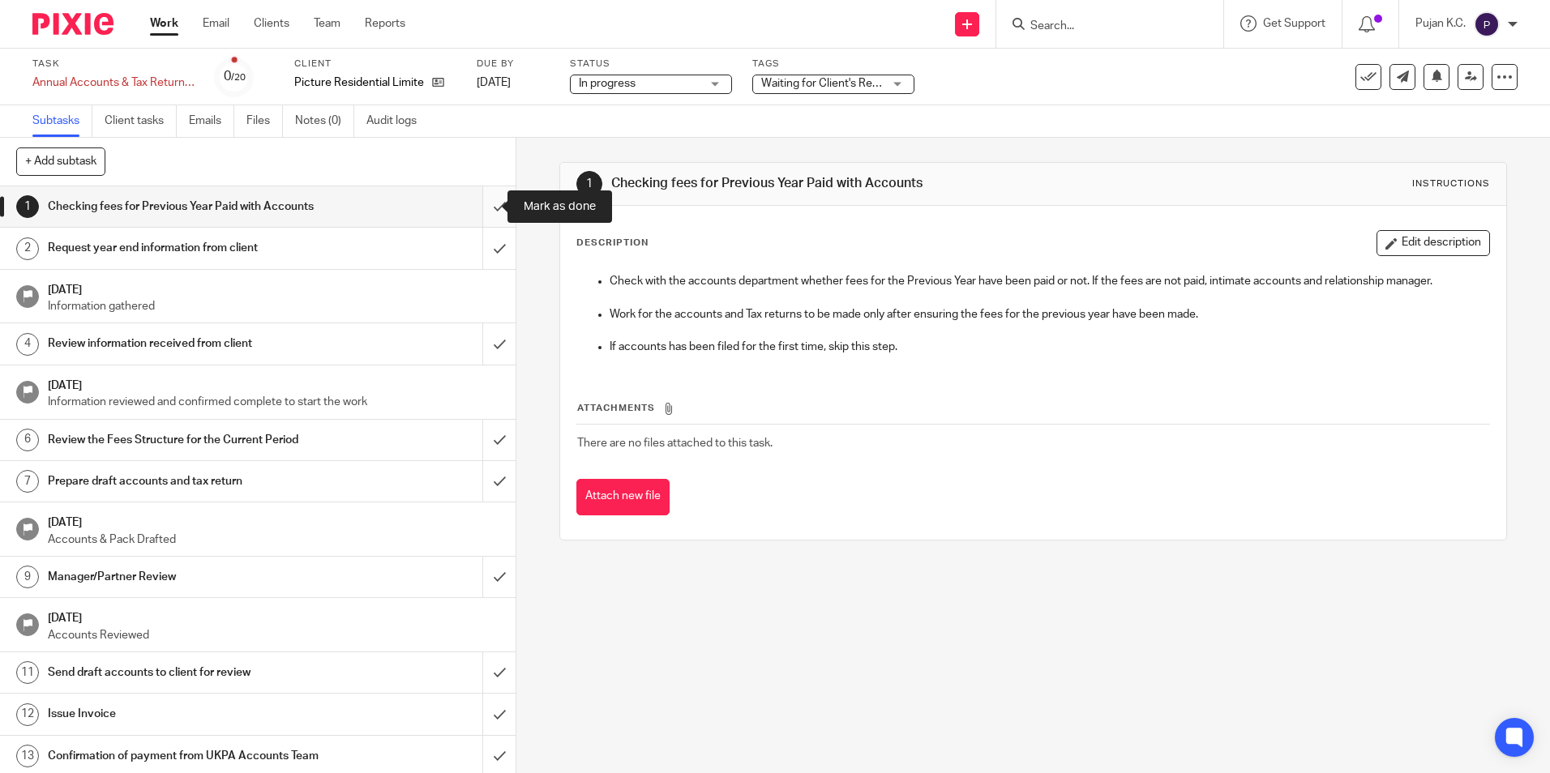
click at [486, 207] on input "submit" at bounding box center [258, 206] width 516 height 41
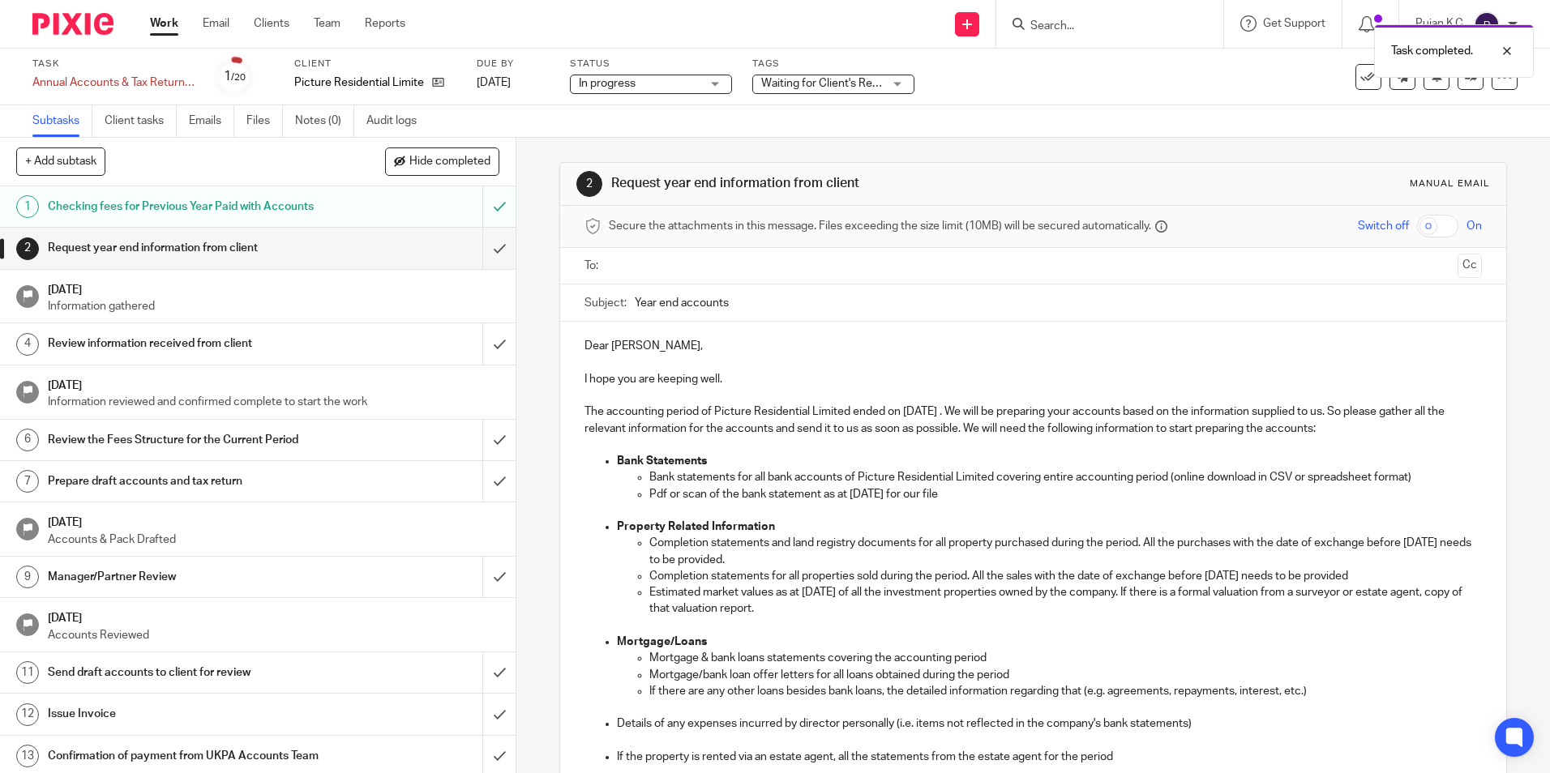
click at [752, 262] on input "text" at bounding box center [1032, 266] width 836 height 19
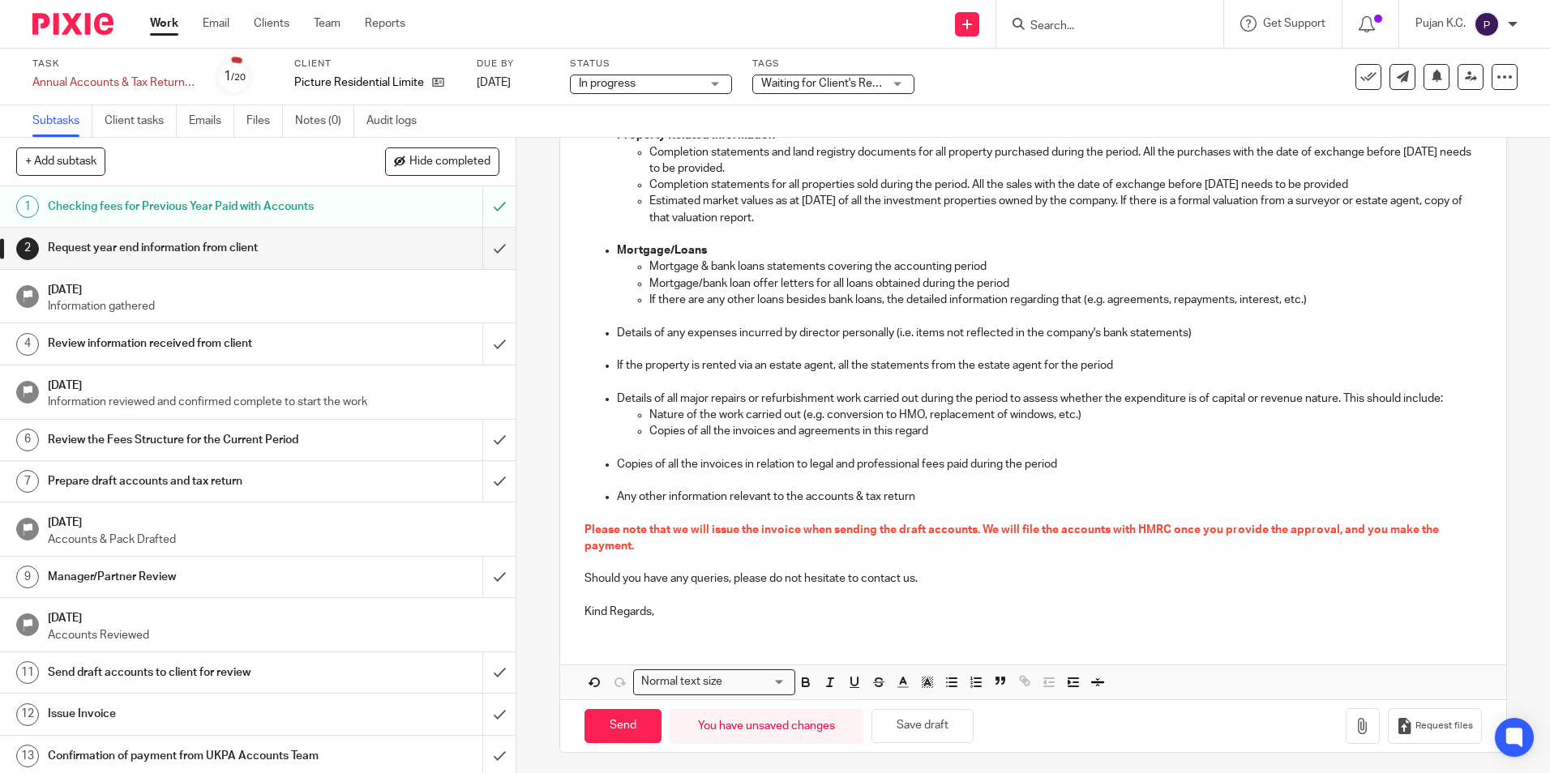
scroll to position [399, 0]
click at [633, 721] on input "Send" at bounding box center [623, 722] width 77 height 35
type input "Sent"
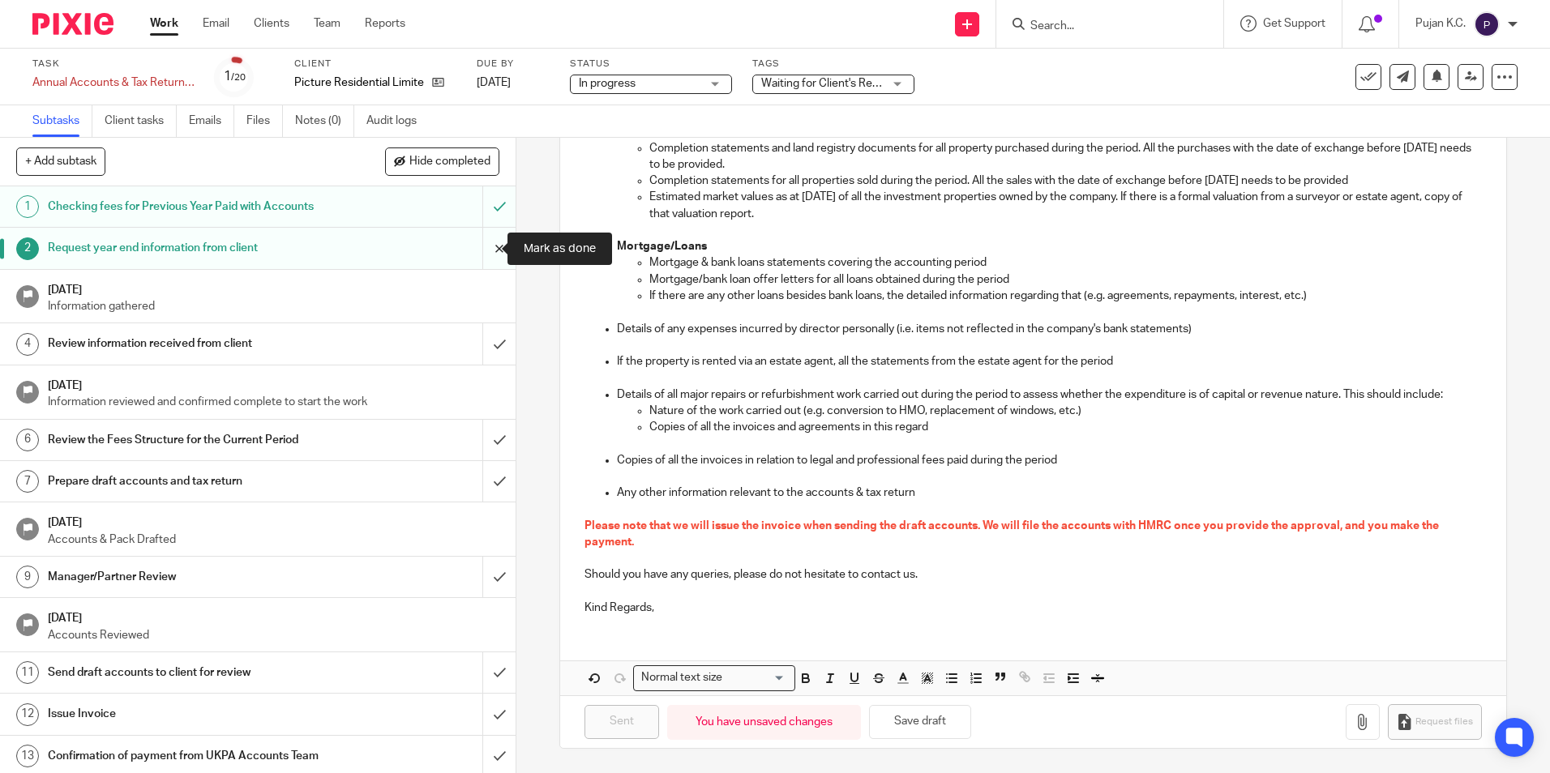
click at [478, 251] on input "submit" at bounding box center [258, 248] width 516 height 41
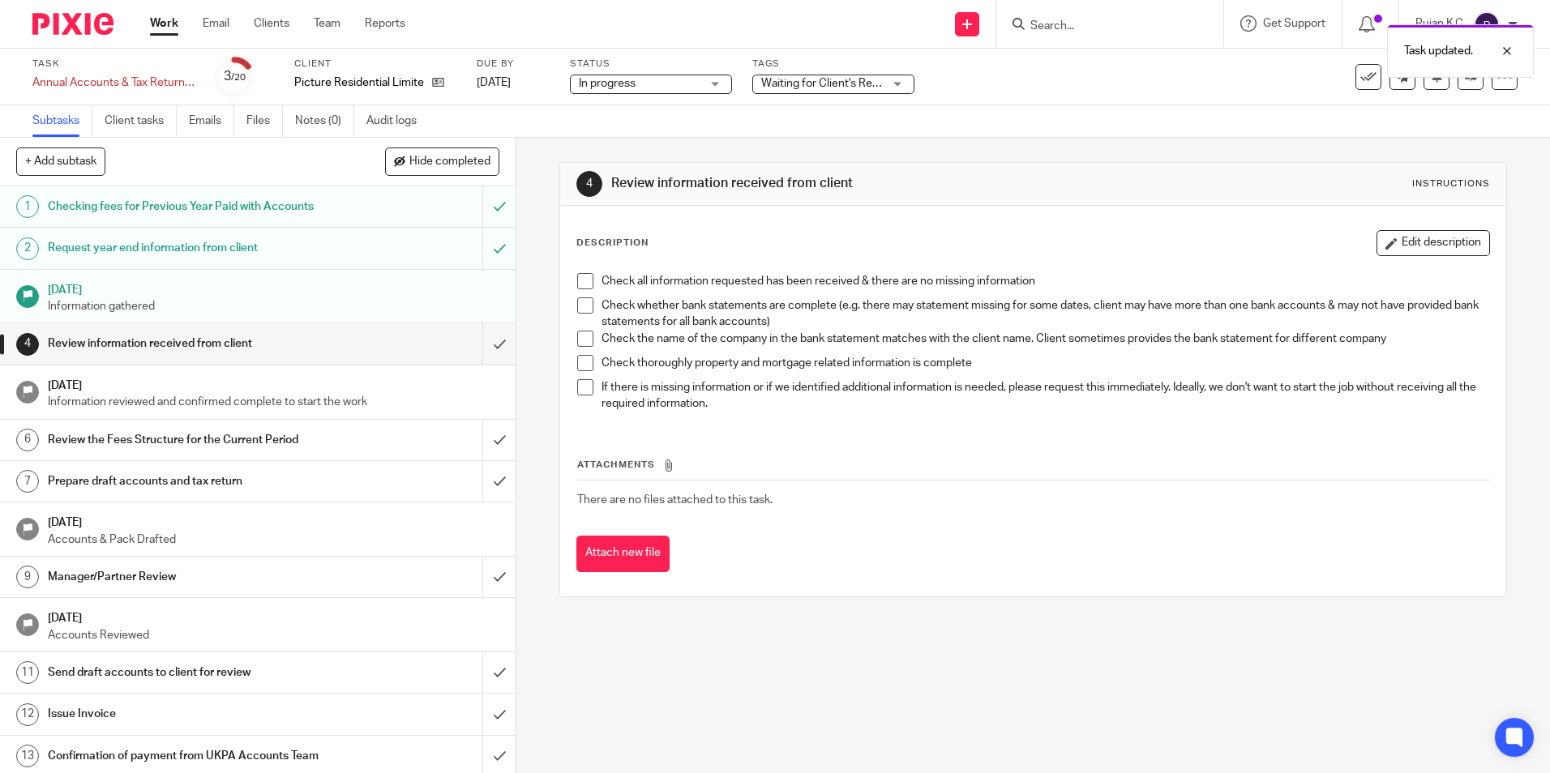
click at [1123, 19] on div "Task updated." at bounding box center [1154, 47] width 759 height 62
click at [1111, 35] on div "Task updated." at bounding box center [1154, 47] width 759 height 62
drag, startPoint x: 1090, startPoint y: 30, endPoint x: 1052, endPoint y: 31, distance: 38.1
click at [1090, 30] on div "Task updated." at bounding box center [1154, 47] width 759 height 62
click at [1049, 31] on div "Task updated." at bounding box center [1154, 47] width 759 height 62
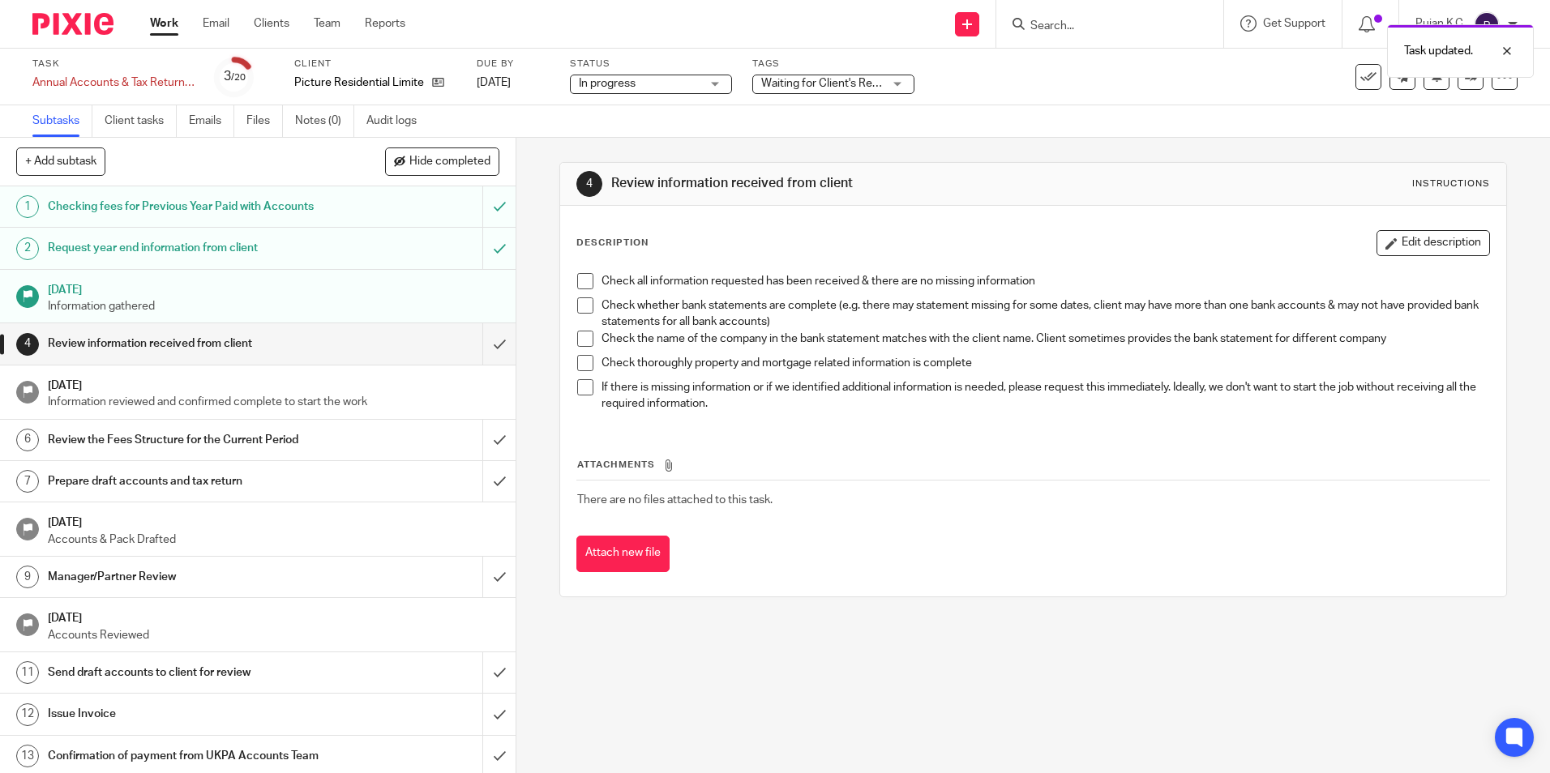
click at [1054, 23] on div "Task updated." at bounding box center [1154, 47] width 759 height 62
click at [1044, 23] on input "Search" at bounding box center [1102, 26] width 146 height 15
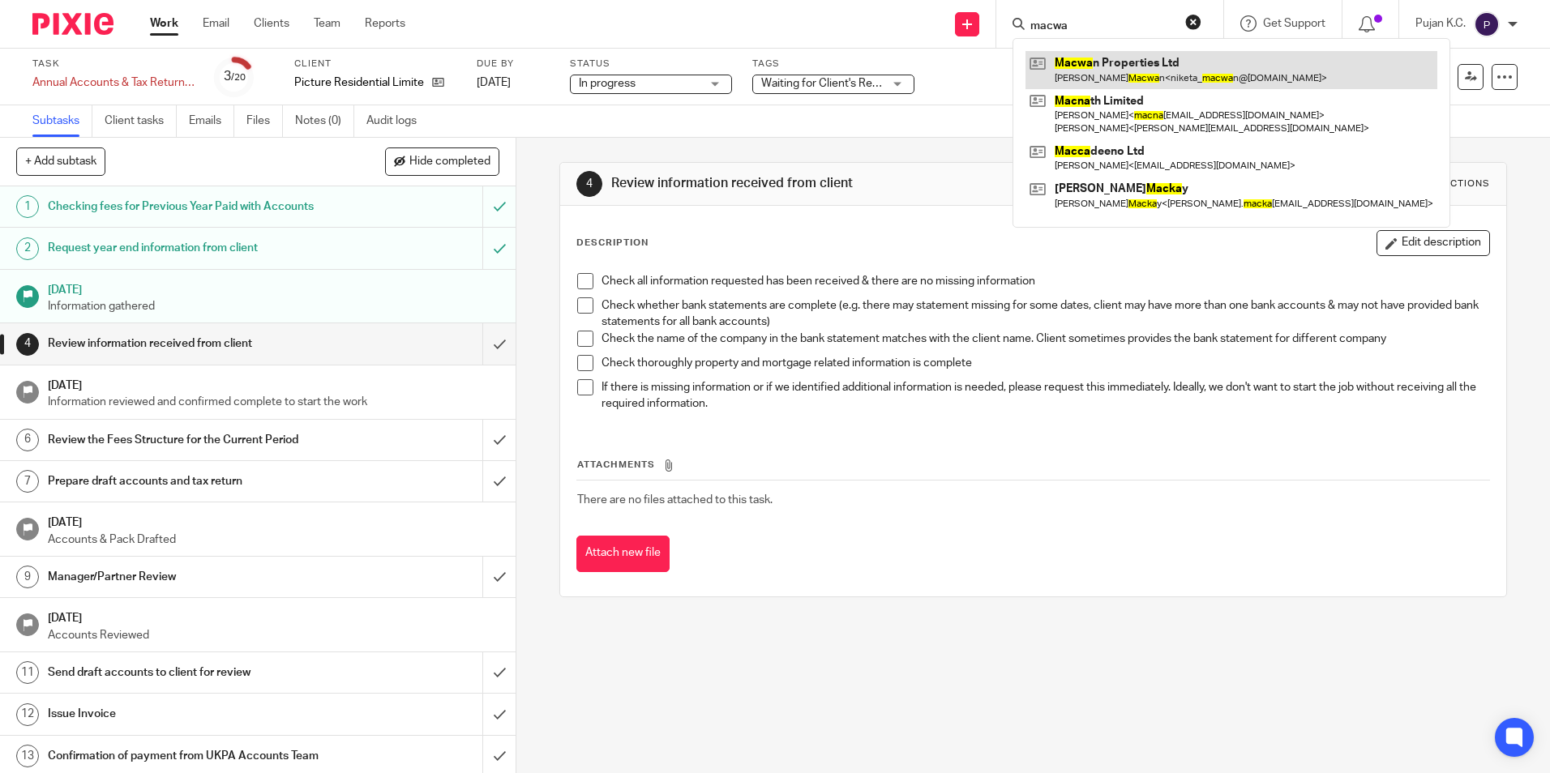
type input "macwa"
click at [1117, 79] on link at bounding box center [1232, 69] width 412 height 37
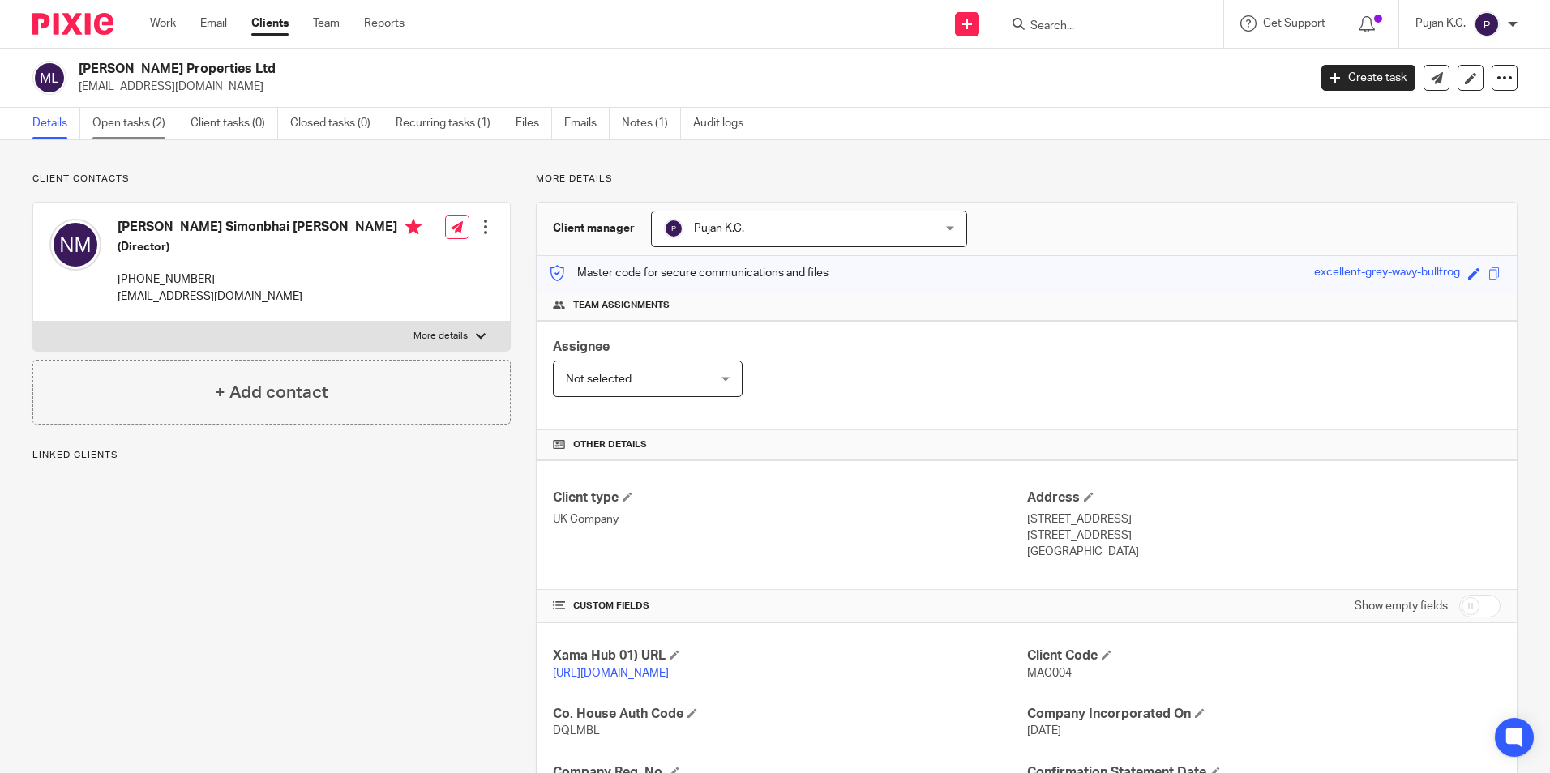
click at [151, 117] on link "Open tasks (2)" at bounding box center [135, 124] width 86 height 32
